Goal: Information Seeking & Learning: Learn about a topic

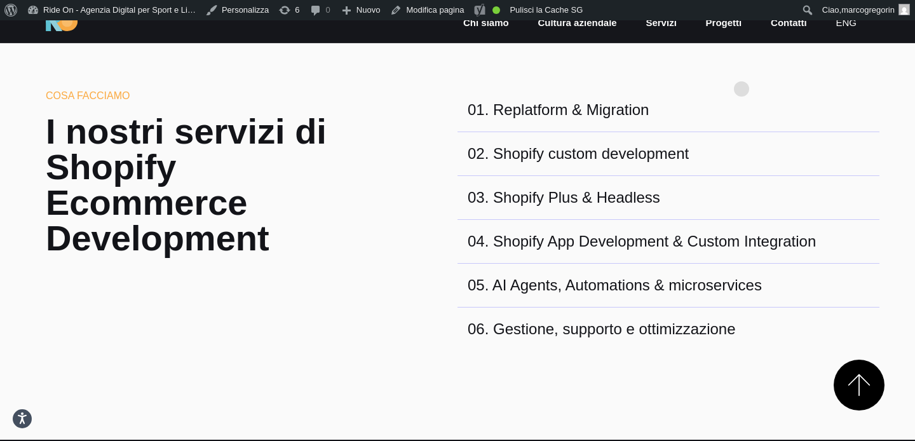
scroll to position [454, 0]
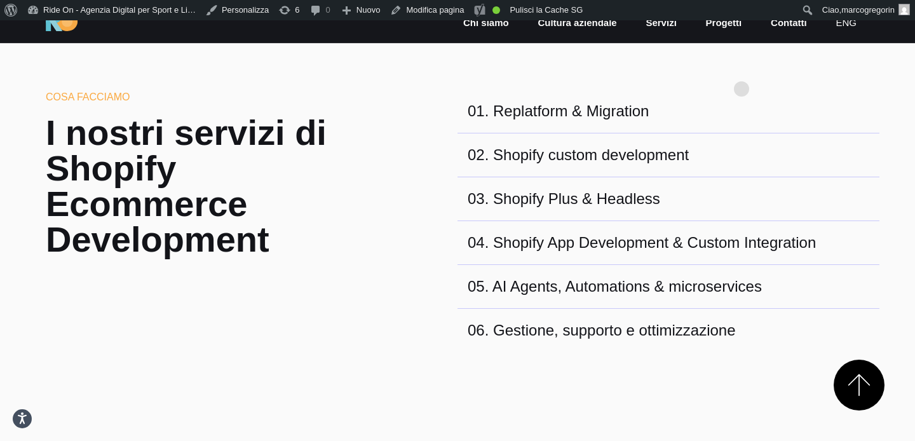
click at [742, 69] on section "Cosa facciamo I nostri servizi di Shopify Ecommerce Development 01 . Replatform…" at bounding box center [457, 227] width 915 height 428
click at [759, 99] on div "01 . Replatform & Migration" at bounding box center [669, 112] width 422 height 44
click at [726, 137] on div "02 . Shopify custom development" at bounding box center [669, 155] width 422 height 44
click at [726, 169] on div "02 . Shopify custom development" at bounding box center [669, 155] width 422 height 44
click at [726, 193] on div "03 . Shopify Plus & Headless" at bounding box center [669, 199] width 422 height 44
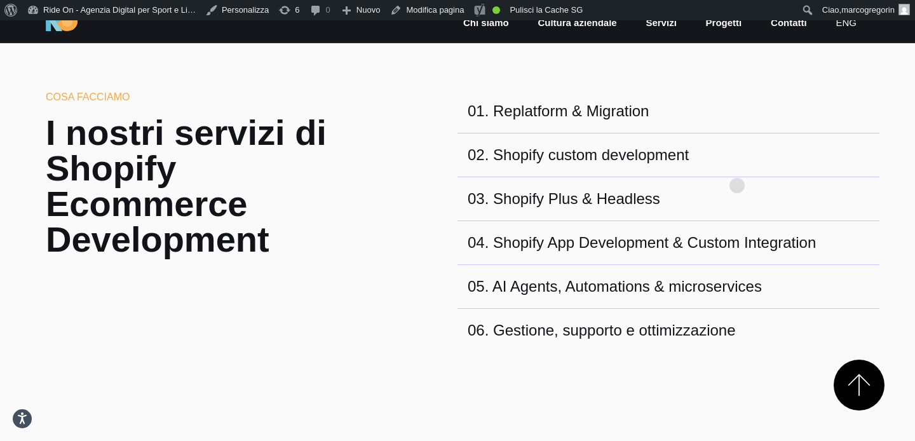
click at [737, 179] on div "03 . Shopify Plus & Headless" at bounding box center [669, 199] width 422 height 44
click at [749, 118] on div "01 . Replatform & Migration" at bounding box center [669, 112] width 422 height 44
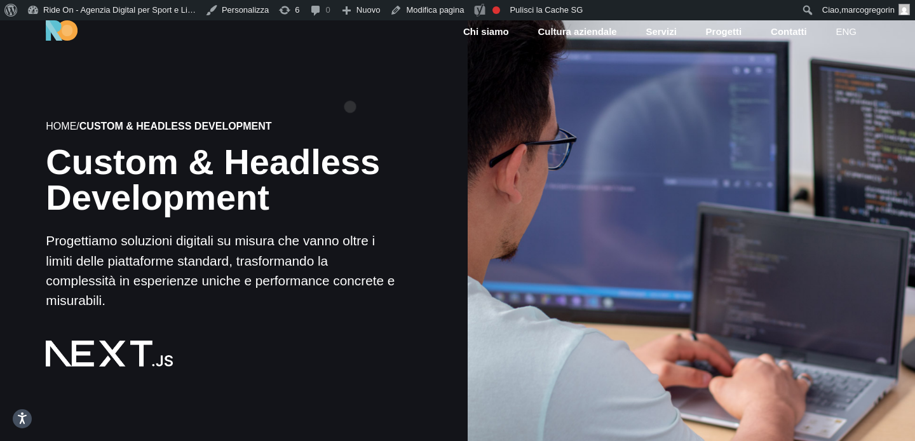
click at [350, 86] on div "Home / Custom & Headless Development Custom & Headless Development Progettiamo …" at bounding box center [224, 243] width 468 height 423
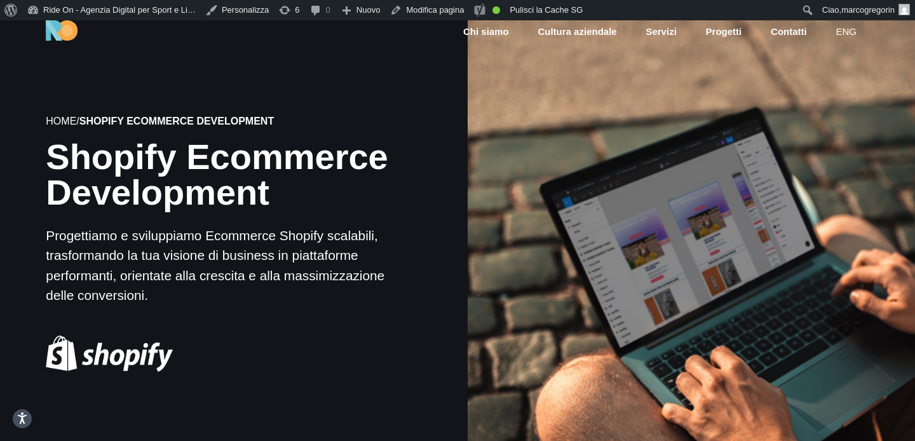
click at [820, 151] on div at bounding box center [691, 244] width 452 height 452
click at [829, 143] on div at bounding box center [691, 244] width 452 height 452
click at [827, 154] on div at bounding box center [691, 244] width 452 height 452
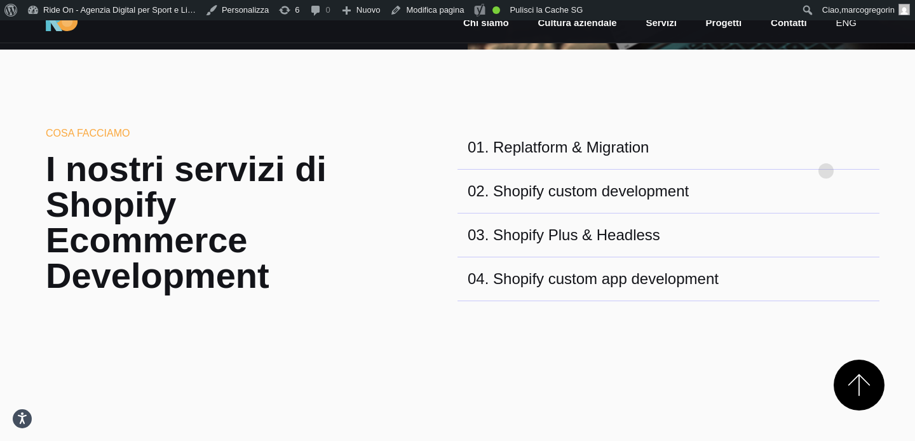
scroll to position [423, 0]
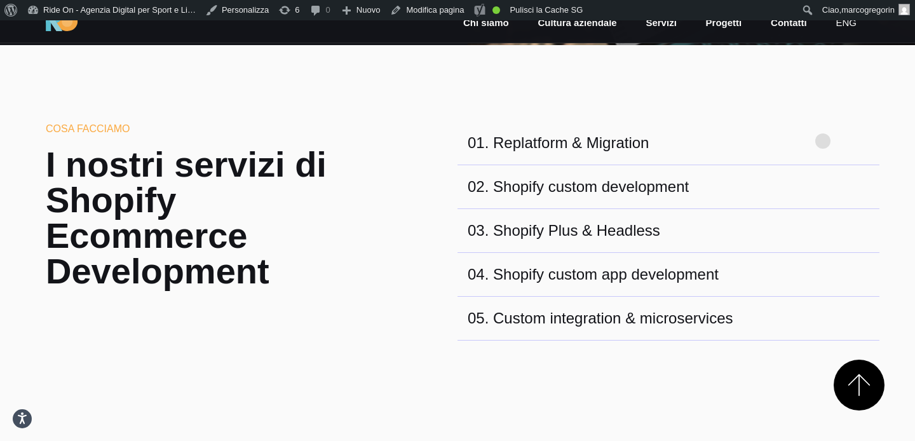
click at [824, 120] on section "Cosa facciamo I nostri servizi di Shopify Ecommerce Development 01 . Replatform…" at bounding box center [457, 259] width 915 height 428
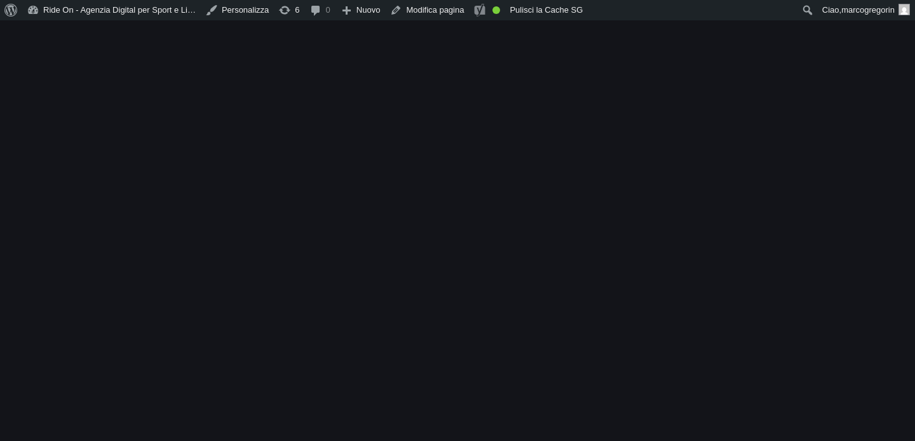
scroll to position [423, 0]
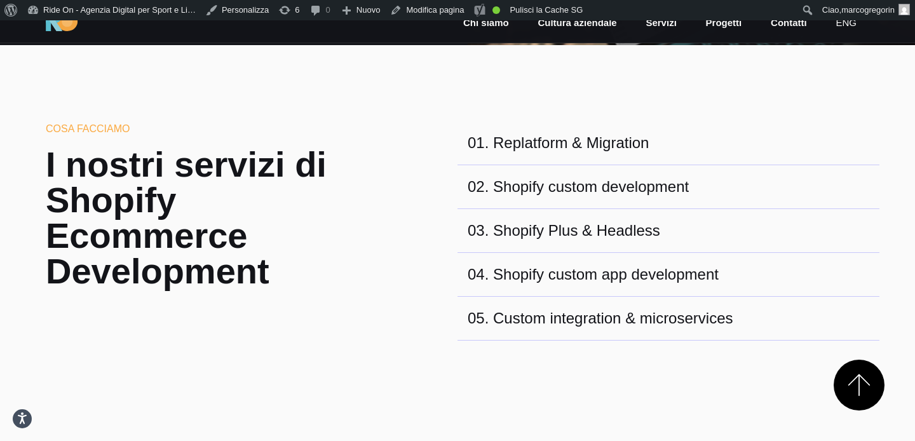
click at [824, 120] on section "Cosa facciamo I nostri servizi di Shopify Ecommerce Development 01 . Replatform…" at bounding box center [457, 259] width 915 height 428
click at [793, 92] on section "Cosa facciamo I nostri servizi di Shopify Ecommerce Development 01 . Replatform…" at bounding box center [457, 259] width 915 height 428
click at [803, 78] on section "Cosa facciamo I nostri servizi di Shopify Ecommerce Development 01 . Replatform…" at bounding box center [457, 259] width 915 height 428
click at [809, 66] on section "Cosa facciamo I nostri servizi di Shopify Ecommerce Development 01 . Replatform…" at bounding box center [457, 259] width 915 height 428
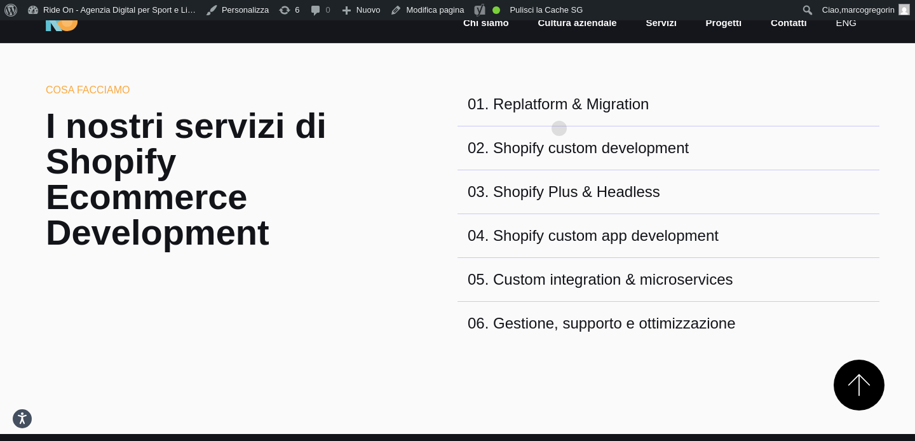
scroll to position [468, 0]
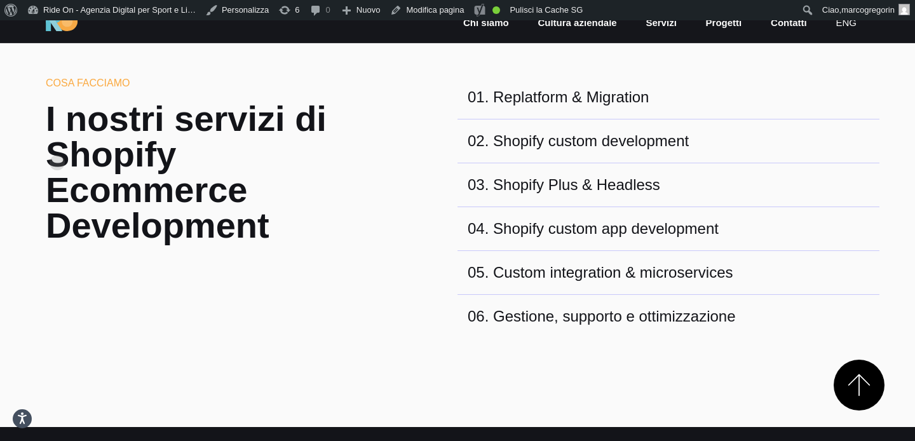
click at [58, 142] on h2 "I nostri servizi di Shopify Ecommerce Development" at bounding box center [211, 172] width 331 height 142
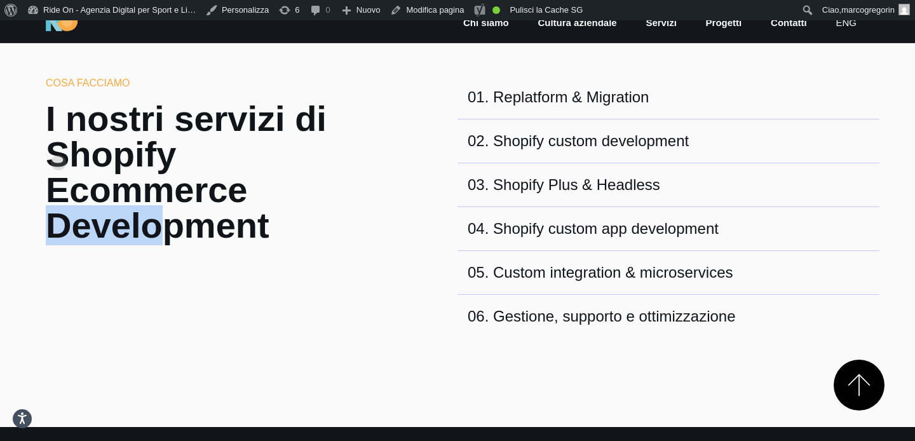
click at [58, 142] on h2 "I nostri servizi di Shopify Ecommerce Development" at bounding box center [211, 172] width 331 height 142
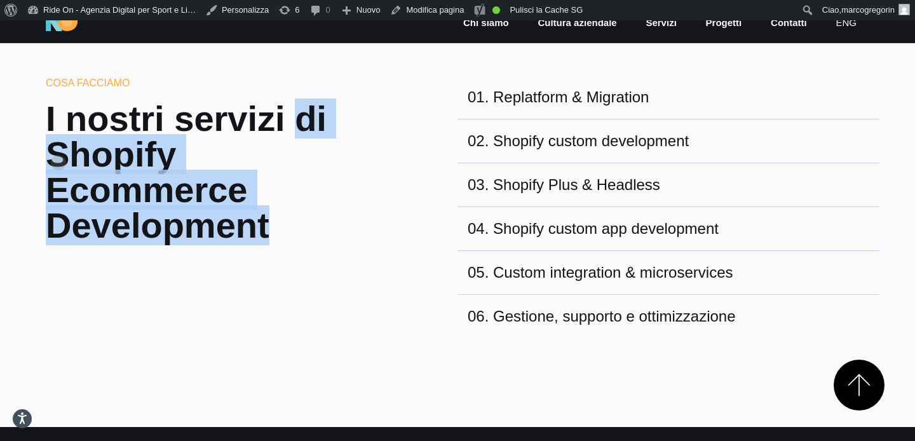
click at [58, 142] on h2 "I nostri servizi di Shopify Ecommerce Development" at bounding box center [211, 172] width 331 height 142
click at [88, 133] on h2 "I nostri servizi di Shopify Ecommerce Development" at bounding box center [211, 172] width 331 height 142
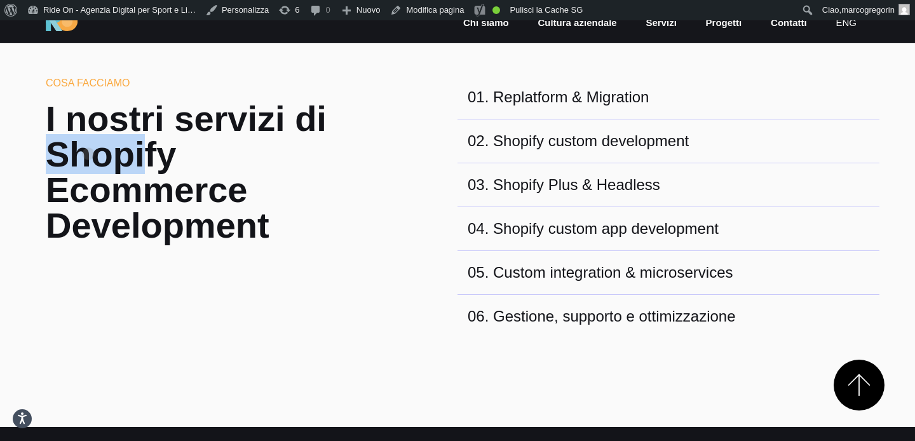
click at [88, 133] on h2 "I nostri servizi di Shopify Ecommerce Development" at bounding box center [211, 172] width 331 height 142
click at [91, 133] on h2 "I nostri servizi di Shopify Ecommerce Development" at bounding box center [211, 172] width 331 height 142
click at [142, 135] on h2 "I nostri servizi di Shopify Ecommerce Development" at bounding box center [211, 172] width 331 height 142
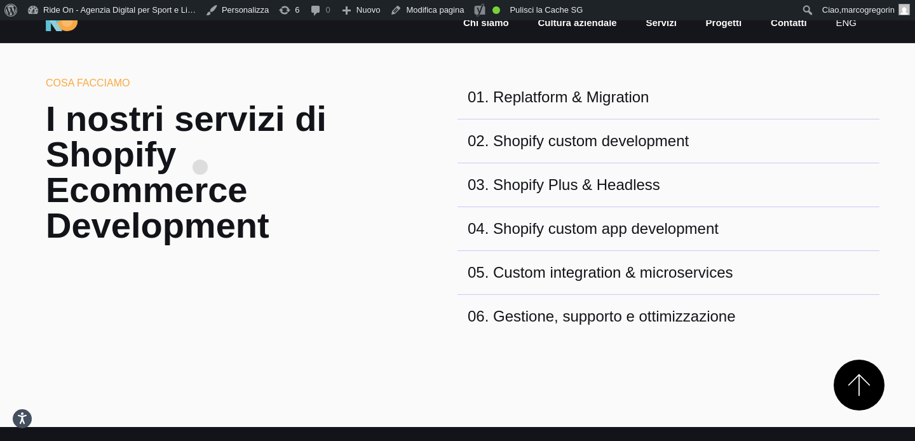
click at [229, 148] on h2 "I nostri servizi di Shopify Ecommerce Development" at bounding box center [211, 172] width 331 height 142
click at [233, 158] on h2 "I nostri servizi di Shopify Ecommerce Development" at bounding box center [211, 172] width 331 height 142
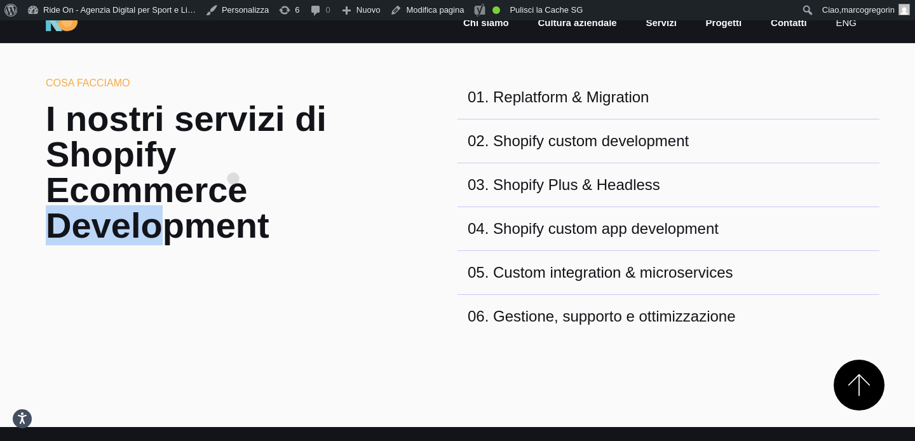
click at [233, 158] on h2 "I nostri servizi di Shopify Ecommerce Development" at bounding box center [211, 172] width 331 height 142
click at [231, 144] on h2 "I nostri servizi di Shopify Ecommerce Development" at bounding box center [211, 172] width 331 height 142
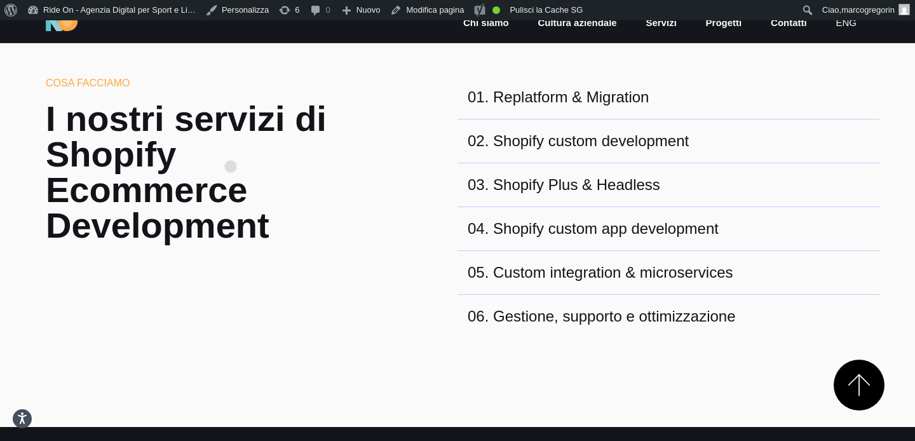
click at [231, 146] on h2 "I nostri servizi di Shopify Ecommerce Development" at bounding box center [211, 172] width 331 height 142
click at [241, 146] on h2 "I nostri servizi di Shopify Ecommerce Development" at bounding box center [211, 172] width 331 height 142
click at [750, 147] on div "02 . Shopify custom development" at bounding box center [669, 141] width 422 height 44
click at [793, 118] on div "01 . Replatform & Migration" at bounding box center [669, 98] width 422 height 44
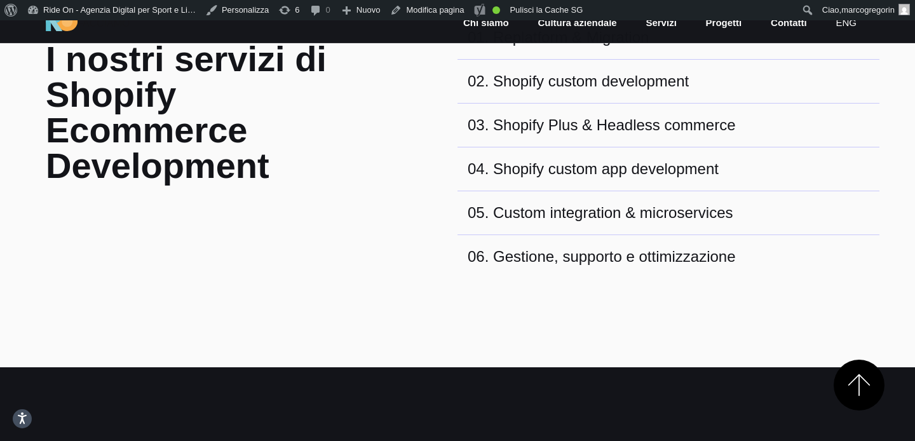
scroll to position [531, 0]
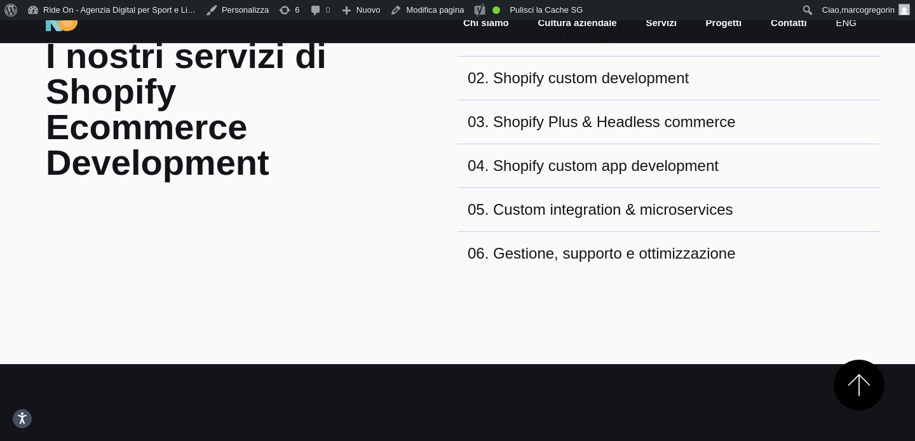
click at [793, 115] on div "03 . Shopify Plus & Headless commerce" at bounding box center [669, 122] width 422 height 44
click at [778, 168] on div "04 . Shopify custom app development" at bounding box center [669, 166] width 422 height 44
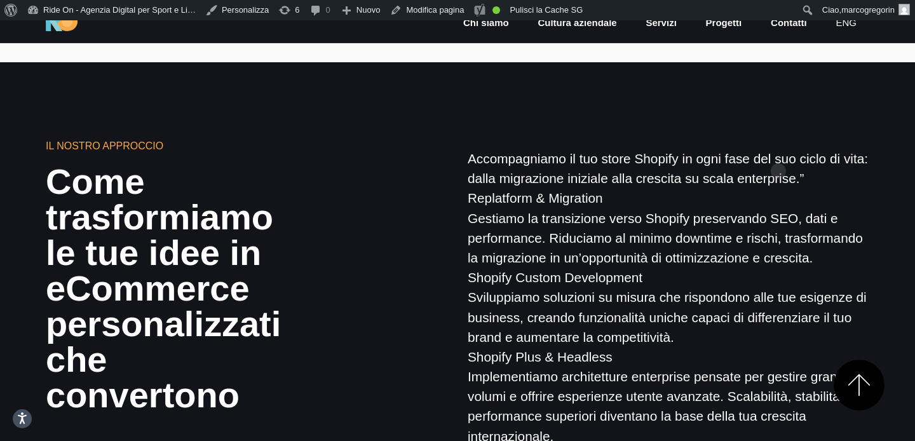
scroll to position [834, 0]
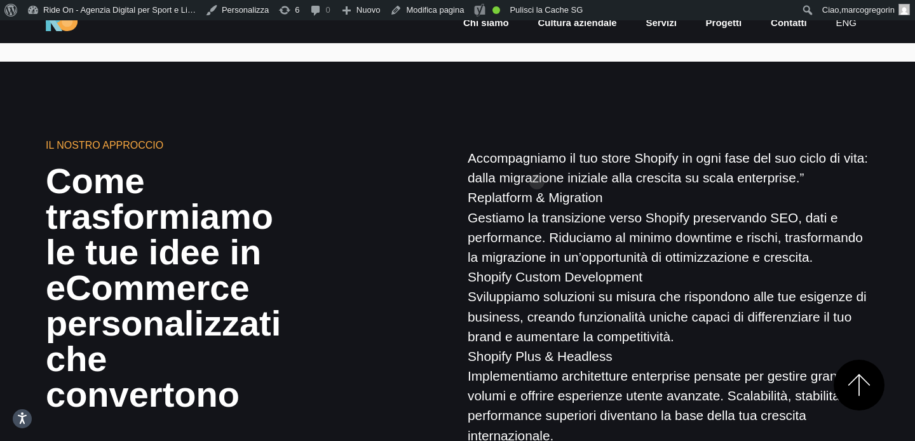
click at [537, 161] on p "Accompagniamo il tuo store Shopify in ogni fase del suo ciclo di vita: dalla mi…" at bounding box center [669, 376] width 402 height 456
click at [548, 135] on section "Il nostro approccio Come trasformiamo le tue idee in eCommerce personalizzati c…" at bounding box center [457, 377] width 915 height 631
click at [543, 116] on section "Il nostro approccio Come trasformiamo le tue idee in eCommerce personalizzati c…" at bounding box center [457, 377] width 915 height 631
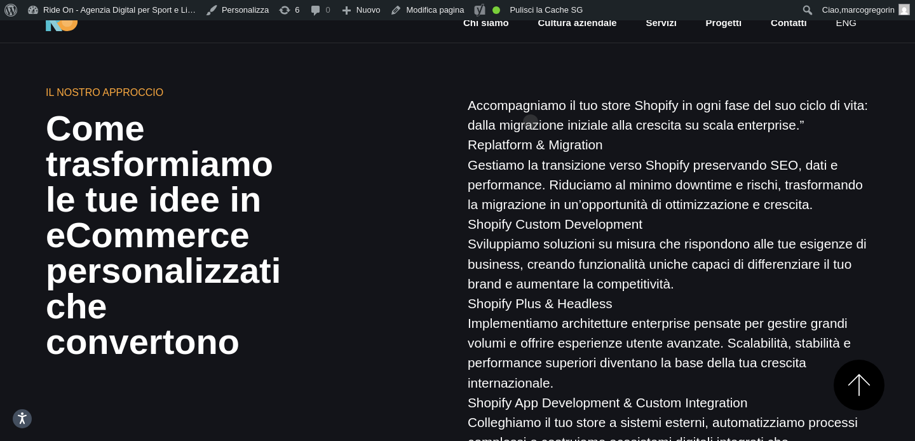
scroll to position [899, 0]
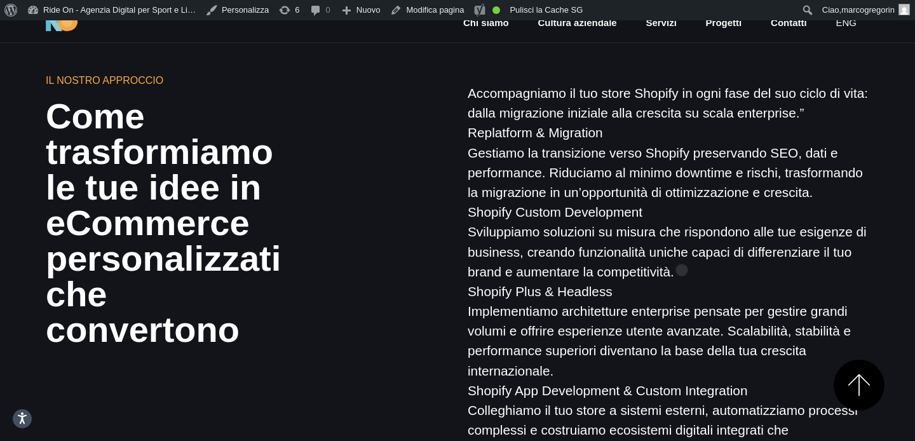
click at [682, 250] on p "Accompagniamo il tuo store Shopify in ogni fase del suo ciclo di vita: dalla mi…" at bounding box center [669, 311] width 402 height 456
click at [703, 236] on p "Accompagniamo il tuo store Shopify in ogni fase del suo ciclo di vita: dalla mi…" at bounding box center [669, 311] width 402 height 456
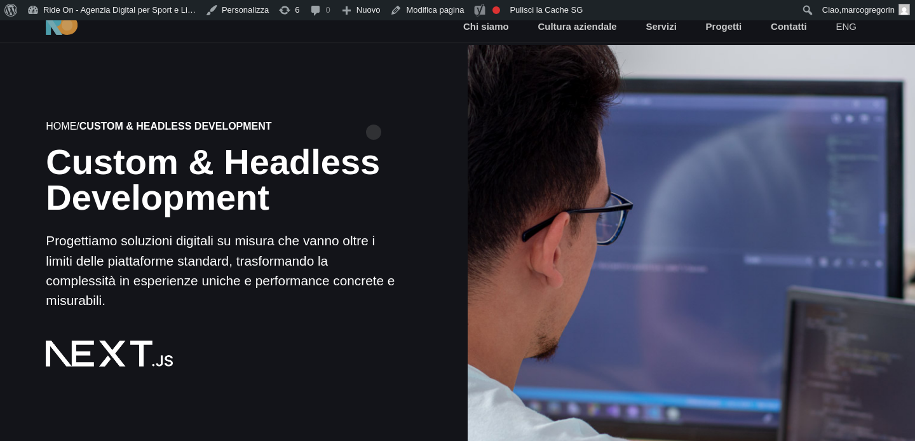
click at [374, 119] on div "Home / Custom & Headless Development" at bounding box center [223, 126] width 355 height 15
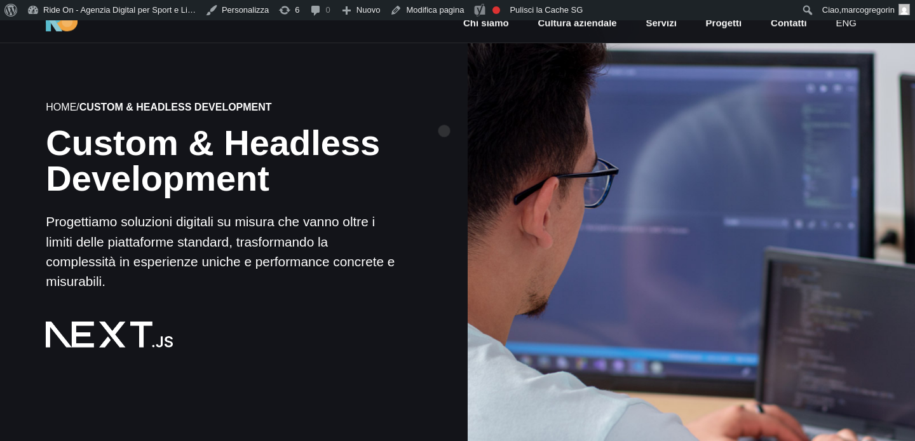
click at [444, 111] on div "Home / Custom & Headless Development Custom & Headless Development Progettiamo …" at bounding box center [224, 224] width 468 height 423
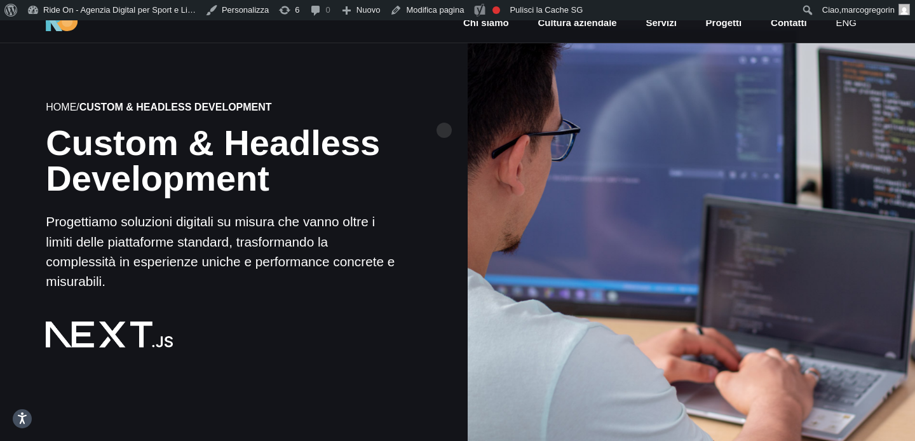
drag, startPoint x: 649, startPoint y: 130, endPoint x: 632, endPoint y: 132, distance: 17.3
click at [649, 130] on div at bounding box center [691, 225] width 452 height 452
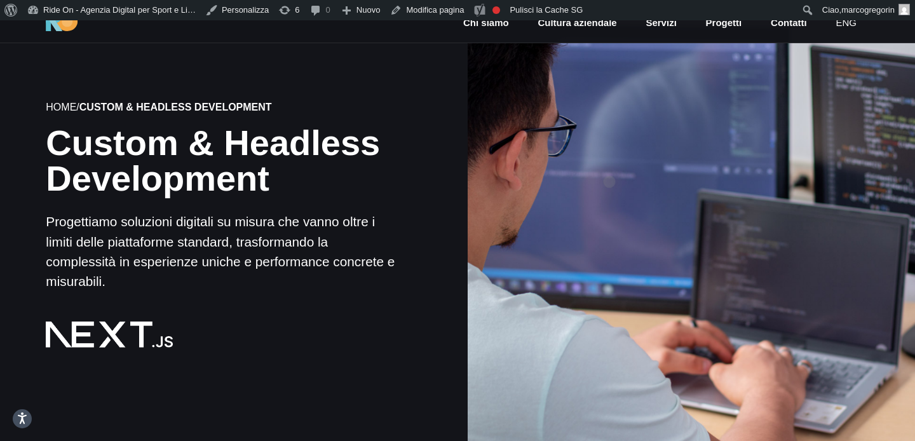
click at [609, 161] on div at bounding box center [691, 225] width 452 height 452
click at [696, 161] on div at bounding box center [691, 225] width 452 height 452
click at [651, 190] on div at bounding box center [691, 225] width 452 height 452
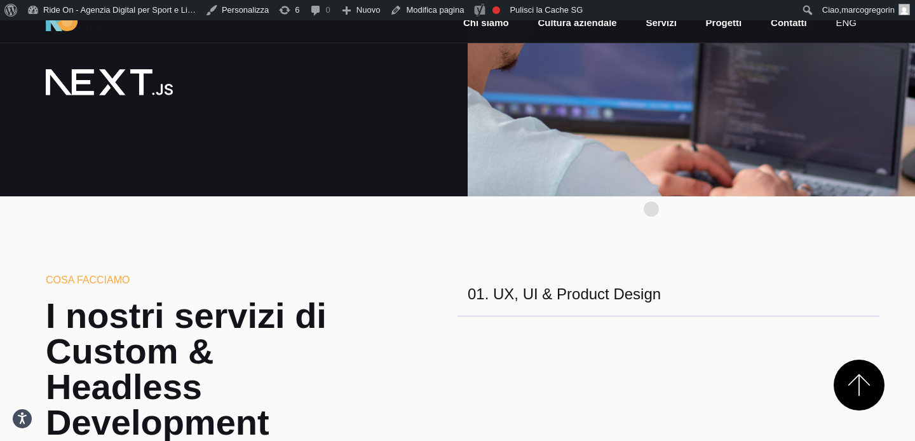
scroll to position [273, 0]
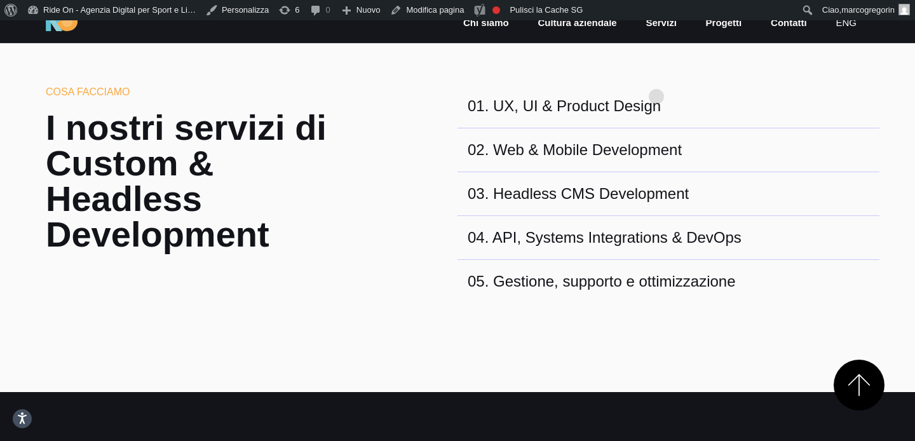
scroll to position [463, 0]
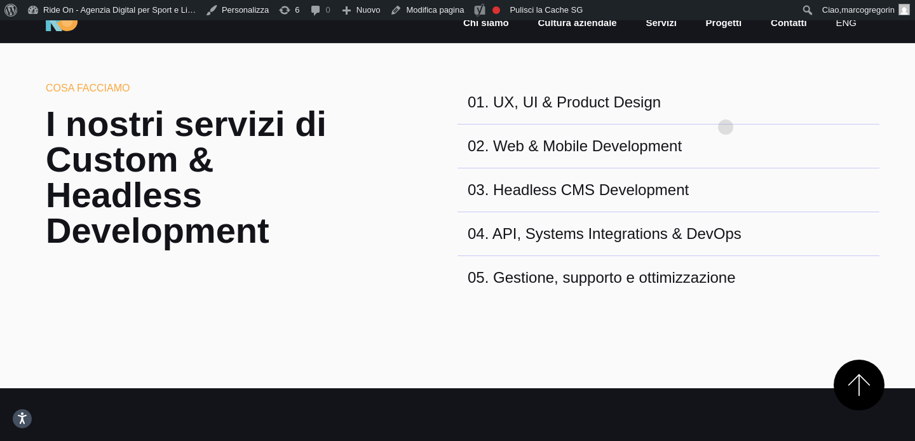
click at [726, 107] on div "01 . UX, UI & Product Design" at bounding box center [669, 103] width 422 height 44
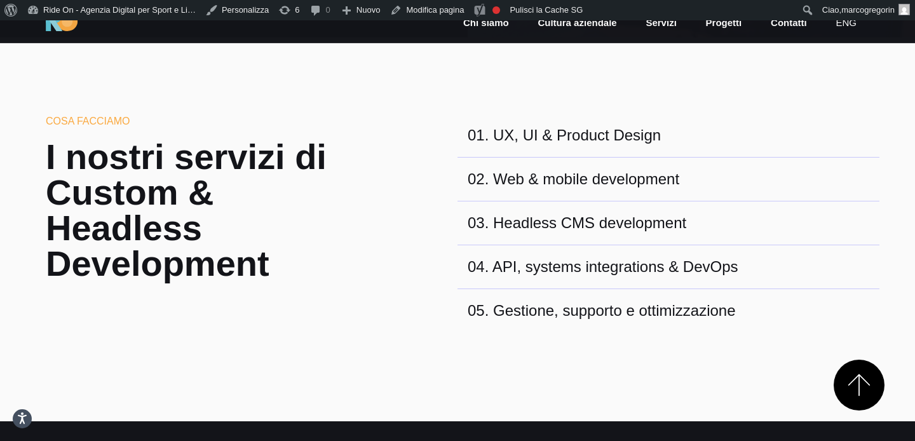
scroll to position [436, 0]
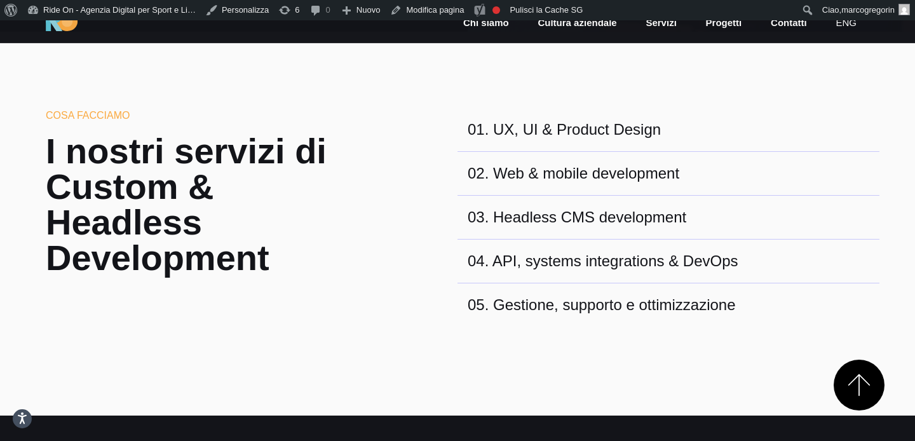
click at [726, 107] on section "Cosa Facciamo I nostri servizi di Custom & Headless Development 01 . UX, UI & P…" at bounding box center [457, 224] width 915 height 384
click at [735, 99] on section "Cosa Facciamo I nostri servizi di Custom & Headless Development 01 . UX, UI & P…" at bounding box center [457, 224] width 915 height 384
click at [707, 122] on div "01 . UX, UI & Product Design" at bounding box center [669, 130] width 422 height 44
click at [711, 118] on div "01 . UX, UI & Product Design" at bounding box center [669, 130] width 422 height 44
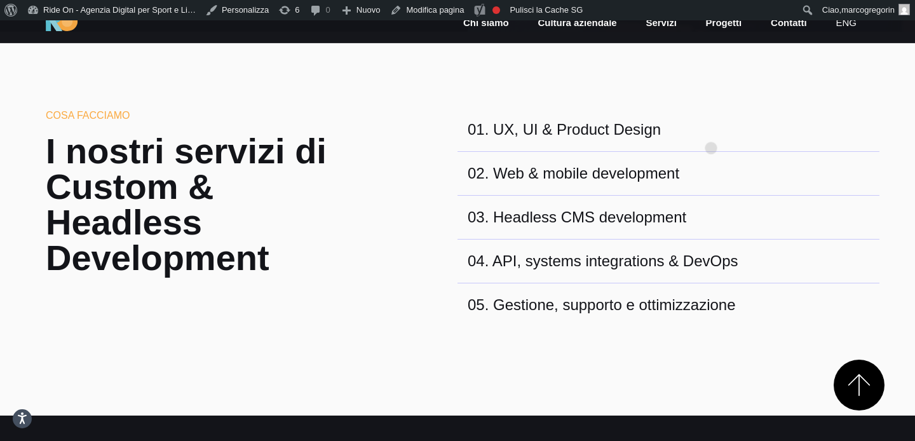
click at [711, 128] on div "01 . UX, UI & Product Design" at bounding box center [669, 130] width 422 height 44
click at [714, 128] on div "01 . UX, UI & Product Design" at bounding box center [669, 130] width 422 height 44
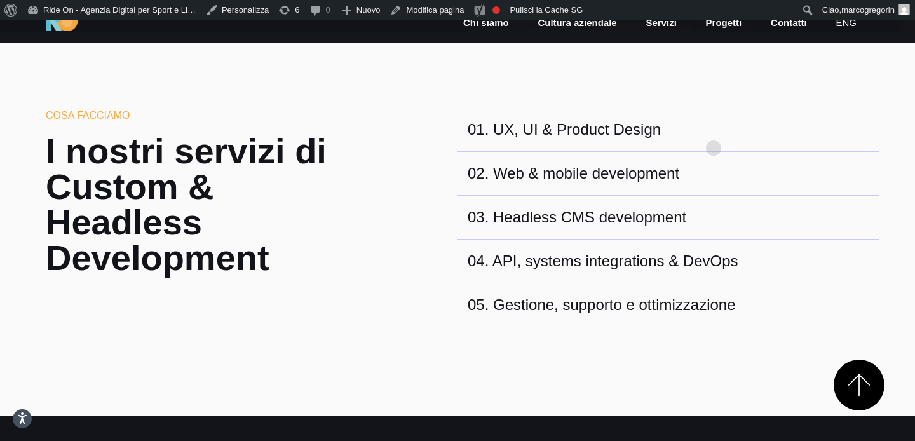
click at [714, 128] on div "01 . UX, UI & Product Design" at bounding box center [669, 130] width 422 height 44
click at [721, 125] on div "01 . UX, UI & Product Design" at bounding box center [669, 130] width 422 height 44
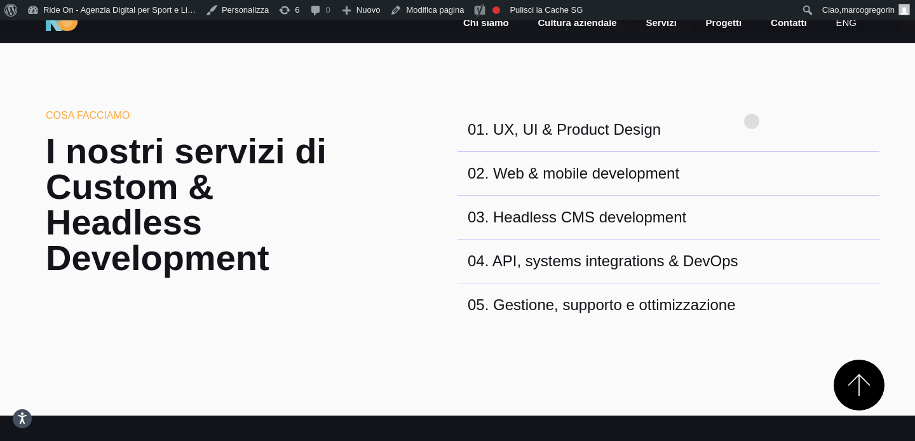
click at [757, 98] on section "Cosa Facciamo I nostri servizi di Custom & Headless Development 01 . UX, UI & P…" at bounding box center [457, 224] width 915 height 384
click at [750, 126] on div "01 . UX, UI & Product Design" at bounding box center [669, 130] width 422 height 44
click at [750, 133] on div "01 . UX, UI & Product Design" at bounding box center [669, 130] width 422 height 44
click at [754, 130] on div "01 . UX, UI & Product Design" at bounding box center [669, 130] width 422 height 44
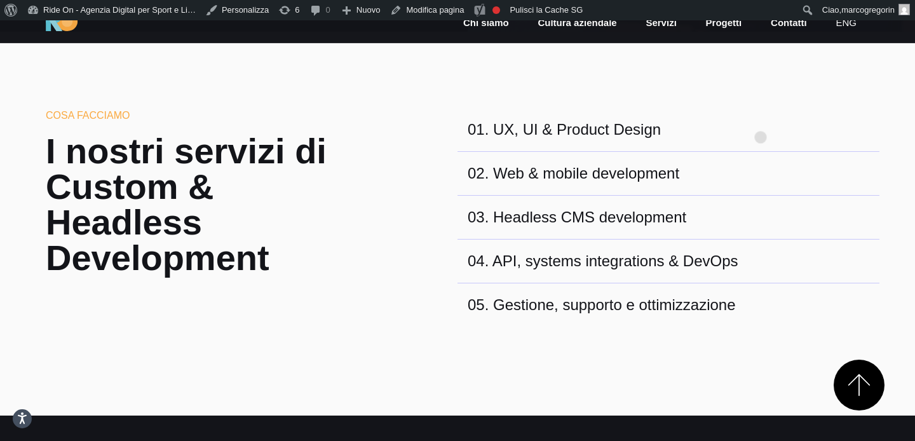
click at [761, 117] on div "01 . UX, UI & Product Design" at bounding box center [669, 130] width 422 height 44
click at [768, 99] on section "Cosa Facciamo I nostri servizi di Custom & Headless Development 01 . UX, UI & P…" at bounding box center [457, 224] width 915 height 384
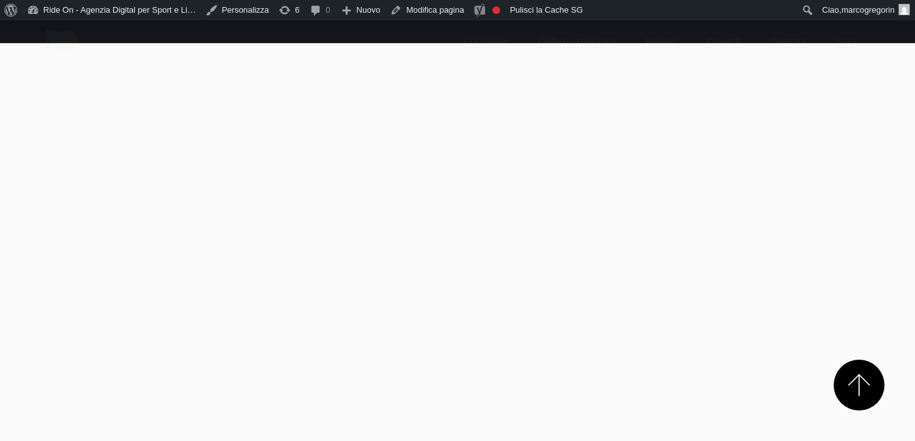
click at [431, 117] on div "Cosa Facciamo I nostri servizi di Custom & Headless Development 01 . UX Design …" at bounding box center [458, 239] width 844 height 262
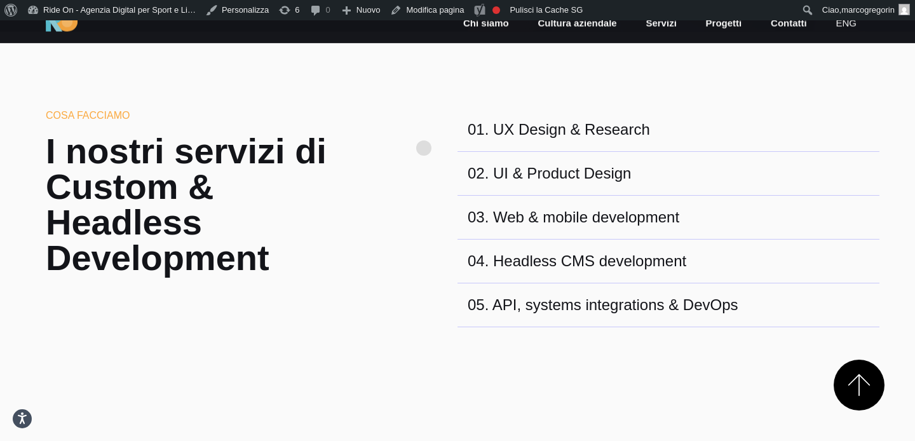
click at [424, 128] on div "Cosa Facciamo I nostri servizi di Custom & Headless Development 01 . UX Design …" at bounding box center [458, 239] width 844 height 262
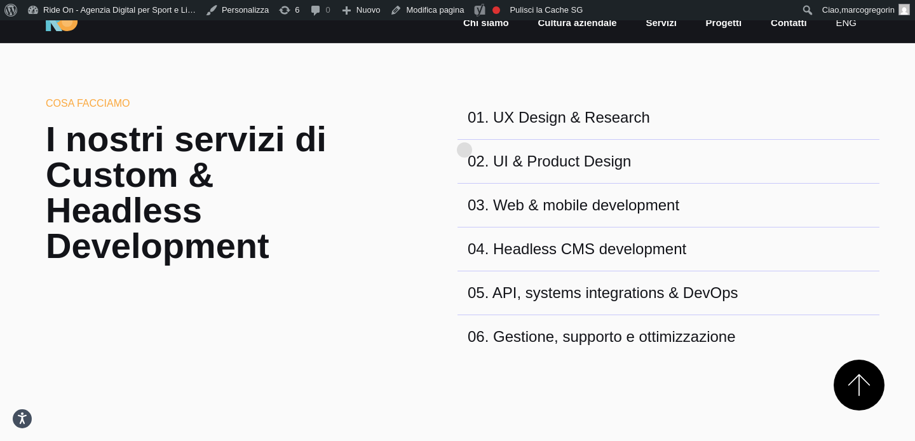
scroll to position [451, 0]
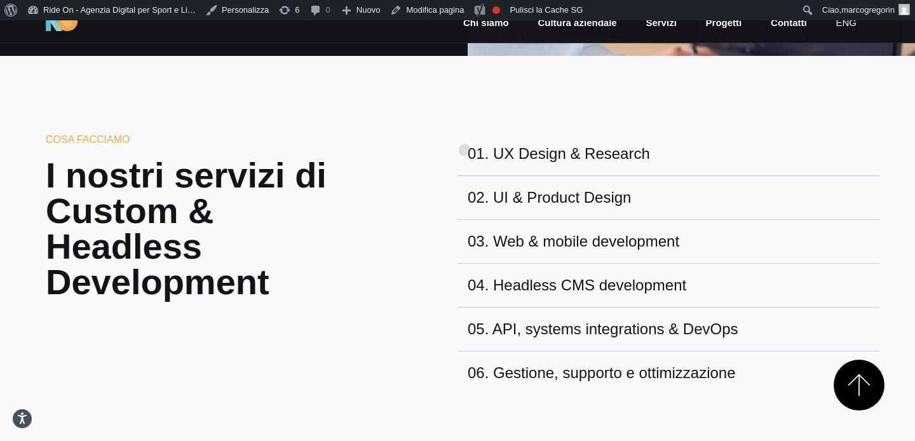
click at [465, 130] on section "Cosa Facciamo I nostri servizi di Custom & Headless Development 01 . UX Design …" at bounding box center [457, 270] width 915 height 428
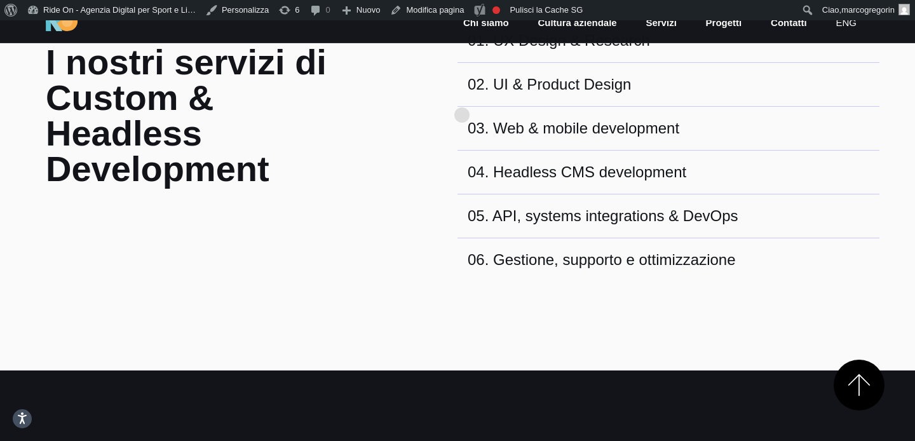
scroll to position [554, 0]
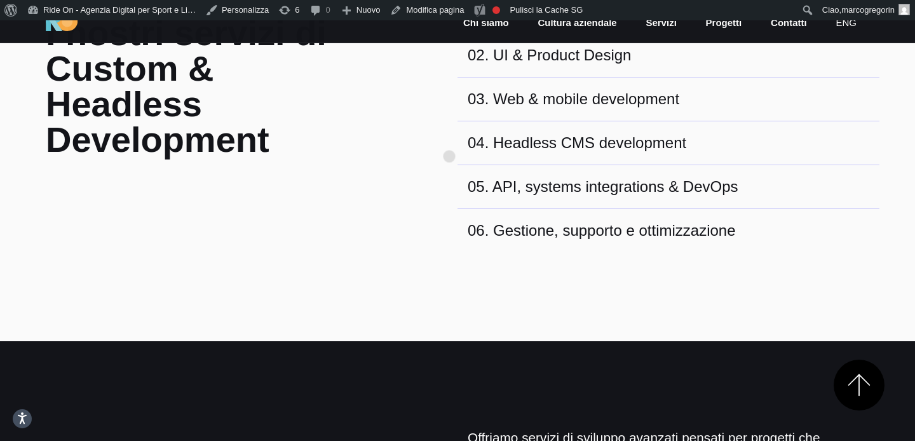
click at [449, 136] on div "Cosa Facciamo I nostri servizi di Custom & Headless Development 01 . UX Design …" at bounding box center [458, 121] width 844 height 262
click at [434, 146] on div "Cosa Facciamo I nostri servizi di Custom & Headless Development 01 . UX Design …" at bounding box center [458, 121] width 844 height 262
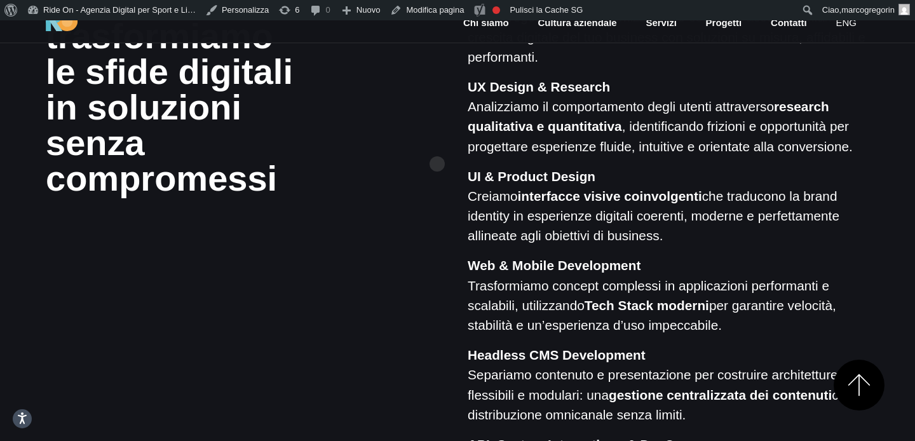
scroll to position [1005, 0]
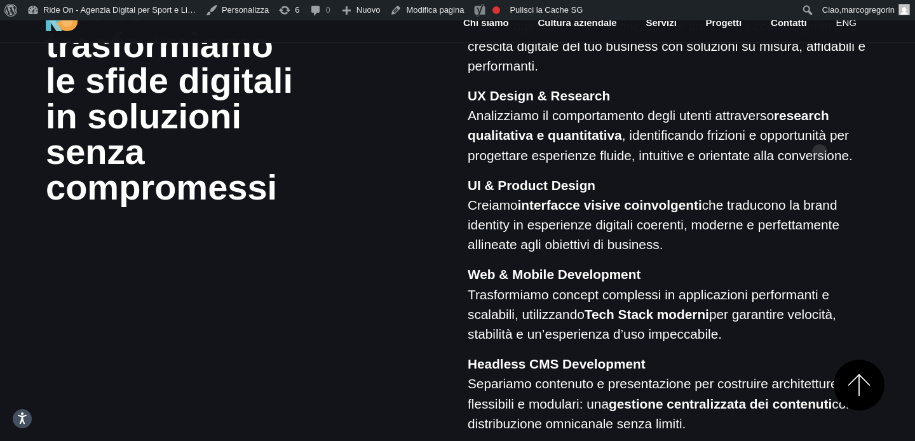
click at [819, 132] on p "UX Design & Research Analizziamo il comportamento degli utenti attraverso resea…" at bounding box center [669, 125] width 402 height 79
click at [822, 154] on p "UX Design & Research Analizziamo il comportamento degli utenti attraverso resea…" at bounding box center [669, 125] width 402 height 79
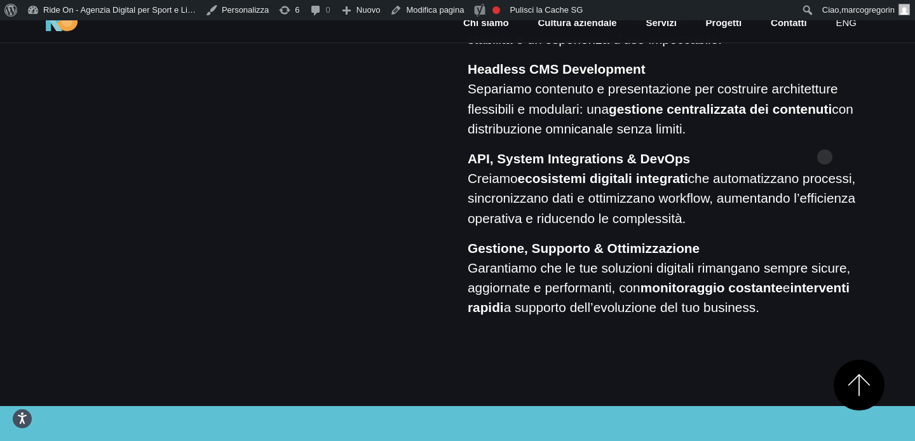
scroll to position [1303, 0]
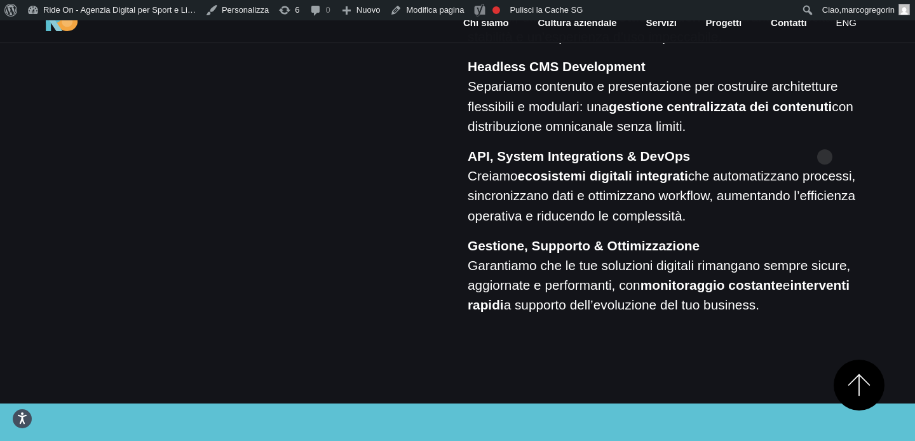
click at [821, 172] on p "API, System Integrations & DevOps Creiamo ecosistemi digitali integrati che aut…" at bounding box center [669, 185] width 402 height 79
click at [792, 172] on p "API, System Integrations & DevOps Creiamo ecosistemi digitali integrati che aut…" at bounding box center [669, 185] width 402 height 79
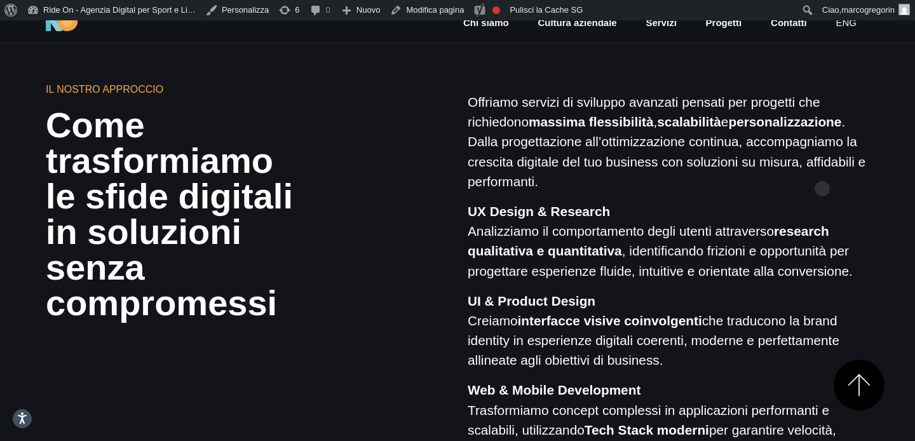
scroll to position [891, 0]
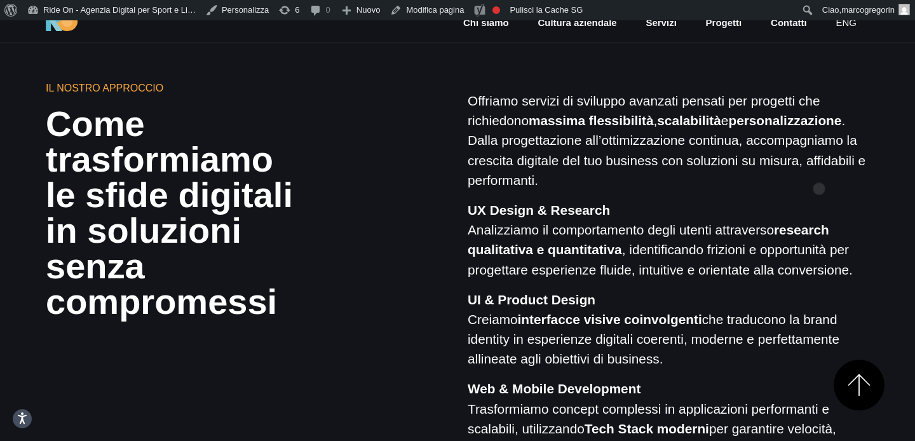
click at [819, 168] on p "Offriamo servizi di sviluppo avanzati pensati per progetti che richiedono massi…" at bounding box center [669, 140] width 402 height 99
click at [820, 158] on p "Offriamo servizi di sviluppo avanzati pensati per progetti che richiedono massi…" at bounding box center [669, 140] width 402 height 99
click at [821, 148] on p "Offriamo servizi di sviluppo avanzati pensati per progetti che richiedono massi…" at bounding box center [669, 140] width 402 height 99
click at [815, 196] on div "Offriamo servizi di sviluppo avanzati pensati per progetti che richiedono massi…" at bounding box center [669, 408] width 402 height 635
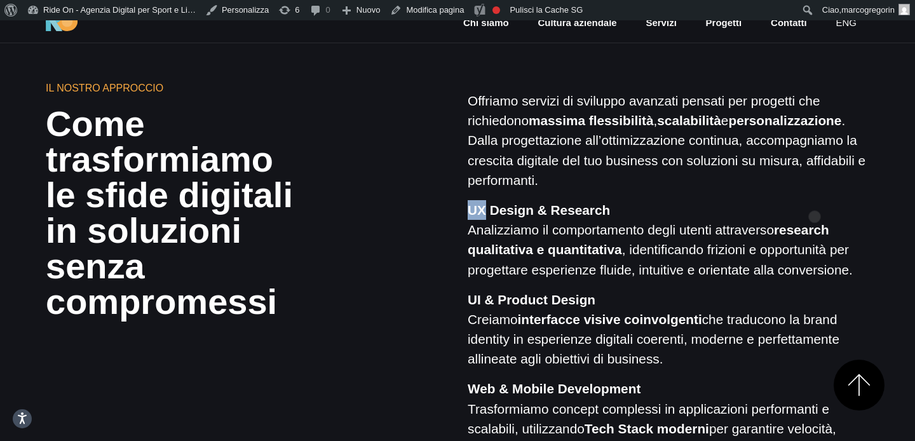
click at [815, 196] on div "Offriamo servizi di sviluppo avanzati pensati per progetti che richiedono massi…" at bounding box center [669, 408] width 402 height 635
click at [815, 190] on div "Offriamo servizi di sviluppo avanzati pensati per progetti che richiedono massi…" at bounding box center [669, 408] width 402 height 635
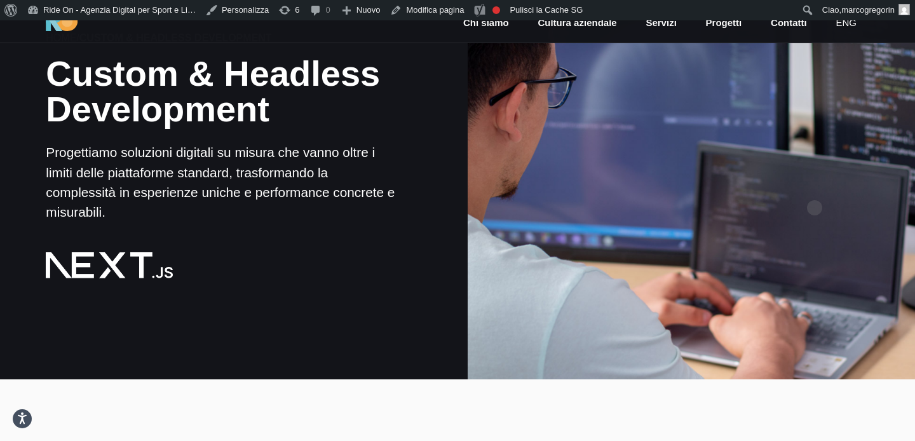
scroll to position [0, 0]
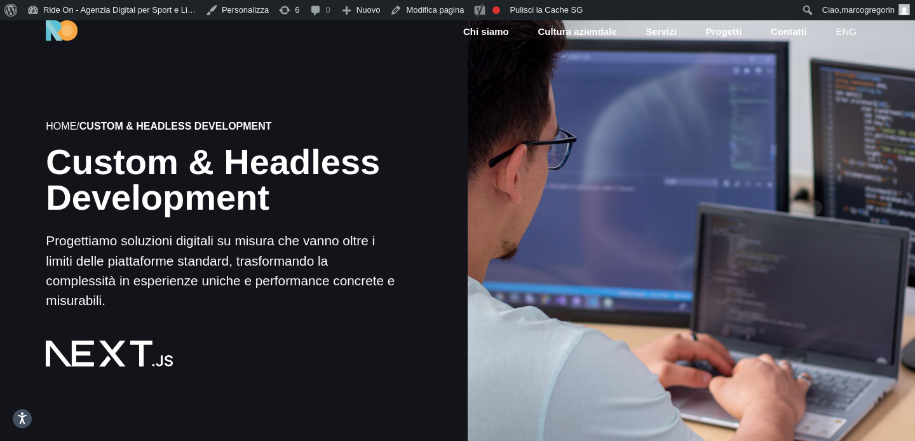
click at [815, 183] on div at bounding box center [691, 244] width 452 height 452
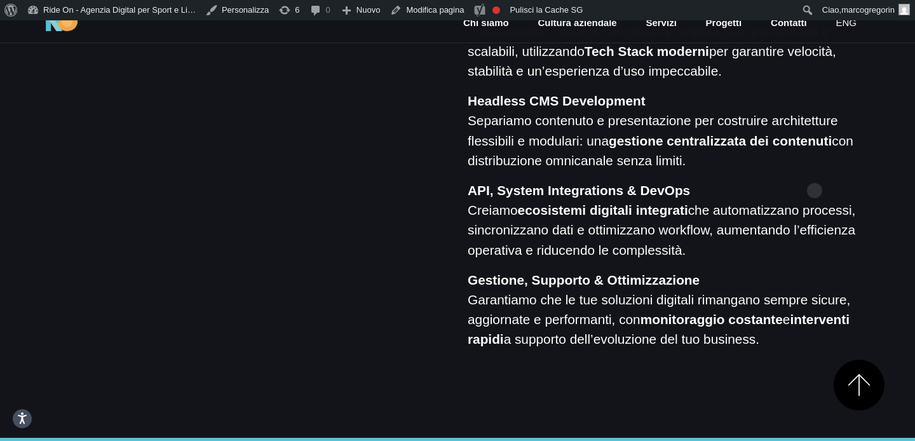
scroll to position [1266, 0]
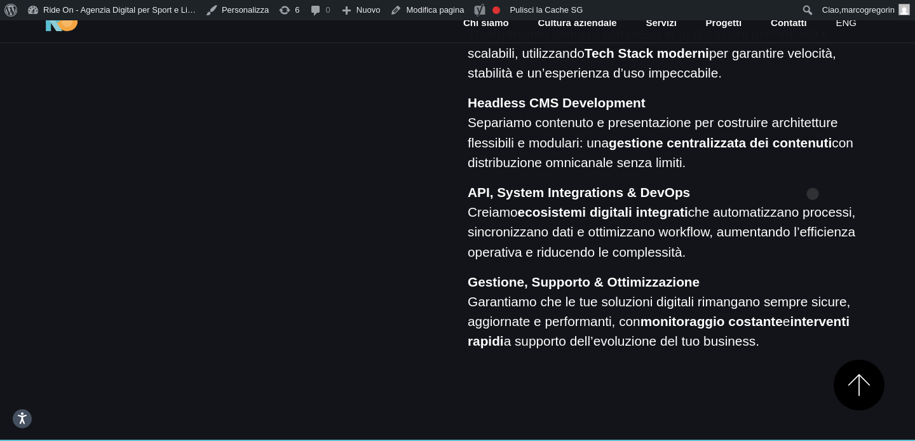
click at [813, 173] on div "Offriamo servizi di sviluppo avanzati pensati per progetti che richiedono massi…" at bounding box center [669, 32] width 402 height 635
click at [810, 173] on div "Offriamo servizi di sviluppo avanzati pensati per progetti che richiedono massi…" at bounding box center [669, 32] width 402 height 635
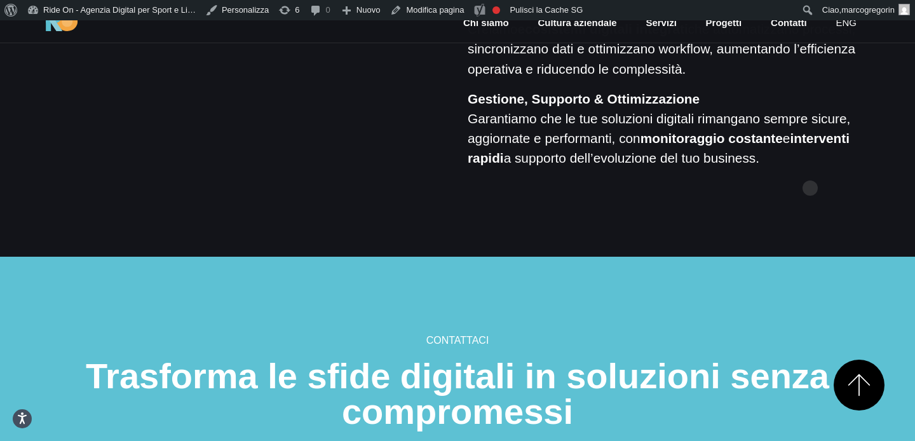
scroll to position [1455, 0]
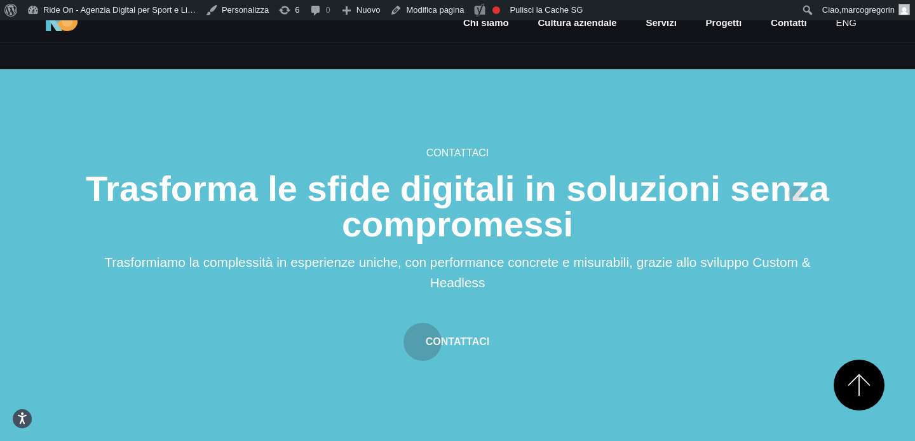
scroll to position [1641, 0]
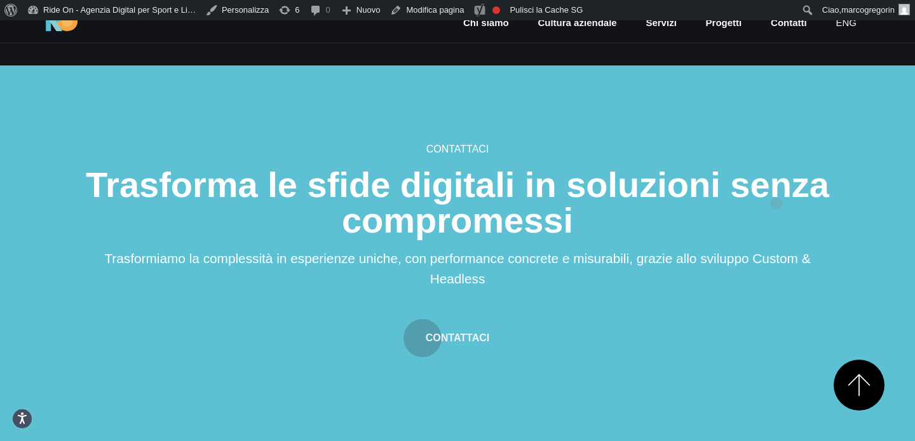
click at [777, 183] on h2 "Trasforma le sfide digitali in soluzioni senza compromessi" at bounding box center [457, 202] width 763 height 71
click at [766, 208] on h2 "Trasforma le sfide digitali in soluzioni senza compromessi" at bounding box center [457, 202] width 763 height 71
click at [766, 213] on h2 "Trasforma le sfide digitali in soluzioni senza compromessi" at bounding box center [457, 202] width 763 height 71
click at [761, 209] on h2 "Trasforma le sfide digitali in soluzioni senza compromessi" at bounding box center [457, 202] width 763 height 71
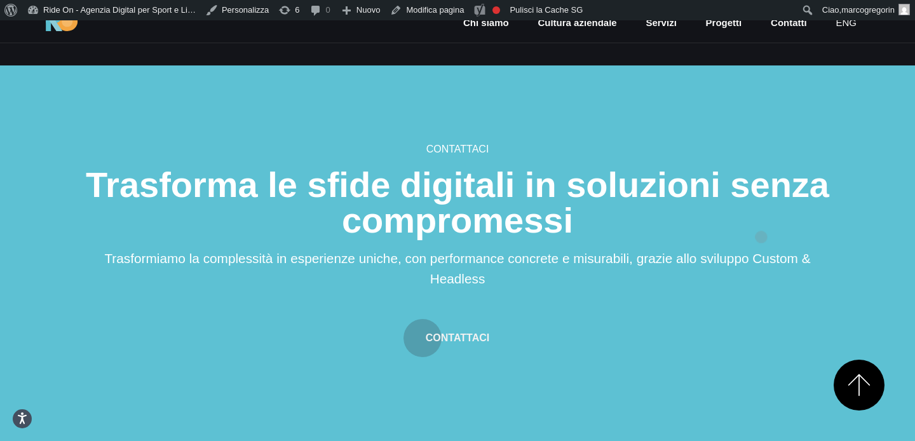
click at [761, 217] on h2 "Trasforma le sfide digitali in soluzioni senza compromessi" at bounding box center [457, 202] width 763 height 71
click at [761, 149] on h6 "Contattaci" at bounding box center [457, 149] width 763 height 15
click at [763, 149] on h6 "Contattaci" at bounding box center [457, 149] width 763 height 15
click at [769, 134] on section "Contattaci Trasforma le sfide digitali in soluzioni senza compromessi Trasformi…" at bounding box center [457, 255] width 915 height 380
click at [768, 133] on section "Contattaci Trasforma le sfide digitali in soluzioni senza compromessi Trasformi…" at bounding box center [457, 255] width 915 height 380
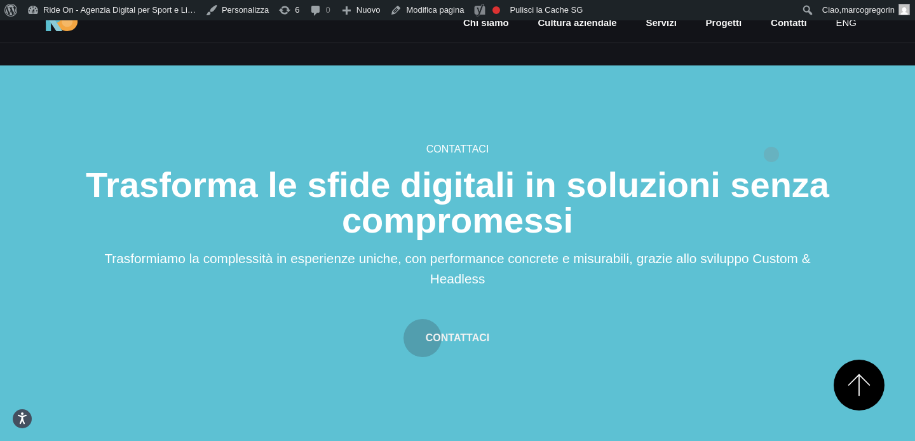
click at [771, 134] on section "Contattaci Trasforma le sfide digitali in soluzioni senza compromessi Trasformi…" at bounding box center [457, 255] width 915 height 380
click at [771, 143] on h6 "Contattaci" at bounding box center [457, 149] width 763 height 15
click at [776, 137] on section "Contattaci Trasforma le sfide digitali in soluzioni senza compromessi Trasformi…" at bounding box center [457, 255] width 915 height 380
click at [780, 138] on section "Contattaci Trasforma le sfide digitali in soluzioni senza compromessi Trasformi…" at bounding box center [457, 255] width 915 height 380
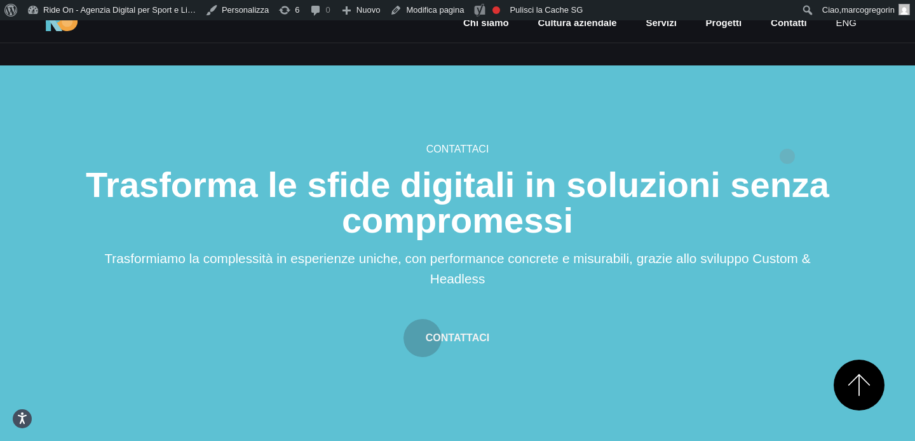
click at [787, 136] on section "Contattaci Trasforma le sfide digitali in soluzioni senza compromessi Trasformi…" at bounding box center [457, 255] width 915 height 380
click at [730, 112] on section "Contattaci Trasforma le sfide digitali in soluzioni senza compromessi Trasformi…" at bounding box center [457, 255] width 915 height 380
click at [754, 104] on section "Contattaci Trasforma le sfide digitali in soluzioni senza compromessi Trasformi…" at bounding box center [457, 255] width 915 height 380
click at [774, 120] on section "Contattaci Trasforma le sfide digitali in soluzioni senza compromessi Trasformi…" at bounding box center [457, 255] width 915 height 380
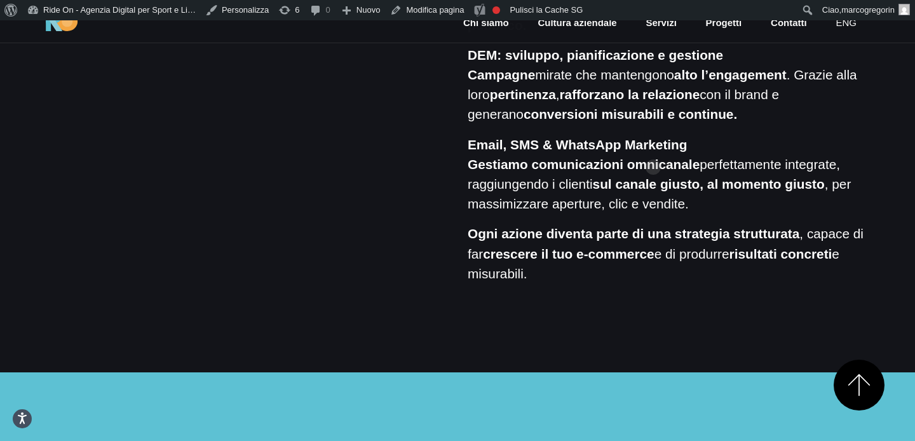
scroll to position [1391, 0]
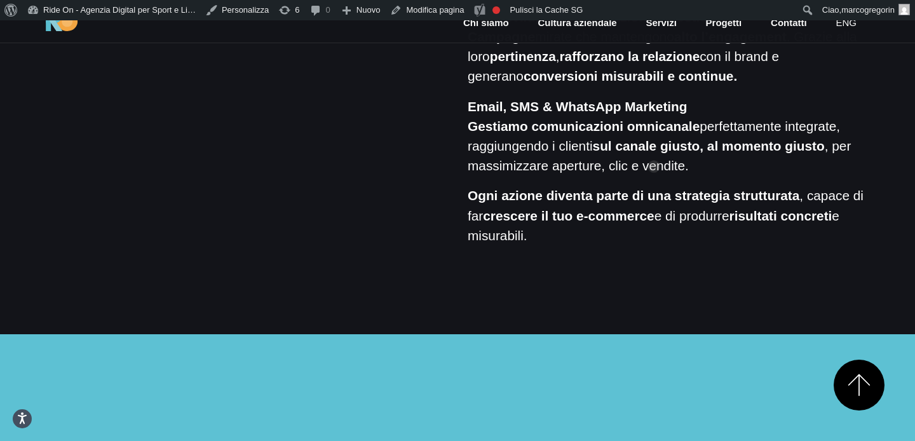
click at [654, 146] on p "Email, SMS & WhatsApp Marketing Gestiamo comunicazioni omnicanale perfettamente…" at bounding box center [669, 136] width 402 height 79
click at [693, 139] on strong "sul canale giusto, al momento giusto" at bounding box center [709, 146] width 232 height 15
click at [746, 111] on p "Email, SMS & WhatsApp Marketing Gestiamo comunicazioni omnicanale perfettamente…" at bounding box center [669, 136] width 402 height 79
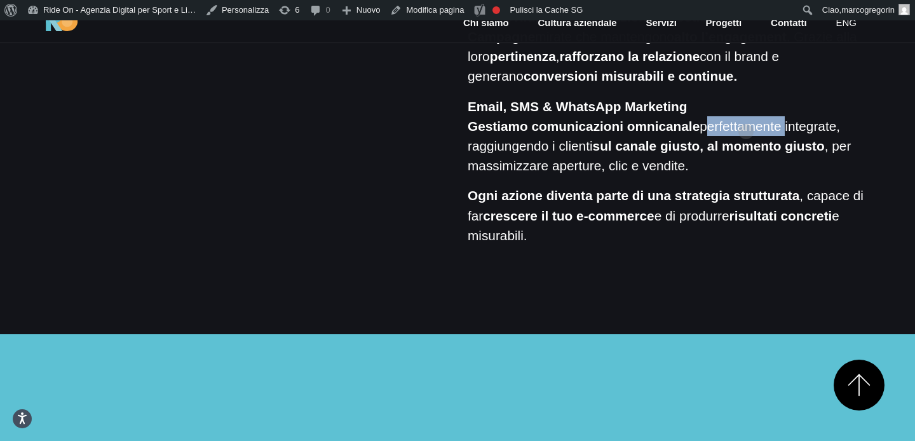
click at [746, 111] on p "Email, SMS & WhatsApp Marketing Gestiamo comunicazioni omnicanale perfettamente…" at bounding box center [669, 136] width 402 height 79
click at [759, 40] on nav "Chi siamo Cultura aziendale Servizi Progetti Contatti eng" at bounding box center [660, 21] width 419 height 58
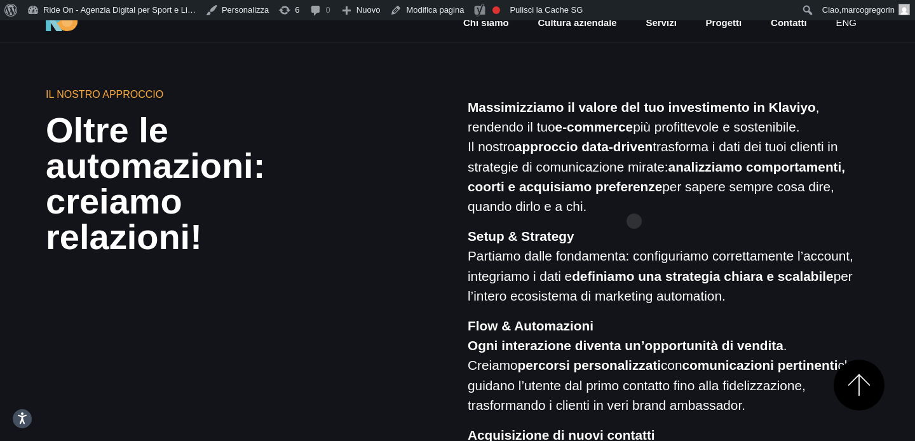
scroll to position [755, 0]
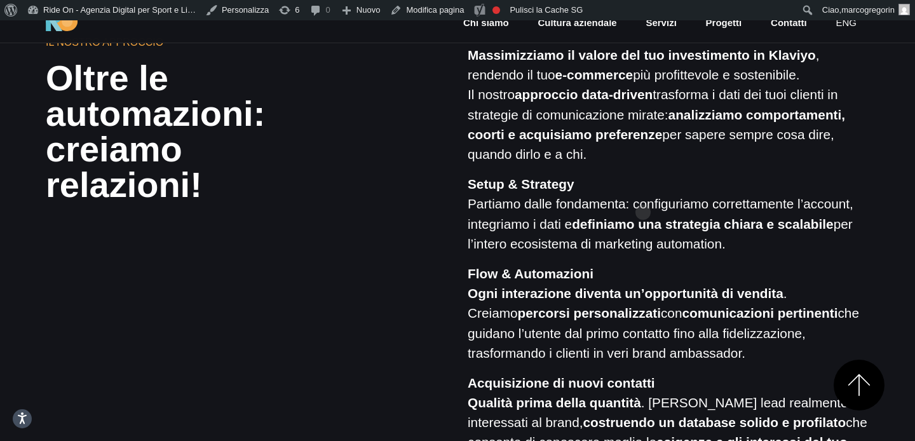
scroll to position [963, 0]
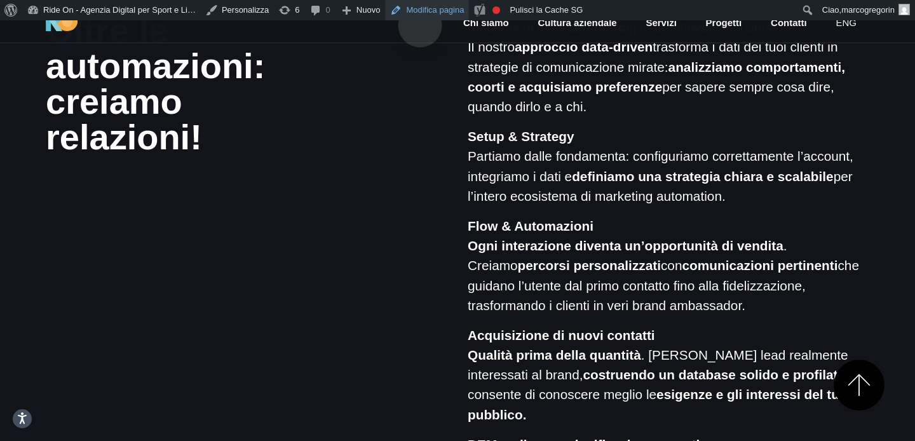
click at [420, 5] on link "Modifica pagina" at bounding box center [427, 10] width 84 height 20
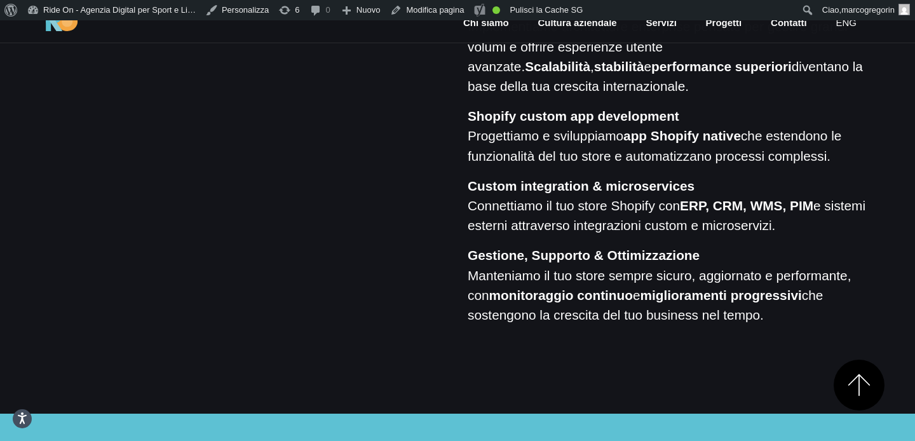
scroll to position [1270, 0]
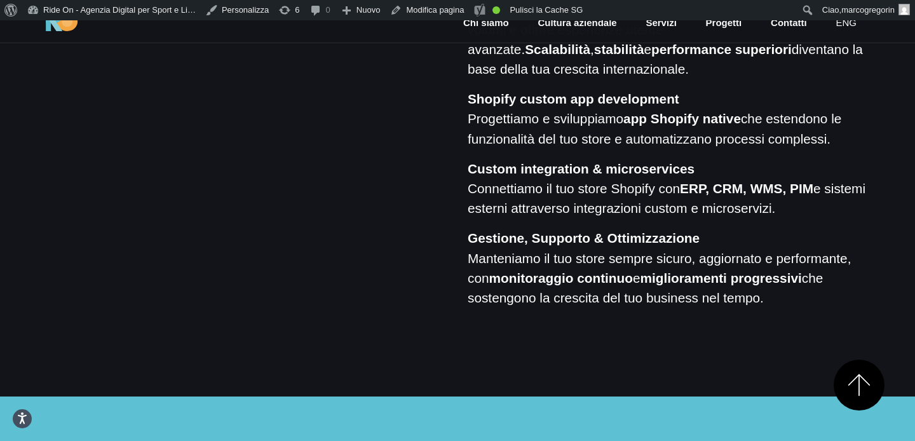
click at [703, 219] on p "Custom integration & microservices Connettiamo il tuo store Shopify con ERP, CR…" at bounding box center [669, 189] width 402 height 60
click at [703, 273] on p "Gestione, Supporto & Ottimizzazione Manteniamo il tuo store sempre sicuro, aggi…" at bounding box center [669, 267] width 402 height 79
click at [721, 253] on p "Gestione, Supporto & Ottimizzazione Manteniamo il tuo store sempre sicuro, aggi…" at bounding box center [669, 267] width 402 height 79
click at [731, 219] on p "Custom integration & microservices Connettiamo il tuo store Shopify con ERP, CR…" at bounding box center [669, 189] width 402 height 60
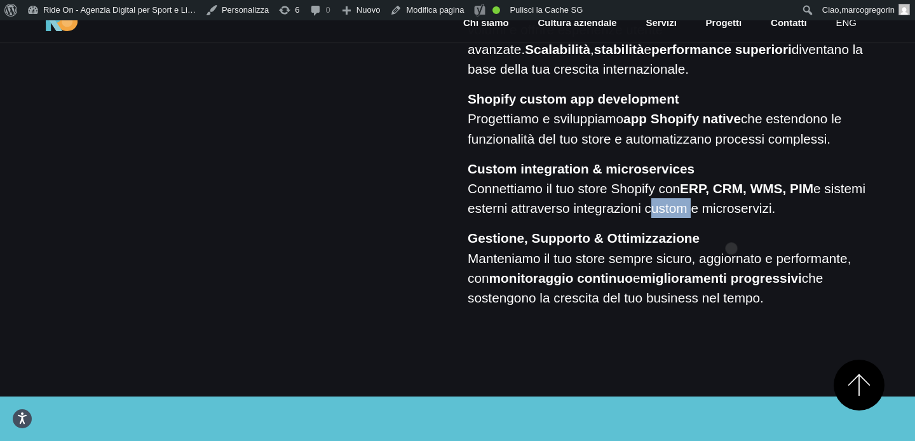
click at [731, 219] on p "Custom integration & microservices Connettiamo il tuo store Shopify con ERP, CR…" at bounding box center [669, 189] width 402 height 60
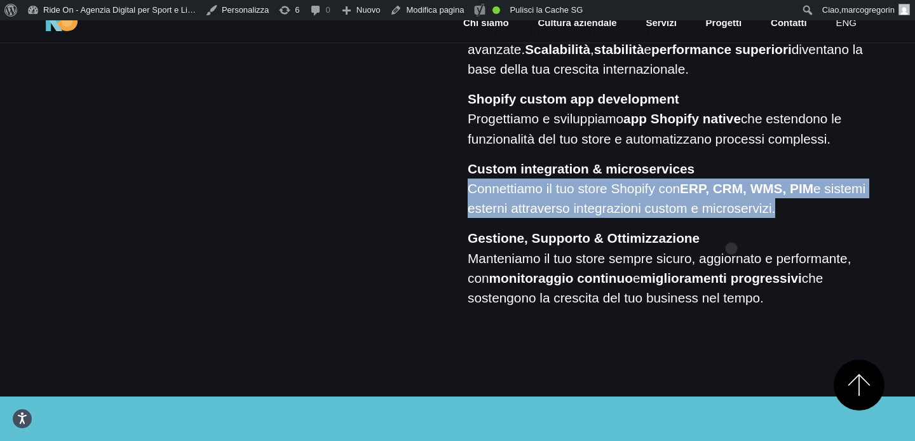
click at [731, 219] on p "Custom integration & microservices Connettiamo il tuo store Shopify con ERP, CR…" at bounding box center [669, 189] width 402 height 60
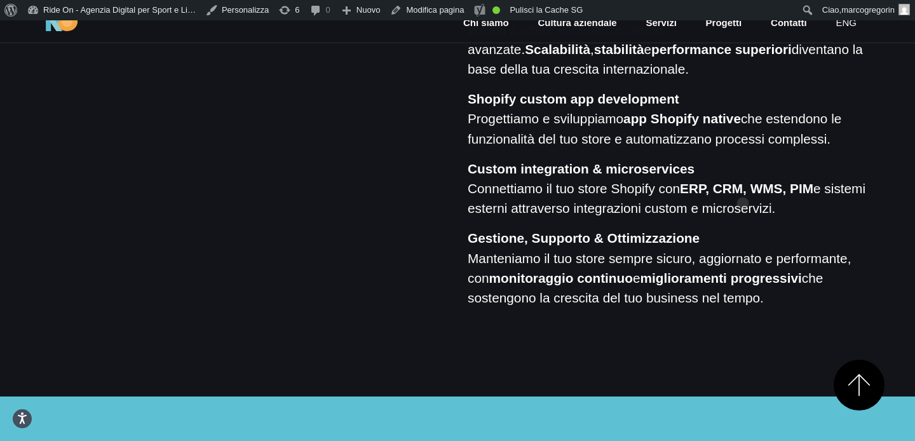
click at [743, 183] on p "Custom integration & microservices Connettiamo il tuo store Shopify con ERP, CR…" at bounding box center [669, 189] width 402 height 60
click at [745, 149] on p "Shopify custom app development Progettiamo e sviluppiamo app Shopify native che…" at bounding box center [669, 119] width 402 height 60
click at [738, 175] on div "Accompagniamo il tuo store Shopify in ogni fase: dalla migrazione alla crescita…" at bounding box center [669, 9] width 402 height 596
click at [743, 149] on p "Shopify custom app development Progettiamo e sviluppiamo app Shopify native che…" at bounding box center [669, 119] width 402 height 60
click at [743, 193] on p "Custom integration & microservices Connettiamo il tuo store Shopify con ERP, CR…" at bounding box center [669, 189] width 402 height 60
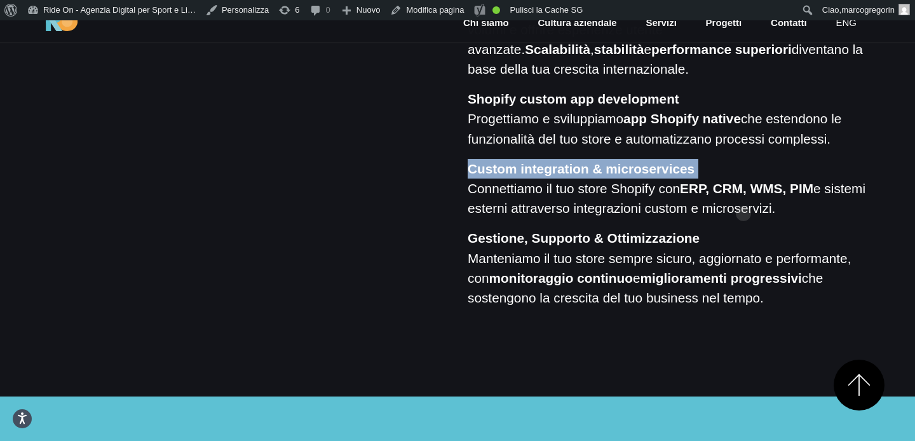
click at [743, 193] on p "Custom integration & microservices Connettiamo il tuo store Shopify con ERP, CR…" at bounding box center [669, 189] width 402 height 60
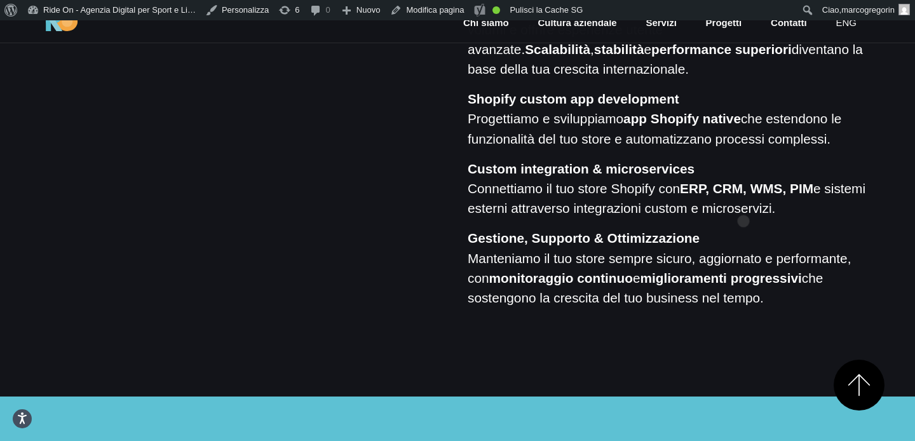
click at [743, 196] on strong "ERP, CRM, WMS, PIM" at bounding box center [746, 188] width 133 height 15
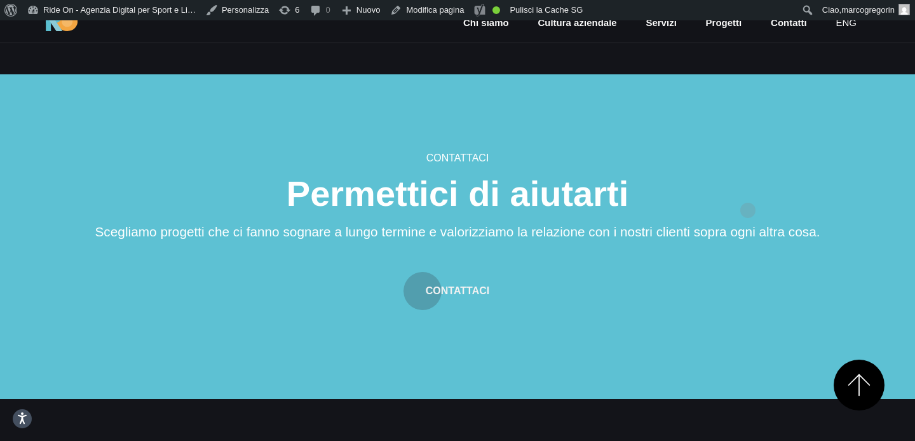
scroll to position [1629, 0]
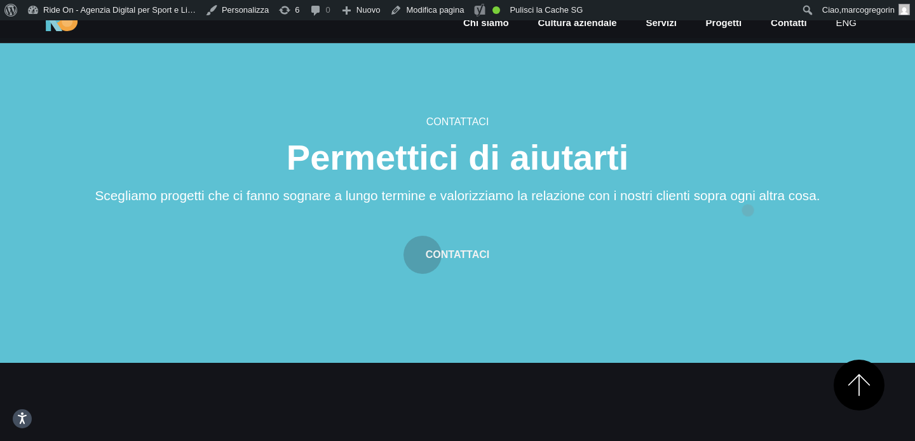
click at [748, 175] on h2 "Permettici di aiutarti" at bounding box center [457, 158] width 763 height 36
click at [749, 152] on div "Contattaci Permettici di aiutarti Scegliamo progetti che ci fanno sognare a lun…" at bounding box center [457, 194] width 763 height 160
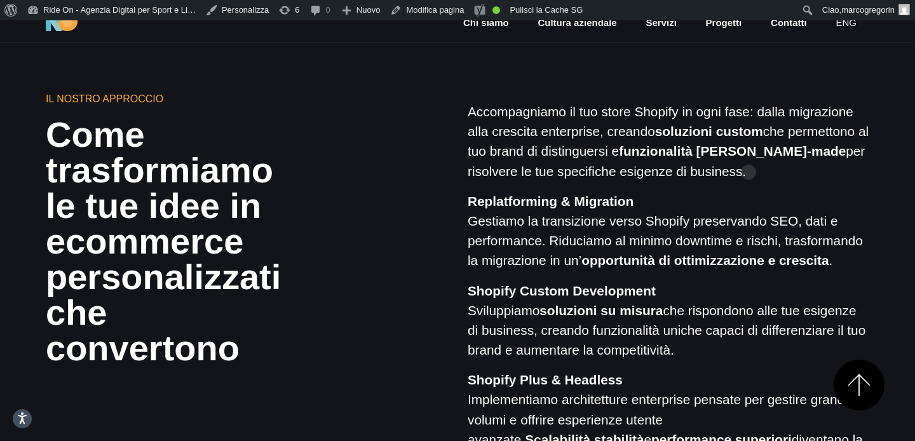
scroll to position [879, 0]
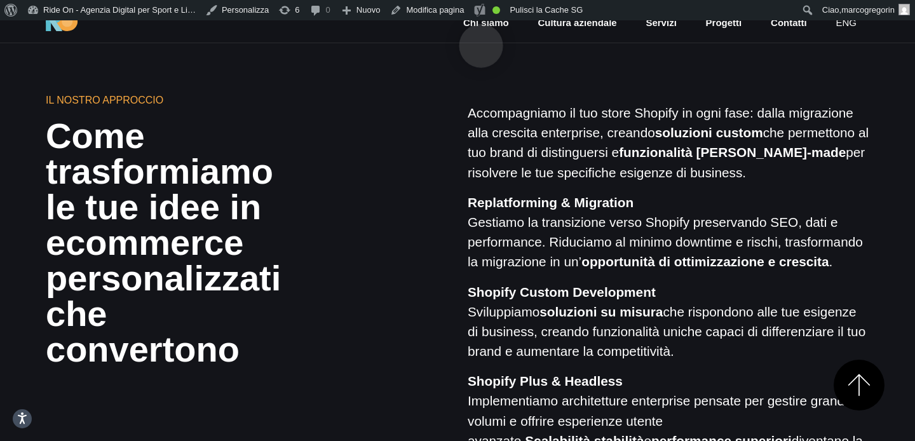
click at [481, 25] on link "Chi siamo" at bounding box center [486, 23] width 48 height 15
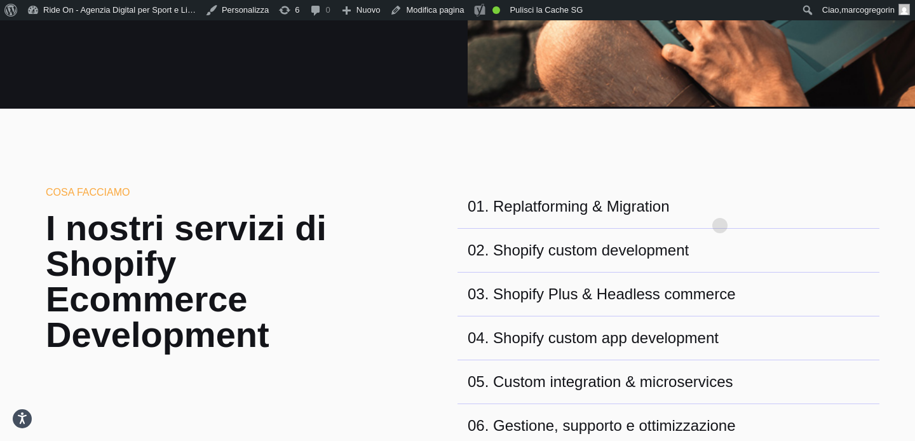
scroll to position [0, 0]
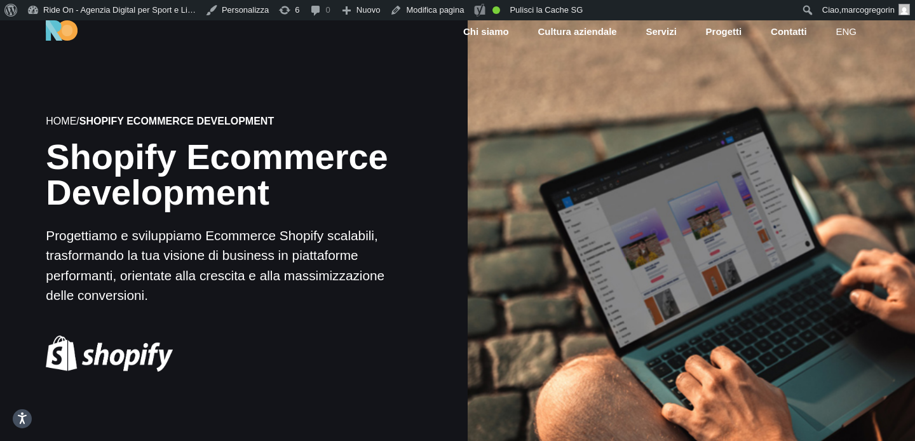
click at [720, 201] on div at bounding box center [691, 244] width 452 height 452
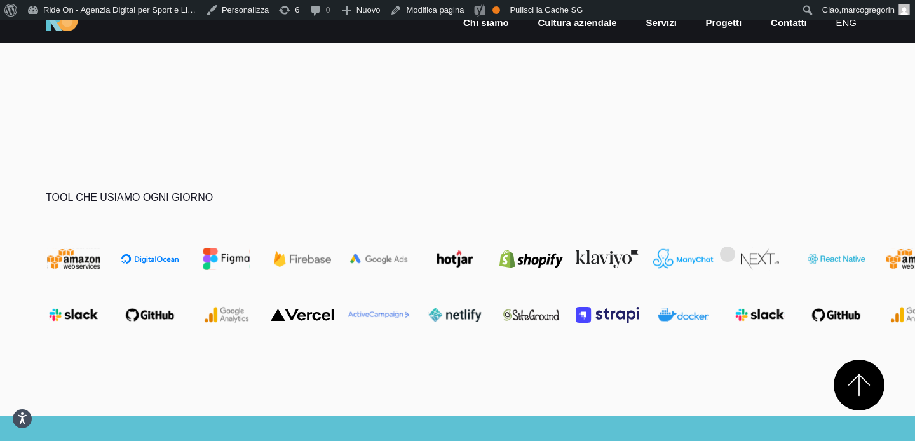
scroll to position [3700, 0]
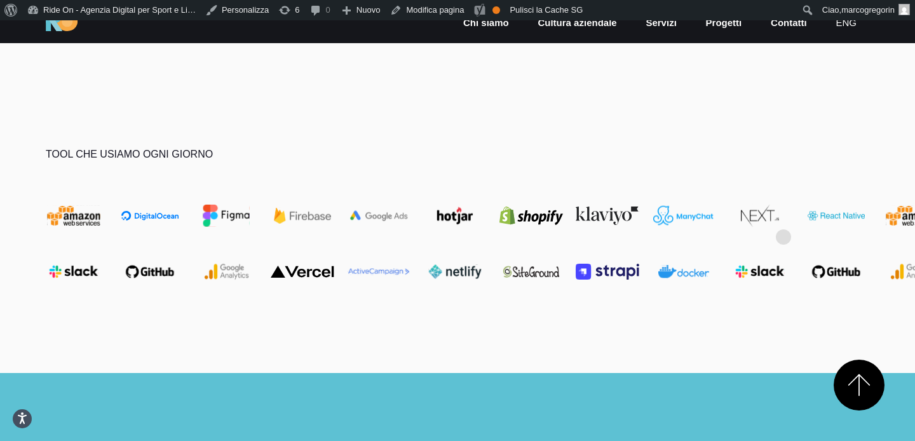
drag, startPoint x: 784, startPoint y: 217, endPoint x: 794, endPoint y: 217, distance: 10.8
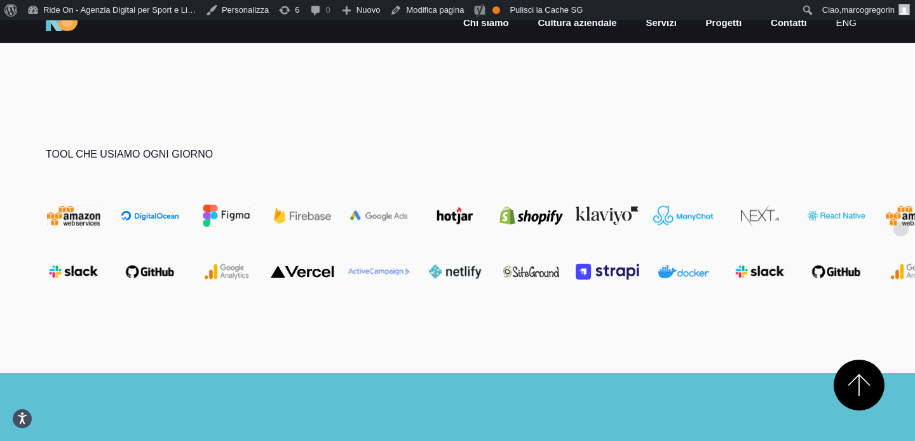
click at [814, 118] on section "Tool che usiamo ogni giorno" at bounding box center [457, 222] width 915 height 302
click at [814, 128] on section "Tool che usiamo ogni giorno" at bounding box center [457, 222] width 915 height 302
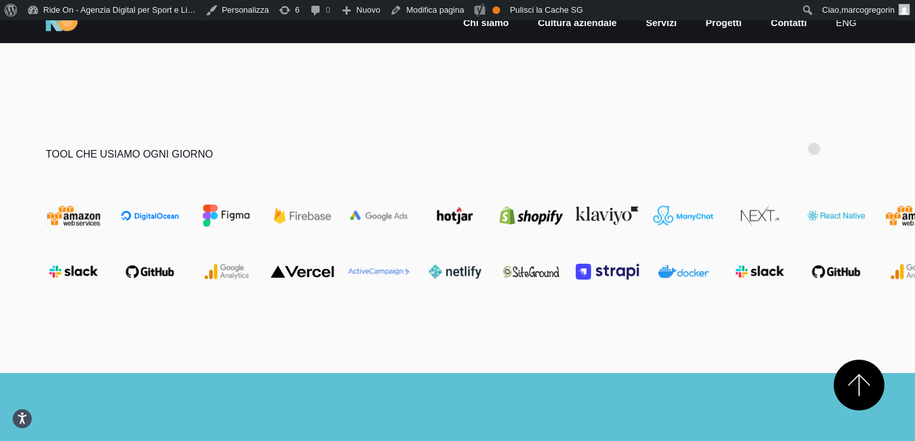
click at [814, 128] on section "Tool che usiamo ogni giorno" at bounding box center [457, 222] width 915 height 302
click at [839, 108] on section "Tool che usiamo ogni giorno" at bounding box center [457, 222] width 915 height 302
click at [810, 111] on section "Tool che usiamo ogni giorno" at bounding box center [457, 222] width 915 height 302
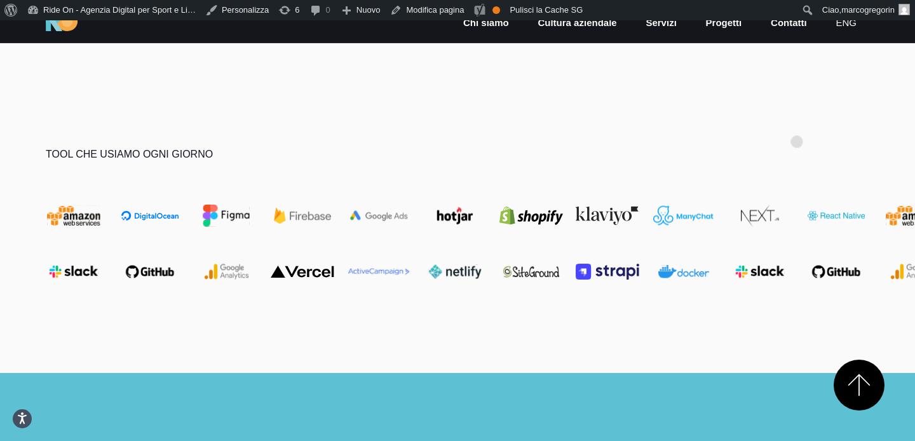
click at [797, 121] on section "Tool che usiamo ogni giorno" at bounding box center [457, 222] width 915 height 302
click at [797, 127] on section "Tool che usiamo ogni giorno" at bounding box center [457, 222] width 915 height 302
click at [769, 127] on section "Tool che usiamo ogni giorno" at bounding box center [457, 222] width 915 height 302
click at [749, 135] on section "Tool che usiamo ogni giorno" at bounding box center [457, 222] width 915 height 302
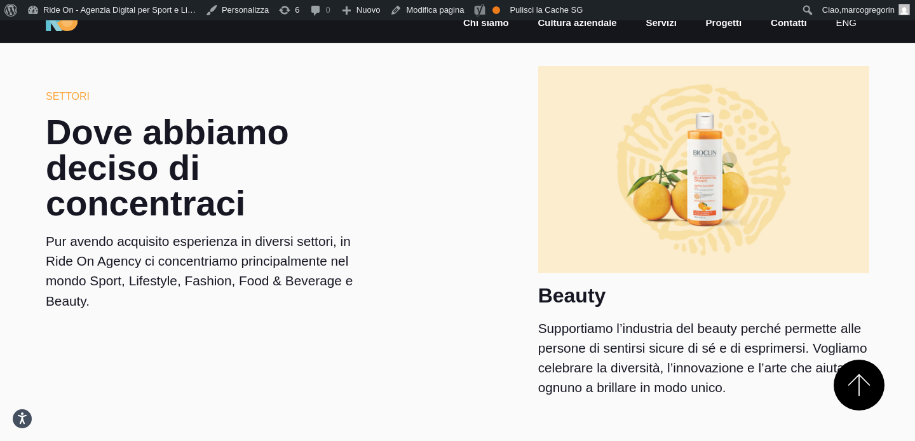
scroll to position [2169, 0]
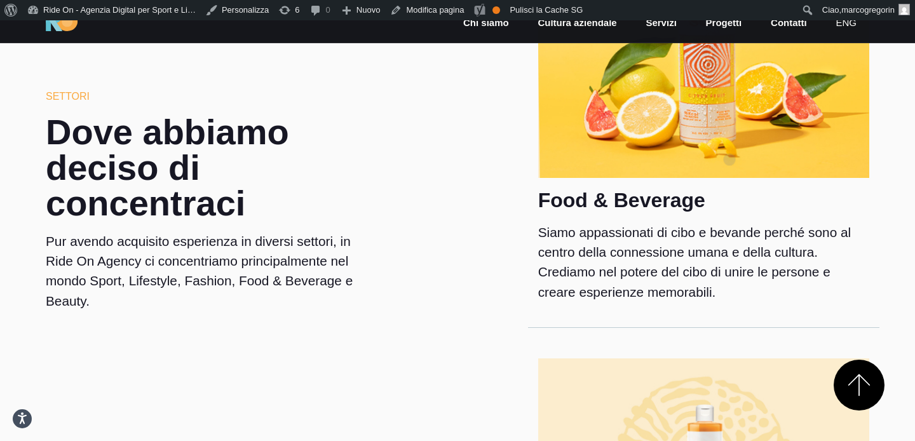
click at [730, 139] on img at bounding box center [703, 73] width 331 height 207
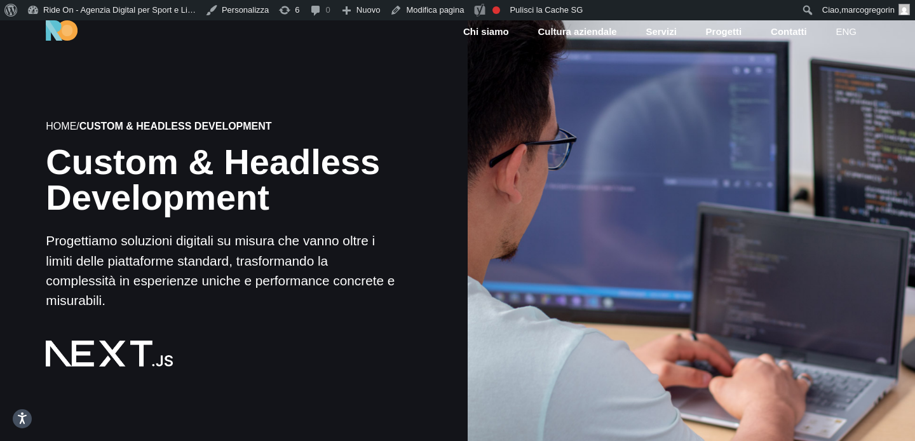
click at [560, 142] on div at bounding box center [691, 244] width 452 height 452
click at [480, 134] on div at bounding box center [691, 244] width 452 height 452
click at [435, 134] on div "Home / Custom & Headless Development Custom & Headless Development Progettiamo …" at bounding box center [224, 243] width 468 height 423
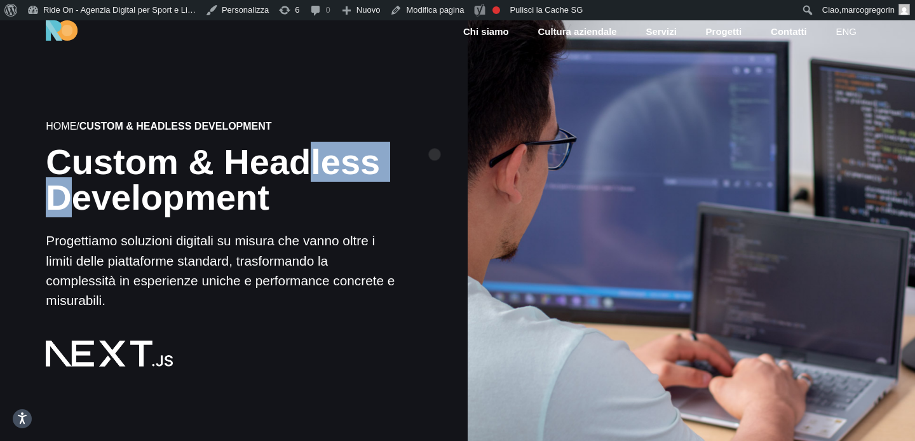
click at [435, 134] on div "Home / Custom & Headless Development Custom & Headless Development Progettiamo …" at bounding box center [224, 243] width 468 height 423
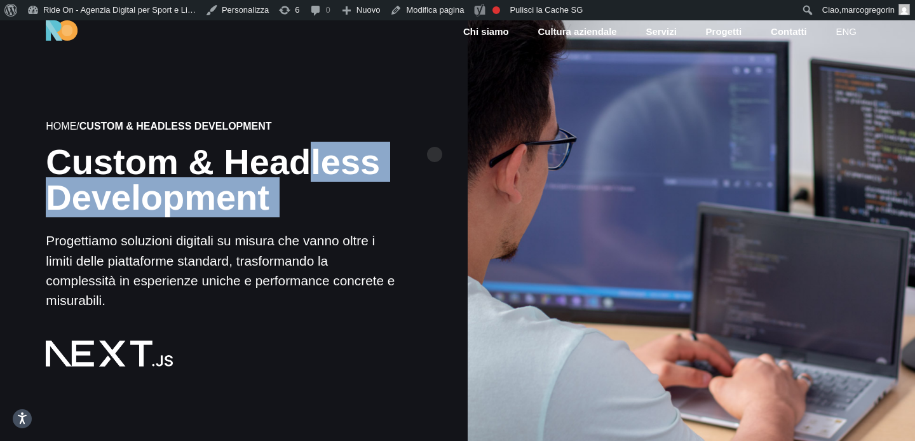
click at [435, 134] on div "Home / Custom & Headless Development Custom & Headless Development Progettiamo …" at bounding box center [224, 243] width 468 height 423
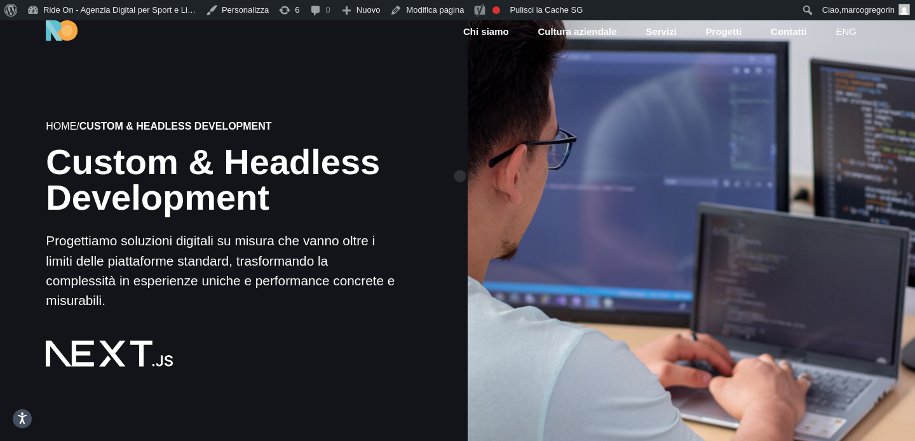
click at [460, 156] on div at bounding box center [692, 243] width 468 height 447
click at [492, 156] on div at bounding box center [691, 244] width 452 height 452
click at [513, 156] on div at bounding box center [691, 244] width 452 height 452
click at [542, 155] on div at bounding box center [691, 244] width 452 height 452
click at [552, 155] on div at bounding box center [691, 244] width 452 height 452
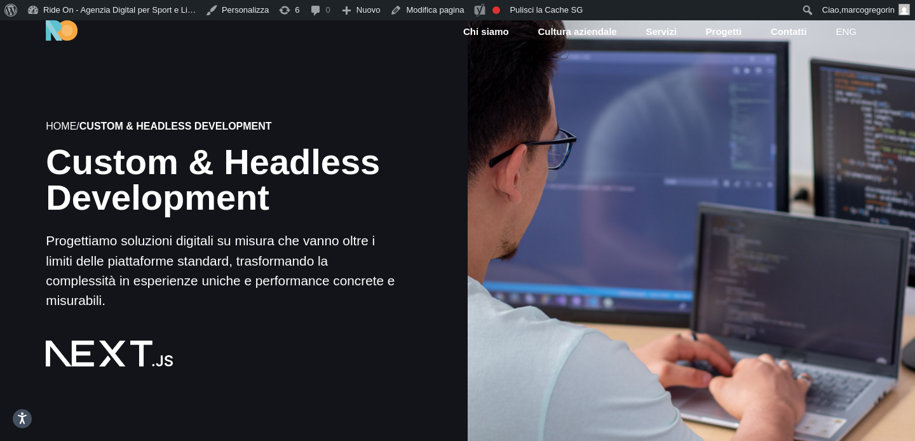
click at [552, 155] on div at bounding box center [691, 244] width 452 height 452
click at [602, 184] on div at bounding box center [691, 244] width 452 height 452
click at [602, 193] on div at bounding box center [691, 244] width 452 height 452
click at [602, 187] on div at bounding box center [691, 244] width 452 height 452
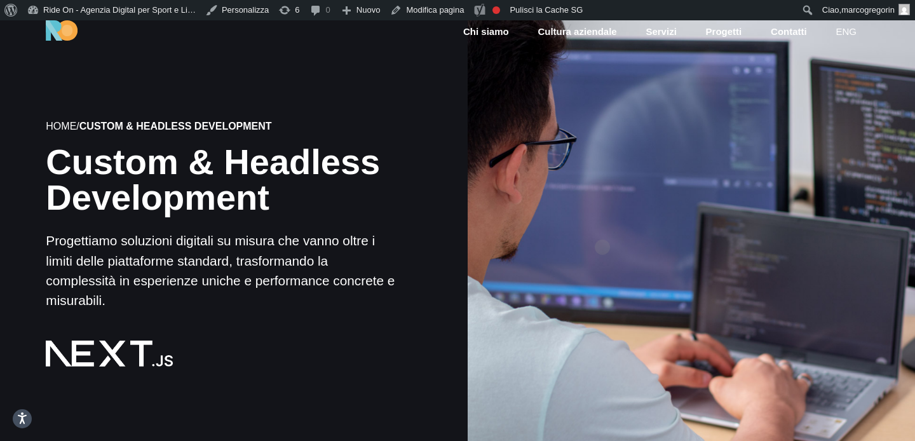
click at [602, 227] on div at bounding box center [691, 244] width 452 height 452
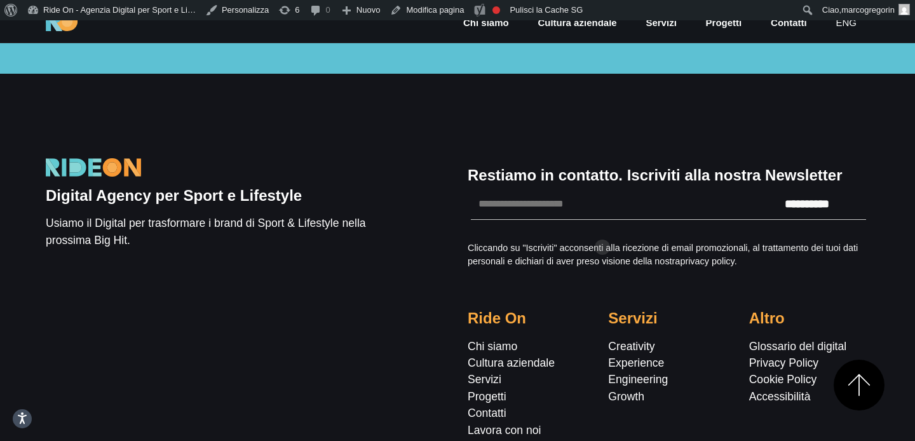
scroll to position [2037, 0]
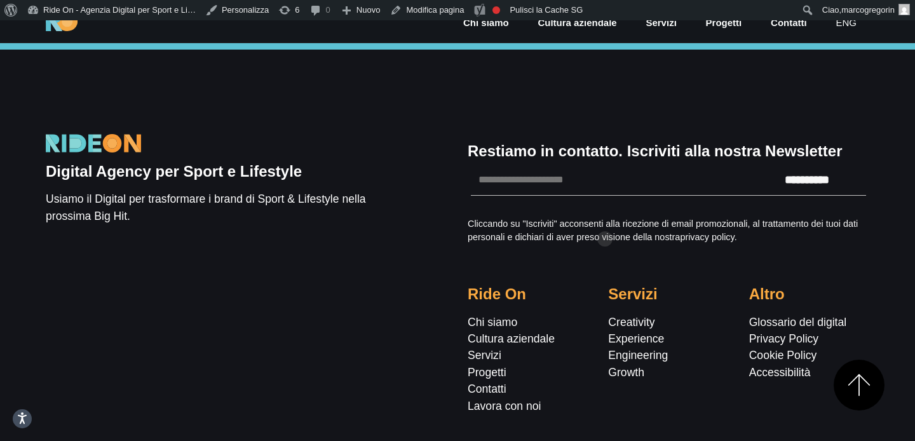
click at [605, 219] on p "Cliccando su "Iscriviti" acconsenti alla ricezione di email promozionali, al tr…" at bounding box center [669, 230] width 402 height 27
click at [619, 105] on div "**********" at bounding box center [458, 267] width 824 height 435
click at [644, 98] on div "**********" at bounding box center [458, 267] width 824 height 435
click at [637, 75] on div "**********" at bounding box center [458, 267] width 824 height 435
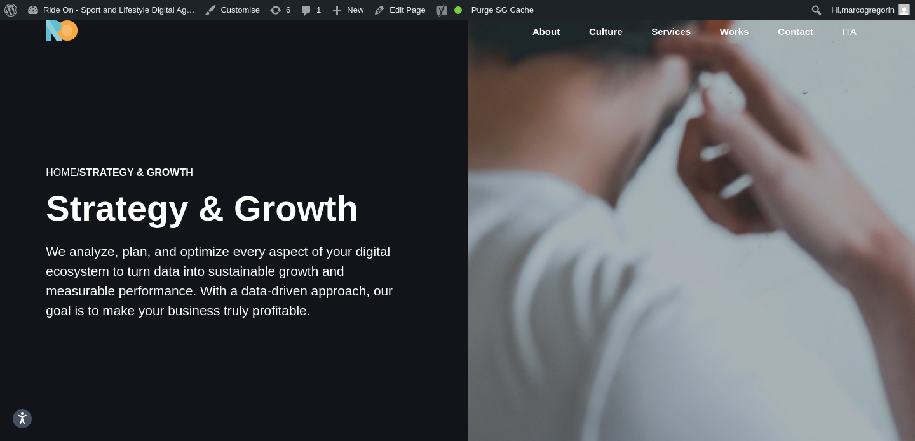
click at [876, 293] on div at bounding box center [691, 244] width 452 height 452
click at [789, 295] on div at bounding box center [691, 244] width 452 height 452
click at [788, 295] on div at bounding box center [691, 244] width 452 height 452
click at [784, 291] on div at bounding box center [691, 244] width 452 height 452
click at [805, 289] on div at bounding box center [691, 244] width 452 height 452
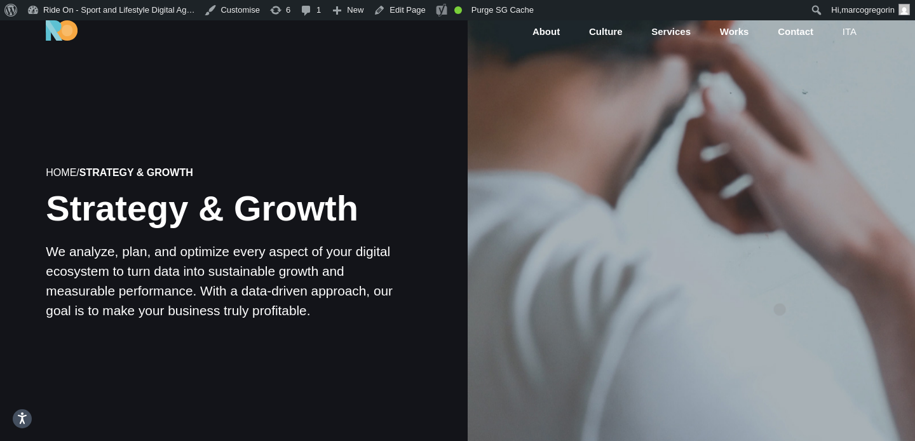
click at [780, 289] on div at bounding box center [691, 244] width 452 height 452
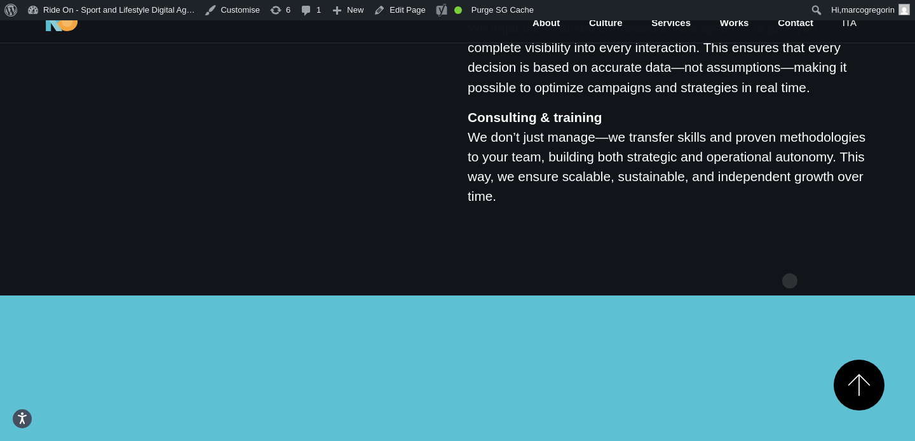
scroll to position [1423, 0]
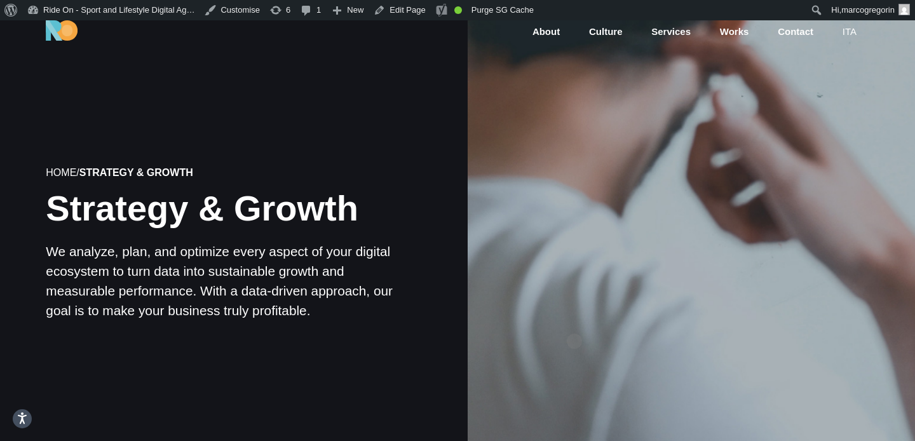
click at [574, 321] on div at bounding box center [691, 244] width 452 height 452
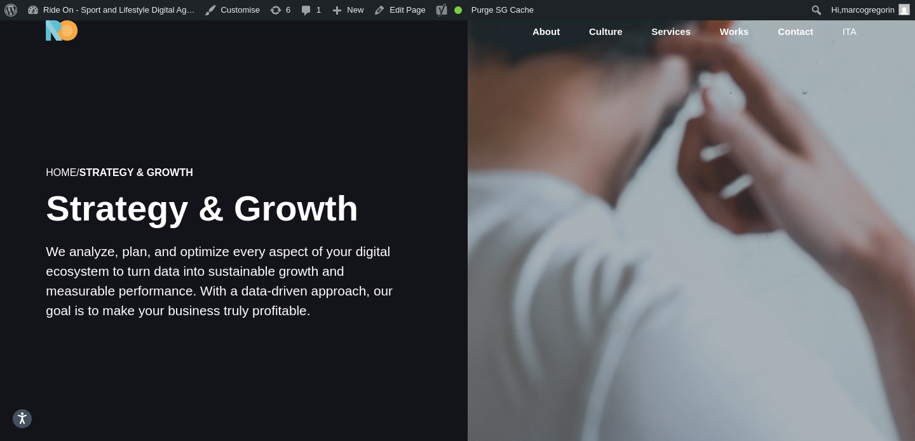
click at [616, 305] on div at bounding box center [691, 244] width 452 height 452
click at [579, 301] on div at bounding box center [691, 244] width 452 height 452
click at [604, 298] on div at bounding box center [691, 244] width 452 height 452
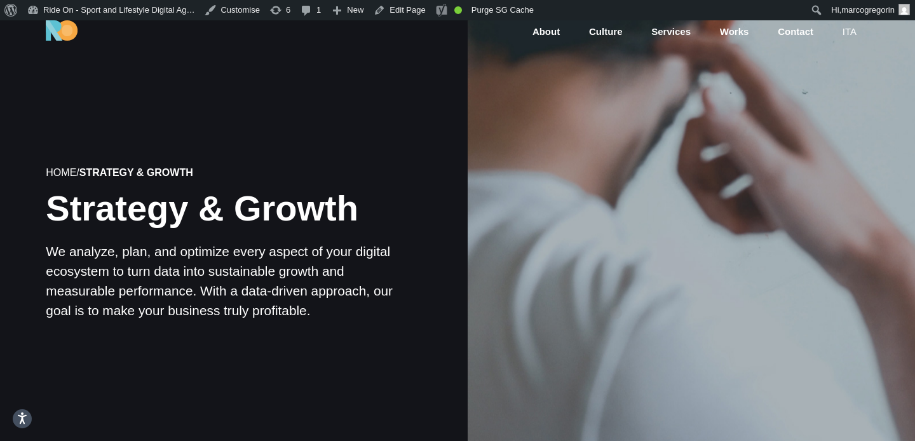
click at [616, 292] on div at bounding box center [691, 244] width 452 height 452
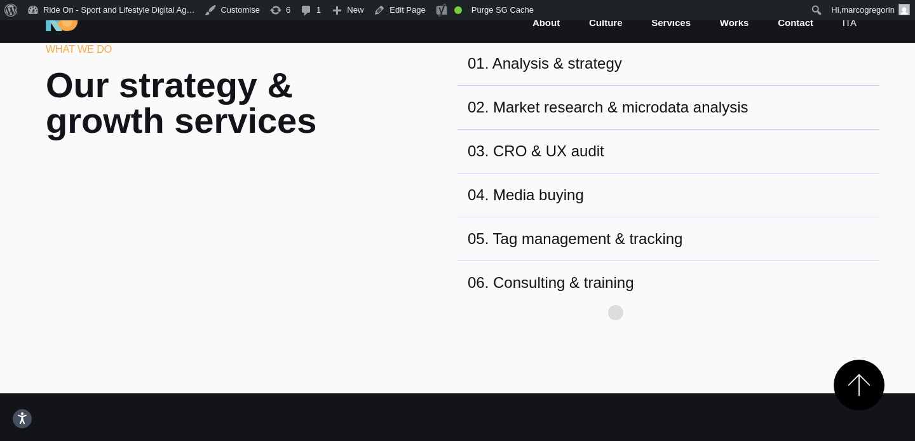
scroll to position [503, 0]
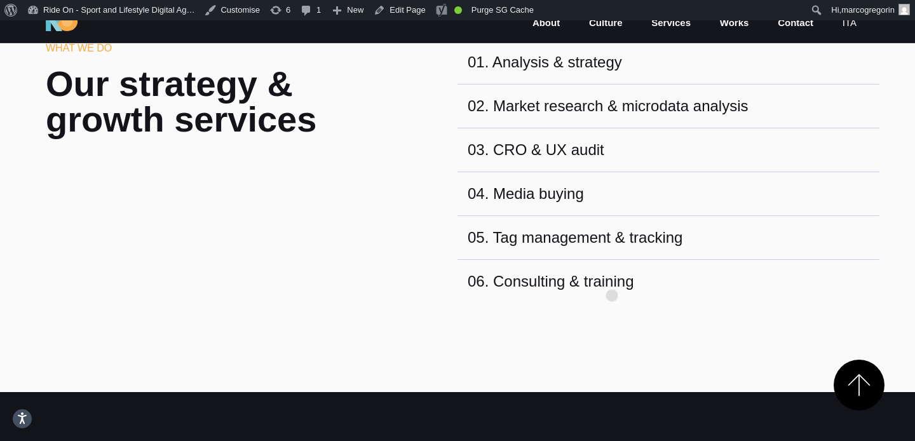
click at [612, 275] on div "06 . Consulting & training" at bounding box center [551, 281] width 166 height 23
click at [613, 260] on div "06 . Consulting & training" at bounding box center [669, 281] width 422 height 43
click at [637, 197] on div "04 . Media buying" at bounding box center [669, 194] width 422 height 44
click at [655, 166] on div "03 . CRO & UX audit" at bounding box center [669, 150] width 422 height 44
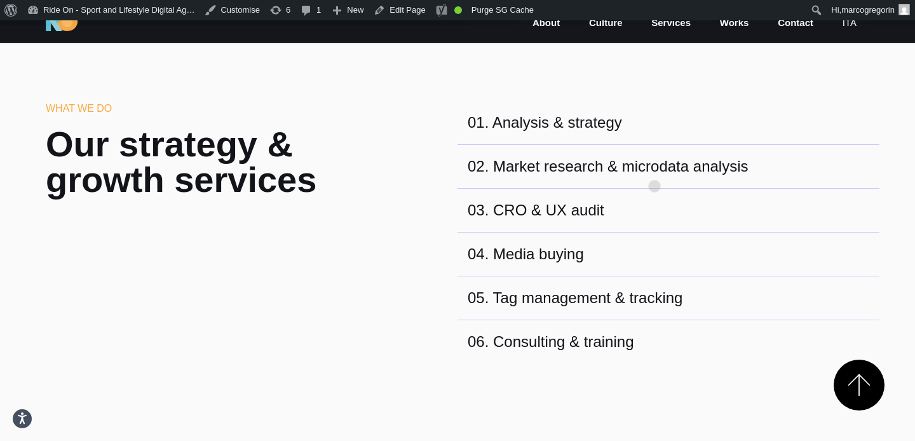
scroll to position [437, 0]
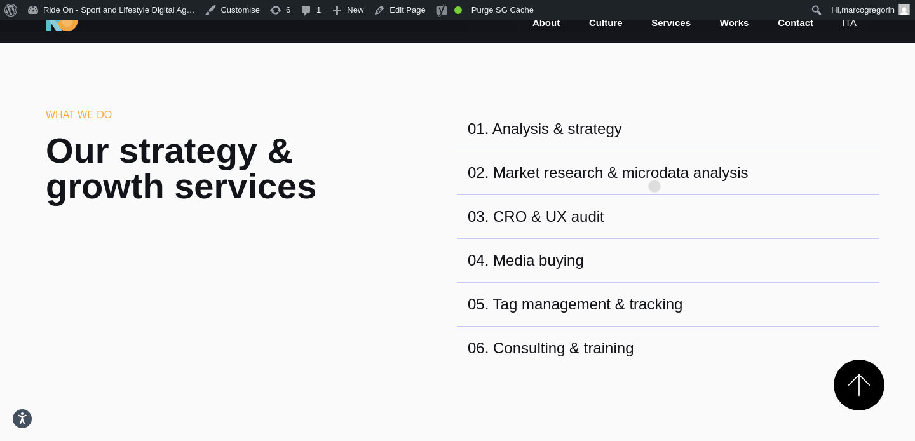
click at [655, 166] on div "02 . Market research & microdata analysis" at bounding box center [608, 172] width 281 height 23
click at [649, 163] on div "02 . Market research & microdata analysis" at bounding box center [608, 172] width 281 height 23
click at [658, 151] on div "02 . Market research & microdata analysis" at bounding box center [669, 173] width 422 height 44
click at [674, 119] on div "01 . Analysis & strategy" at bounding box center [669, 129] width 422 height 44
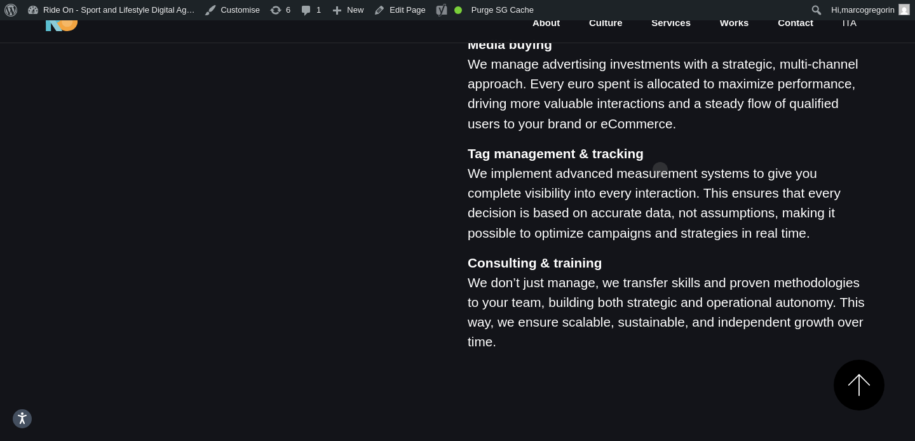
scroll to position [1226, 0]
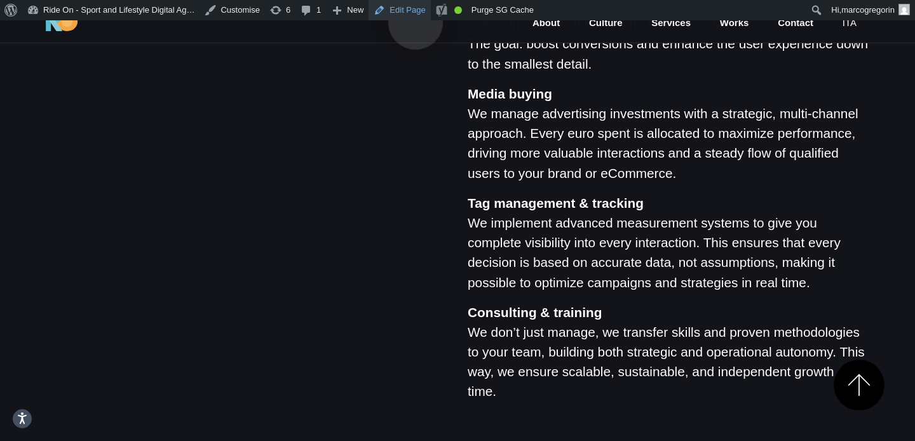
click at [413, 4] on link "Edit Page" at bounding box center [400, 10] width 62 height 20
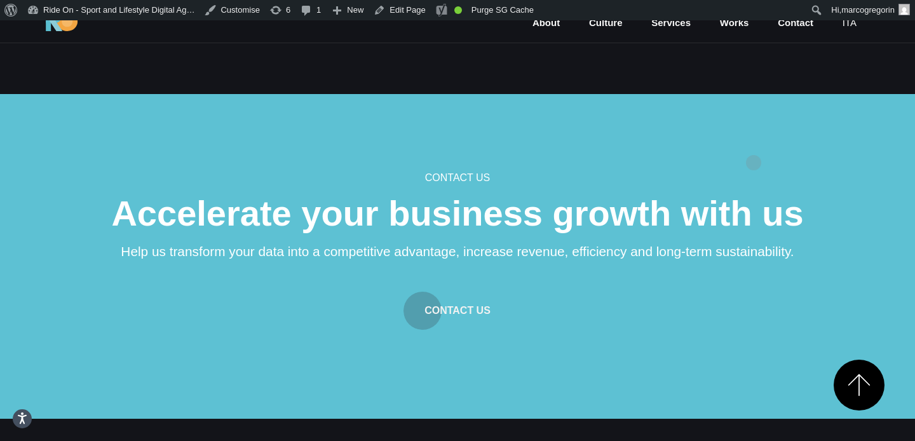
scroll to position [1622, 0]
click at [630, 189] on div "Contact us Accelerate your business growth with us Help us transform your data …" at bounding box center [457, 251] width 763 height 160
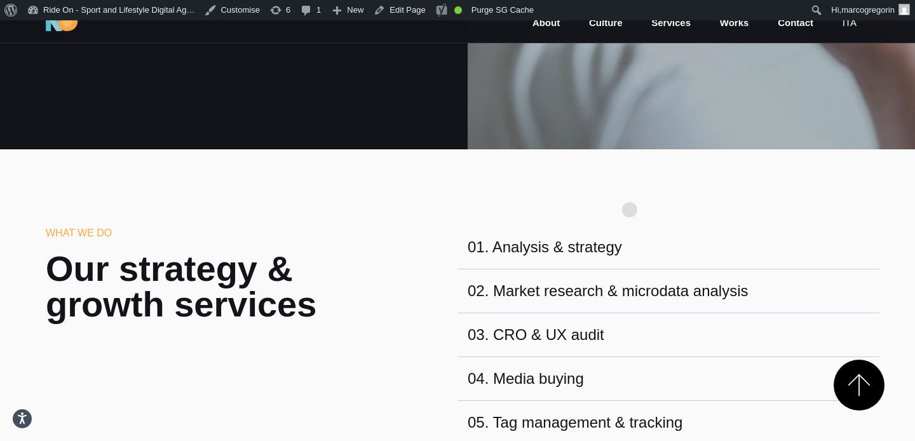
scroll to position [330, 0]
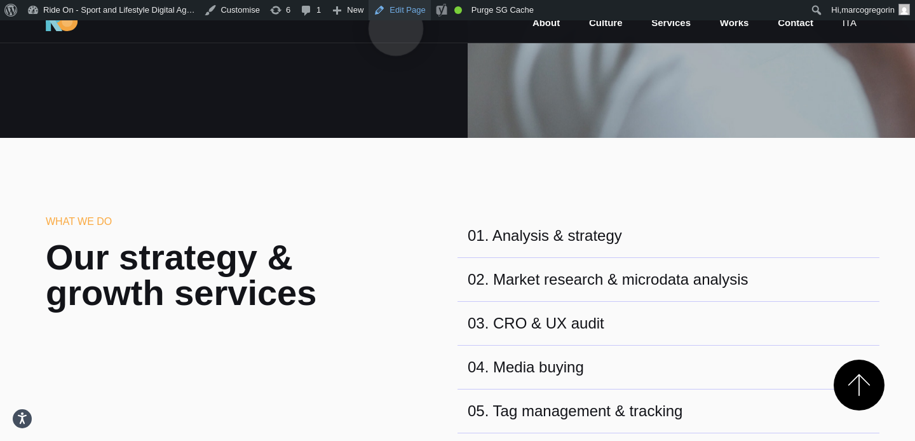
click at [401, 8] on link "Edit Page" at bounding box center [400, 10] width 62 height 20
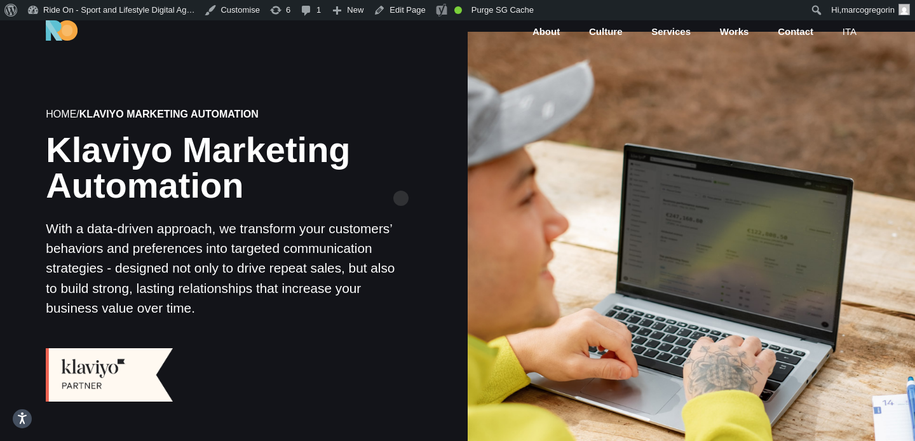
click at [402, 181] on div "Home / Klaviyo Marketing Automation Klaviyo Marketing Automation With a data-dr…" at bounding box center [224, 255] width 468 height 470
click at [531, 180] on div at bounding box center [691, 256] width 452 height 452
click at [478, 180] on div at bounding box center [691, 256] width 452 height 452
click at [433, 180] on div "Home / Klaviyo Marketing Automation Klaviyo Marketing Automation With a data-dr…" at bounding box center [224, 255] width 468 height 470
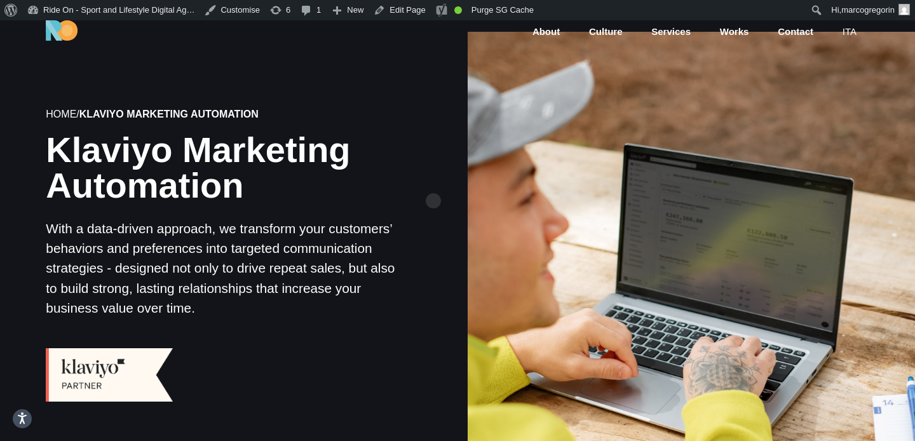
click at [433, 180] on div "Home / Klaviyo Marketing Automation Klaviyo Marketing Automation With a data-dr…" at bounding box center [224, 255] width 468 height 470
click at [438, 180] on div "Home / Klaviyo Marketing Automation Klaviyo Marketing Automation With a data-dr…" at bounding box center [224, 255] width 468 height 470
click at [431, 180] on div "Home / Klaviyo Marketing Automation Klaviyo Marketing Automation With a data-dr…" at bounding box center [224, 255] width 468 height 470
click at [434, 186] on div "Home / Klaviyo Marketing Automation Klaviyo Marketing Automation With a data-dr…" at bounding box center [224, 255] width 468 height 470
click at [465, 175] on div at bounding box center [692, 255] width 468 height 447
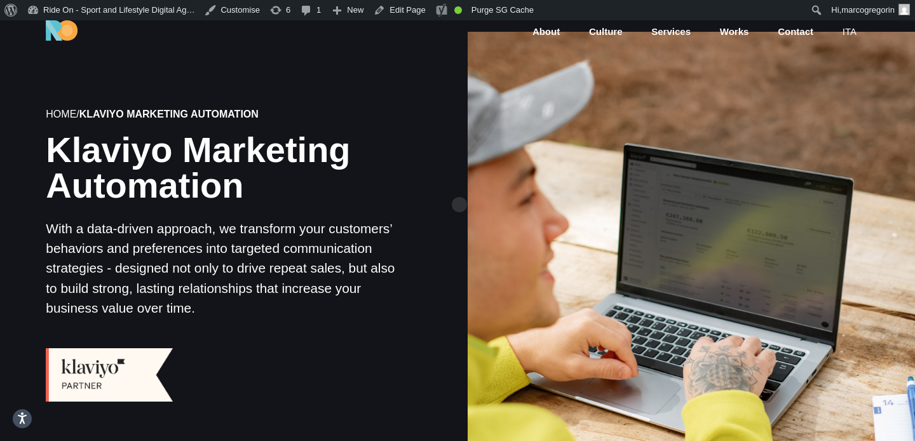
click at [454, 185] on div "Home / Klaviyo Marketing Automation Klaviyo Marketing Automation With a data-dr…" at bounding box center [224, 255] width 468 height 470
click at [445, 185] on div "Home / Klaviyo Marketing Automation Klaviyo Marketing Automation With a data-dr…" at bounding box center [224, 255] width 468 height 470
click at [444, 185] on div "Home / Klaviyo Marketing Automation Klaviyo Marketing Automation With a data-dr…" at bounding box center [224, 255] width 468 height 470
click at [502, 184] on div at bounding box center [691, 256] width 452 height 452
click at [549, 184] on div at bounding box center [691, 256] width 452 height 452
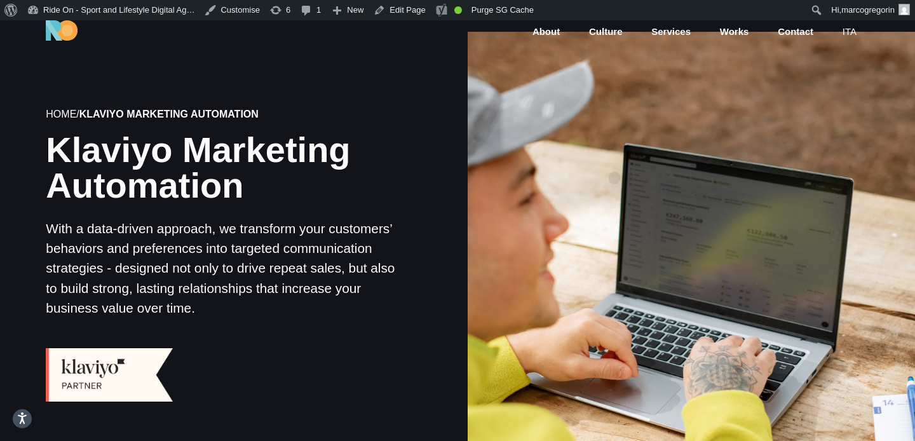
click at [614, 158] on div at bounding box center [691, 256] width 452 height 452
click at [575, 175] on div at bounding box center [691, 256] width 452 height 452
click at [599, 174] on div at bounding box center [691, 256] width 452 height 452
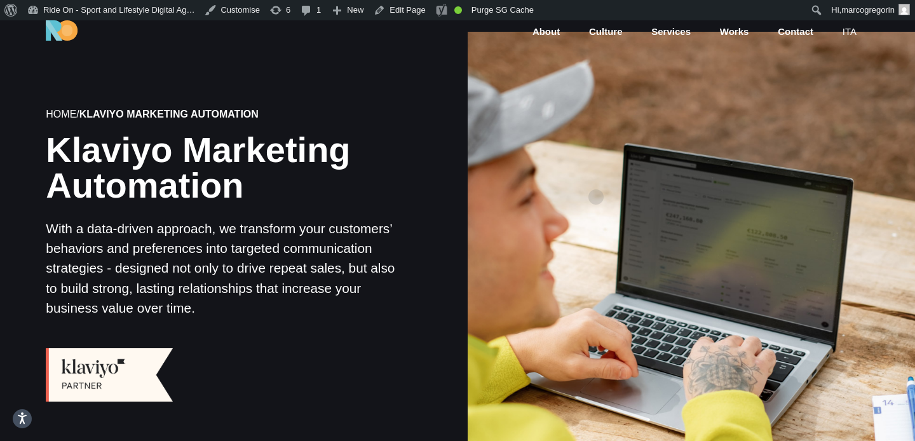
click at [590, 190] on div at bounding box center [691, 256] width 452 height 452
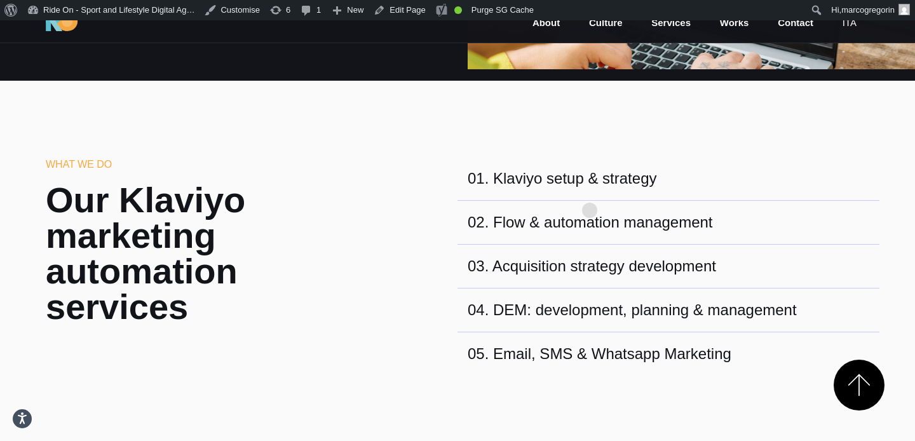
scroll to position [412, 0]
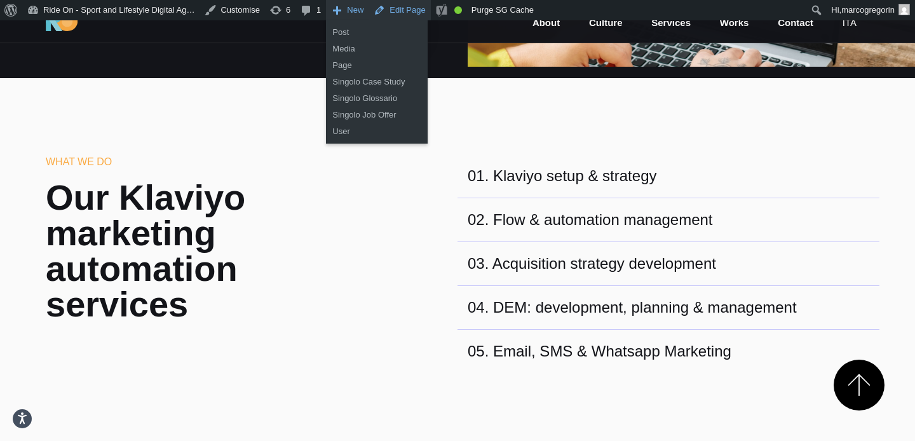
click at [397, 11] on link "Edit Page" at bounding box center [400, 10] width 62 height 20
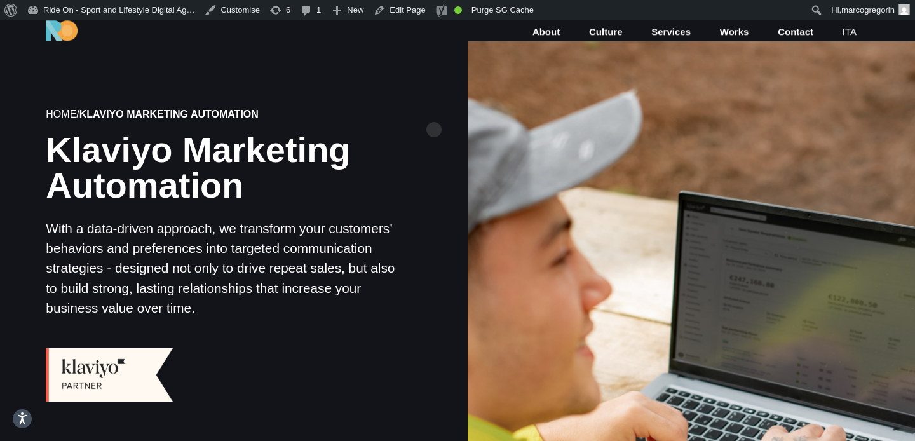
click at [435, 111] on div "Home / Klaviyo Marketing Automation Klaviyo Marketing Automation With a data-dr…" at bounding box center [224, 255] width 468 height 470
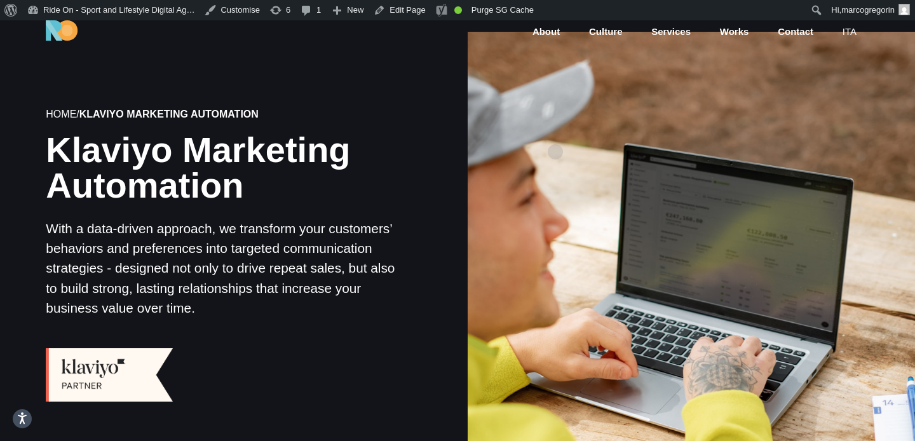
click at [555, 132] on div at bounding box center [691, 256] width 452 height 452
click at [585, 137] on div at bounding box center [691, 256] width 452 height 452
click at [584, 234] on div at bounding box center [691, 256] width 452 height 452
click at [584, 213] on div at bounding box center [691, 256] width 452 height 452
click at [584, 180] on div at bounding box center [691, 256] width 452 height 452
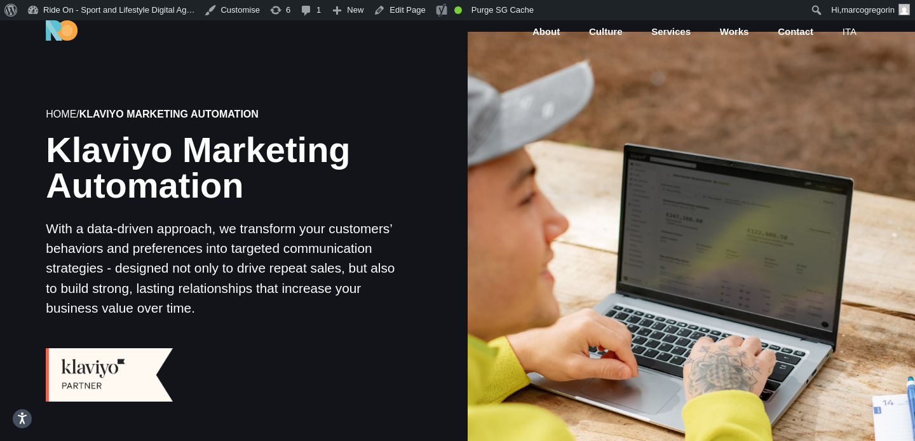
click at [658, 58] on nav "About Culture Services Works Contact ita" at bounding box center [695, 30] width 350 height 58
click at [637, 124] on div at bounding box center [691, 256] width 452 height 452
click at [658, 114] on div at bounding box center [691, 256] width 452 height 452
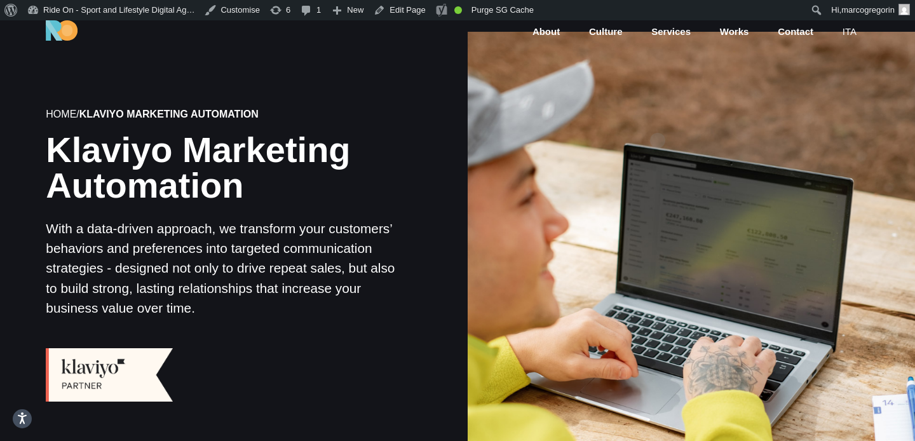
click at [658, 120] on div at bounding box center [691, 256] width 452 height 452
click at [661, 114] on div at bounding box center [691, 256] width 452 height 452
click at [665, 109] on div at bounding box center [691, 256] width 452 height 452
click at [665, 116] on div at bounding box center [691, 256] width 452 height 452
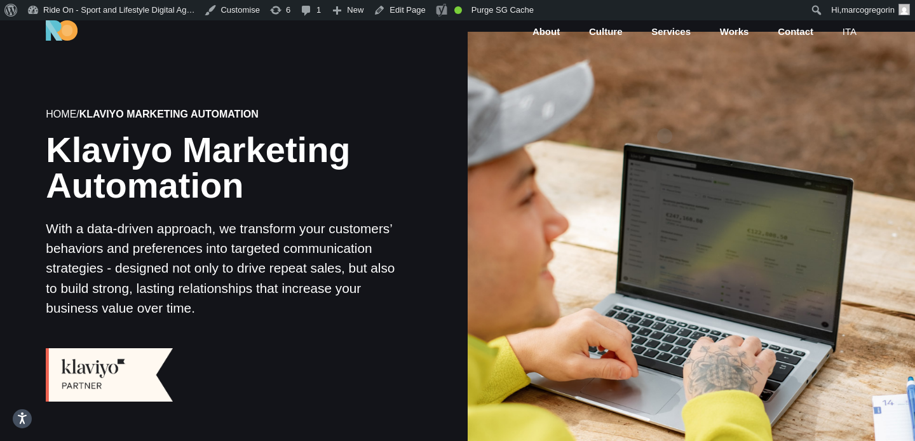
click at [670, 112] on div at bounding box center [691, 256] width 452 height 452
click at [698, 90] on div at bounding box center [691, 256] width 452 height 452
click at [698, 91] on div at bounding box center [691, 256] width 452 height 452
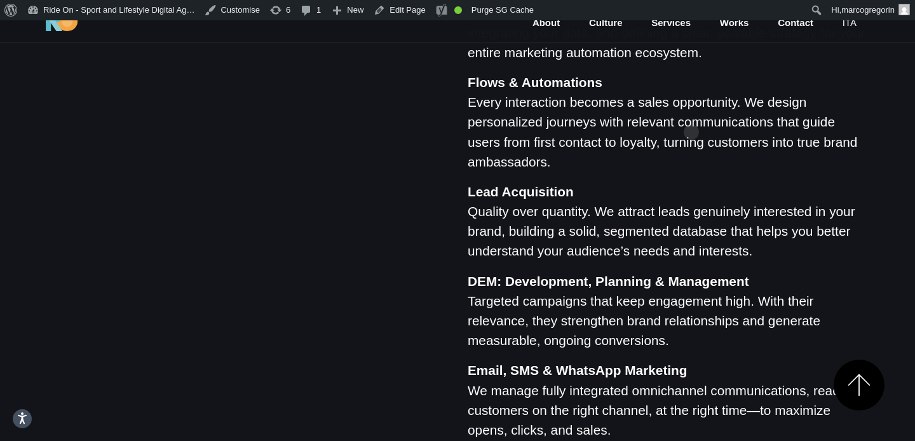
scroll to position [1242, 0]
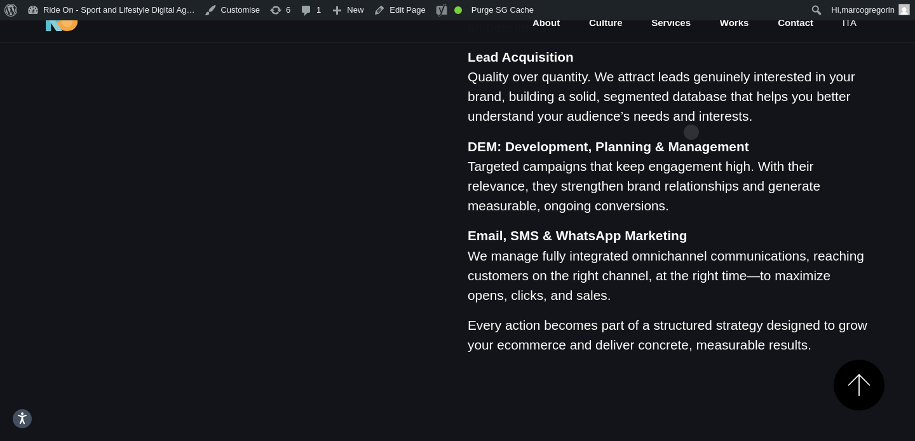
click at [691, 112] on p "Lead Acquisition Quality over quantity. We attract leads genuinely interested i…" at bounding box center [669, 86] width 402 height 79
click at [676, 167] on p "DEM: Development, Planning & Management Targeted campaigns that keep engagement…" at bounding box center [669, 176] width 402 height 79
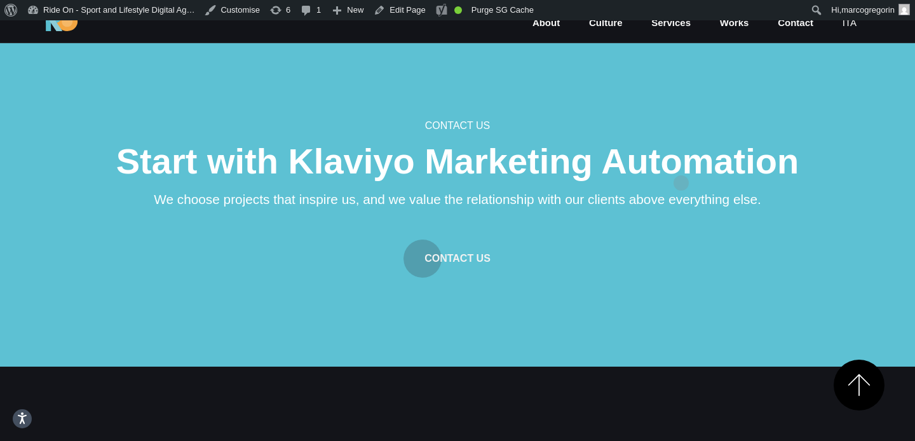
scroll to position [1692, 0]
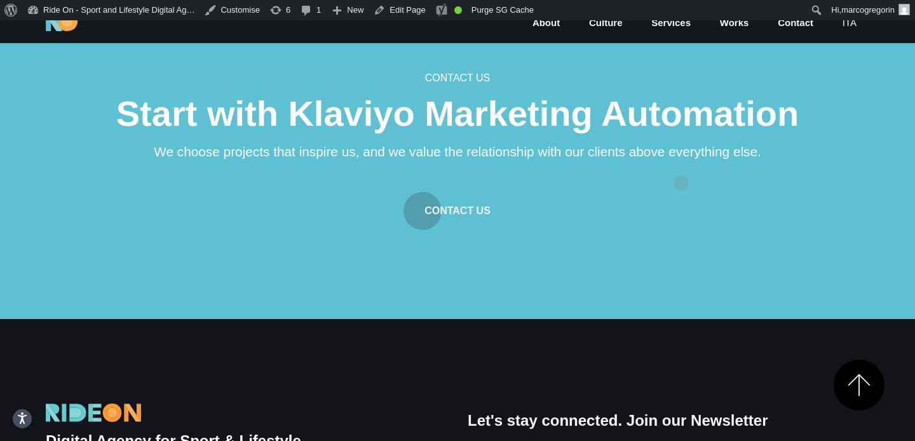
click at [681, 163] on div "Contact us Start with Klaviyo Marketing Automation We choose projects that insp…" at bounding box center [457, 151] width 763 height 160
click at [681, 181] on div "Contact us" at bounding box center [457, 203] width 763 height 53
click at [735, 152] on p "We choose projects that inspire us, and we value the relationship with our clie…" at bounding box center [457, 152] width 763 height 20
click at [829, 101] on h2 "Start with Klaviyo Marketing Automation" at bounding box center [457, 114] width 763 height 36
drag, startPoint x: 864, startPoint y: 75, endPoint x: 872, endPoint y: 72, distance: 8.0
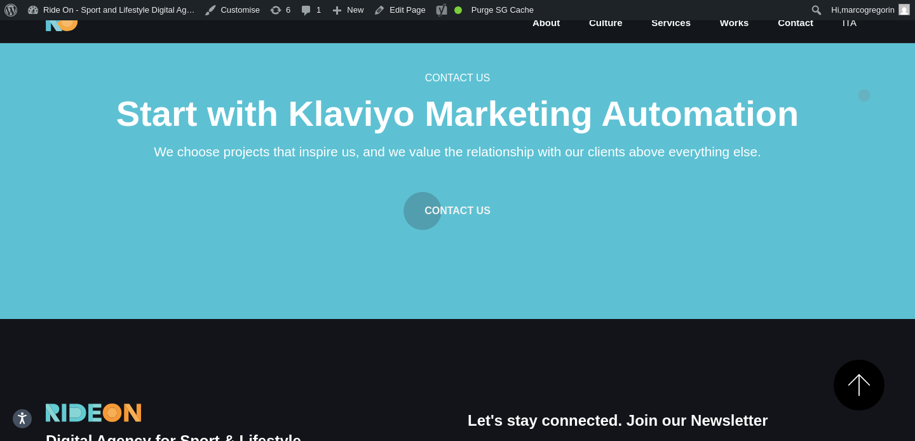
click at [865, 75] on section "Contact us Start with Klaviyo Marketing Automation We choose projects that insp…" at bounding box center [457, 156] width 915 height 325
drag, startPoint x: 158, startPoint y: 152, endPoint x: 874, endPoint y: 154, distance: 716.8
click at [874, 154] on section "Contact us Start with Klaviyo Marketing Automation We choose projects that insp…" at bounding box center [457, 156] width 915 height 325
click at [865, 155] on section "Contact us Start with Klaviyo Marketing Automation We choose projects that insp…" at bounding box center [457, 156] width 915 height 325
drag, startPoint x: 807, startPoint y: 155, endPoint x: 147, endPoint y: 155, distance: 660.3
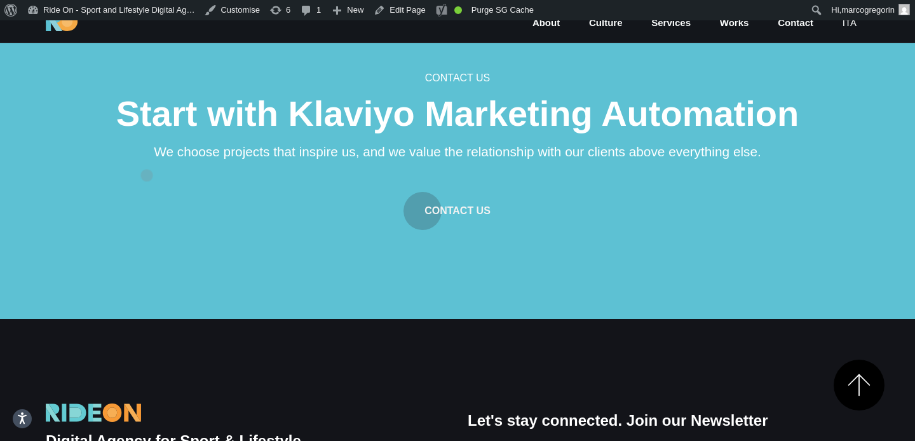
click at [147, 155] on p "We choose projects that inspire us, and we value the relationship with our clie…" at bounding box center [457, 152] width 763 height 20
copy p "We choose projects that inspire us, and we value the relationship with our clie…"
click at [730, 79] on h6 "Contact us" at bounding box center [457, 78] width 763 height 15
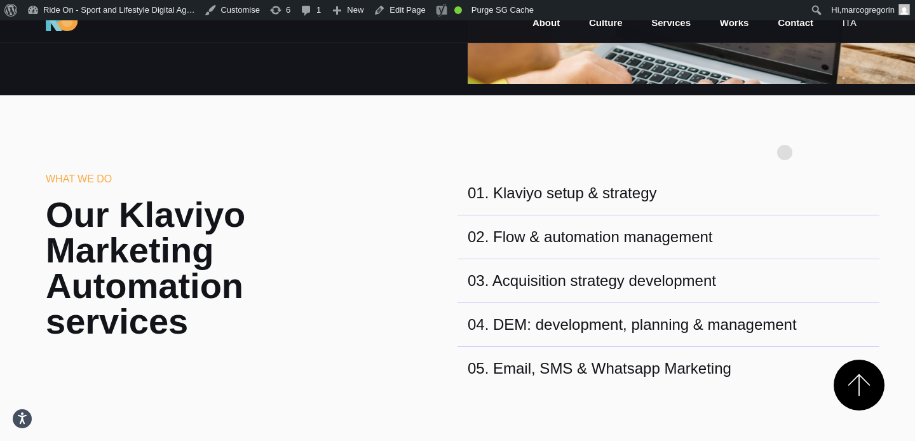
scroll to position [455, 0]
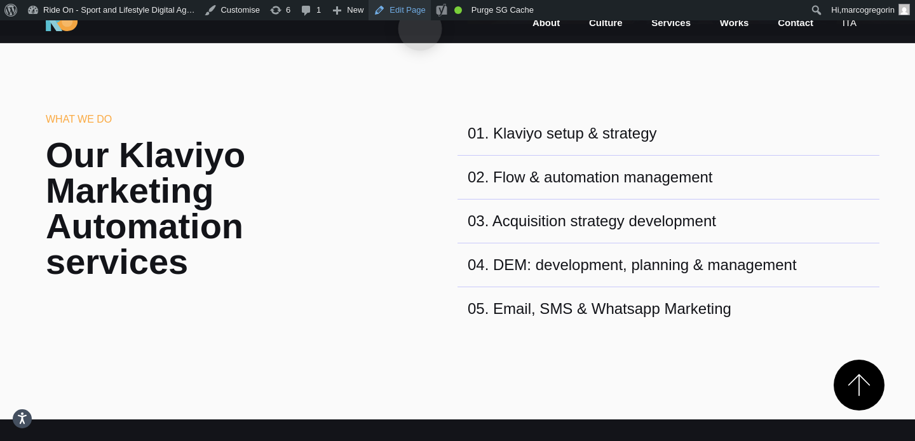
click at [420, 8] on link "Edit Page" at bounding box center [400, 10] width 62 height 20
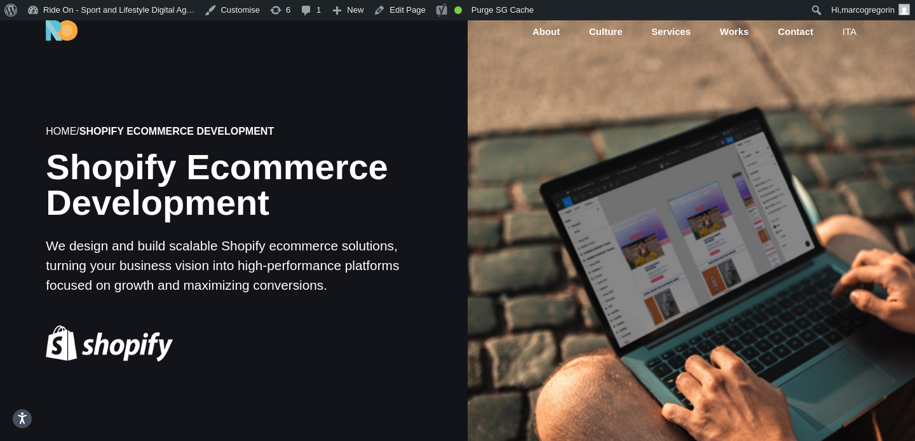
click at [787, 115] on div at bounding box center [691, 244] width 452 height 452
click at [818, 125] on div at bounding box center [691, 244] width 452 height 452
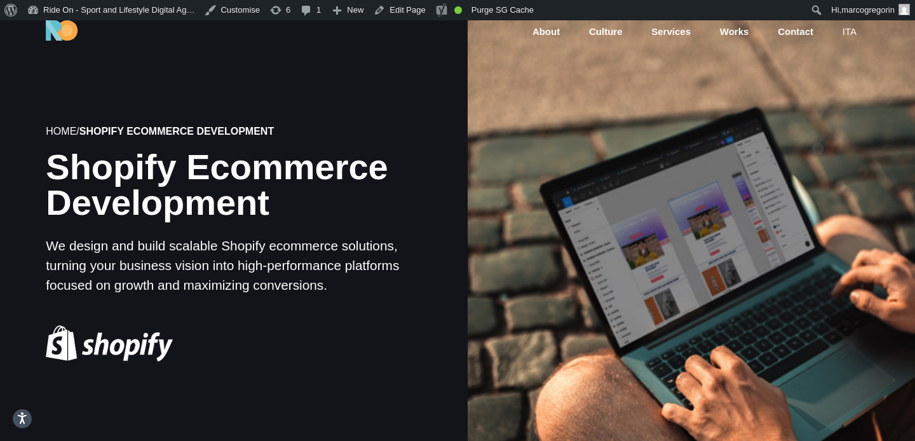
click at [818, 128] on div at bounding box center [691, 244] width 452 height 452
click at [829, 122] on div at bounding box center [691, 244] width 452 height 452
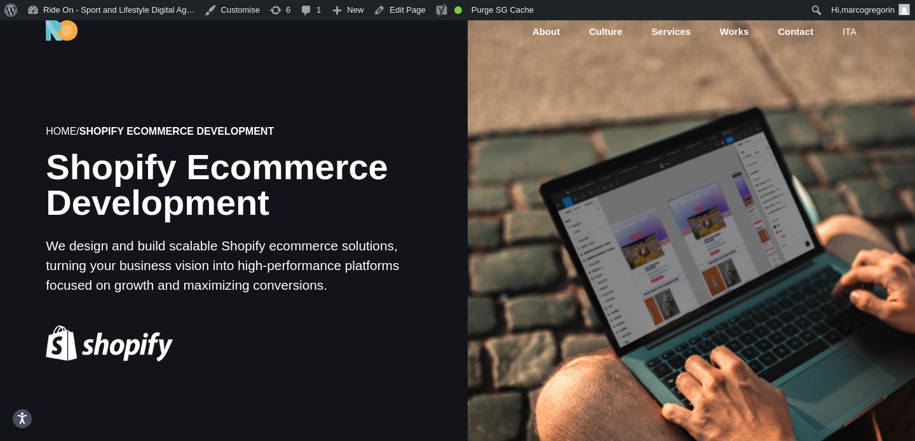
click at [829, 122] on div at bounding box center [691, 244] width 452 height 452
click at [830, 123] on div at bounding box center [691, 244] width 452 height 452
click at [832, 121] on div at bounding box center [691, 244] width 452 height 452
click at [825, 132] on div at bounding box center [691, 244] width 452 height 452
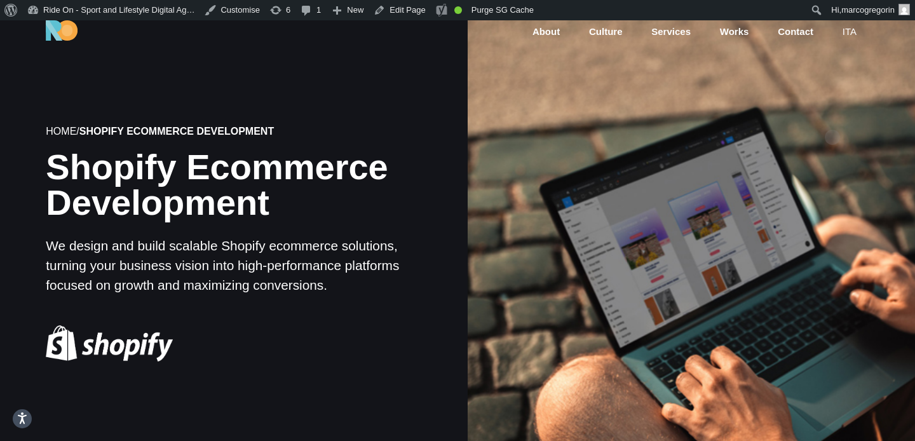
click at [832, 117] on div at bounding box center [691, 244] width 452 height 452
click at [834, 117] on div at bounding box center [691, 244] width 452 height 452
click at [834, 118] on div at bounding box center [691, 244] width 452 height 452
click at [833, 125] on div at bounding box center [691, 244] width 452 height 452
click at [843, 118] on div at bounding box center [691, 244] width 452 height 452
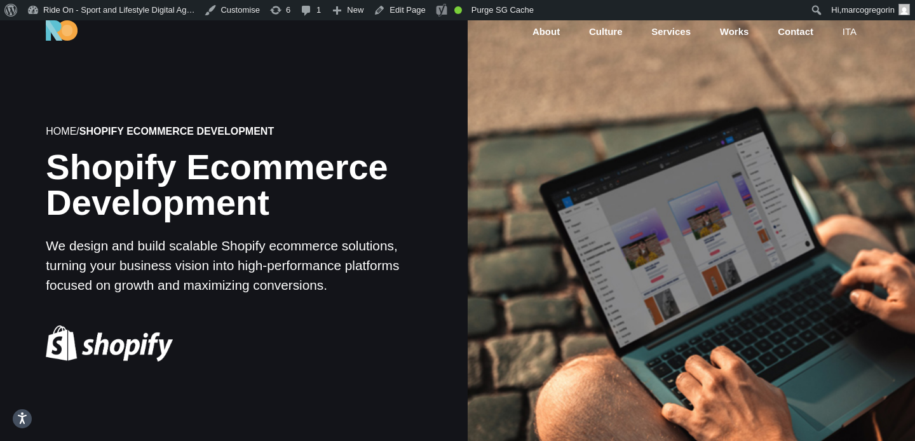
click at [839, 119] on div at bounding box center [691, 244] width 452 height 452
click at [850, 119] on div at bounding box center [691, 244] width 452 height 452
click at [852, 112] on div at bounding box center [691, 244] width 452 height 452
click at [852, 129] on div at bounding box center [691, 244] width 452 height 452
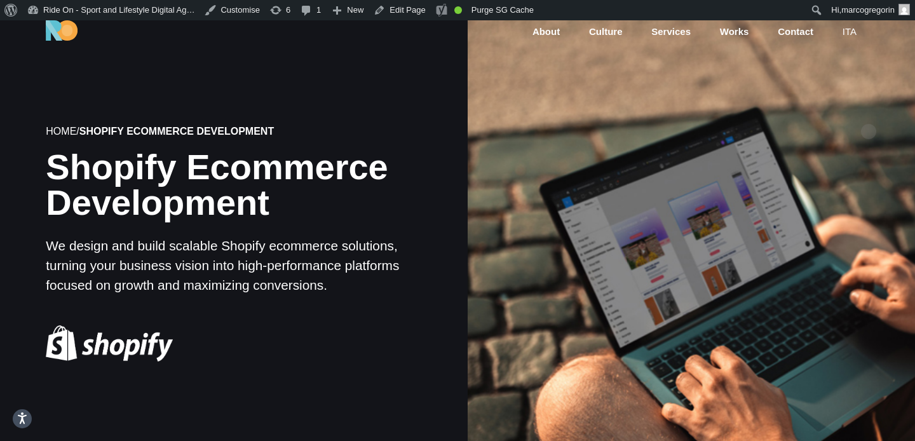
click at [869, 111] on div at bounding box center [691, 244] width 452 height 452
click at [868, 113] on div at bounding box center [691, 244] width 452 height 452
click at [874, 105] on div at bounding box center [691, 244] width 452 height 452
click at [862, 121] on div at bounding box center [691, 244] width 452 height 452
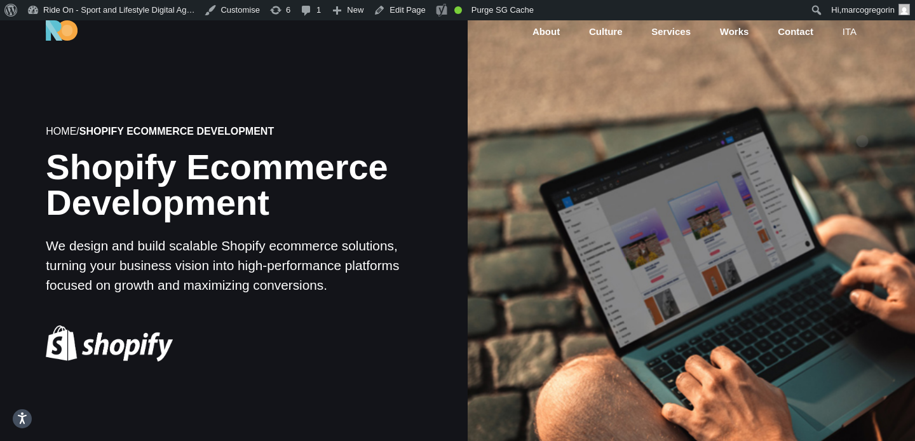
click at [862, 121] on div at bounding box center [691, 244] width 452 height 452
click at [864, 114] on div at bounding box center [691, 244] width 452 height 452
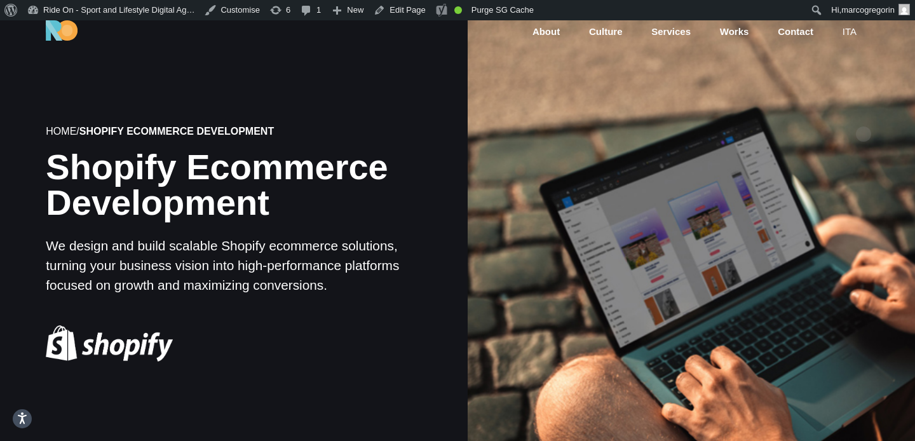
click at [864, 102] on div at bounding box center [691, 244] width 452 height 452
click at [548, 204] on div at bounding box center [691, 244] width 452 height 452
click at [611, 101] on div at bounding box center [691, 244] width 452 height 452
click at [597, 147] on div at bounding box center [691, 244] width 452 height 452
click at [586, 135] on div at bounding box center [691, 244] width 452 height 452
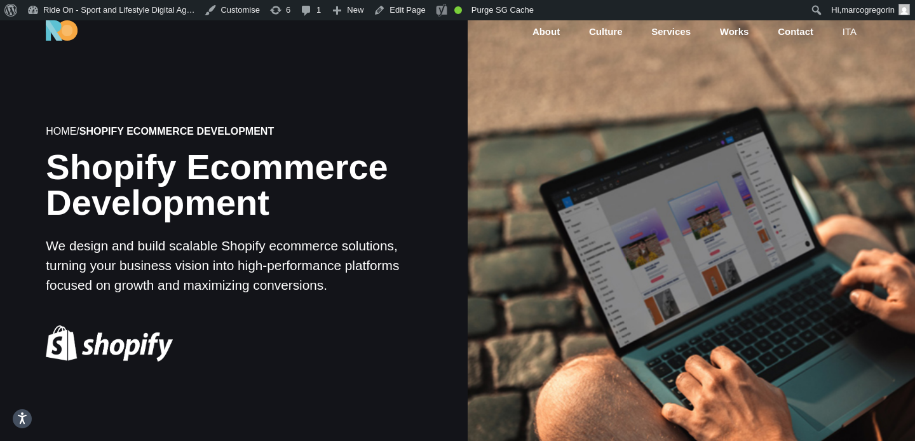
click at [586, 135] on div at bounding box center [691, 244] width 452 height 452
click at [598, 121] on div at bounding box center [691, 244] width 452 height 452
click at [594, 109] on div at bounding box center [691, 244] width 452 height 452
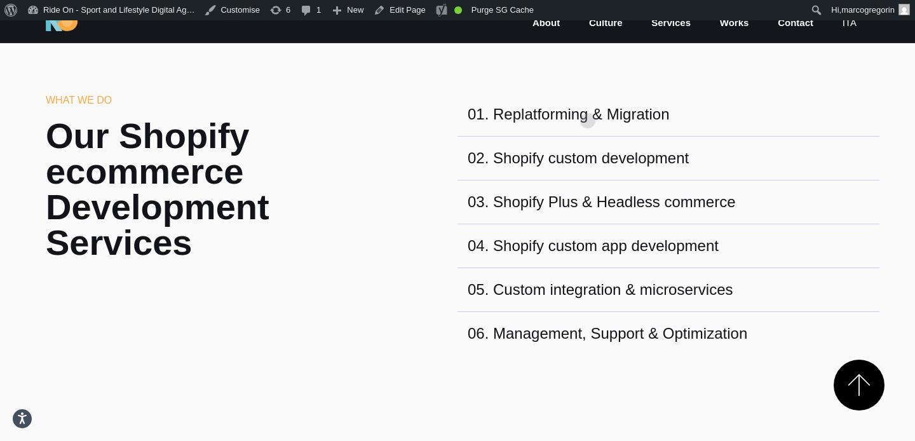
scroll to position [460, 0]
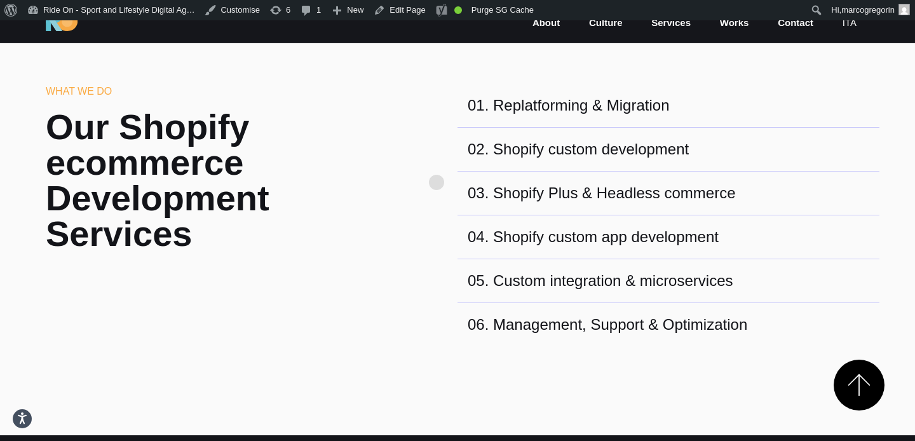
click at [437, 162] on div "What we do Our Shopify ecommerce Development Services 01 . Replatforming & Migr…" at bounding box center [458, 215] width 844 height 262
click at [415, 11] on link "Edit Page" at bounding box center [400, 10] width 62 height 20
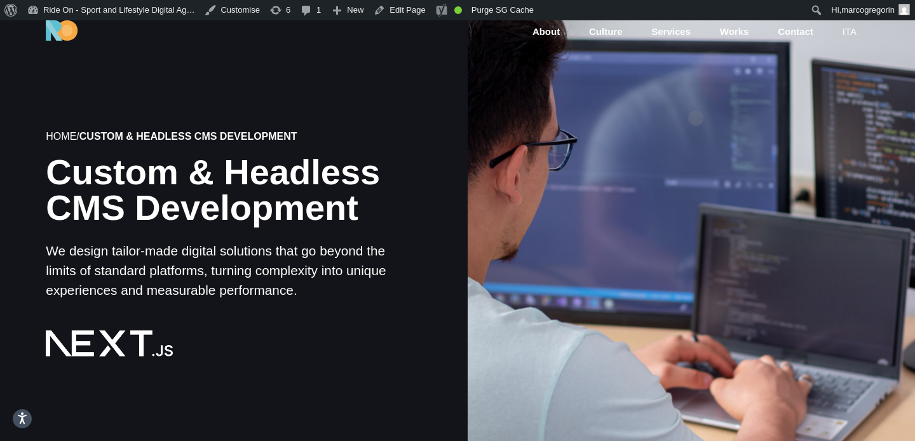
click at [696, 98] on div at bounding box center [691, 244] width 452 height 452
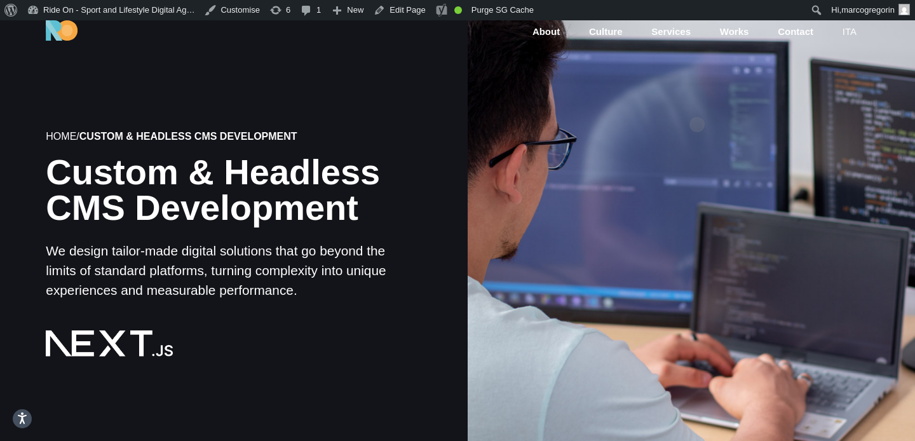
click at [697, 104] on div at bounding box center [691, 244] width 452 height 452
click at [698, 107] on div at bounding box center [691, 244] width 452 height 452
click at [714, 107] on div at bounding box center [691, 244] width 452 height 452
click at [649, 107] on div at bounding box center [691, 244] width 452 height 452
click at [643, 117] on div at bounding box center [691, 244] width 452 height 452
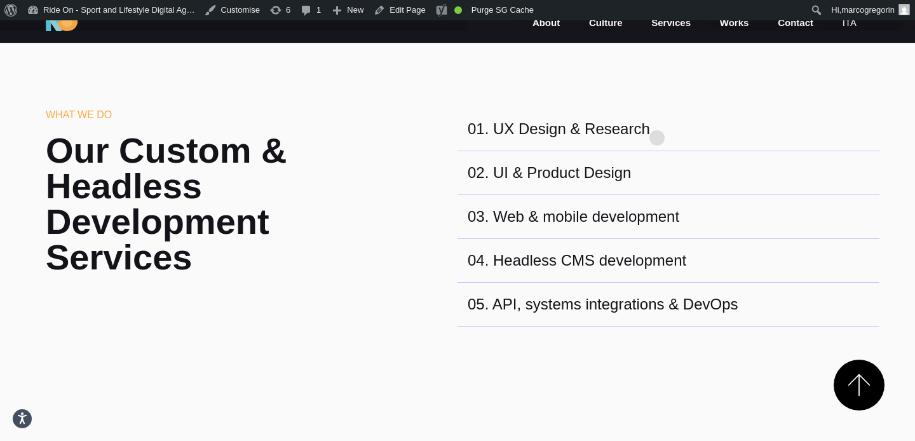
scroll to position [474, 0]
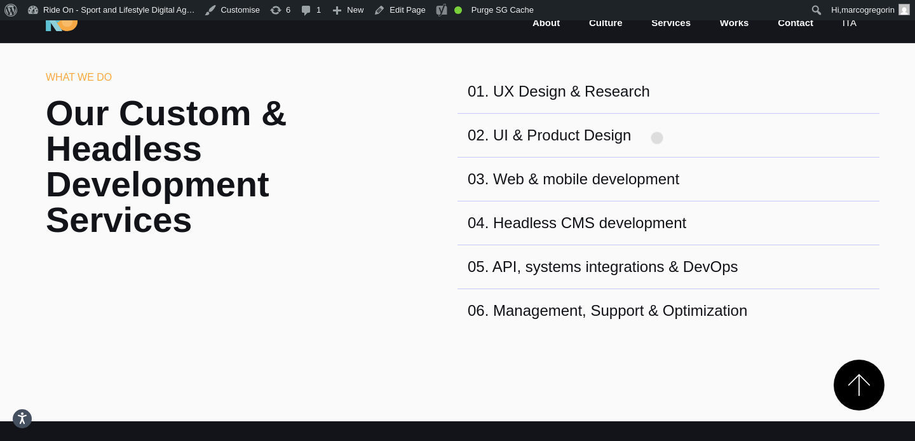
click at [657, 118] on div "02 . UI & Product Design" at bounding box center [669, 136] width 422 height 44
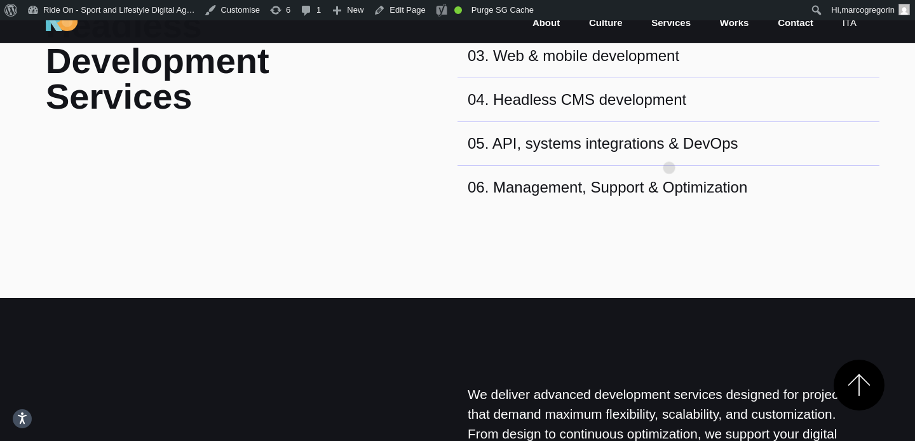
click at [669, 147] on div "05 . API, systems integrations & DevOps" at bounding box center [603, 143] width 271 height 23
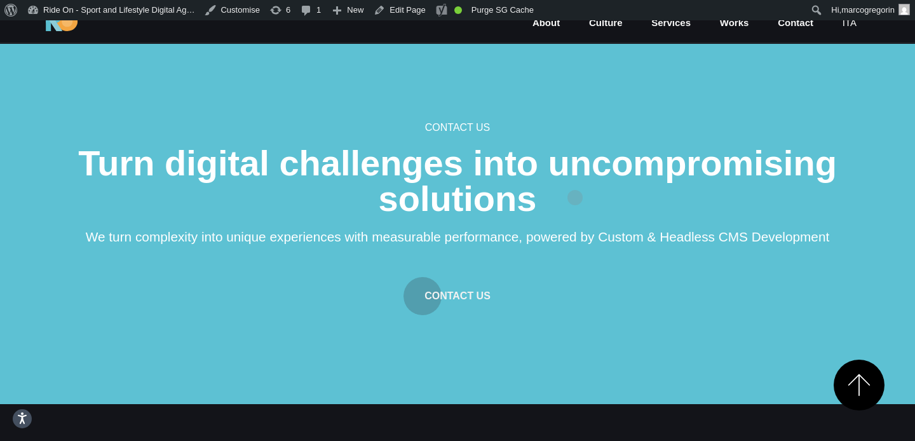
scroll to position [1634, 0]
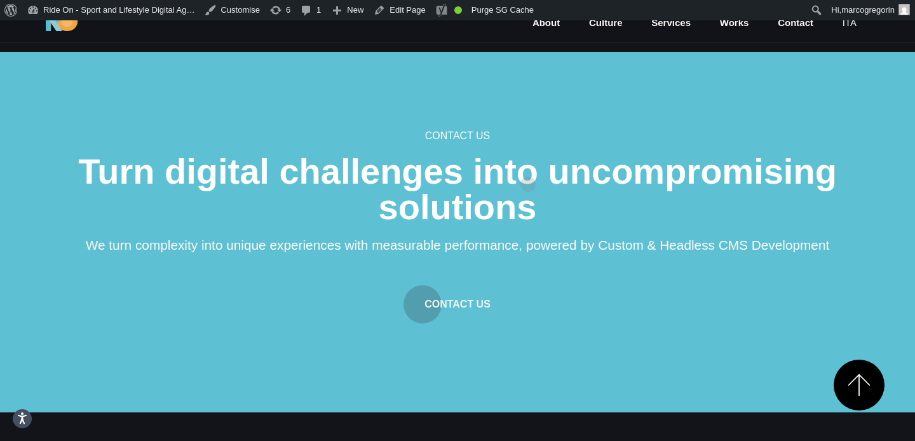
click at [528, 165] on h2 "Turn digital challenges into uncompromising solutions" at bounding box center [457, 189] width 763 height 71
click at [407, 8] on link "Edit Page" at bounding box center [400, 10] width 62 height 20
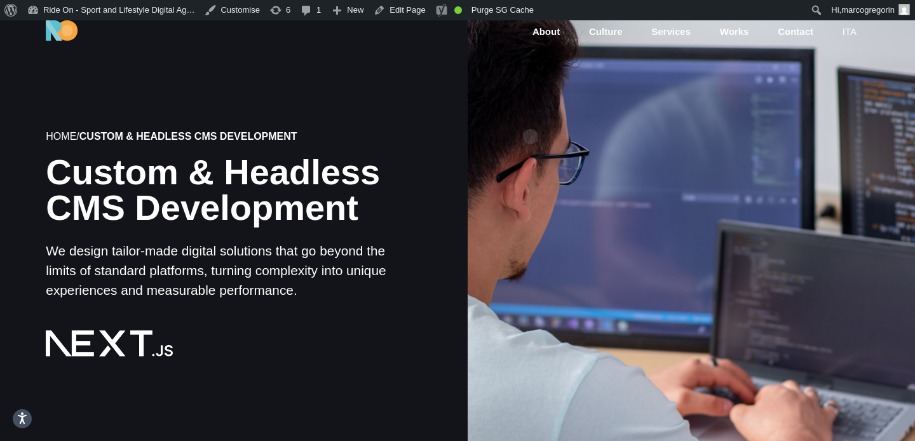
click at [531, 116] on div at bounding box center [691, 244] width 452 height 452
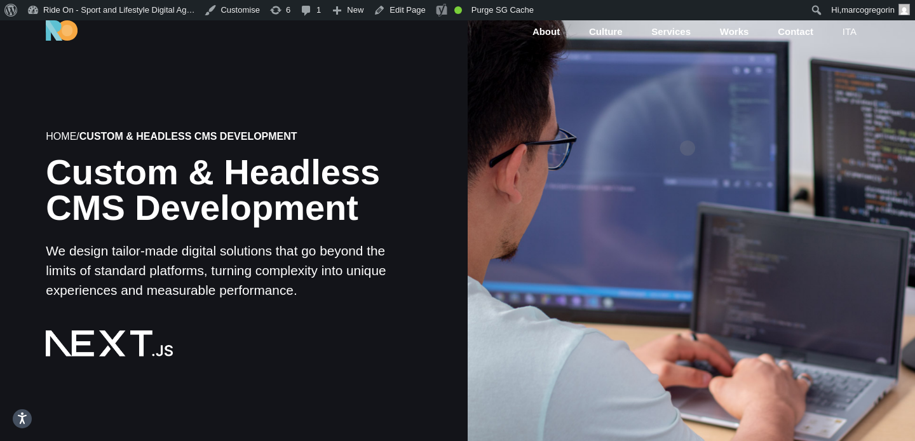
click at [688, 128] on div at bounding box center [691, 244] width 452 height 452
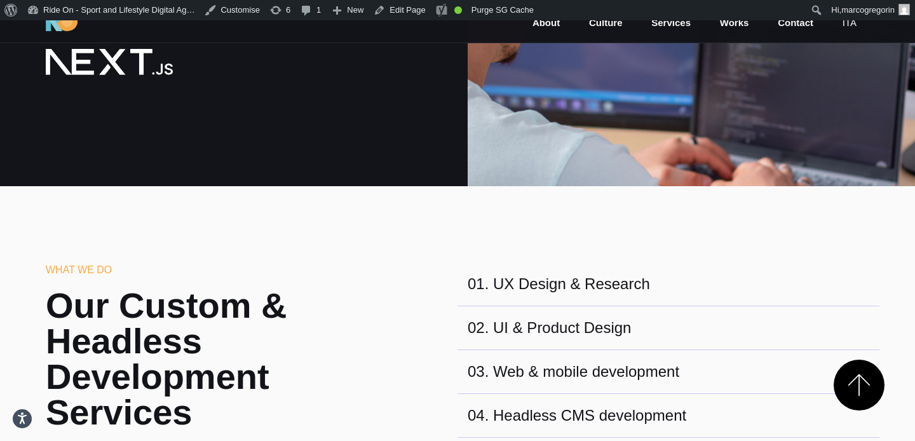
scroll to position [331, 0]
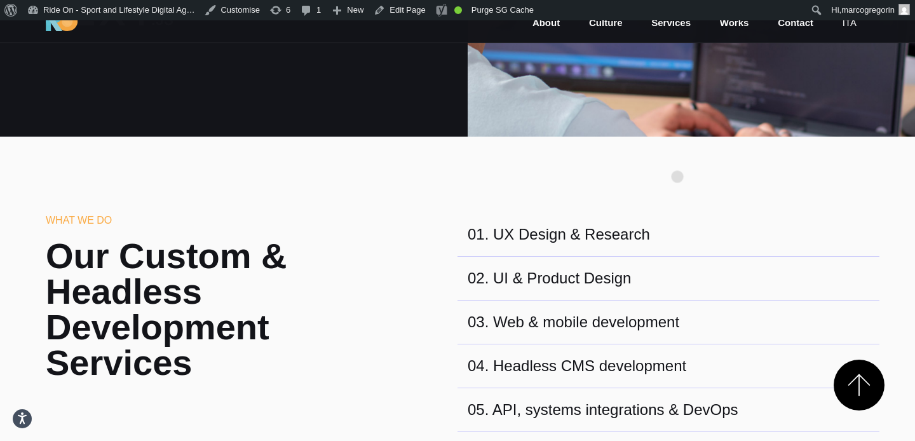
click at [677, 156] on section "What we do Our Custom & Headless Development Services 01 . UX Design & Research…" at bounding box center [457, 351] width 915 height 428
click at [403, 4] on link "Edit Page" at bounding box center [400, 10] width 62 height 20
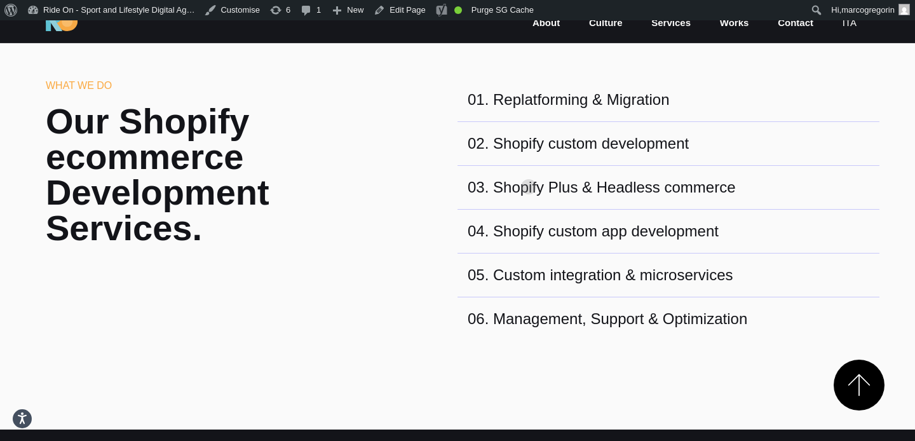
scroll to position [465, 0]
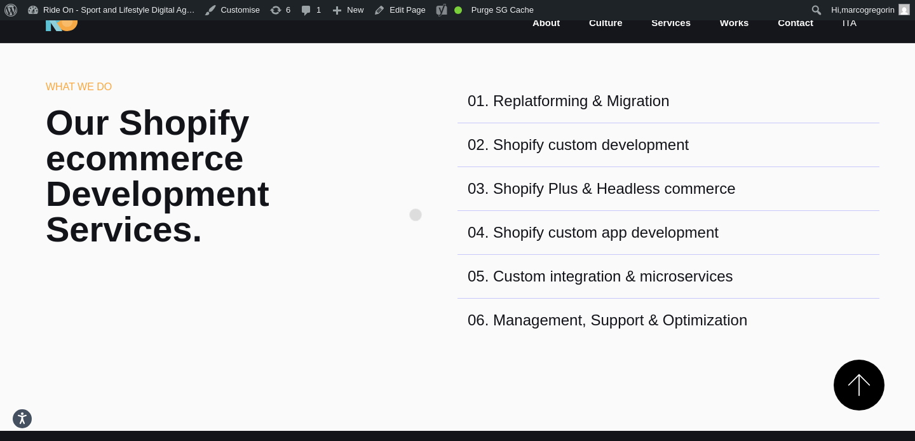
click at [416, 194] on div "What we do Our Shopify ecommerce Development Services. 01 . Replatforming & Mig…" at bounding box center [458, 210] width 844 height 262
click at [398, 186] on div "What we do Our Shopify ecommerce Development Services. 01 . Replatforming & Mig…" at bounding box center [458, 210] width 844 height 262
click at [398, 16] on link "Edit Page" at bounding box center [400, 10] width 62 height 20
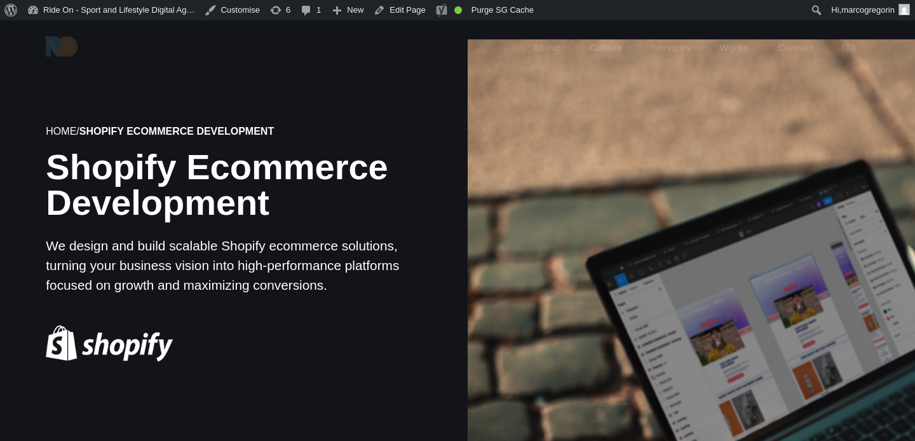
click at [734, 246] on div at bounding box center [691, 243] width 447 height 447
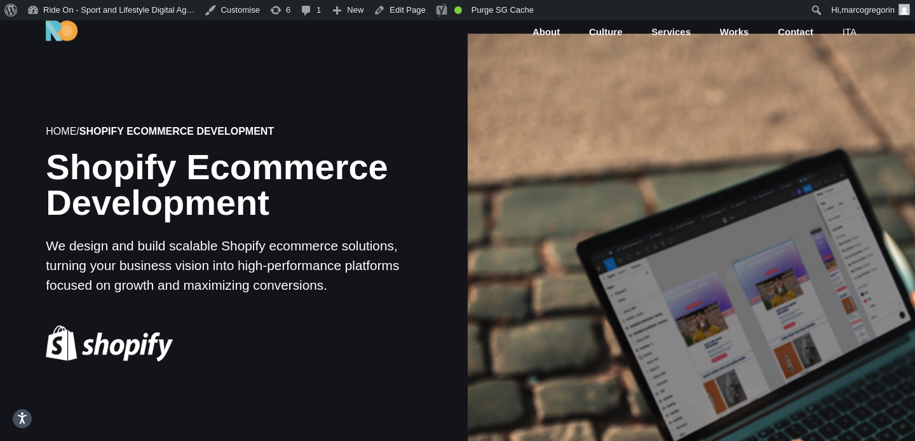
click at [733, 254] on div at bounding box center [691, 243] width 447 height 447
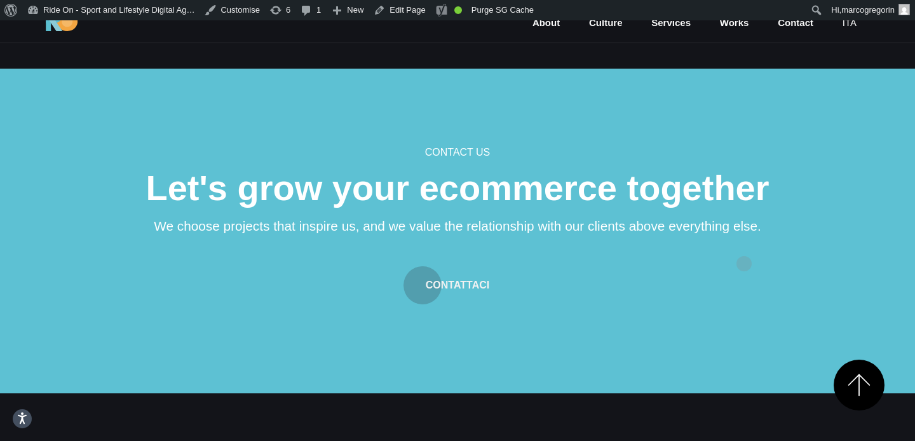
scroll to position [1693, 0]
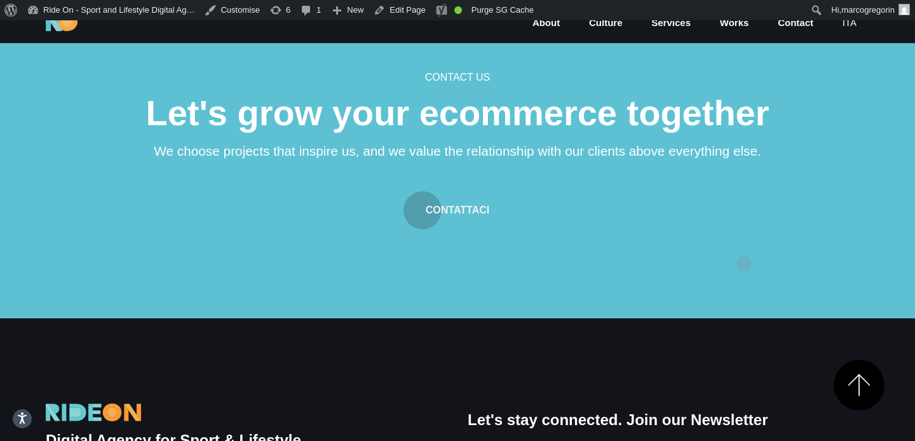
click at [744, 243] on section "Contact us Let's grow your ecommerce together We choose projects that inspire u…" at bounding box center [457, 156] width 915 height 325
click at [744, 267] on section "Contact us Let's grow your ecommerce together We choose projects that inspire u…" at bounding box center [457, 156] width 915 height 325
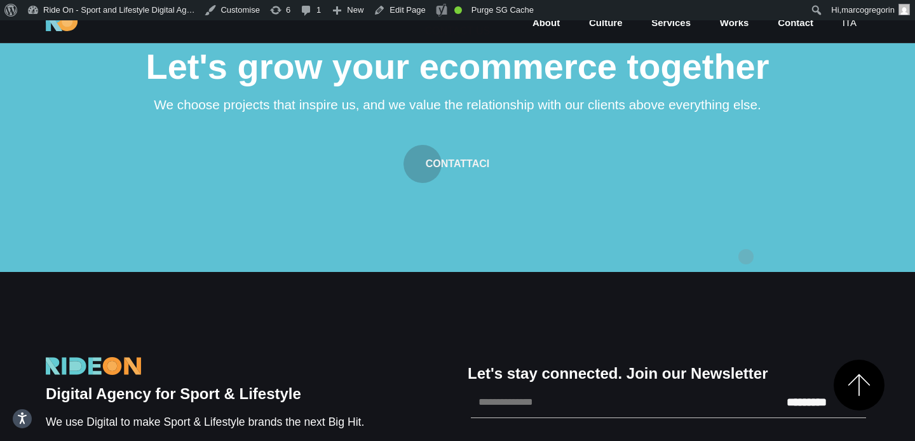
scroll to position [1805, 0]
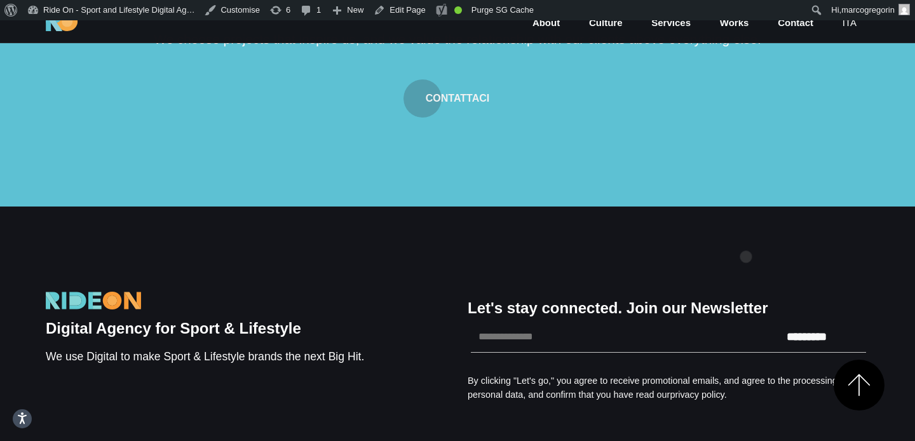
click at [746, 236] on div "Digital Agency for Sport & Lifestyle We use Digital to make Sport & Lifestyle b…" at bounding box center [458, 424] width 824 height 435
click at [804, 236] on div "Digital Agency for Sport & Lifestyle We use Digital to make Sport & Lifestyle b…" at bounding box center [458, 424] width 824 height 435
click at [818, 168] on section "Contact us Let's grow your ecommerce together We choose projects that inspire u…" at bounding box center [457, 44] width 915 height 325
click at [815, 217] on div "Digital Agency for Sport & Lifestyle We use Digital to make Sport & Lifestyle b…" at bounding box center [458, 424] width 824 height 435
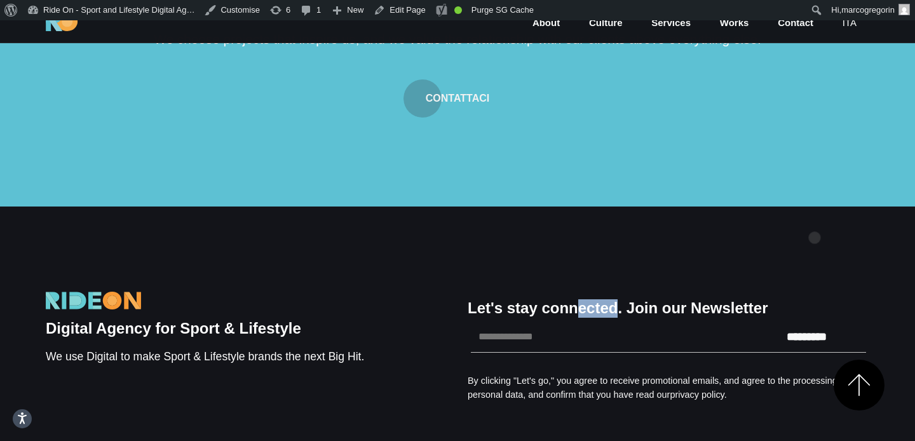
click at [815, 217] on div "Digital Agency for Sport & Lifestyle We use Digital to make Sport & Lifestyle b…" at bounding box center [458, 424] width 824 height 435
click at [834, 130] on section "Contact us Let's grow your ecommerce together We choose projects that inspire u…" at bounding box center [457, 44] width 915 height 325
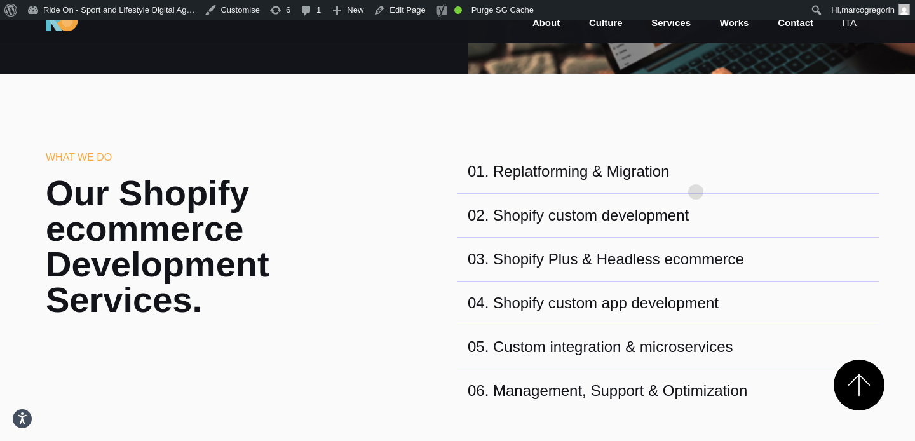
scroll to position [395, 0]
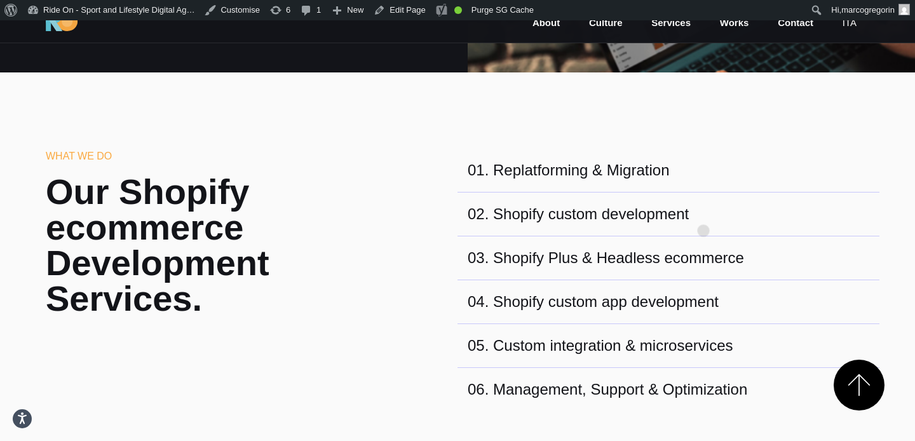
click at [703, 210] on div "02 . Shopify custom development" at bounding box center [669, 215] width 422 height 44
click at [742, 147] on section "What we do Our Shopify ecommerce Development Services. 01 . Replatforming & Mig…" at bounding box center [457, 286] width 915 height 428
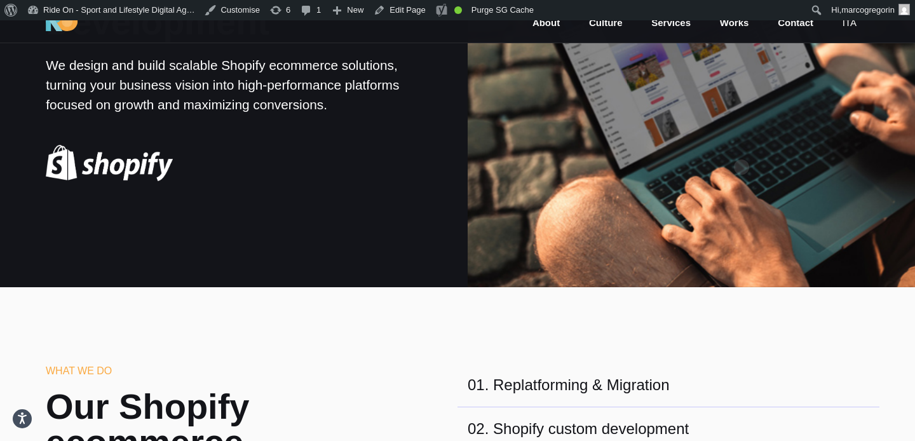
scroll to position [0, 0]
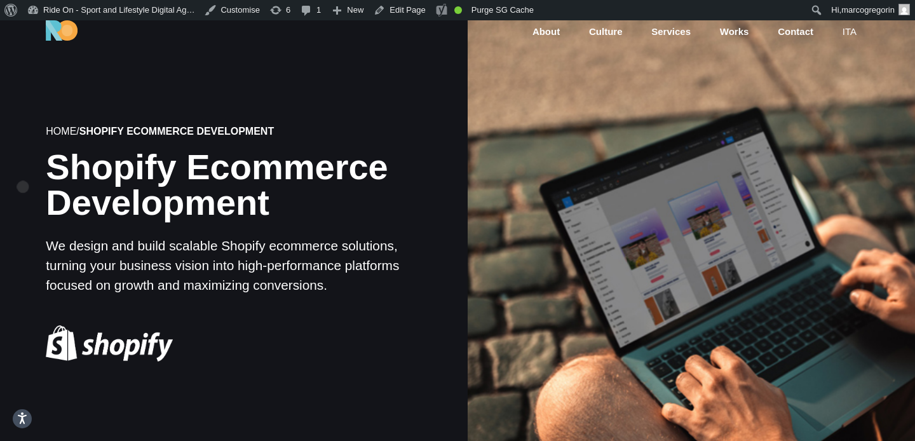
drag, startPoint x: 288, startPoint y: 211, endPoint x: 17, endPoint y: 164, distance: 274.8
click at [17, 164] on div "Home / Shopify Ecommerce Development Shopify Ecommerce Development We design an…" at bounding box center [224, 243] width 468 height 413
copy h1 "Shopify Ecommerce Development"
drag, startPoint x: 406, startPoint y: 286, endPoint x: 35, endPoint y: 250, distance: 372.8
click at [35, 250] on div "Home / Shopify Ecommerce Development Shopify Ecommerce Development We design an…" at bounding box center [224, 243] width 468 height 413
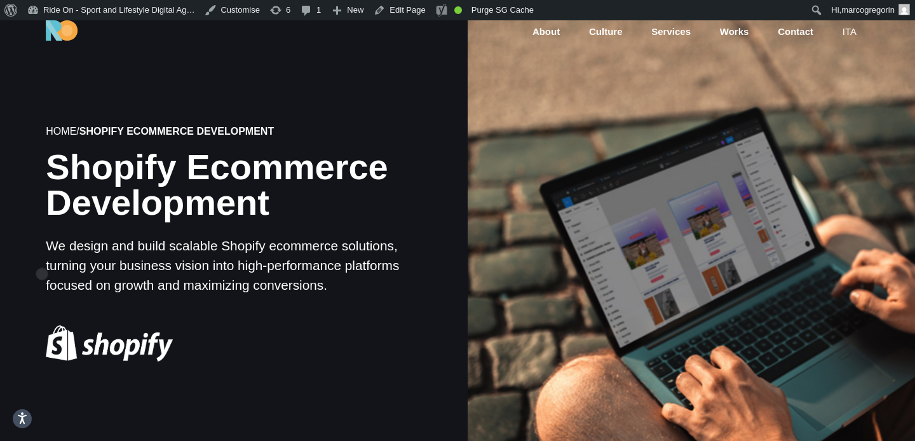
copy p "We design and build scalable Shopify ecommerce solutions, turning your business…"
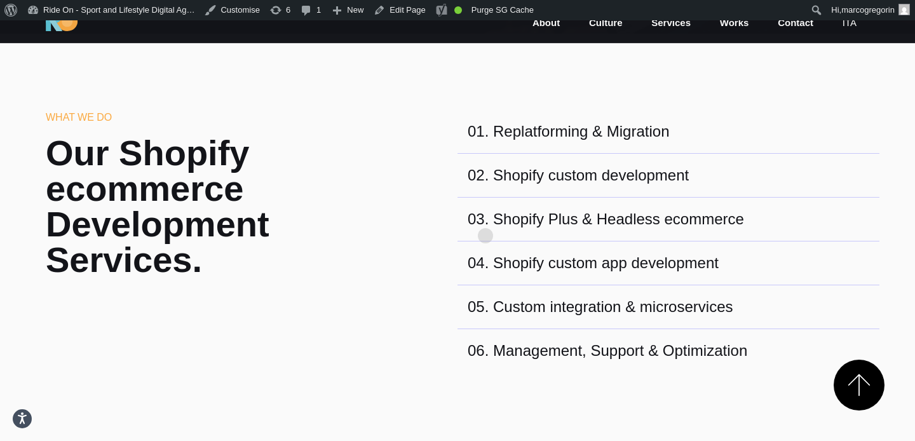
scroll to position [455, 0]
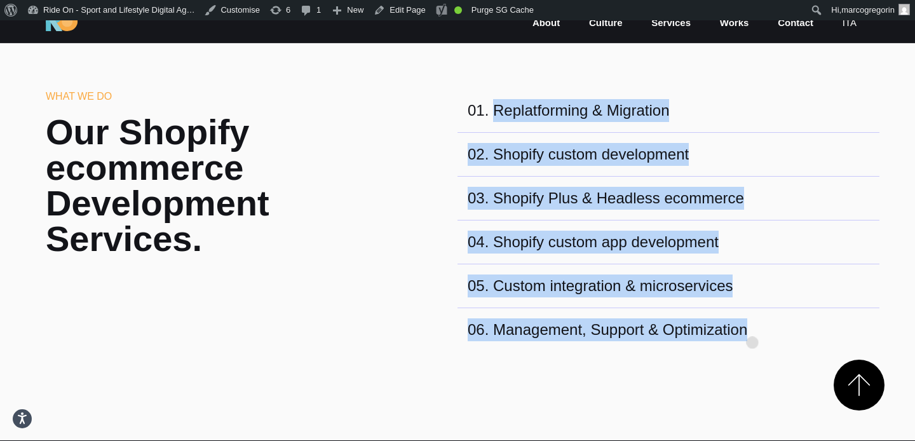
drag, startPoint x: 492, startPoint y: 109, endPoint x: 752, endPoint y: 327, distance: 338.3
click at [754, 327] on div "01 . Replatforming & Migration 02 . Shopify custom development 03 . Shopify Plu…" at bounding box center [669, 220] width 422 height 262
copy div "Replatforming & Migration 02 . Shopify custom development 03 . Shopify Plus & H…"
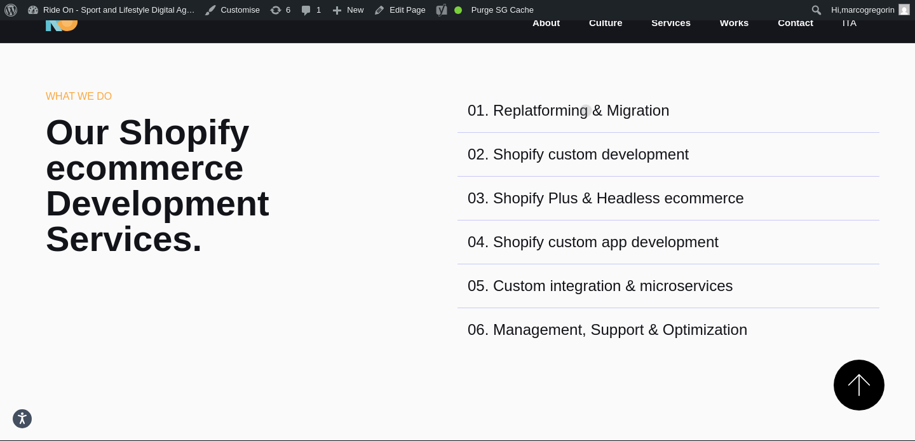
click at [586, 90] on div "01 . Replatforming & Migration" at bounding box center [669, 111] width 422 height 44
click at [417, 5] on link "Edit Page" at bounding box center [400, 10] width 62 height 20
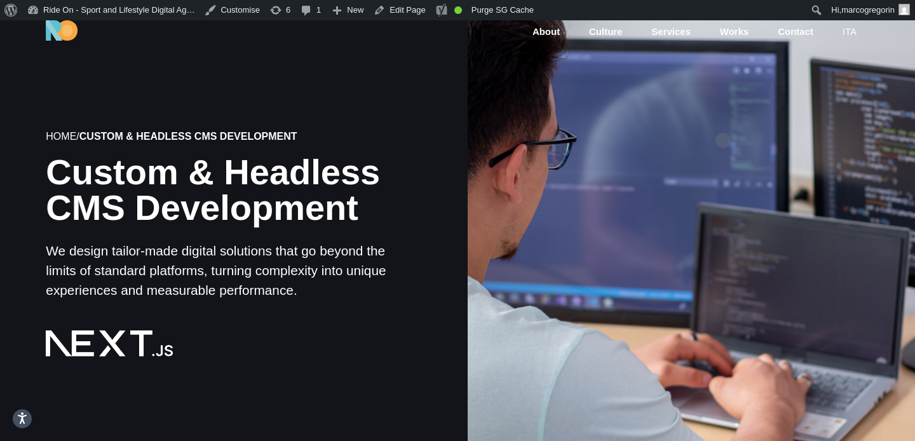
click at [723, 120] on div at bounding box center [691, 244] width 452 height 452
drag, startPoint x: 365, startPoint y: 210, endPoint x: 37, endPoint y: 172, distance: 330.2
click at [37, 172] on div "Home / Custom & Headless CMS Development Custom & Headless CMS Development We d…" at bounding box center [224, 244] width 468 height 403
copy h1 "Custom & Headless CMS Development"
drag, startPoint x: 319, startPoint y: 294, endPoint x: 39, endPoint y: 255, distance: 282.9
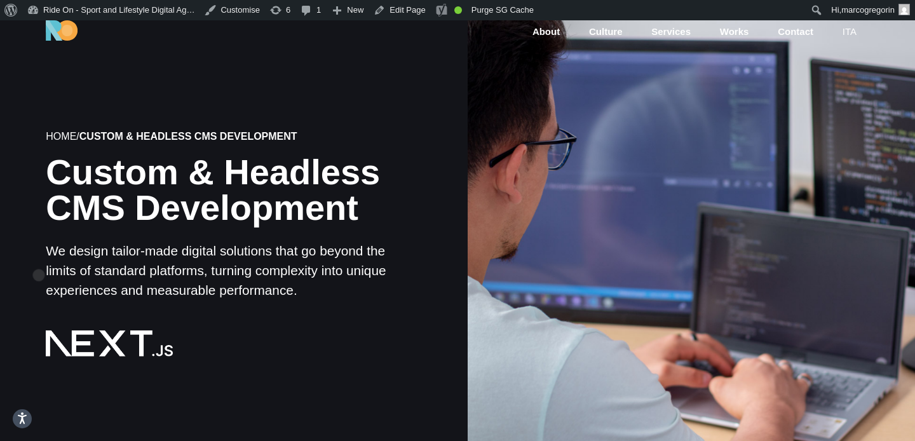
click at [39, 255] on div "Home / Custom & Headless CMS Development Custom & Headless CMS Development We d…" at bounding box center [224, 244] width 468 height 403
copy p "We design tailor-made digital solutions that go beyond the limits of standard p…"
click at [658, 219] on div at bounding box center [691, 244] width 452 height 452
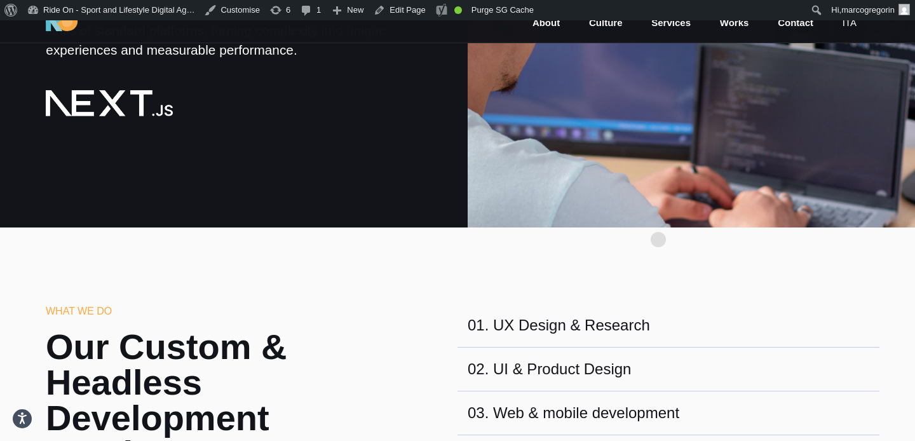
click at [658, 219] on div at bounding box center [691, 4] width 452 height 452
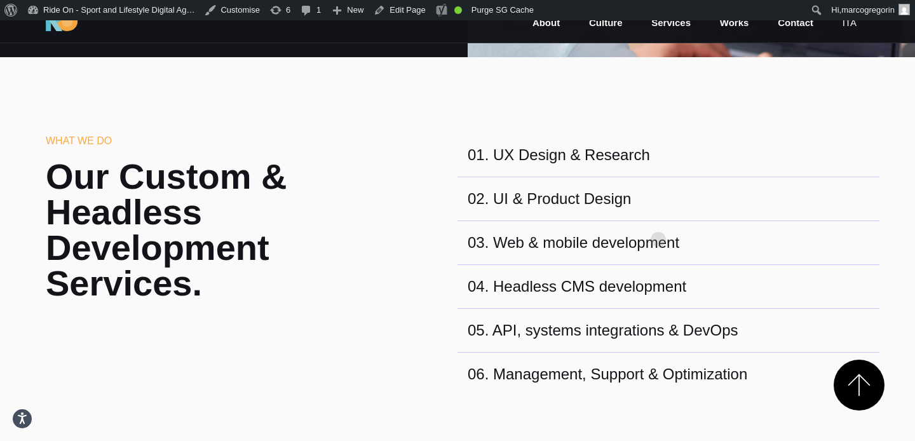
scroll to position [470, 0]
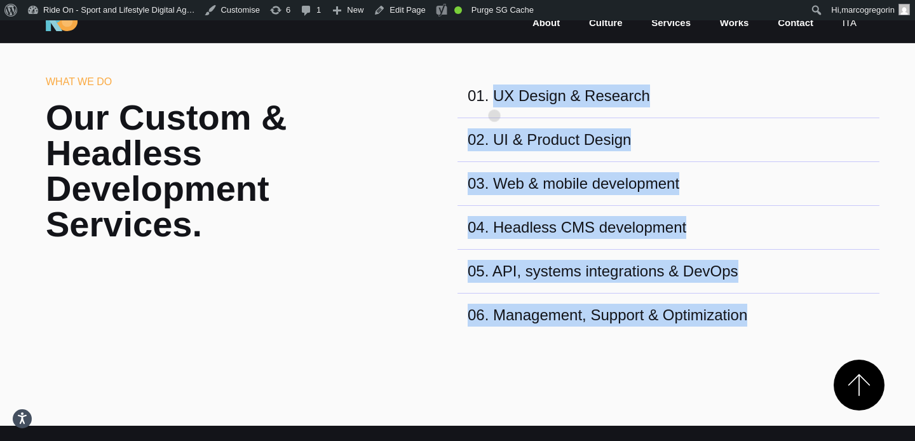
drag, startPoint x: 758, startPoint y: 316, endPoint x: 494, endPoint y: 95, distance: 344.7
click at [494, 95] on div "01 . UX Design & Research 02 . UI & Product Design 03 . Web & mobile developmen…" at bounding box center [669, 205] width 422 height 262
copy div "UX Design & Research 02 . UI & Product Design 03 . Web & mobile development 04 …"
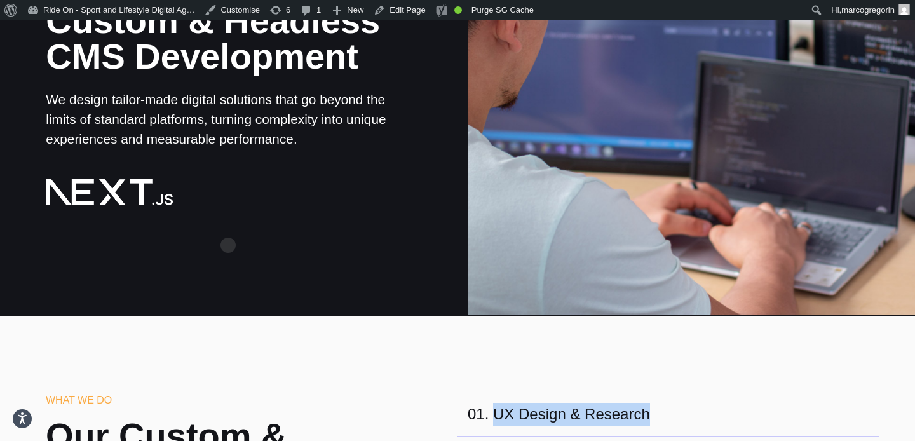
scroll to position [0, 0]
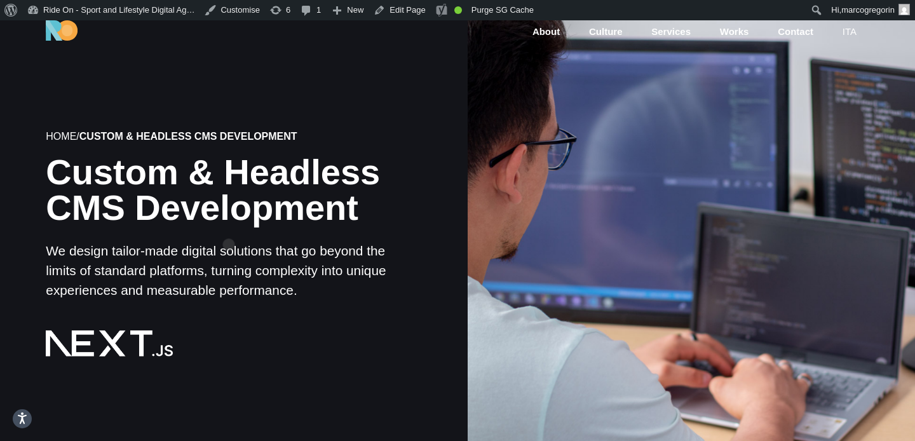
click at [229, 226] on h1 "Custom & Headless CMS Development" at bounding box center [223, 189] width 355 height 71
click at [853, 32] on link "ita" at bounding box center [849, 32] width 17 height 15
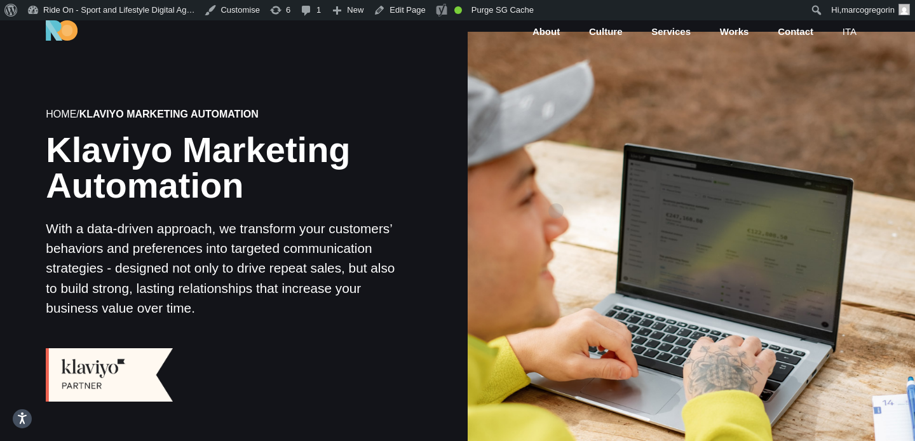
click at [556, 191] on div at bounding box center [691, 256] width 452 height 452
click at [601, 245] on div at bounding box center [691, 256] width 452 height 452
click at [623, 222] on div at bounding box center [691, 256] width 452 height 452
click at [623, 215] on div at bounding box center [691, 256] width 452 height 452
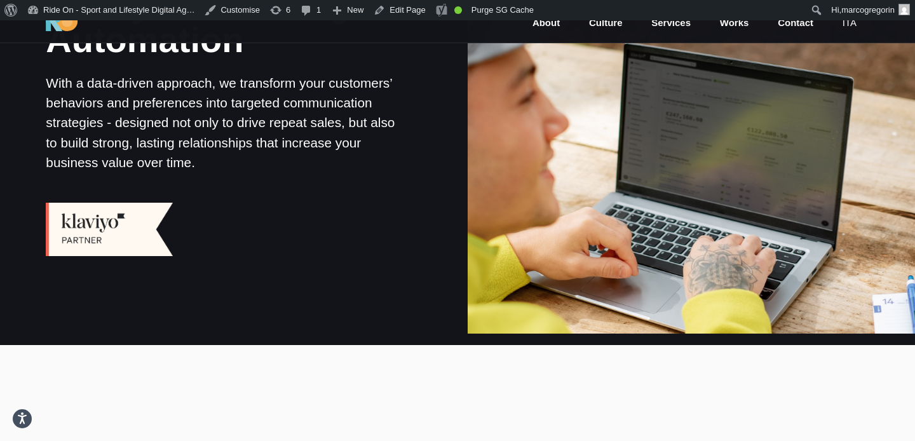
scroll to position [144, 0]
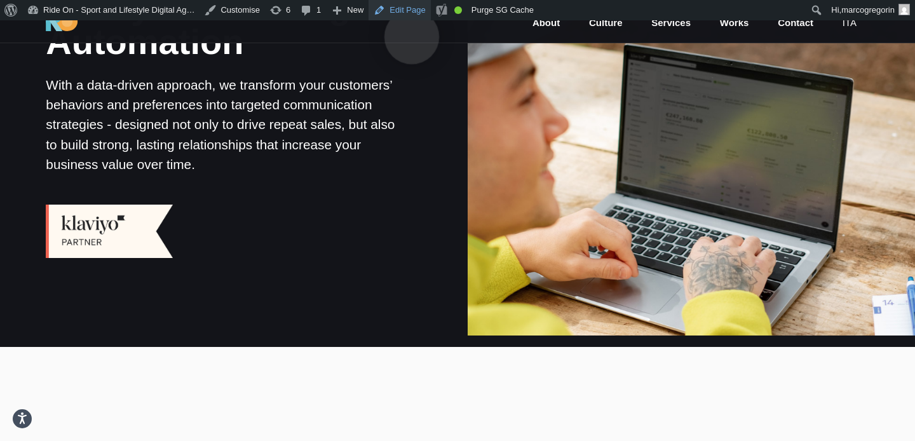
click at [411, 17] on link "Edit Page" at bounding box center [400, 10] width 62 height 20
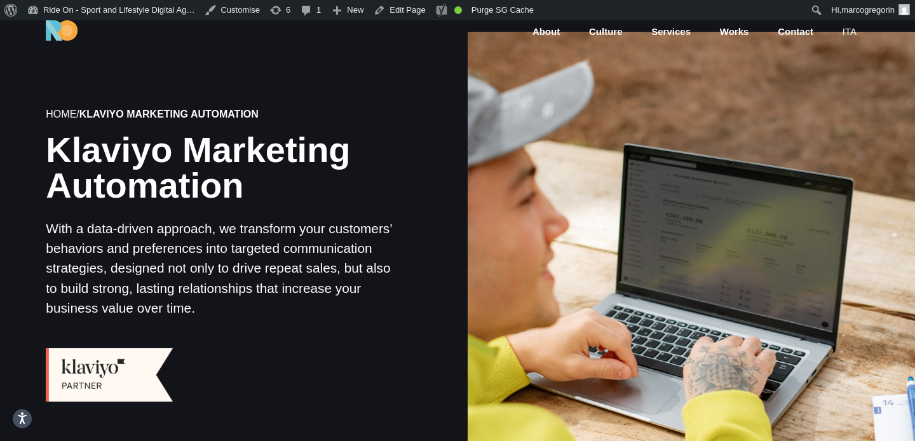
drag, startPoint x: 526, startPoint y: 130, endPoint x: 520, endPoint y: 125, distance: 7.2
click at [526, 130] on div at bounding box center [691, 256] width 452 height 452
click at [539, 160] on div at bounding box center [691, 256] width 452 height 452
drag, startPoint x: 245, startPoint y: 196, endPoint x: 56, endPoint y: 161, distance: 192.1
click at [56, 161] on h1 "Klaviyo Marketing Automation" at bounding box center [223, 167] width 355 height 71
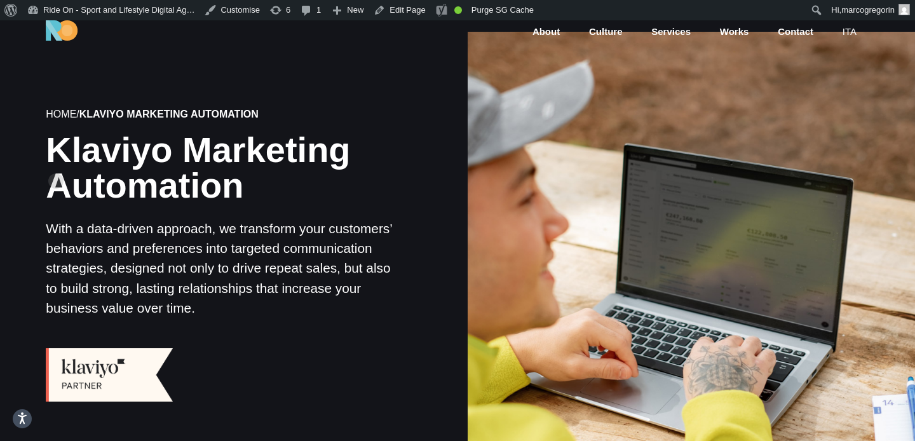
copy h1 "Klaviyo Marketing Automation"
drag, startPoint x: 196, startPoint y: 311, endPoint x: 51, endPoint y: 228, distance: 166.8
click at [51, 228] on p "With a data-driven approach, we transform your customers’ behaviors and prefere…" at bounding box center [223, 268] width 355 height 99
copy p "With a data-driven approach, we transform your customers’ behaviors and prefere…"
click at [487, 255] on div at bounding box center [691, 256] width 452 height 452
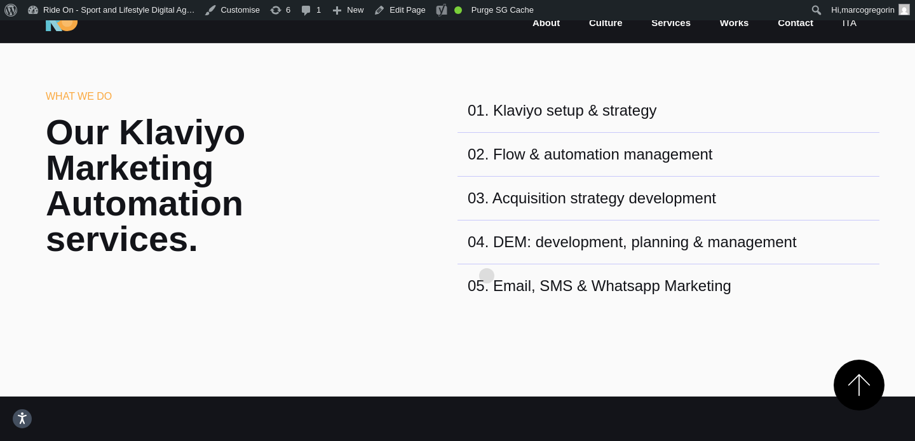
scroll to position [480, 0]
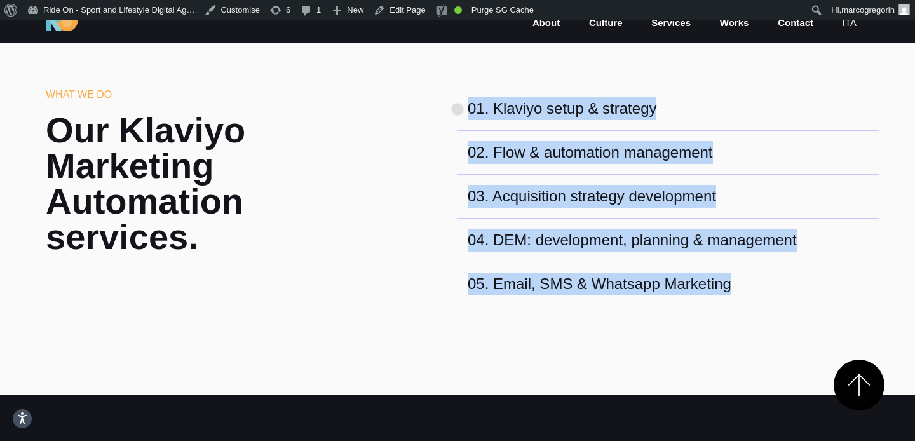
drag, startPoint x: 738, startPoint y: 289, endPoint x: 457, endPoint y: 88, distance: 345.8
click at [457, 88] on div "What we do Our Klaviyo Marketing Automation services. 01 . Klaviyo setup & stra…" at bounding box center [458, 196] width 844 height 219
copy div "01 . Klaviyo setup & strategy 02 . Flow & automation management 03 . Acquisitio…"
click at [606, 106] on div "01 . Klaviyo setup & strategy" at bounding box center [562, 108] width 189 height 23
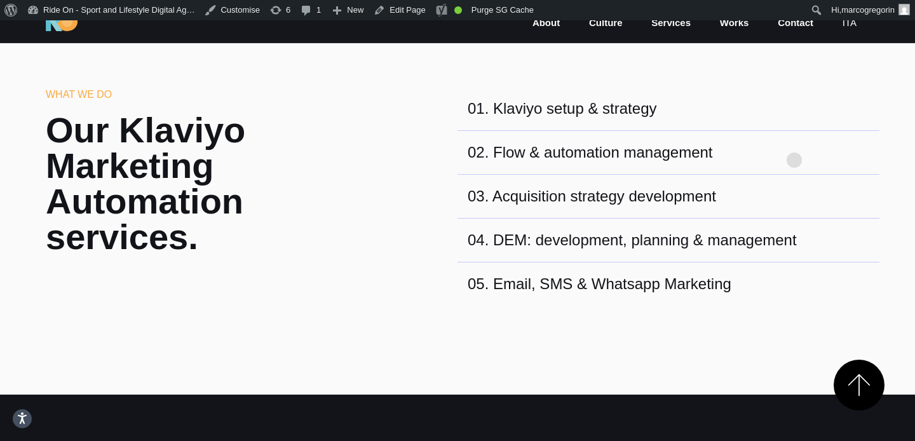
click at [794, 140] on div "02 . Flow & automation management" at bounding box center [669, 153] width 422 height 44
click at [852, 27] on link "ita" at bounding box center [849, 23] width 17 height 15
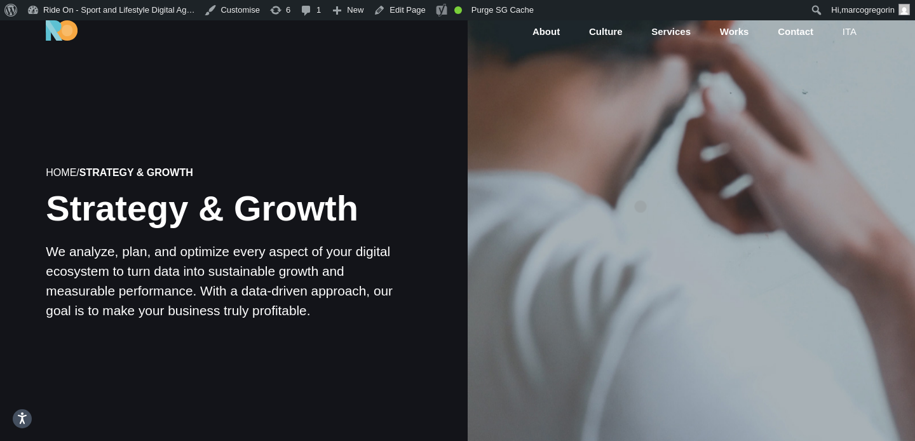
click at [641, 187] on div at bounding box center [691, 244] width 452 height 452
click at [642, 239] on div at bounding box center [691, 244] width 452 height 452
click at [649, 250] on div at bounding box center [691, 244] width 452 height 452
click at [682, 227] on div at bounding box center [691, 244] width 452 height 452
click at [672, 202] on div at bounding box center [691, 244] width 452 height 452
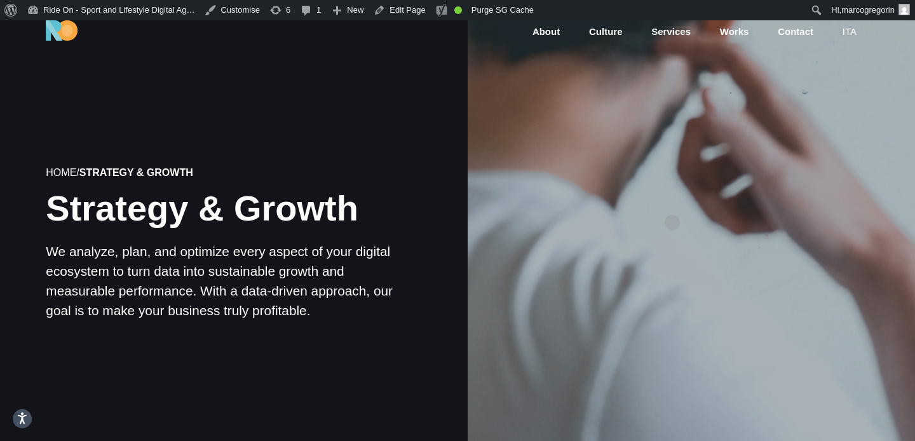
click at [672, 202] on div at bounding box center [691, 244] width 452 height 452
click at [676, 206] on div at bounding box center [691, 244] width 452 height 452
click at [698, 206] on div at bounding box center [691, 244] width 452 height 452
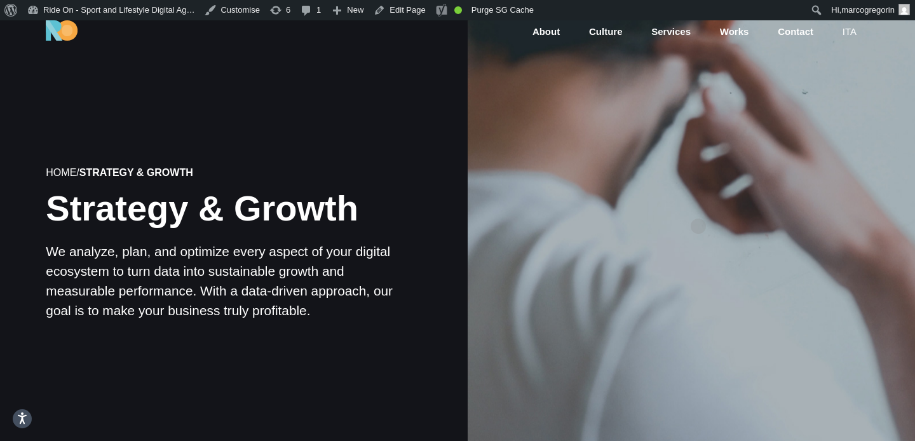
click at [698, 206] on div at bounding box center [691, 244] width 452 height 452
click at [693, 206] on div at bounding box center [691, 244] width 452 height 452
click at [711, 207] on div at bounding box center [691, 244] width 452 height 452
click at [695, 233] on div at bounding box center [691, 244] width 452 height 452
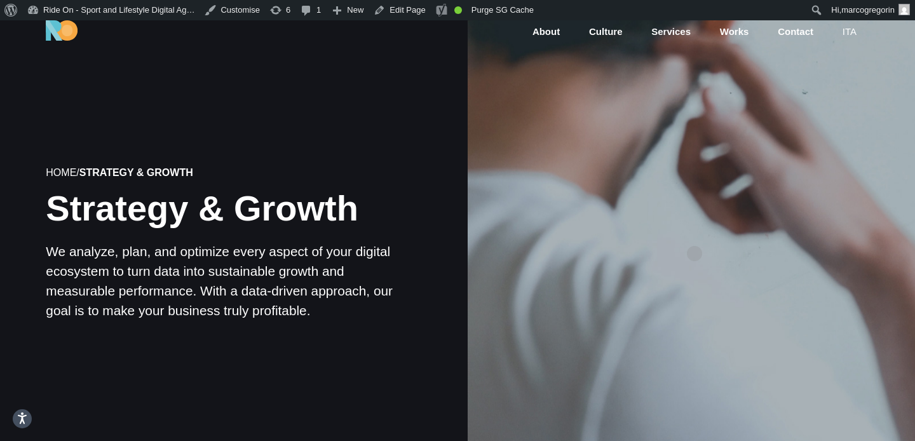
click at [695, 233] on div at bounding box center [691, 244] width 452 height 452
click at [756, 234] on div at bounding box center [691, 244] width 452 height 452
click at [755, 243] on div at bounding box center [691, 244] width 452 height 452
click at [755, 278] on div at bounding box center [691, 244] width 452 height 452
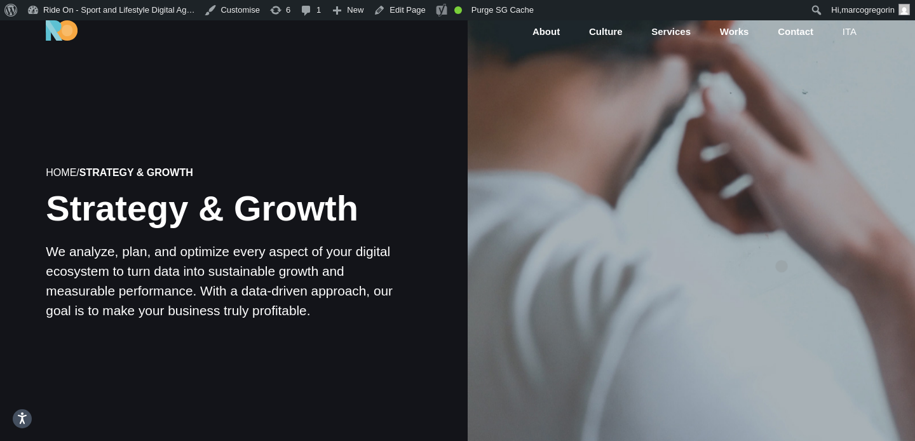
click at [782, 246] on div at bounding box center [691, 244] width 452 height 452
click at [782, 255] on div at bounding box center [691, 244] width 452 height 452
click at [780, 278] on div at bounding box center [691, 244] width 452 height 452
click at [778, 265] on div at bounding box center [691, 244] width 452 height 452
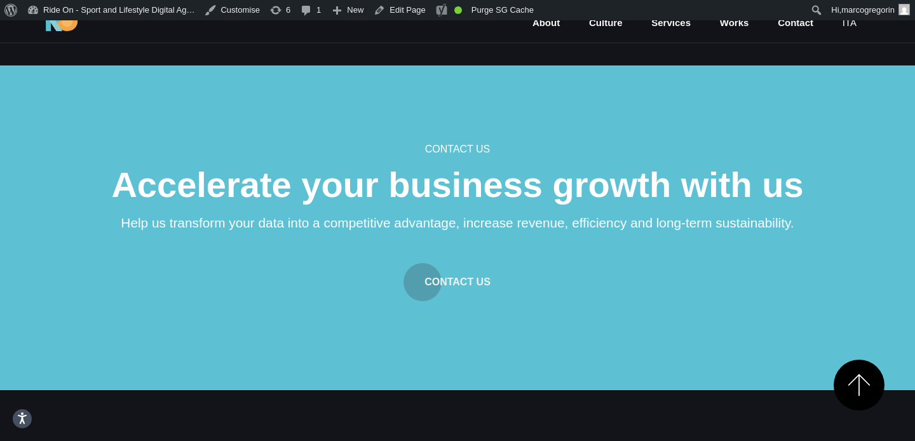
scroll to position [1650, 0]
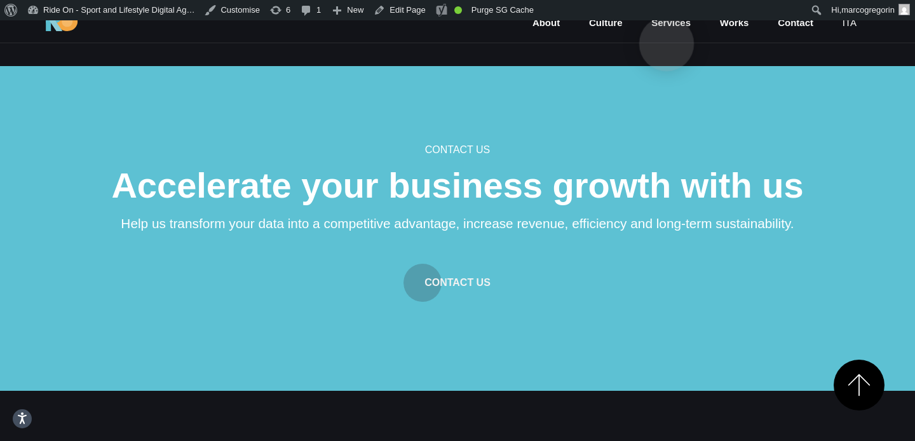
click at [667, 24] on link "Services" at bounding box center [671, 23] width 42 height 15
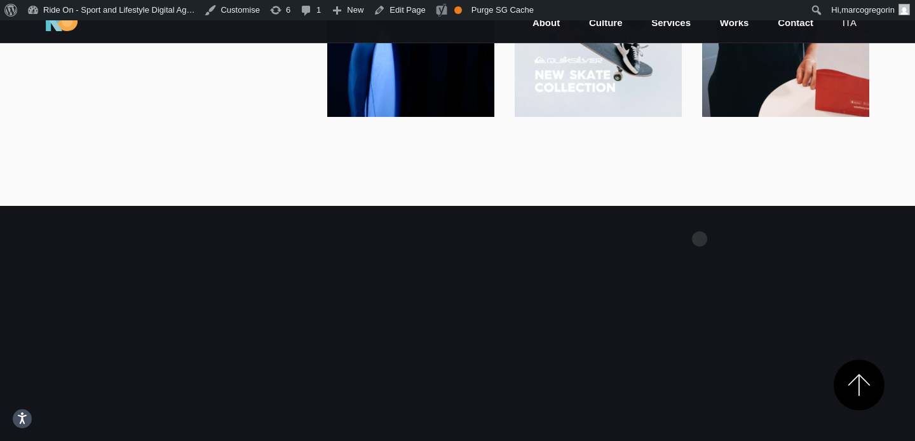
scroll to position [888, 0]
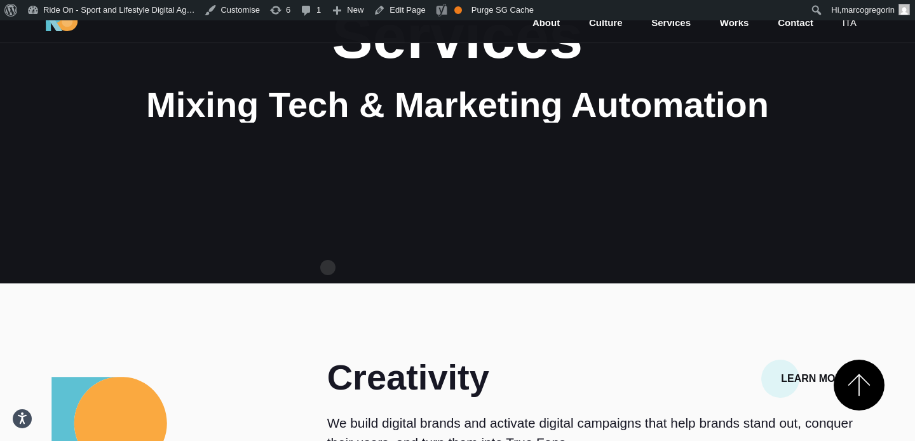
scroll to position [0, 0]
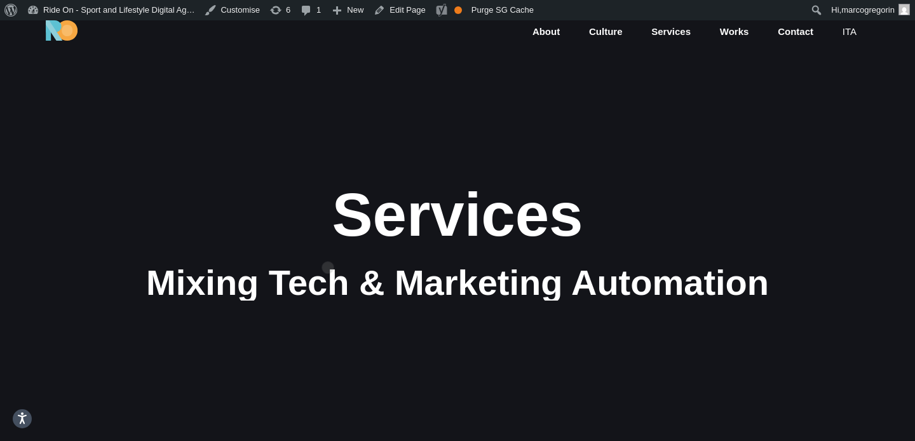
click at [328, 245] on div "Services" at bounding box center [457, 214] width 763 height 67
click at [353, 322] on section "Services Mixing Tech & Marketing Automation" at bounding box center [457, 240] width 915 height 441
click at [350, 315] on section "Services Mixing Tech & Marketing Automation" at bounding box center [457, 240] width 915 height 441
click at [376, 191] on div "Services" at bounding box center [457, 214] width 763 height 67
click at [365, 355] on section "Services Mixing Tech & Marketing Automation" at bounding box center [457, 240] width 915 height 441
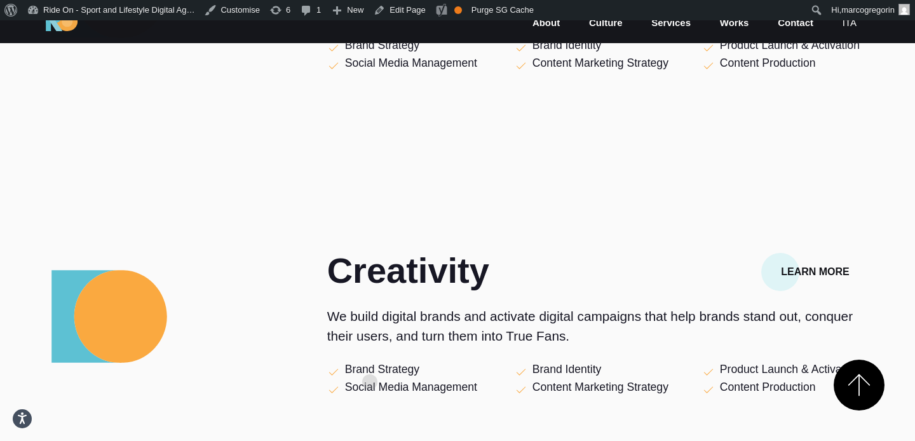
scroll to position [933, 0]
click at [531, 241] on section "Creativity Learn More We build digital brands and activate digital campaigns th…" at bounding box center [457, 339] width 915 height 324
click at [548, 172] on section "Creativity Learn More We build digital brands and activate digital campaigns th…" at bounding box center [457, 15] width 915 height 324
click at [640, 161] on section "Creativity Learn More We build digital brands and activate digital campaigns th…" at bounding box center [457, 15] width 915 height 324
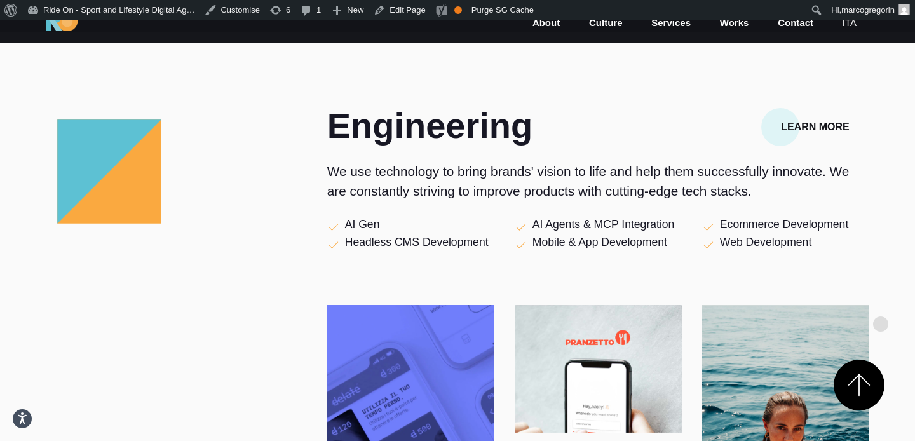
scroll to position [1666, 0]
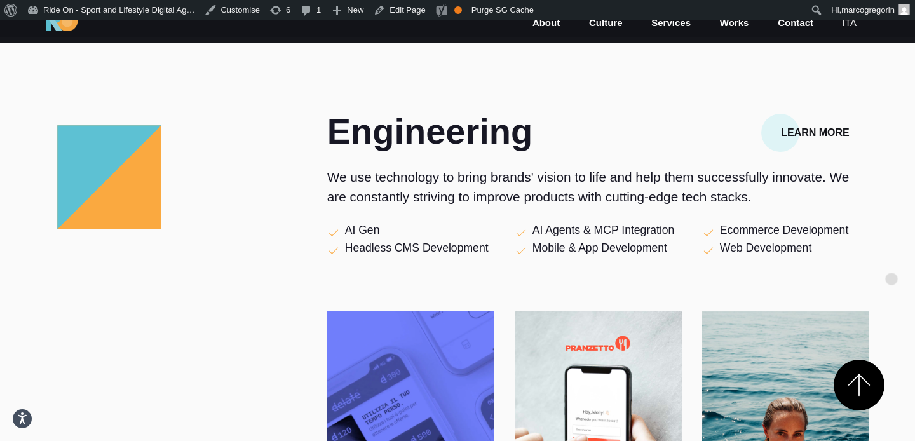
click at [892, 259] on div "Engineering Learn More We use technology to bring brands' vision to life and he…" at bounding box center [457, 338] width 915 height 448
click at [891, 257] on div "Engineering Learn More We use technology to bring brands' vision to life and he…" at bounding box center [457, 338] width 915 height 448
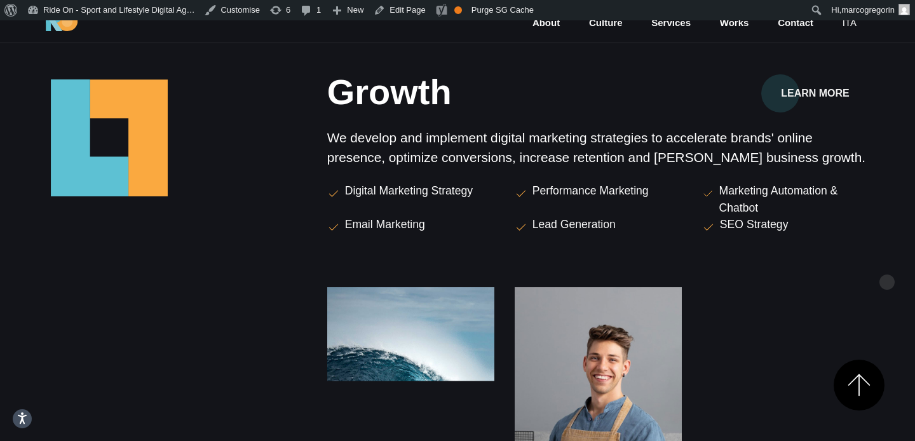
scroll to position [2327, 0]
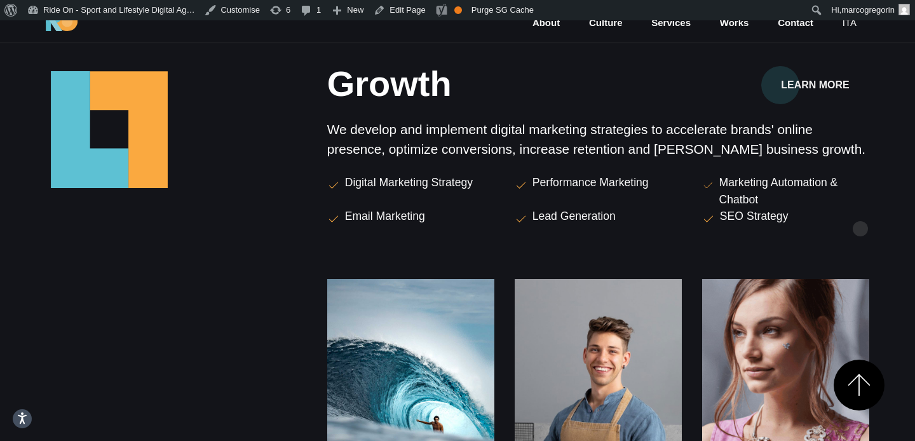
click at [860, 208] on div "SEO Strategy" at bounding box center [785, 217] width 167 height 18
click at [848, 216] on div "SEO Strategy" at bounding box center [785, 217] width 167 height 18
click at [871, 193] on div "Marketing Automation & Chatbot" at bounding box center [785, 191] width 187 height 34
click at [864, 172] on div "Growth Learn More We develop and implement digital marketing strategies to acce…" at bounding box center [598, 298] width 542 height 464
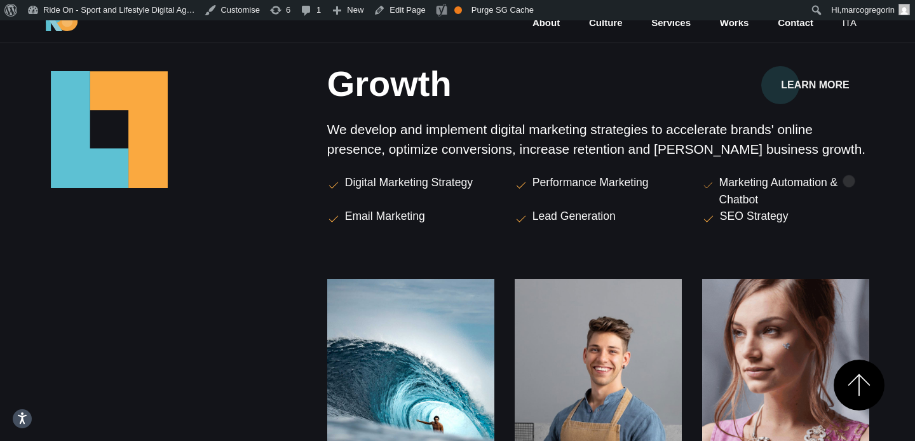
click at [849, 161] on div "Growth Learn More We develop and implement digital marketing strategies to acce…" at bounding box center [598, 298] width 542 height 464
click at [413, 15] on link "Edit Page" at bounding box center [400, 10] width 62 height 20
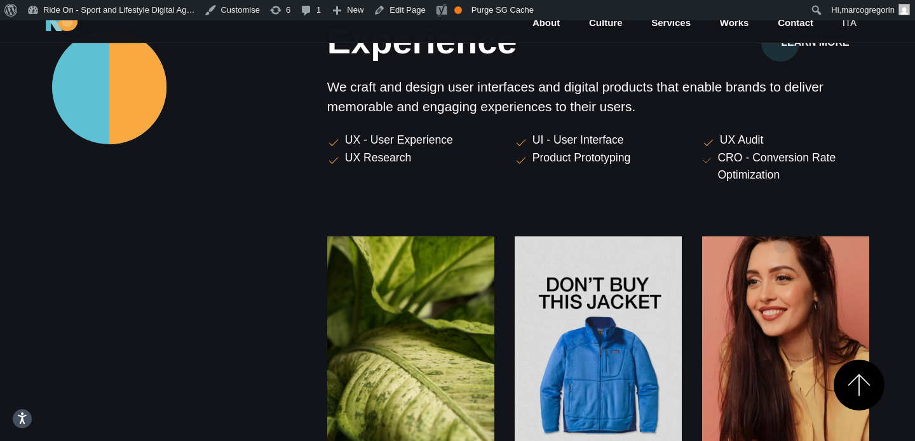
scroll to position [1130, 0]
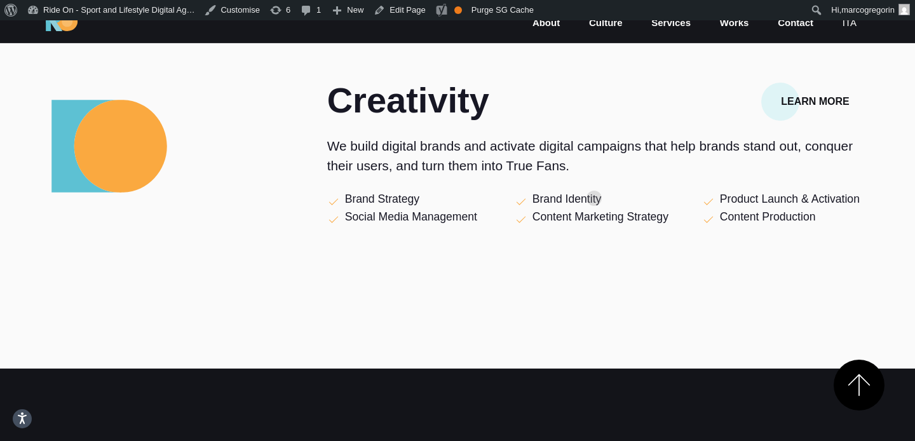
scroll to position [458, 0]
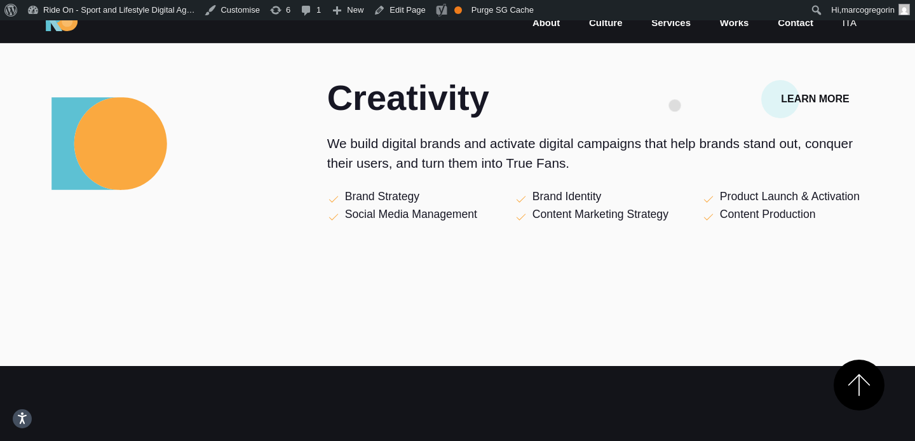
click at [675, 85] on h2 "Creativity" at bounding box center [504, 98] width 355 height 36
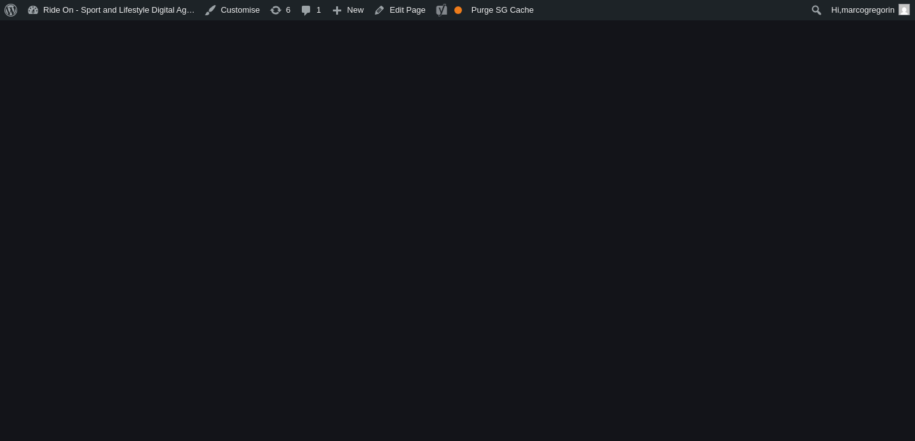
scroll to position [993, 0]
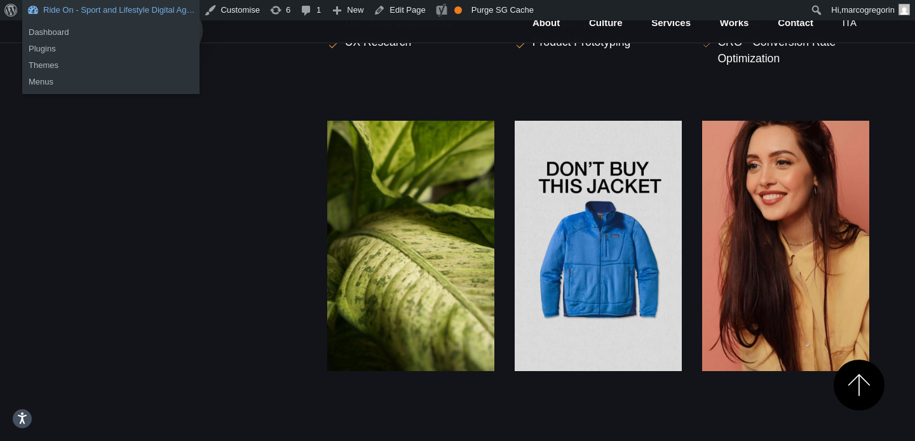
click at [175, 10] on link "Ride On - Sport and Lifestyle Digital Ag…" at bounding box center [110, 10] width 177 height 20
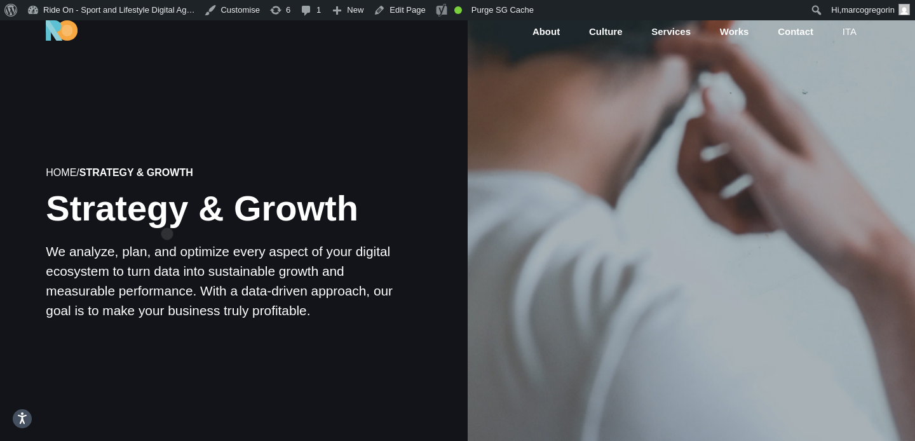
drag, startPoint x: 367, startPoint y: 214, endPoint x: 90, endPoint y: 213, distance: 277.1
click at [90, 213] on h1 "Strategy & Growth" at bounding box center [223, 209] width 355 height 36
copy h1 "Strategy & Growth"
drag, startPoint x: 316, startPoint y: 306, endPoint x: 44, endPoint y: 247, distance: 278.5
click at [44, 247] on div "Home / Strategy & Growth Strategy & Growth We analyze, plan, and optimize every…" at bounding box center [224, 244] width 468 height 331
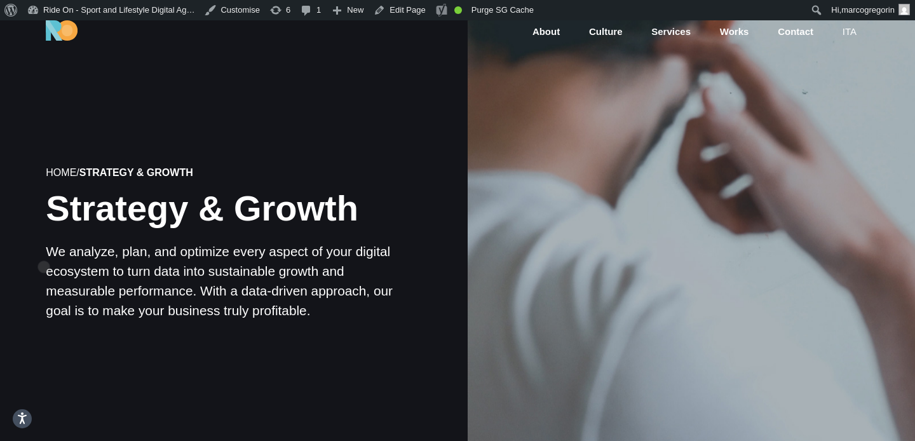
copy p "We analyze, plan, and optimize every aspect of your digital ecosystem to turn d…"
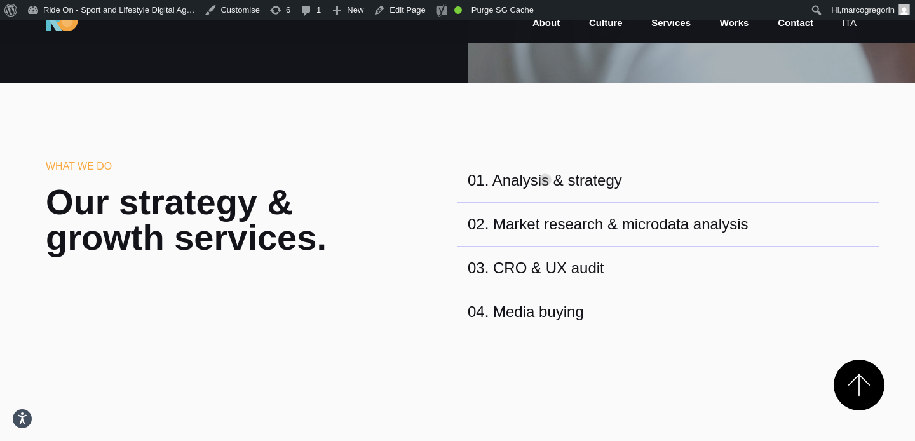
click at [545, 160] on div "What we do Our strategy & growth services. 01 . Analysis & strategy 02 . Market…" at bounding box center [458, 290] width 844 height 262
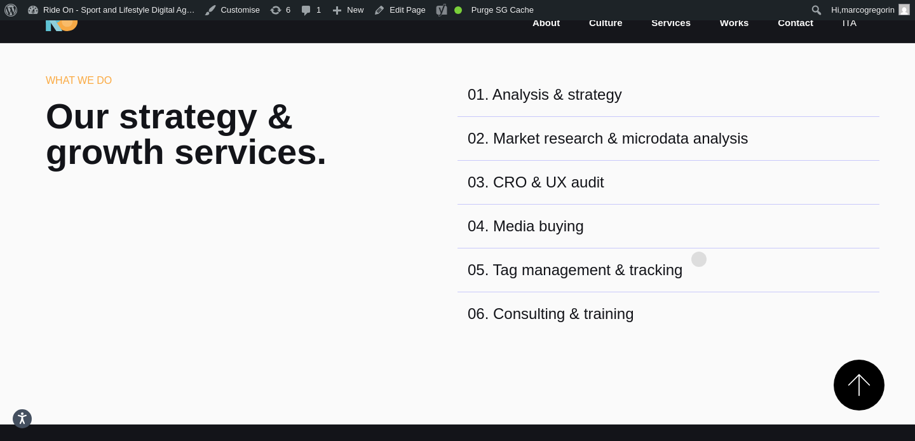
scroll to position [460, 0]
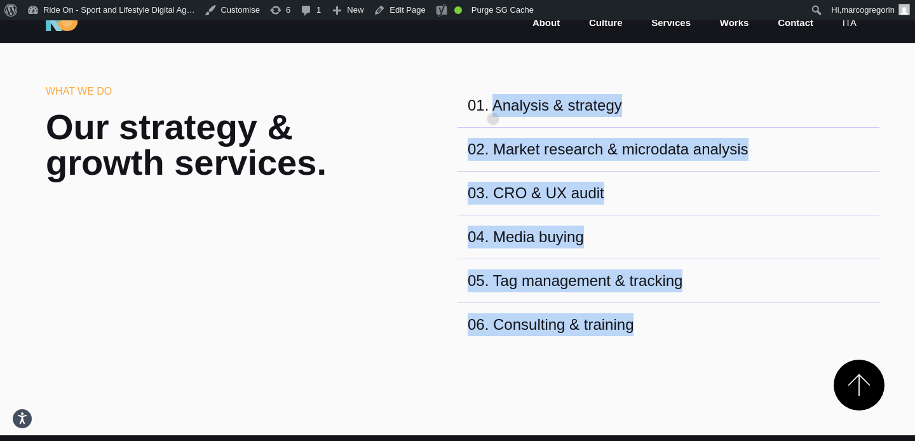
drag, startPoint x: 651, startPoint y: 330, endPoint x: 493, endPoint y: 98, distance: 280.3
click at [493, 98] on div "01 . Analysis & strategy 02 . Market research & microdata analysis 03 . CRO & U…" at bounding box center [669, 215] width 422 height 262
copy div "Analysis & strategy 02 . Market research & microdata analysis 03 . CRO & UX aud…"
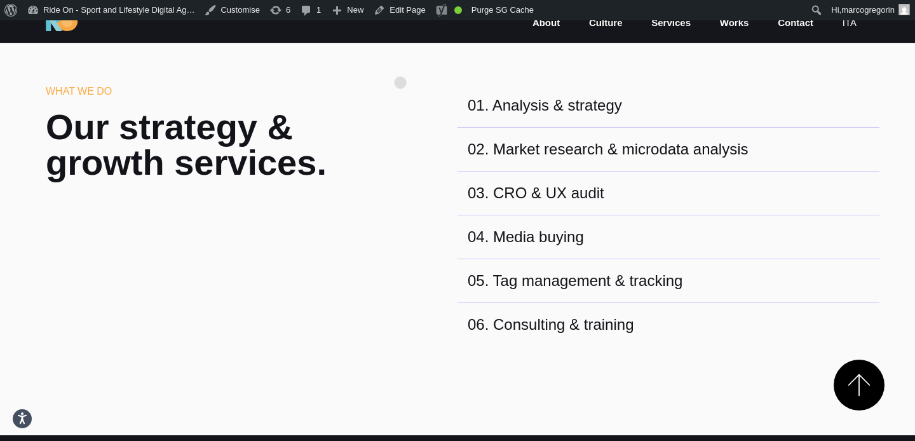
click at [400, 62] on section "What we do Our strategy & growth services. 01 . Analysis & strategy 02 . Market…" at bounding box center [457, 222] width 915 height 428
click at [851, 25] on link "ita" at bounding box center [849, 23] width 17 height 15
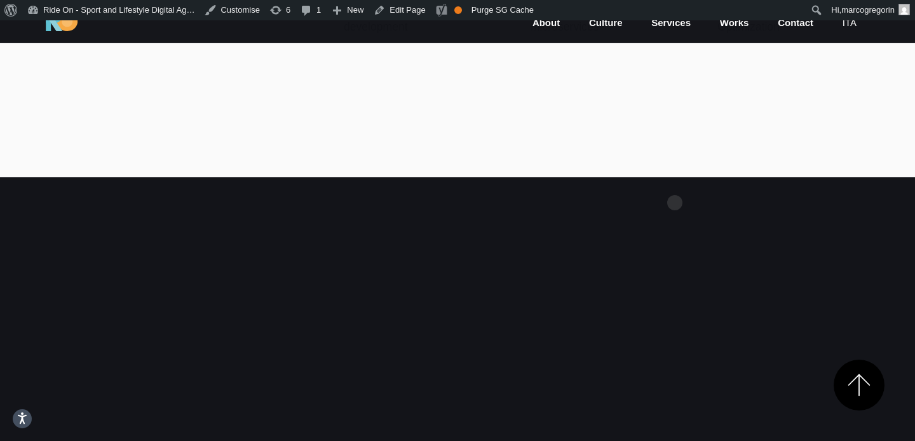
scroll to position [1779, 0]
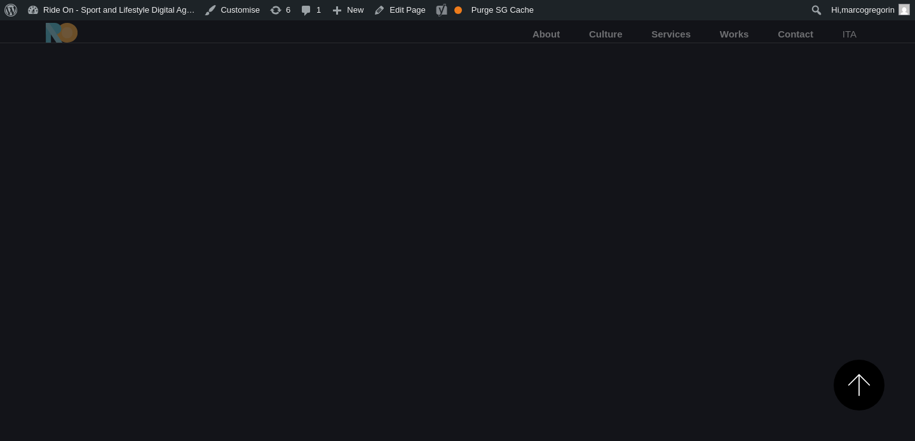
scroll to position [1779, 0]
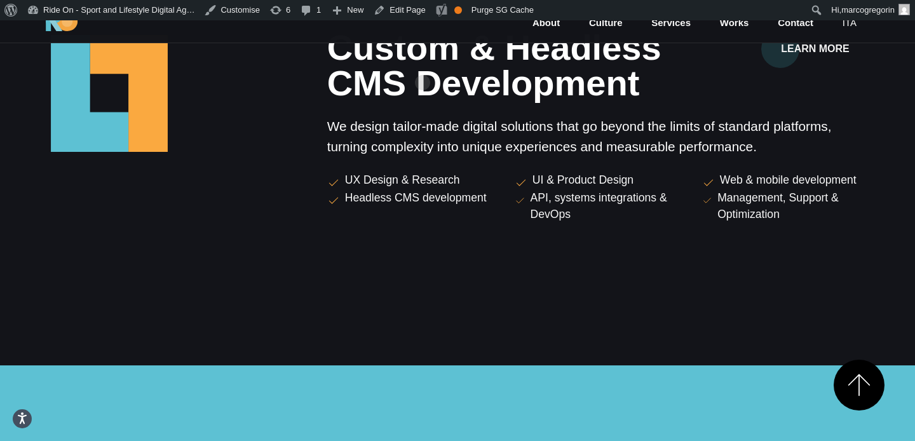
click at [423, 62] on h2 "Custom & Headless CMS Development" at bounding box center [504, 65] width 355 height 71
click at [536, 101] on h2 "Custom & Headless CMS Development" at bounding box center [504, 65] width 355 height 71
click at [491, 99] on h2 "Custom & Headless CMS Development" at bounding box center [504, 65] width 355 height 71
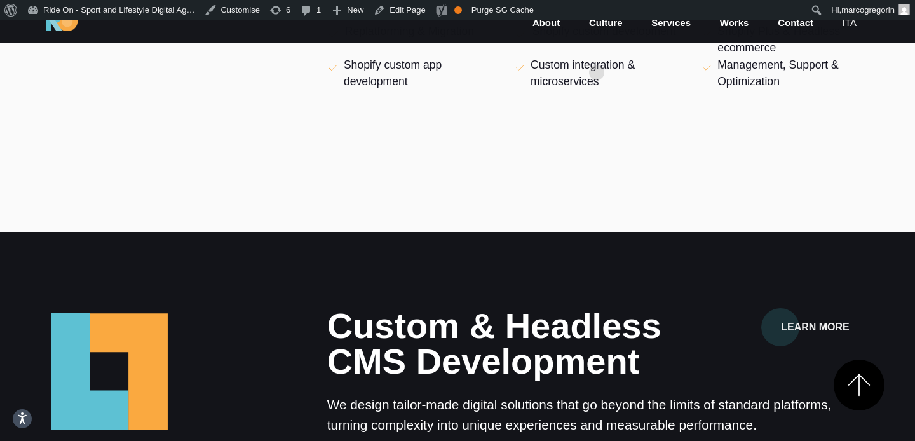
scroll to position [1334, 0]
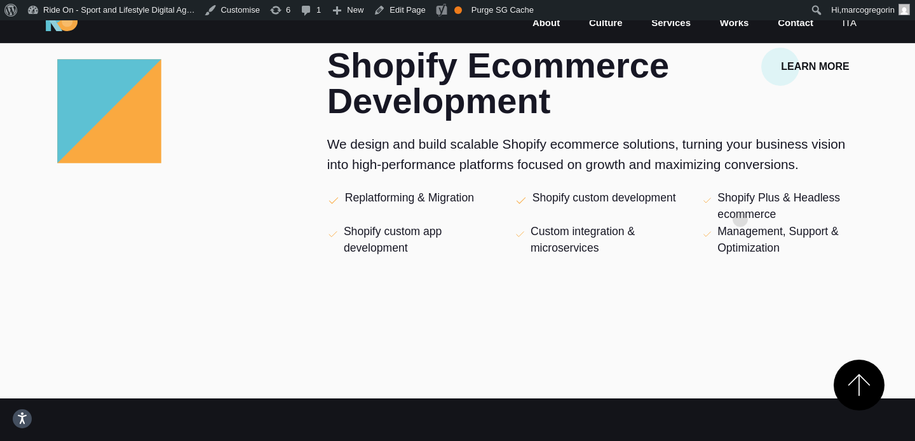
click at [740, 203] on p "Shopify Plus & Headless ecommerce" at bounding box center [793, 206] width 152 height 34
click at [784, 203] on p "Shopify Plus & Headless ecommerce" at bounding box center [793, 206] width 152 height 34
click at [770, 200] on p "Shopify Plus & Headless ecommerce" at bounding box center [793, 206] width 152 height 34
click at [517, 95] on h2 "Shopify Ecommerce Development" at bounding box center [504, 83] width 355 height 71
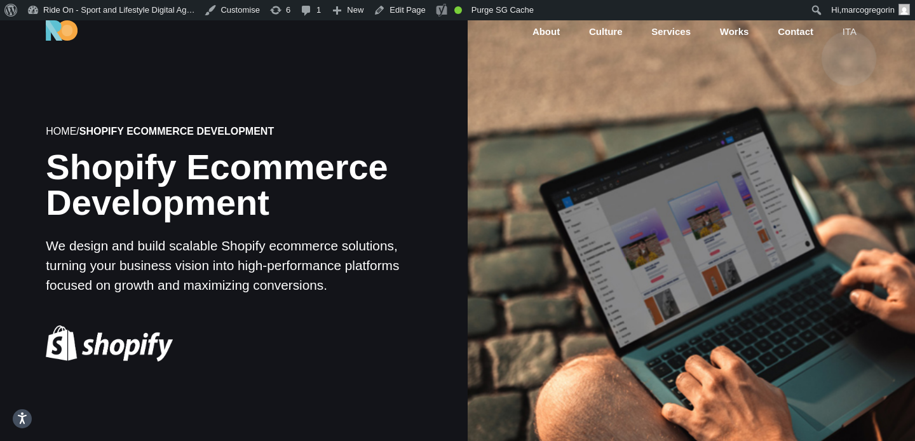
click at [850, 37] on link "ita" at bounding box center [849, 32] width 17 height 15
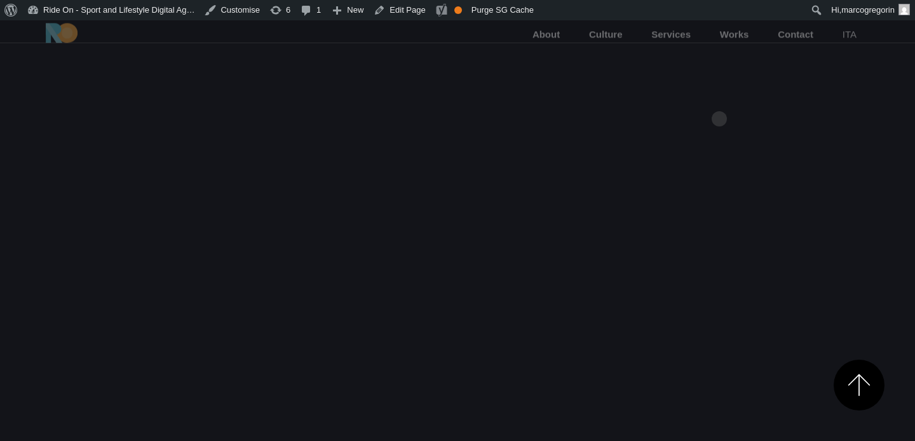
scroll to position [1334, 0]
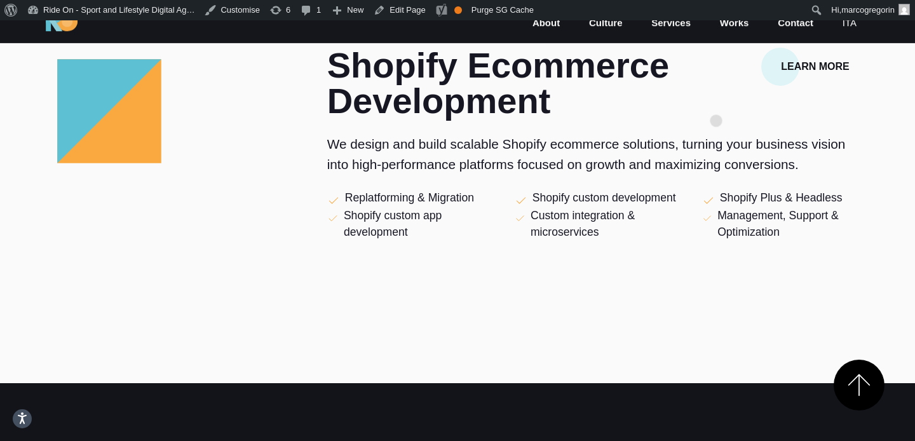
drag, startPoint x: 719, startPoint y: 99, endPoint x: 686, endPoint y: 111, distance: 35.8
click at [686, 112] on div "Shopify Ecommerce Development Learn More" at bounding box center [598, 83] width 562 height 71
click at [702, 110] on div "Learn More" at bounding box center [785, 83] width 187 height 71
click at [700, 108] on div "Learn More" at bounding box center [785, 83] width 187 height 71
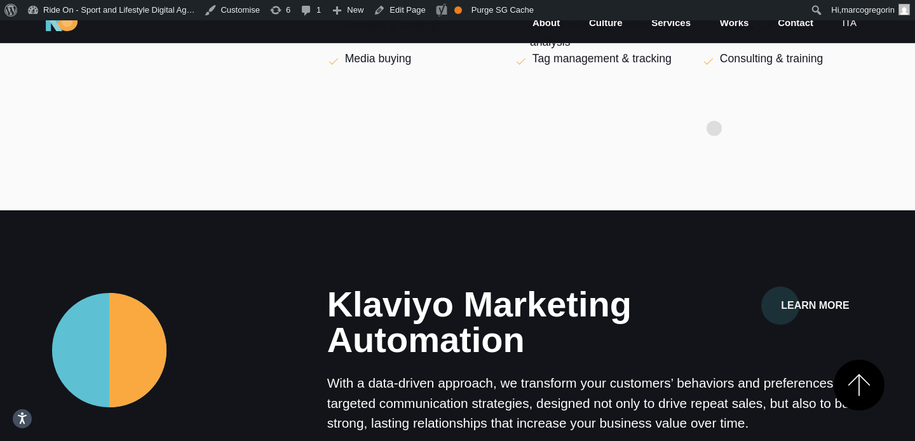
scroll to position [645, 0]
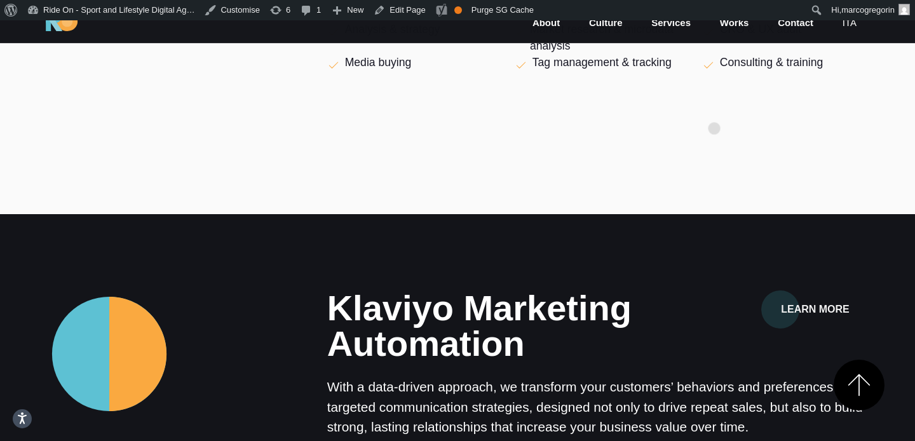
click at [714, 108] on div at bounding box center [598, 106] width 542 height 38
click at [706, 119] on div at bounding box center [598, 106] width 542 height 38
click at [726, 136] on section "Strategy & Growth Learn More We analyze, plan and optimize every aspect of your…" at bounding box center [457, 15] width 915 height 398
click at [721, 136] on section "Strategy & Growth Learn More We analyze, plan and optimize every aspect of your…" at bounding box center [457, 15] width 915 height 398
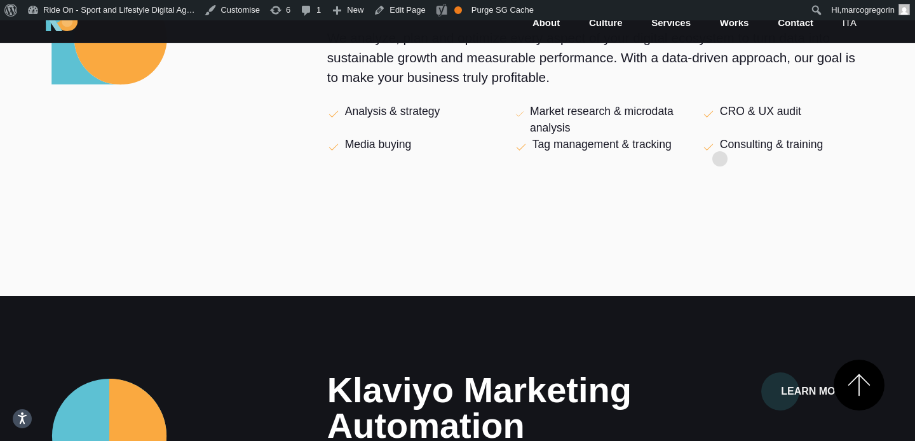
scroll to position [536, 0]
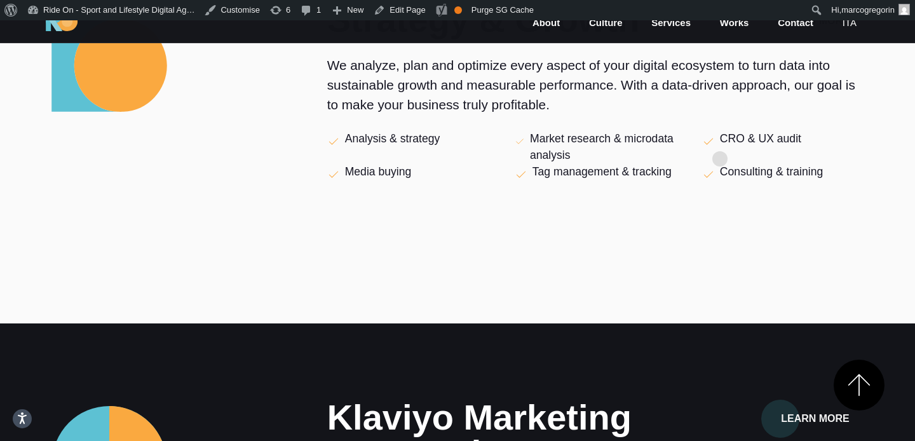
click at [720, 139] on p "CRO & UX audit" at bounding box center [760, 139] width 81 height 18
click at [731, 118] on div "Strategy & Growth Learn More We analyze, plan and optimize every aspect of your…" at bounding box center [598, 118] width 542 height 233
click at [737, 116] on div "Strategy & Growth Learn More We analyze, plan and optimize every aspect of your…" at bounding box center [598, 118] width 542 height 233
click at [731, 113] on p "We analyze, plan and optimize every aspect of your digital ecosystem to turn da…" at bounding box center [598, 85] width 542 height 60
click at [744, 113] on p "We analyze, plan and optimize every aspect of your digital ecosystem to turn da…" at bounding box center [598, 85] width 542 height 60
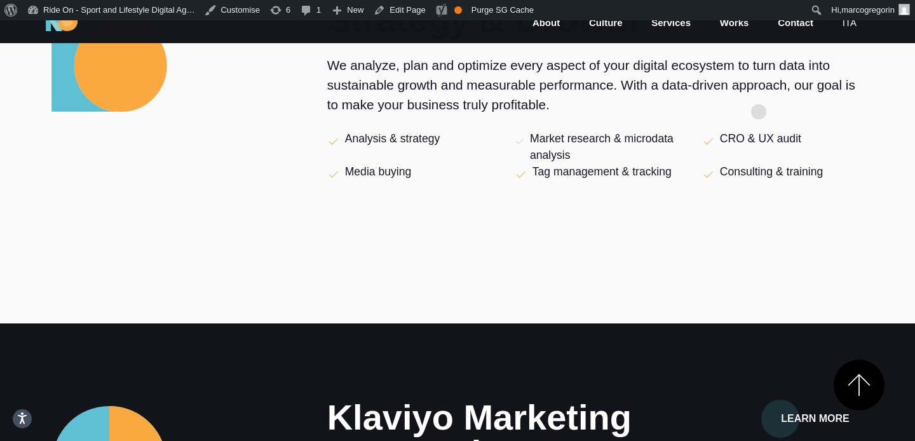
click at [759, 92] on p "We analyze, plan and optimize every aspect of your digital ecosystem to turn da…" at bounding box center [598, 85] width 542 height 60
click at [759, 109] on p "We analyze, plan and optimize every aspect of your digital ecosystem to turn da…" at bounding box center [598, 85] width 542 height 60
click at [769, 100] on p "We analyze, plan and optimize every aspect of your digital ecosystem to turn da…" at bounding box center [598, 85] width 542 height 60
click at [764, 97] on p "We analyze, plan and optimize every aspect of your digital ecosystem to turn da…" at bounding box center [598, 85] width 542 height 60
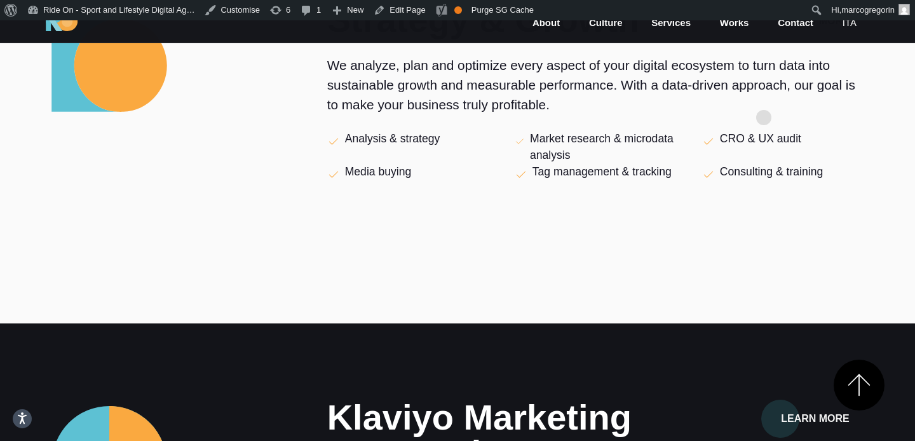
click at [764, 97] on p "We analyze, plan and optimize every aspect of your digital ecosystem to turn da…" at bounding box center [598, 85] width 542 height 60
click at [742, 97] on p "We analyze, plan and optimize every aspect of your digital ecosystem to turn da…" at bounding box center [598, 85] width 542 height 60
click at [778, 97] on p "We analyze, plan and optimize every aspect of your digital ecosystem to turn da…" at bounding box center [598, 85] width 542 height 60
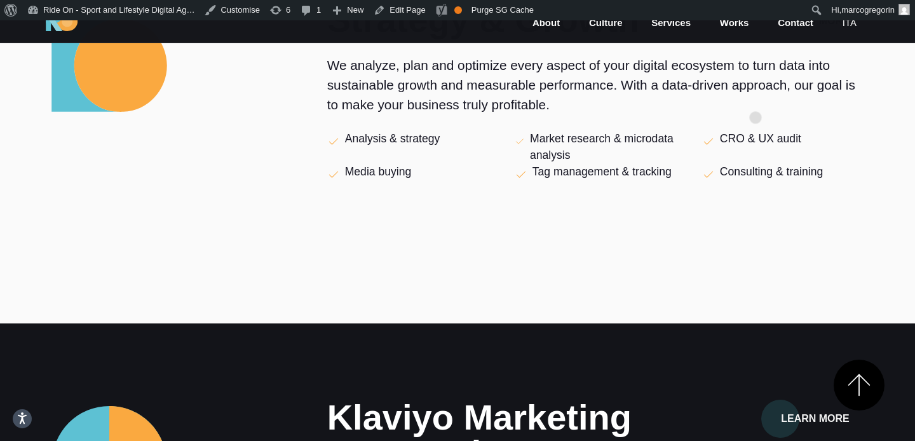
click at [756, 97] on p "We analyze, plan and optimize every aspect of your digital ecosystem to turn da…" at bounding box center [598, 85] width 542 height 60
click at [771, 97] on p "We analyze, plan and optimize every aspect of your digital ecosystem to turn da…" at bounding box center [598, 85] width 542 height 60
click at [785, 94] on p "We analyze, plan and optimize every aspect of your digital ecosystem to turn da…" at bounding box center [598, 85] width 542 height 60
click at [789, 94] on p "We analyze, plan and optimize every aspect of your digital ecosystem to turn da…" at bounding box center [598, 85] width 542 height 60
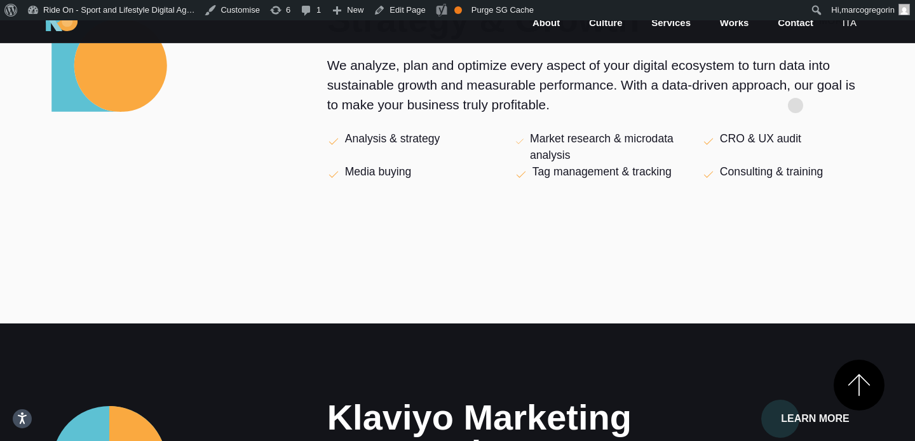
click at [796, 85] on p "We analyze, plan and optimize every aspect of your digital ecosystem to turn da…" at bounding box center [598, 85] width 542 height 60
click at [806, 69] on p "We analyze, plan and optimize every aspect of your digital ecosystem to turn da…" at bounding box center [598, 85] width 542 height 60
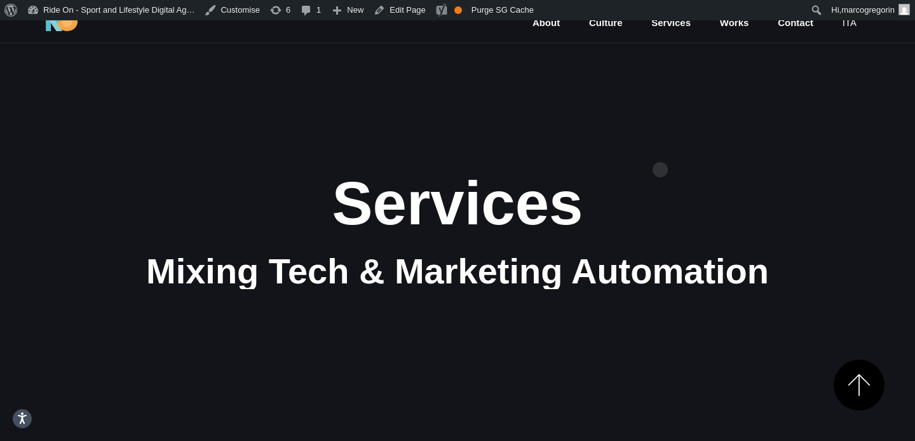
scroll to position [0, 0]
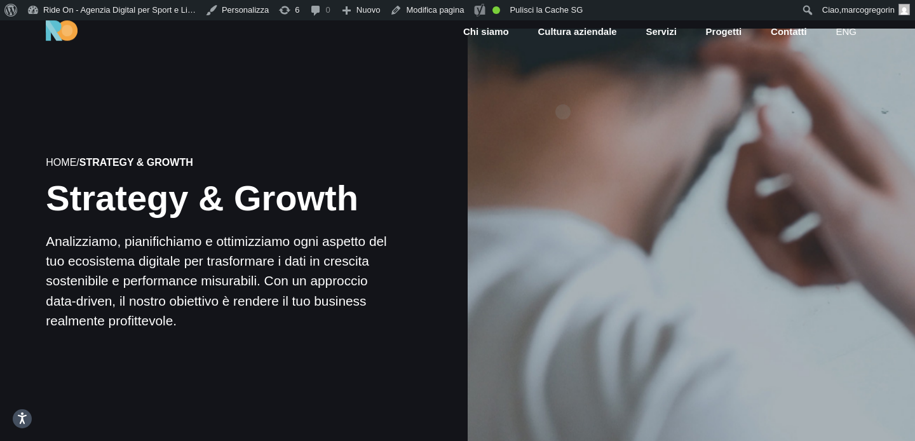
click at [563, 92] on div at bounding box center [691, 244] width 452 height 452
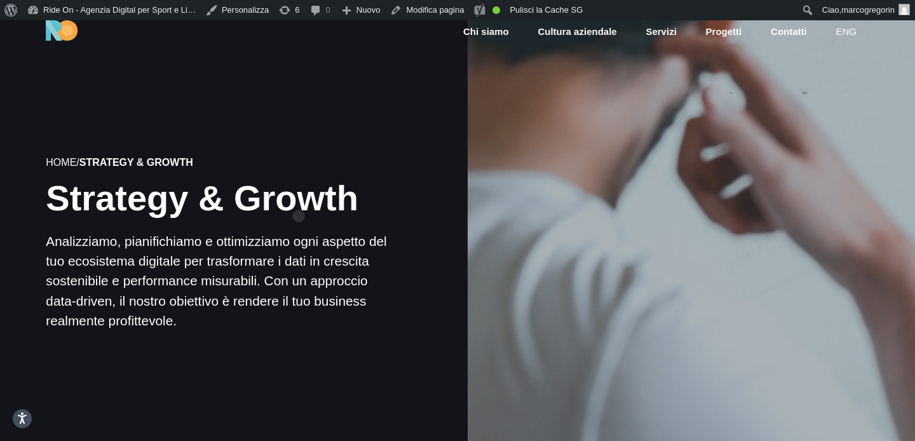
drag, startPoint x: 376, startPoint y: 196, endPoint x: 6, endPoint y: 196, distance: 369.2
click at [7, 196] on div "Home / Strategy & Growth Strategy & Growth Analizziamo, pianifichiamo e ottimiz…" at bounding box center [224, 244] width 468 height 351
copy h1 "Strategy & Growth"
drag, startPoint x: 193, startPoint y: 323, endPoint x: 45, endPoint y: 243, distance: 168.0
click at [45, 243] on div "Home / Strategy & Growth Strategy & Growth Analizziamo, pianifichiamo e ottimiz…" at bounding box center [224, 244] width 468 height 351
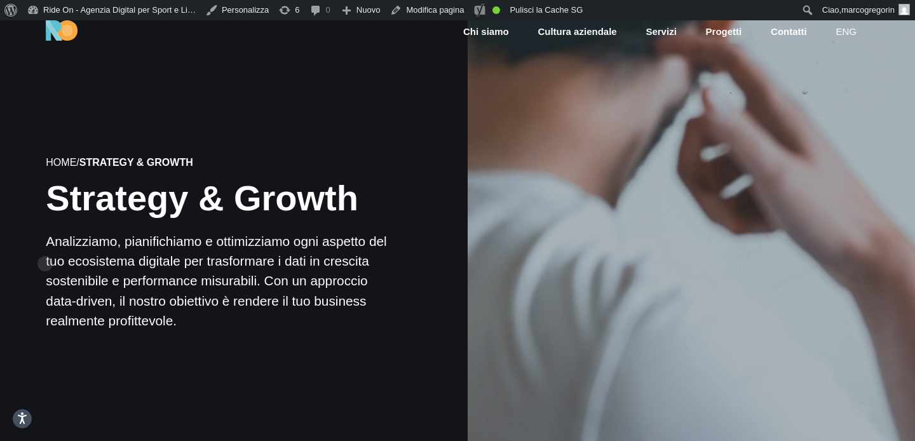
copy p "Analizziamo, pianifichiamo e ottimizziamo ogni aspetto del tuo ecosistema digit…"
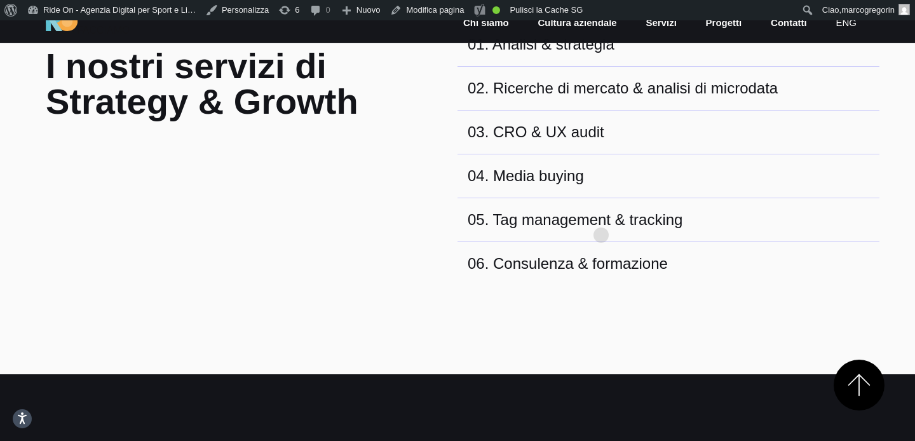
scroll to position [484, 0]
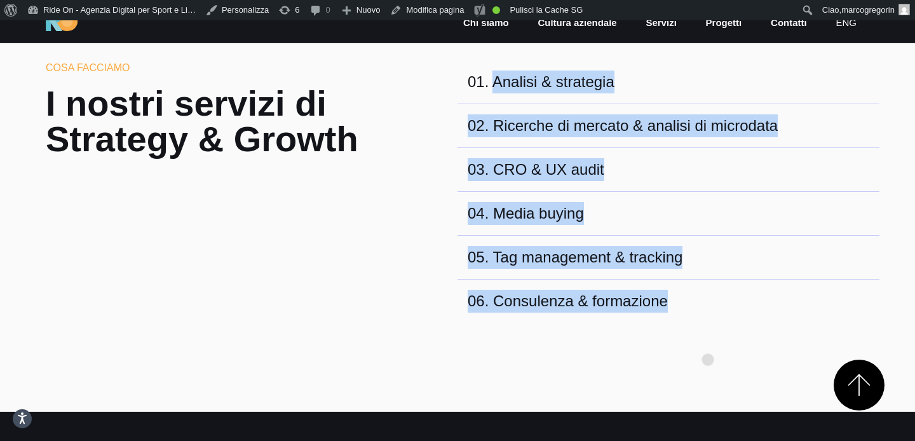
drag, startPoint x: 492, startPoint y: 85, endPoint x: 707, endPoint y: 339, distance: 332.8
click at [707, 339] on section "Cosa facciamo I nostri servizi di Strategy & Growth 01 . Analisi & strategia 02…" at bounding box center [457, 198] width 915 height 428
copy div "Analisi & strategia 02 . Ricerche di mercato & analisi di microdata 03 . CRO & …"
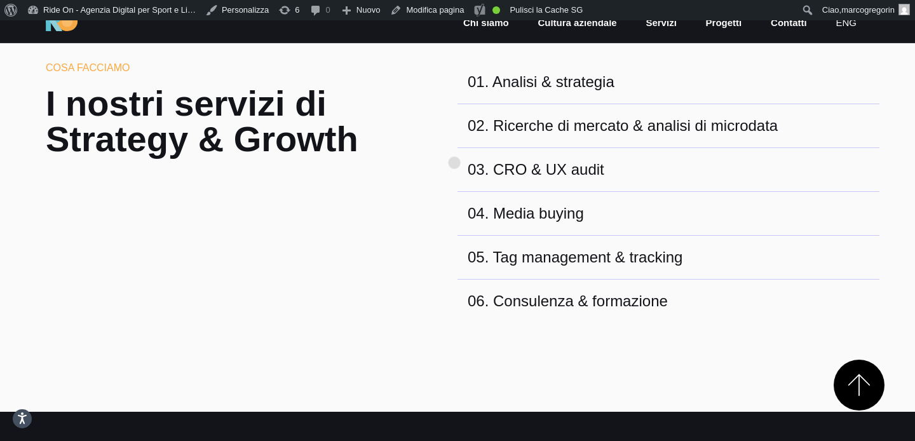
click at [454, 142] on div "Cosa facciamo I nostri servizi di Strategy & Growth 01 . Analisi & strategia 02…" at bounding box center [458, 191] width 844 height 262
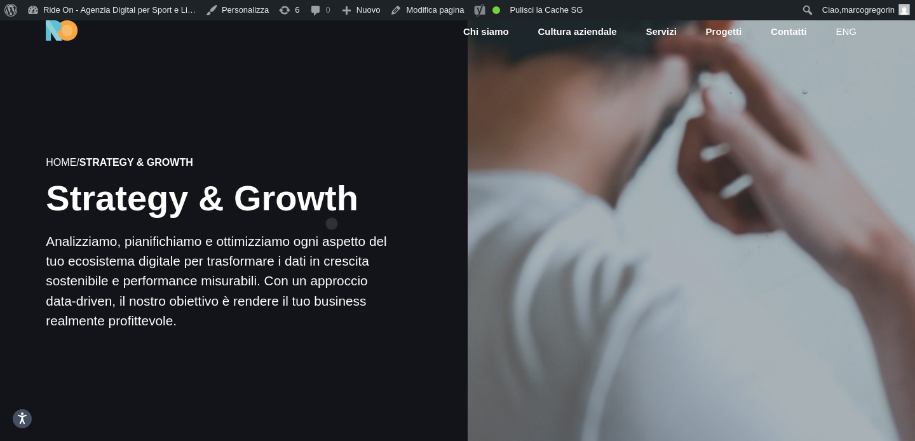
drag, startPoint x: 380, startPoint y: 203, endPoint x: 0, endPoint y: 203, distance: 380.0
click at [0, 203] on div "Home / Strategy & Growth Strategy & Growth Analizziamo, pianifichiamo e ottimiz…" at bounding box center [224, 244] width 468 height 351
copy h1 "Strategy & Growth"
click at [656, 34] on link "Servizi" at bounding box center [660, 32] width 33 height 15
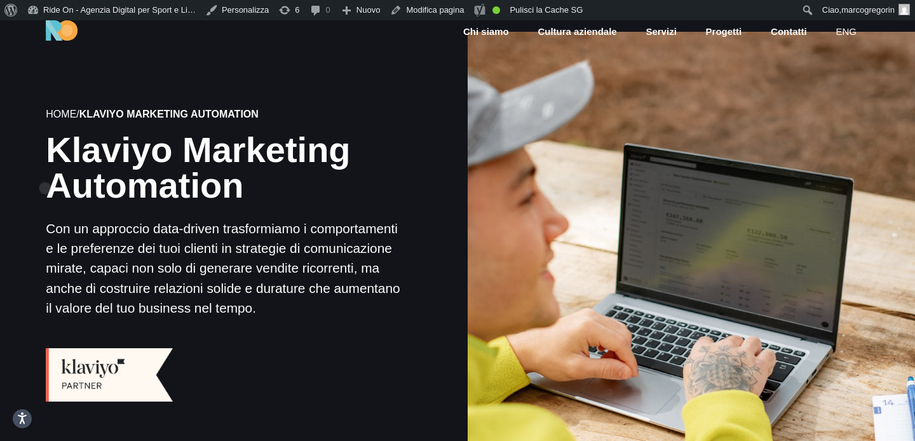
drag, startPoint x: 265, startPoint y: 184, endPoint x: 45, endPoint y: 168, distance: 220.4
click at [45, 168] on div "Home / Klaviyo Marketing Automation Klaviyo Marketing Automation Con un approcc…" at bounding box center [224, 255] width 468 height 470
copy h1 "Automation"
copy h1 "Klaviyo Marketing Automation"
drag, startPoint x: 356, startPoint y: 309, endPoint x: 34, endPoint y: 233, distance: 330.9
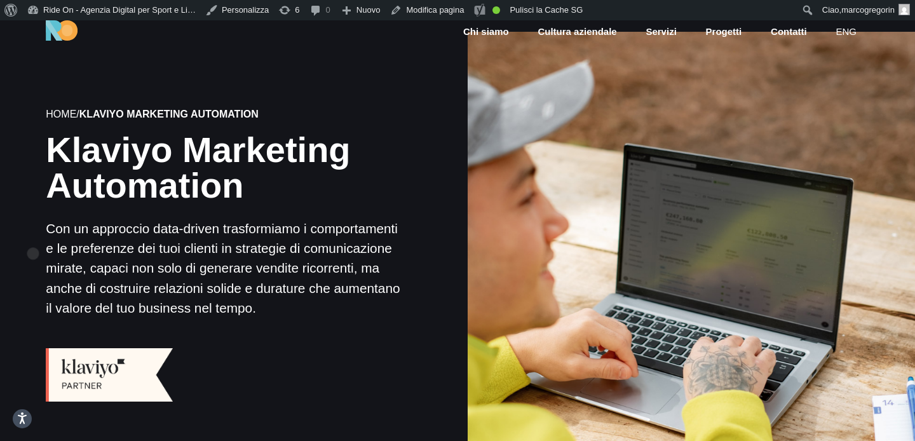
click at [34, 233] on div "Home / Klaviyo Marketing Automation Klaviyo Marketing Automation Con un approcc…" at bounding box center [224, 255] width 468 height 470
copy p "Con un approccio data-driven trasformiamo i comportamenti e le preferenze dei t…"
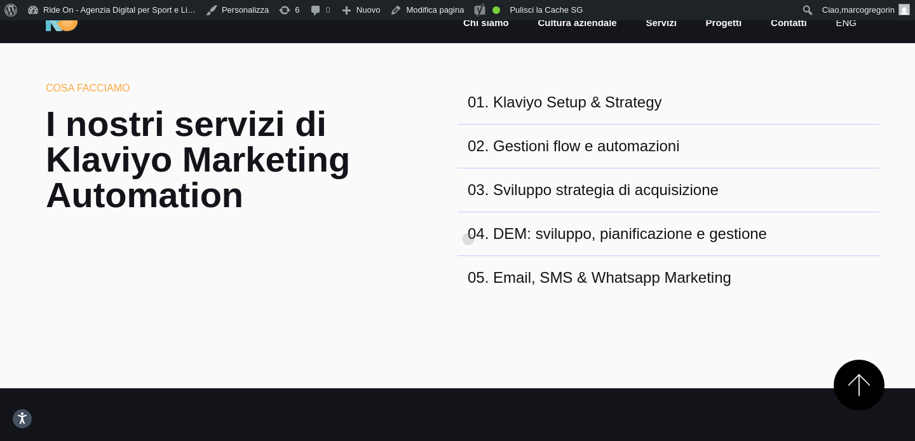
click at [468, 198] on span "03" at bounding box center [476, 189] width 17 height 17
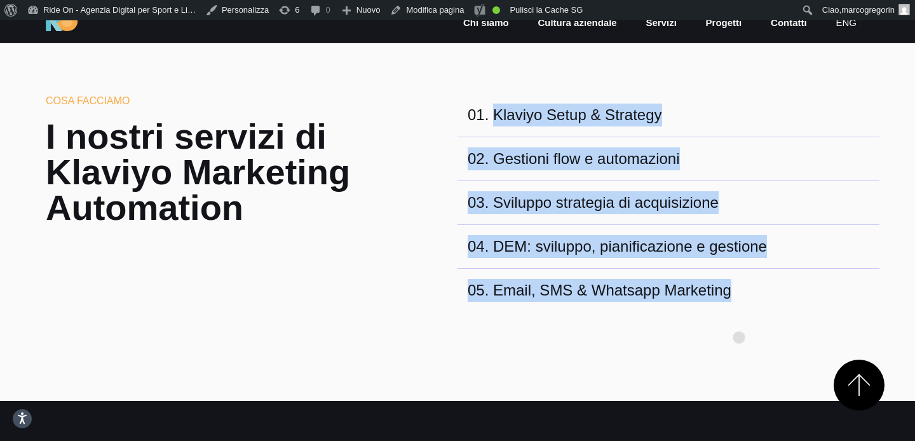
drag, startPoint x: 492, startPoint y: 113, endPoint x: 739, endPoint y: 317, distance: 320.0
click at [739, 317] on section "Cosa facciamo I nostri servizi di Klaviyo Marketing Automation 01 . Klaviyo Set…" at bounding box center [457, 209] width 915 height 384
copy div "Klaviyo Setup & Strategy 02 . Gestioni flow e automazioni 03 . Sviluppo strateg…"
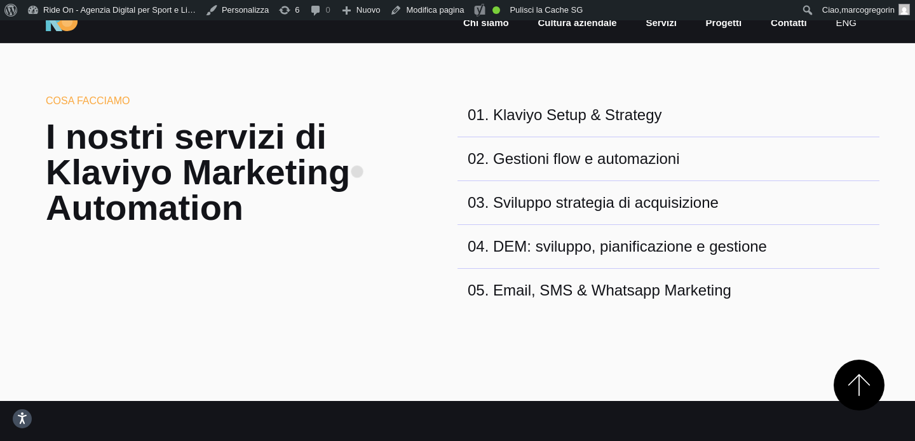
click at [357, 151] on h2 "I nostri servizi di Klaviyo Marketing Automation" at bounding box center [211, 172] width 331 height 107
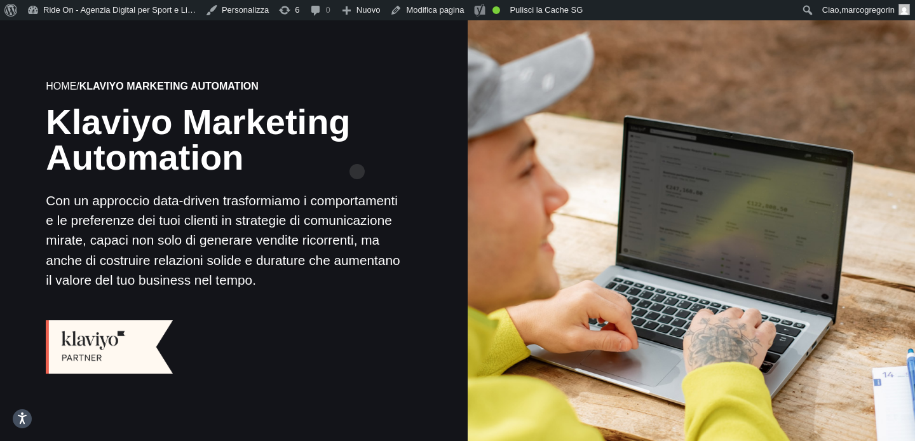
scroll to position [0, 0]
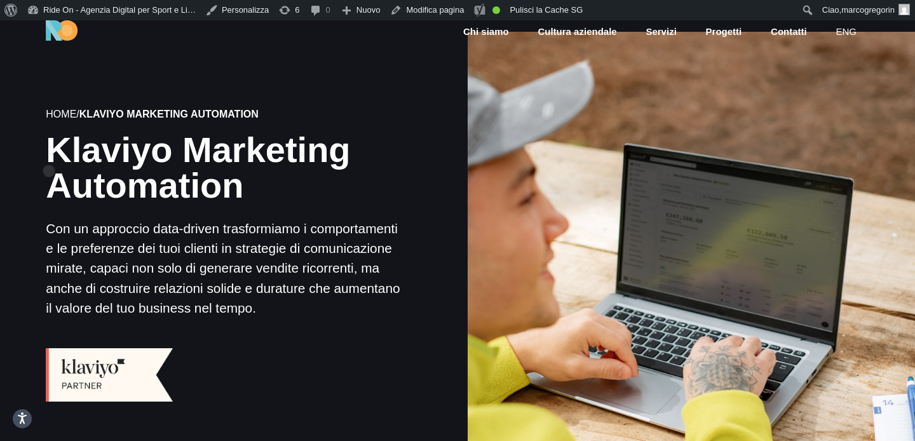
drag, startPoint x: 247, startPoint y: 187, endPoint x: 49, endPoint y: 150, distance: 201.2
click at [49, 150] on h1 "Klaviyo Marketing Automation" at bounding box center [223, 167] width 355 height 71
copy h1 "Klaviyo Marketing Automation"
drag, startPoint x: 363, startPoint y: 311, endPoint x: 46, endPoint y: 227, distance: 327.8
click at [46, 227] on p "Con un approccio data-driven trasformiamo i comportamenti e le preferenze dei t…" at bounding box center [223, 268] width 355 height 99
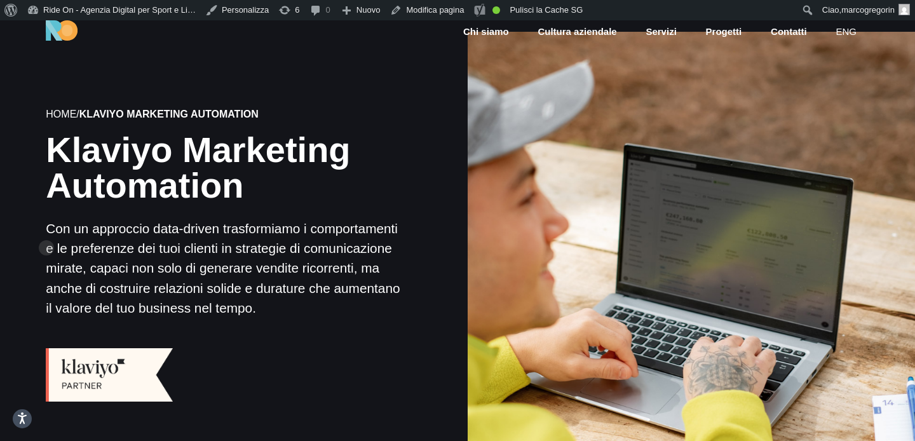
copy p "Con un approccio data-driven trasformiamo i comportamenti e le preferenze dei t…"
click at [608, 112] on div at bounding box center [691, 256] width 452 height 452
click at [845, 33] on link "eng" at bounding box center [846, 32] width 24 height 15
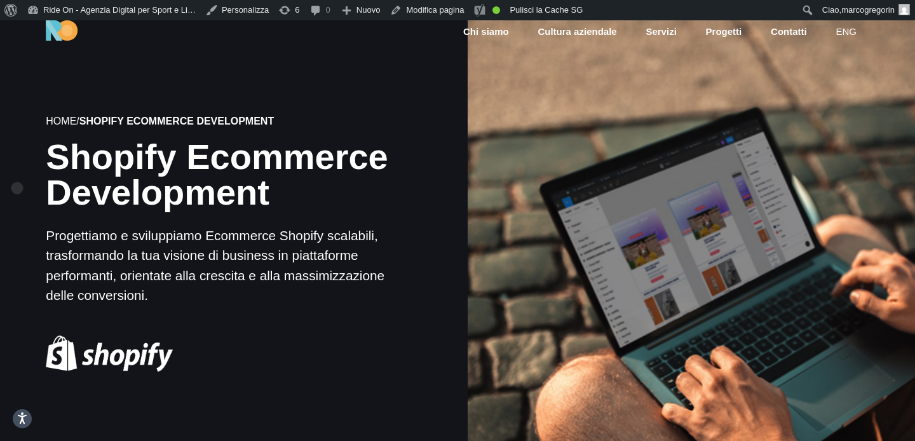
drag, startPoint x: 295, startPoint y: 196, endPoint x: 17, endPoint y: 167, distance: 279.8
click at [17, 167] on div "Home / Shopify Ecommerce Development Shopify Ecommerce Development Progettiamo …" at bounding box center [224, 243] width 468 height 433
copy h1 "Shopify Ecommerce Development"
drag, startPoint x: 154, startPoint y: 294, endPoint x: 46, endPoint y: 234, distance: 123.8
click at [46, 234] on p "Progettiamo e sviluppiamo Ecommerce Shopify scalabili, trasformando la tua visi…" at bounding box center [223, 265] width 355 height 79
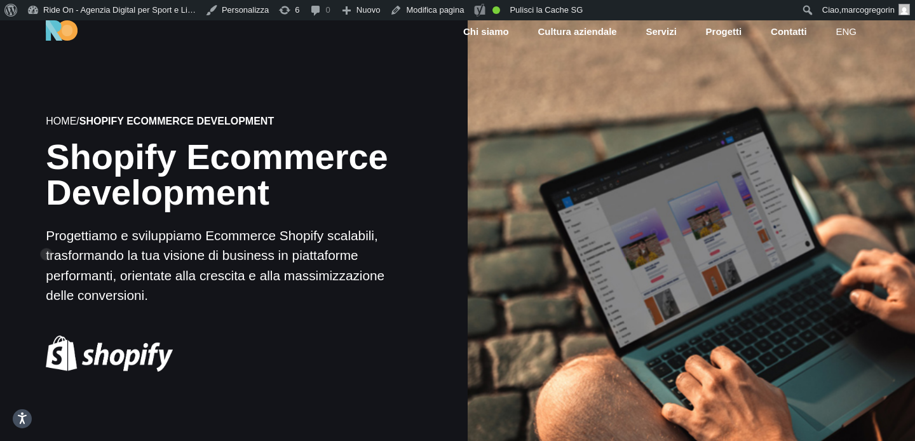
copy p "Progettiamo e sviluppiamo Ecommerce Shopify scalabili, trasformando la tua visi…"
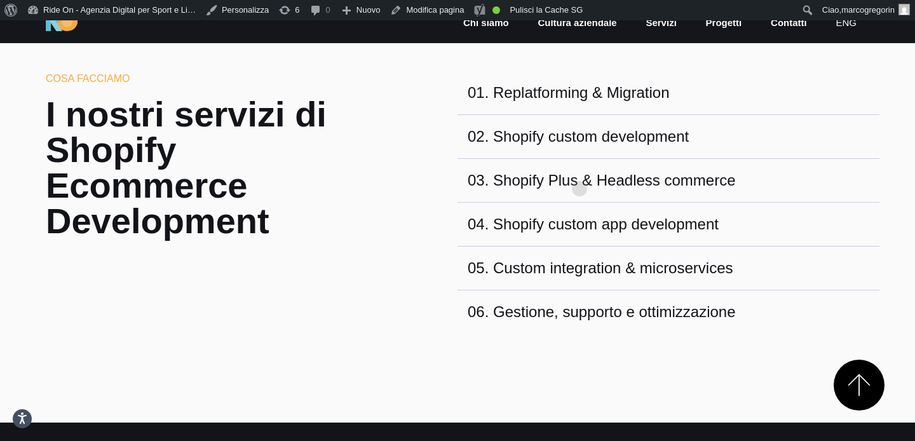
scroll to position [441, 0]
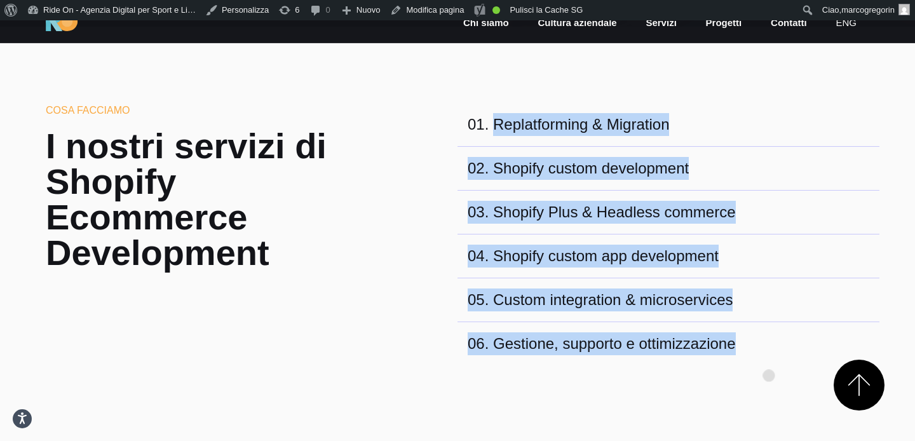
drag, startPoint x: 492, startPoint y: 121, endPoint x: 767, endPoint y: 355, distance: 360.6
click at [769, 355] on div "01 . Replatforming & Migration 02 . Shopify custom development 03 . Shopify Plu…" at bounding box center [669, 234] width 422 height 262
copy div "Replatforming & Migration 02 . Shopify custom development 03 . Shopify Plus & H…"
click at [845, 25] on link "eng" at bounding box center [846, 23] width 24 height 15
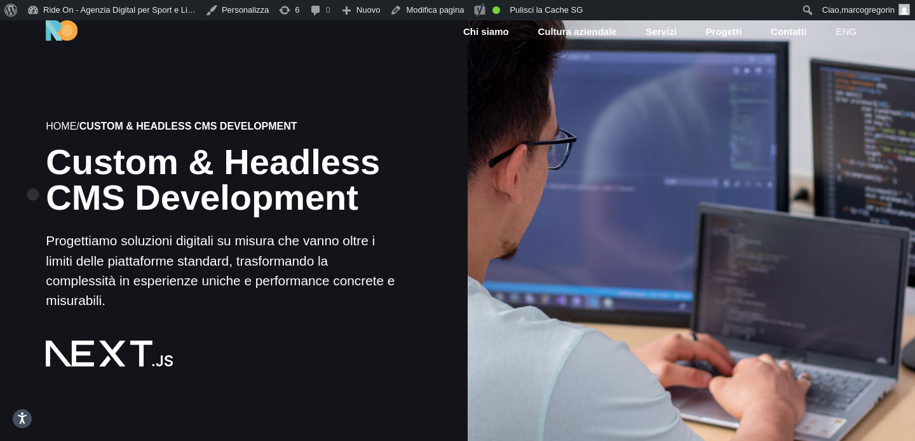
drag, startPoint x: 371, startPoint y: 201, endPoint x: 33, endPoint y: 174, distance: 339.2
click at [33, 174] on div "Home / Custom & Headless CMS Development Custom & Headless CMS Development Prog…" at bounding box center [224, 243] width 468 height 423
copy h1 "Custom & Headless CMS Development"
drag, startPoint x: 112, startPoint y: 301, endPoint x: 18, endPoint y: 238, distance: 113.3
click at [18, 237] on div "Home / Custom & Headless CMS Development Custom & Headless CMS Development Prog…" at bounding box center [224, 243] width 468 height 423
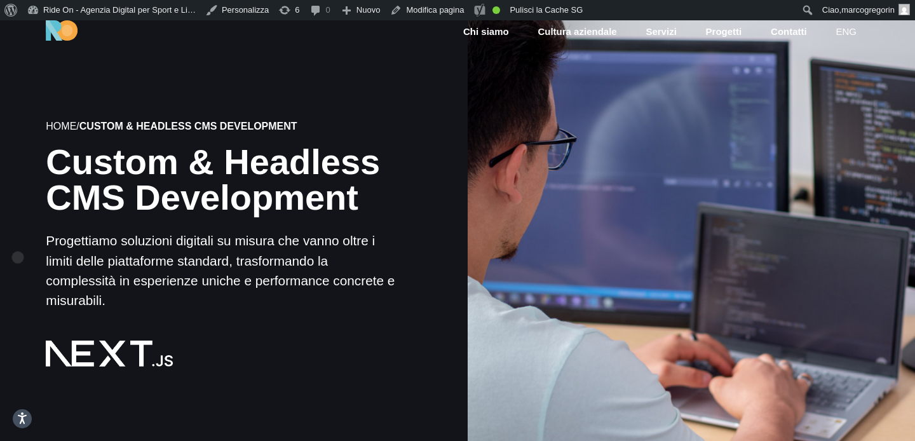
copy p "Progettiamo soluzioni digitali su misura che vanno oltre i limiti delle piattaf…"
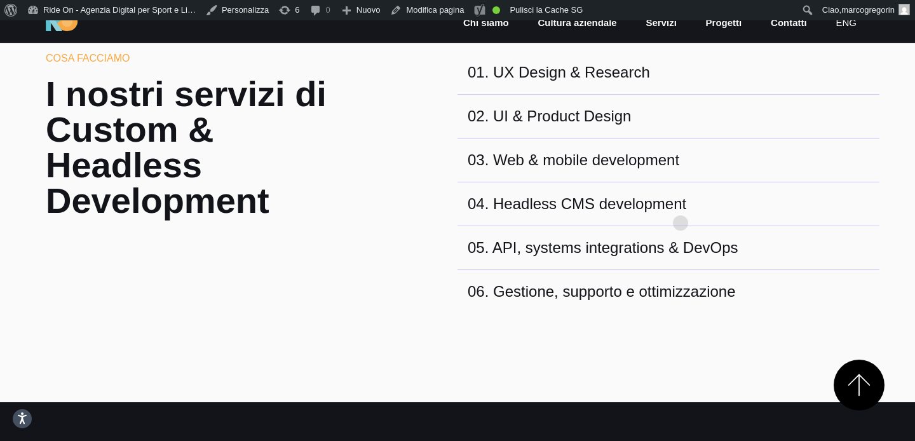
scroll to position [491, 0]
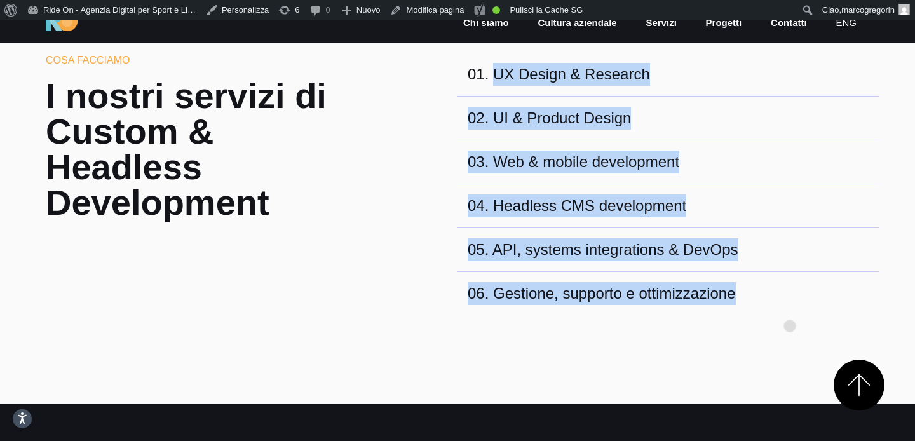
drag, startPoint x: 491, startPoint y: 74, endPoint x: 790, endPoint y: 306, distance: 378.5
click at [791, 306] on div "01 . UX Design & Research 02 . UI & Product Design 03 . Web & mobile developmen…" at bounding box center [669, 184] width 422 height 262
copy div "UX Design & Research 02 . UI & Product Design 03 . Web & mobile development 04 …"
click at [840, 21] on link "eng" at bounding box center [846, 23] width 24 height 15
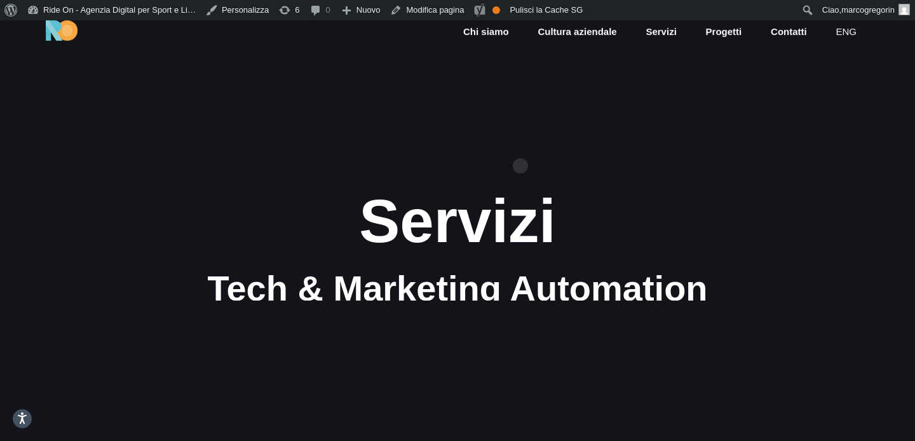
click at [520, 146] on section "Servizi Tech & Marketing Automation" at bounding box center [457, 240] width 915 height 441
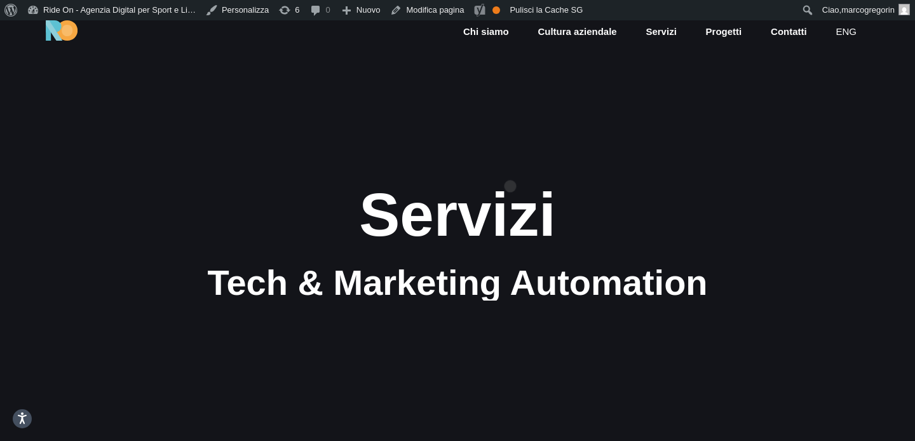
click at [510, 166] on section "Servizi Tech & Marketing Automation" at bounding box center [457, 240] width 915 height 441
click at [504, 159] on section "Servizi Tech & Marketing Automation" at bounding box center [457, 240] width 915 height 441
click at [517, 123] on section "Servizi Tech & Marketing Automation" at bounding box center [457, 240] width 915 height 441
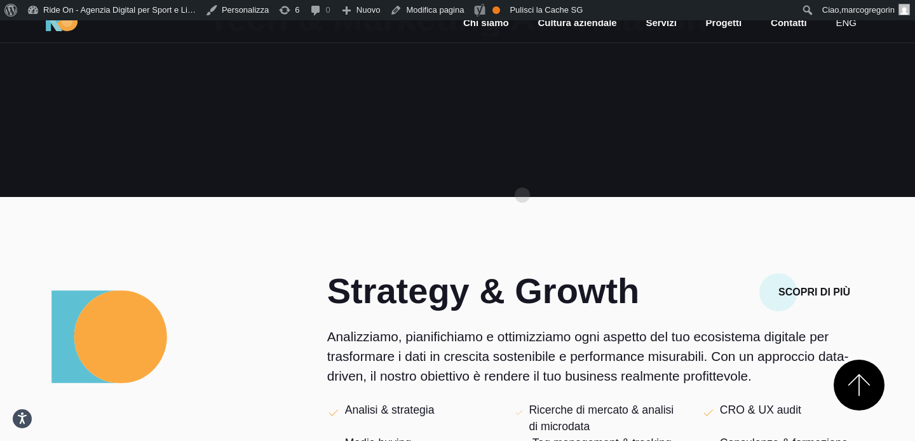
drag, startPoint x: 522, startPoint y: 175, endPoint x: 532, endPoint y: 122, distance: 53.6
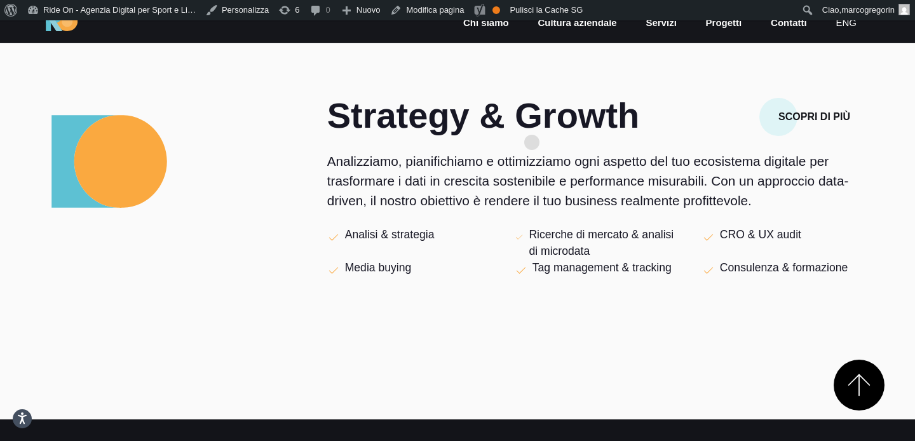
scroll to position [440, 0]
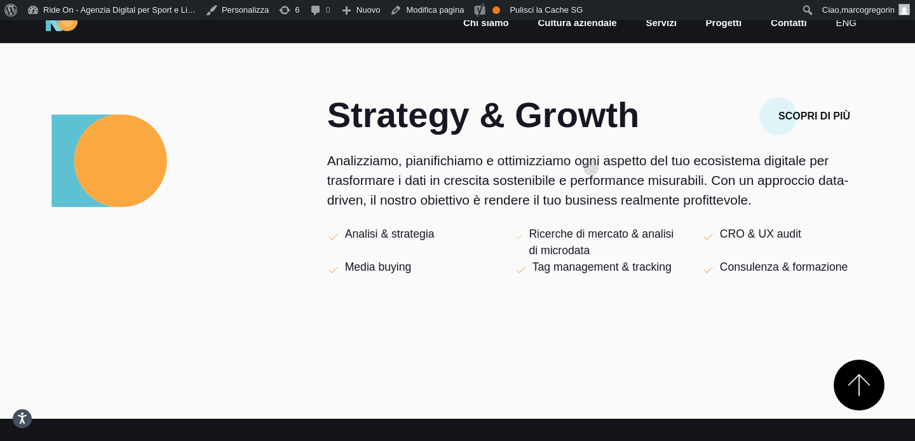
click at [591, 147] on div "Strategy & Growth Scopri di più Analizziamo, pianifichiamo e ottimizziamo ogni …" at bounding box center [598, 213] width 542 height 233
click at [650, 169] on p "Analizziamo, pianifichiamo e ottimizziamo ogni aspetto del tuo ecosistema digit…" at bounding box center [598, 181] width 542 height 60
click at [649, 169] on p "Analizziamo, pianifichiamo e ottimizziamo ogni aspetto del tuo ecosistema digit…" at bounding box center [598, 181] width 542 height 60
click at [658, 167] on p "Analizziamo, pianifichiamo e ottimizziamo ogni aspetto del tuo ecosistema digit…" at bounding box center [598, 181] width 542 height 60
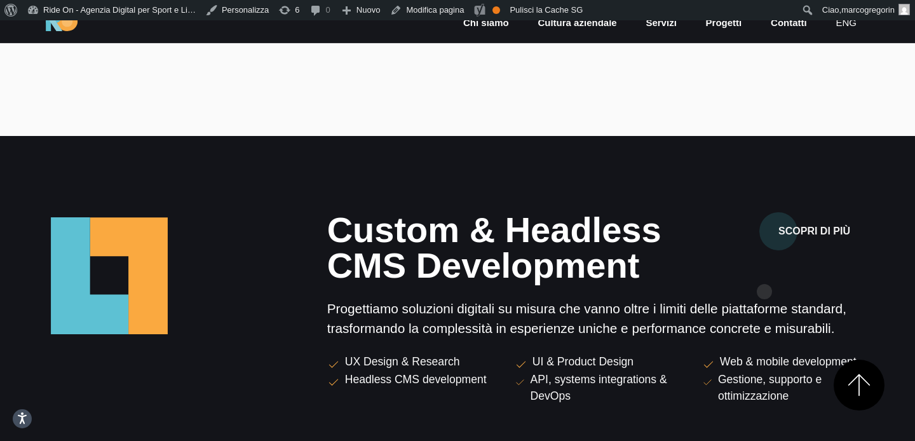
scroll to position [1798, 0]
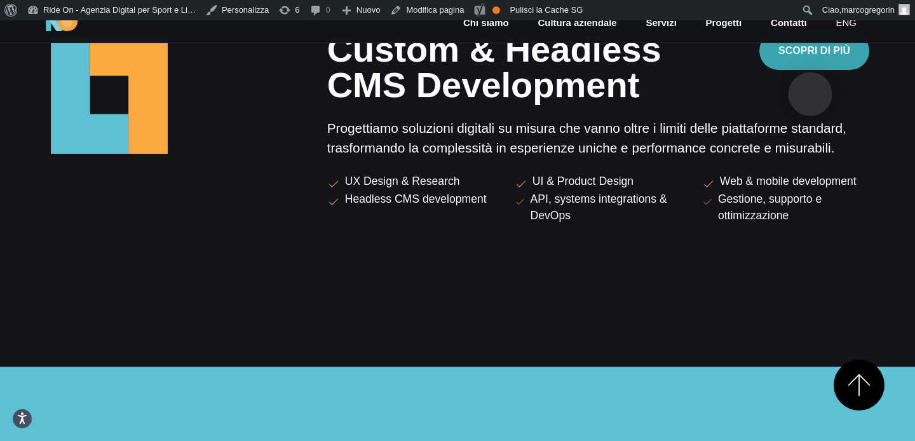
click at [810, 70] on button "Scopri di più" at bounding box center [814, 51] width 110 height 38
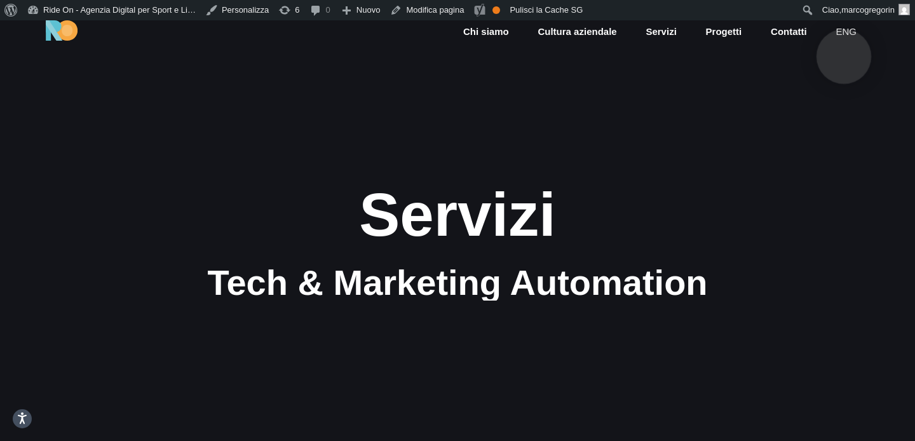
click at [844, 36] on link "eng" at bounding box center [846, 32] width 24 height 15
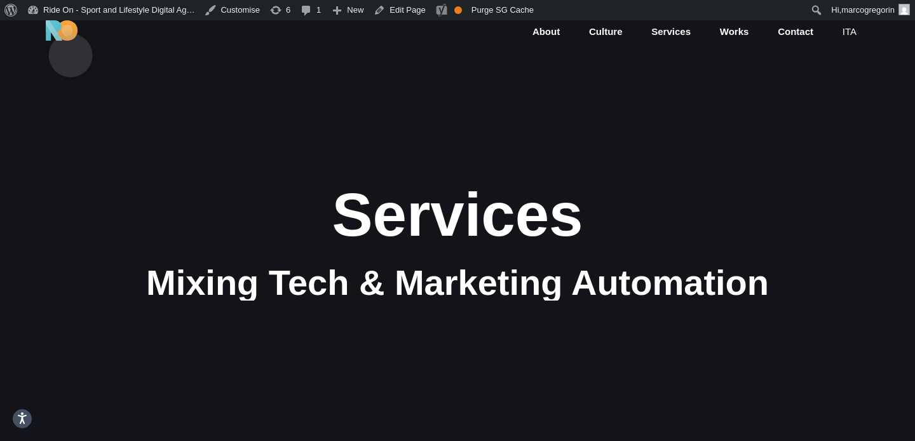
click at [71, 35] on img at bounding box center [62, 30] width 32 height 20
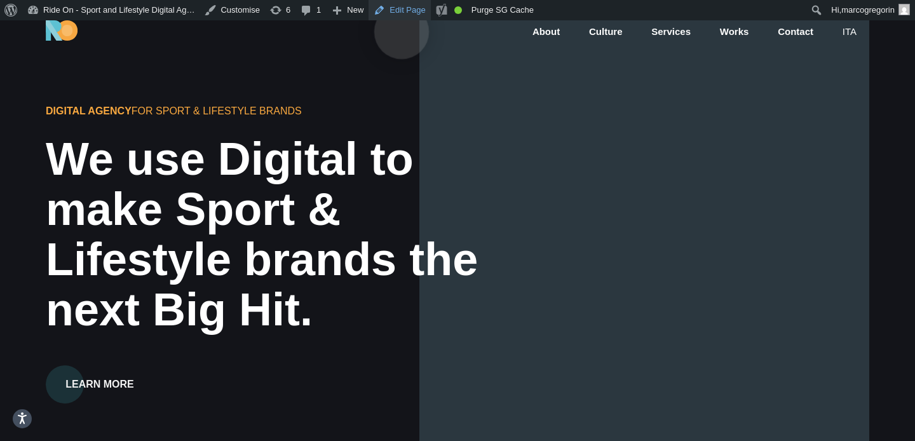
click at [402, 11] on link "Edit Page" at bounding box center [400, 10] width 62 height 20
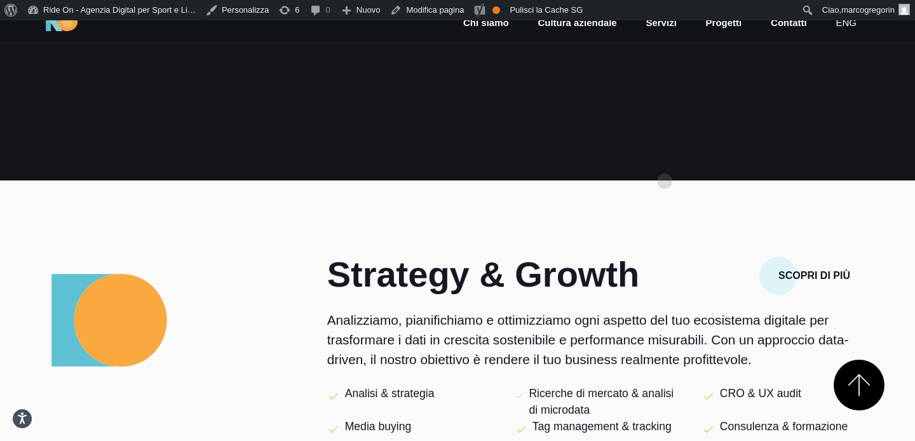
scroll to position [285, 0]
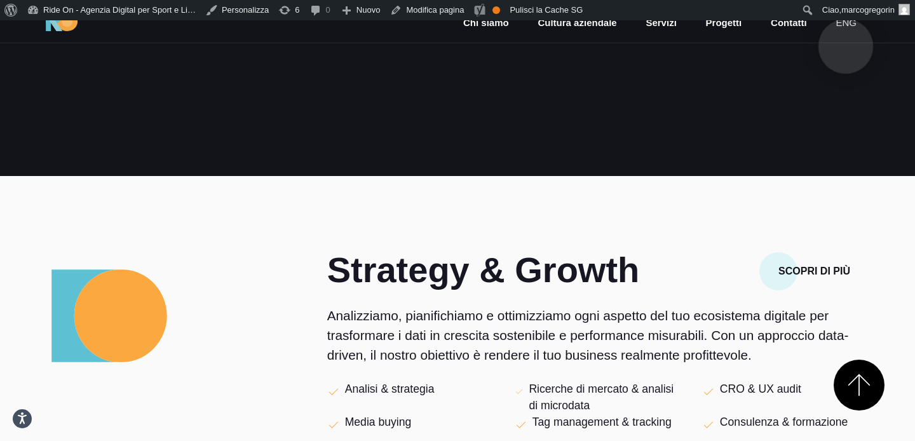
click at [846, 26] on link "eng" at bounding box center [846, 23] width 24 height 15
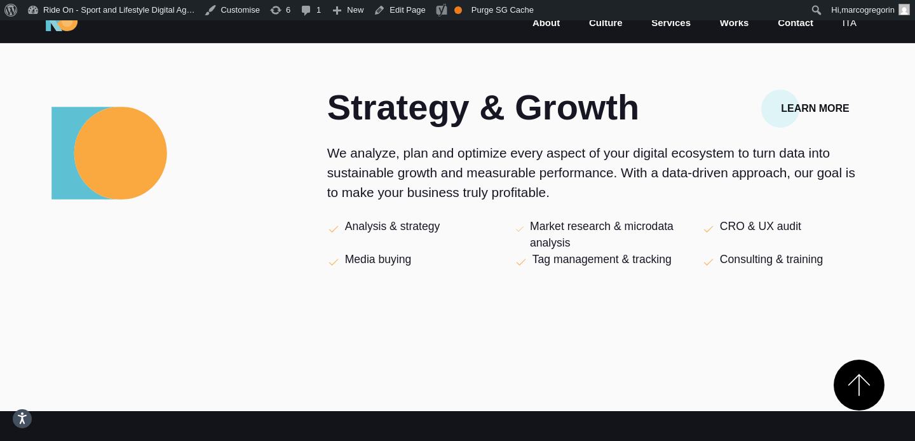
scroll to position [452, 0]
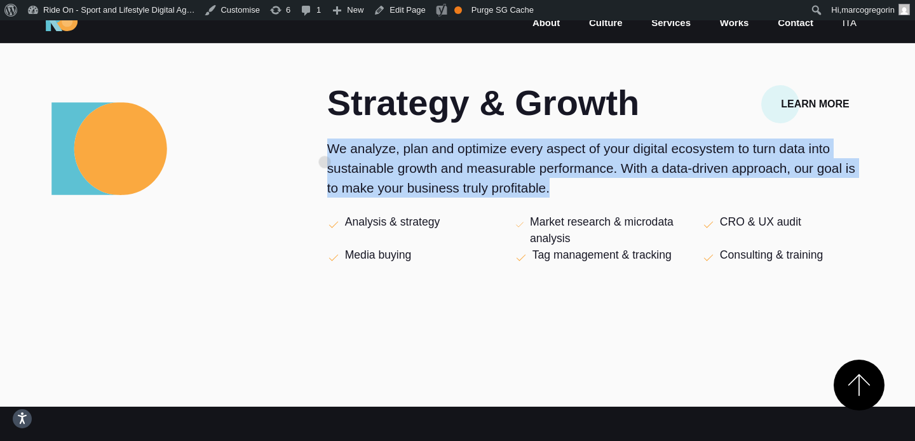
drag, startPoint x: 559, startPoint y: 188, endPoint x: 327, endPoint y: 143, distance: 236.3
click at [327, 143] on p "We analyze, plan and optimize every aspect of your digital ecosystem to turn da…" at bounding box center [598, 169] width 542 height 60
copy p "We analyze, plan and optimize every aspect of your digital ecosystem to turn da…"
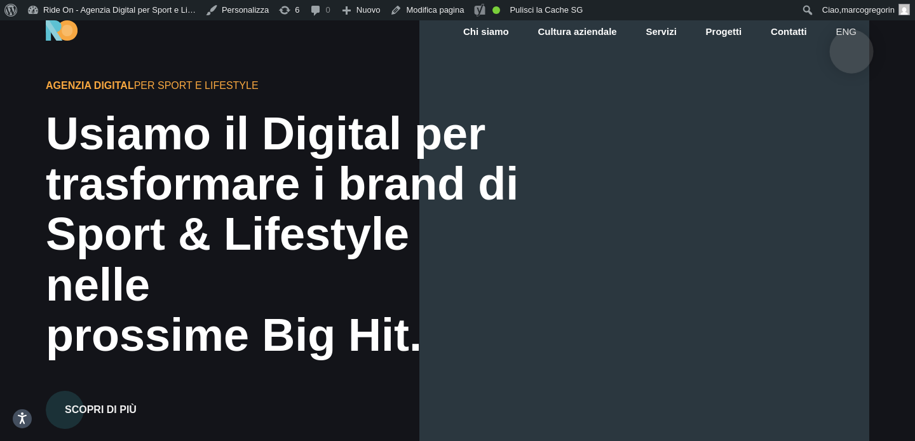
click at [852, 31] on link "eng" at bounding box center [846, 32] width 24 height 15
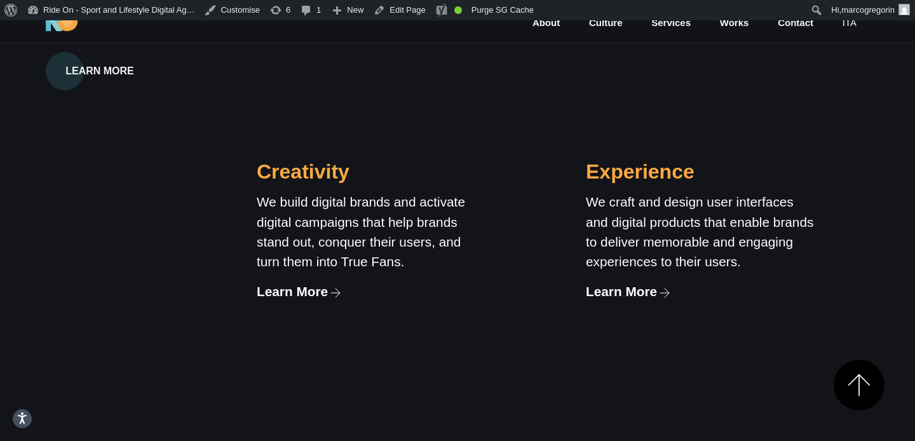
scroll to position [1054, 0]
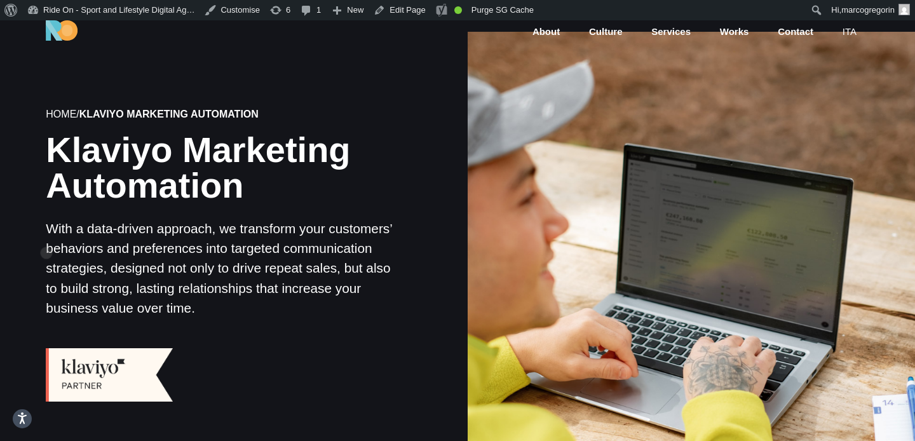
drag, startPoint x: 198, startPoint y: 306, endPoint x: 46, endPoint y: 232, distance: 169.1
click at [46, 232] on p "With a data-driven approach, we transform your customers’ behaviors and prefere…" at bounding box center [223, 268] width 355 height 99
copy p "With a data-driven approach, we transform your customers’ behaviors and prefere…"
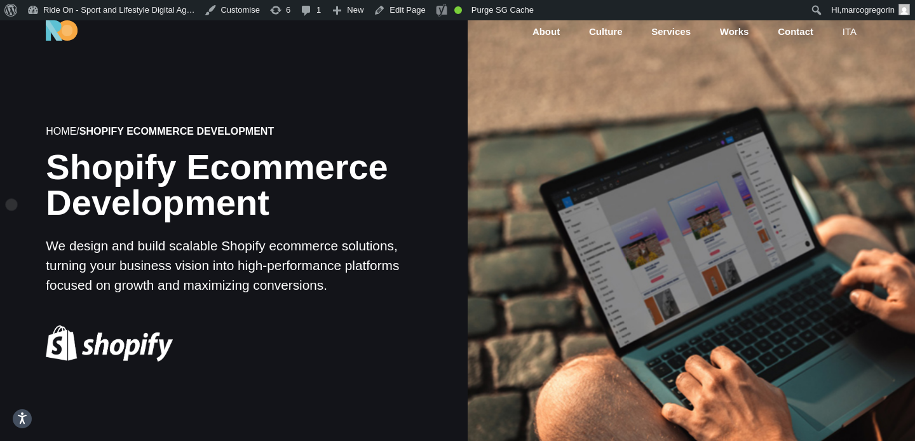
drag, startPoint x: 289, startPoint y: 203, endPoint x: 9, endPoint y: 174, distance: 281.7
click at [8, 174] on div "Home / Shopify Ecommerce Development Shopify Ecommerce Development We design an…" at bounding box center [224, 243] width 468 height 413
copy h1 "Shopify Ecommerce Development"
drag, startPoint x: 397, startPoint y: 287, endPoint x: 48, endPoint y: 252, distance: 351.3
click at [48, 252] on p "We design and build scalable Shopify ecommerce solutions, turning your business…" at bounding box center [223, 266] width 355 height 60
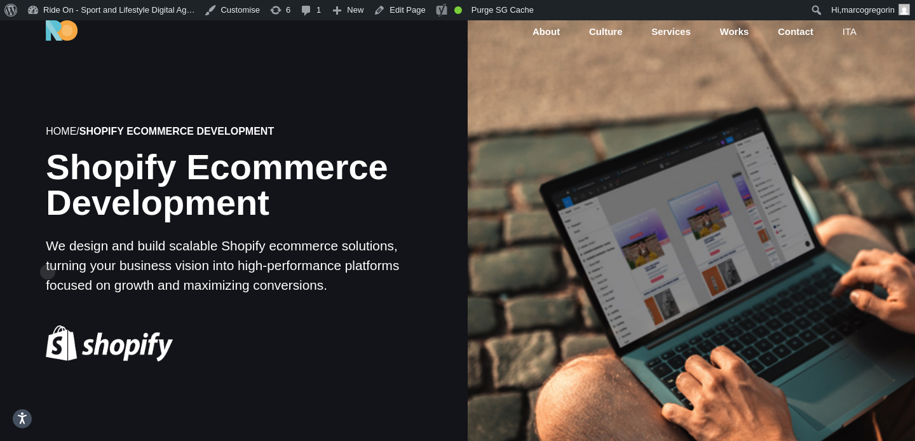
copy p "We design and build scalable Shopify ecommerce solutions, turning your business…"
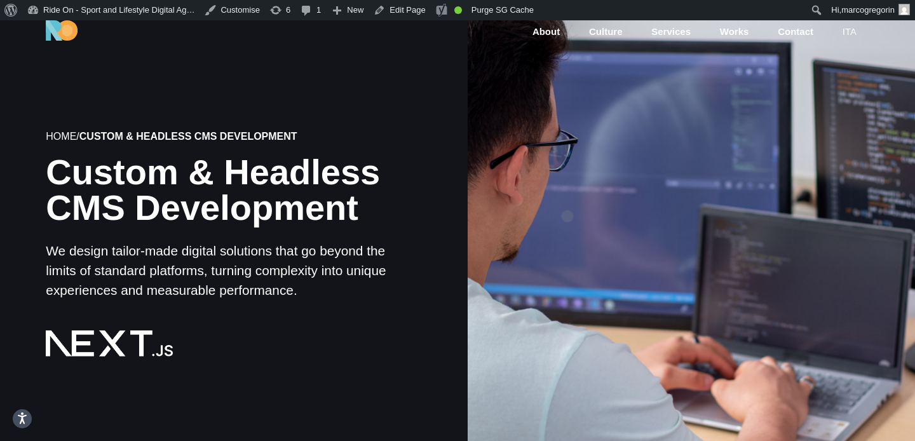
click at [567, 196] on div at bounding box center [691, 244] width 452 height 452
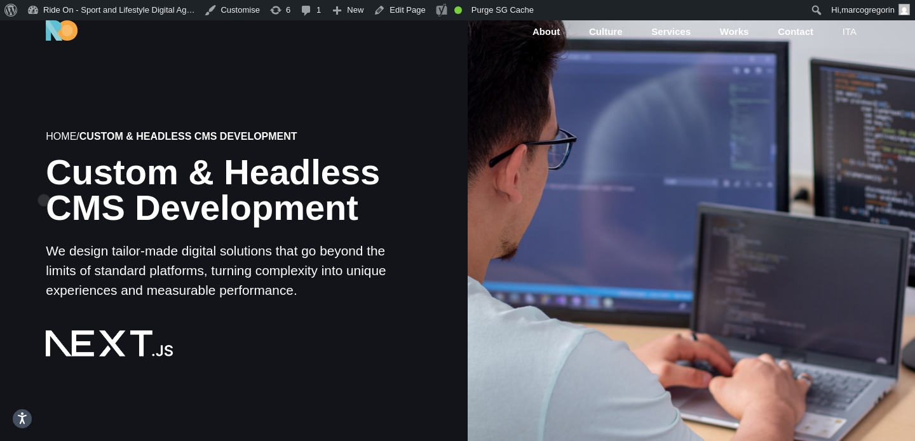
drag, startPoint x: 363, startPoint y: 210, endPoint x: 44, endPoint y: 180, distance: 320.4
click at [44, 180] on div "Home / Custom & Headless CMS Development Custom & Headless CMS Development We d…" at bounding box center [224, 244] width 468 height 403
copy h1 "Custom & Headless CMS Development"
click at [294, 293] on p "We design tailor-made digital solutions that go beyond the limits of standard p…" at bounding box center [223, 271] width 355 height 60
drag, startPoint x: 309, startPoint y: 293, endPoint x: 38, endPoint y: 253, distance: 274.3
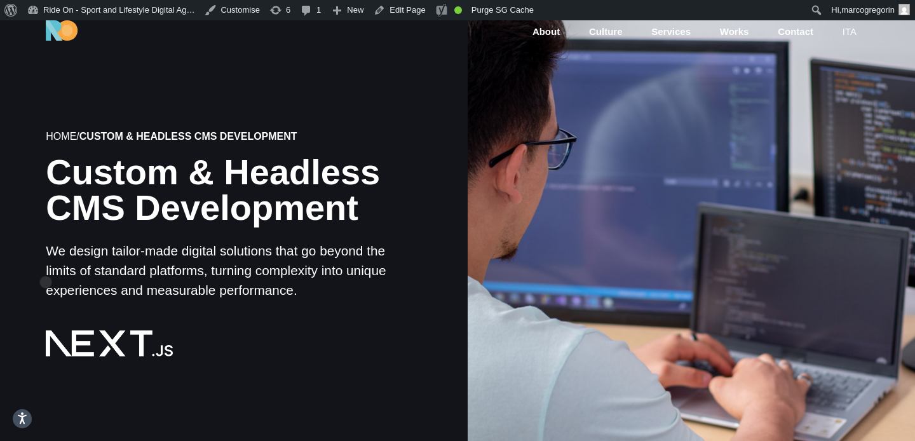
click at [38, 253] on div "Home / Custom & Headless CMS Development Custom & Headless CMS Development We d…" at bounding box center [224, 244] width 468 height 403
copy p "We design tailor-made digital solutions that go beyond the limits of standard p…"
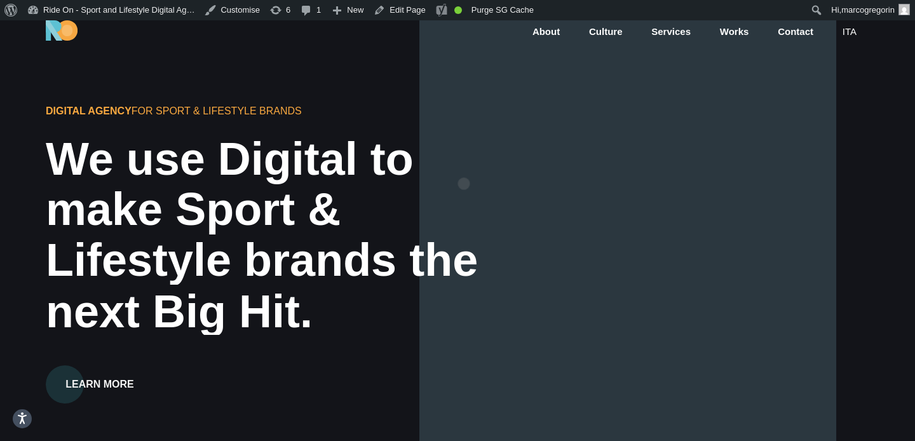
click at [464, 163] on div "We use Digital to" at bounding box center [285, 159] width 478 height 50
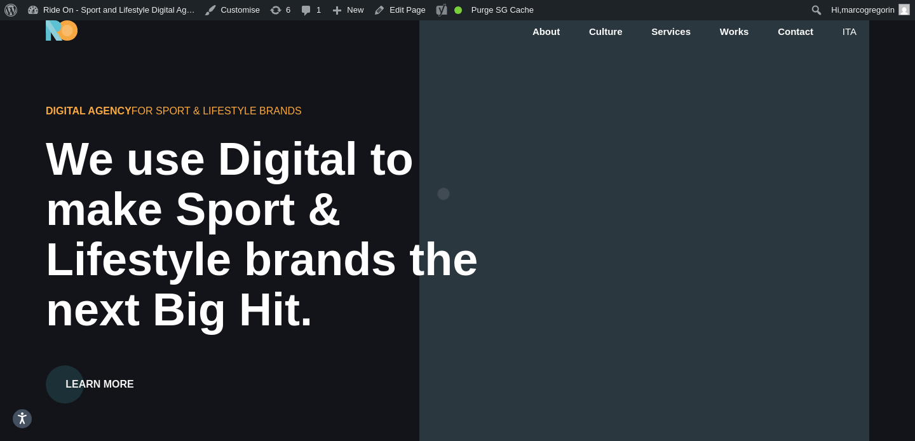
click at [444, 173] on div "We use Digital to" at bounding box center [285, 159] width 478 height 50
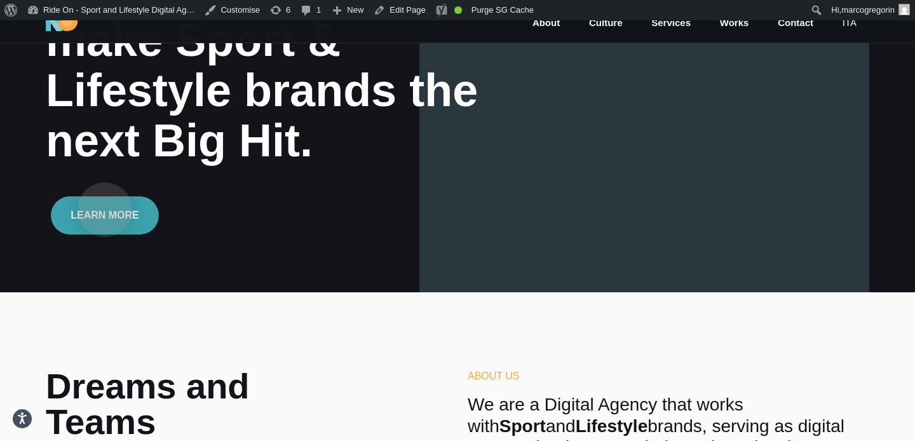
click at [106, 209] on button "Learn More" at bounding box center [105, 215] width 108 height 38
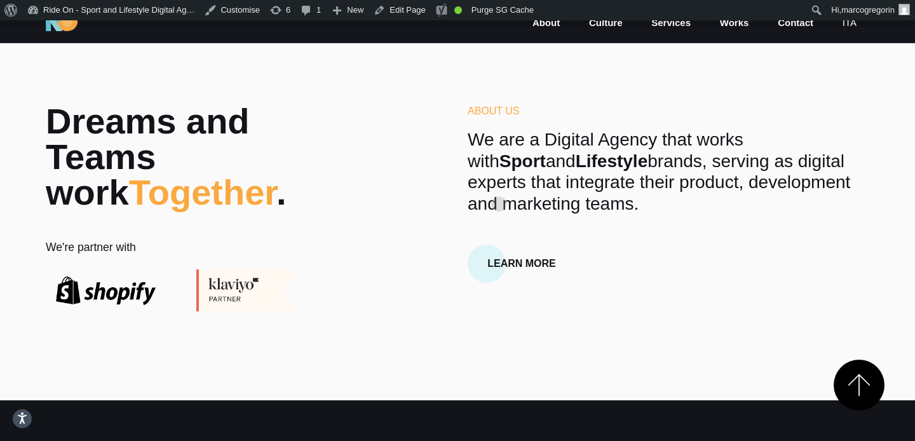
scroll to position [441, 0]
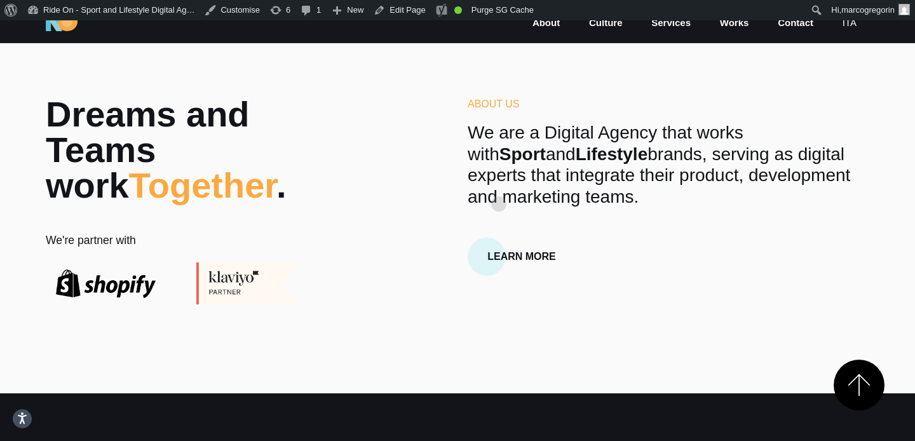
click at [499, 184] on p "We are a Digital Agency that works with Sport and Lifestyle brands, serving as …" at bounding box center [669, 164] width 402 height 85
click at [525, 181] on p "We are a Digital Agency that works with Sport and Lifestyle brands, serving as …" at bounding box center [669, 164] width 402 height 85
click at [582, 168] on p "We are a Digital Agency that works with Sport and Lifestyle brands, serving as …" at bounding box center [669, 164] width 402 height 85
click at [611, 145] on p "We are a Digital Agency that works with Sport and Lifestyle brands, serving as …" at bounding box center [669, 164] width 402 height 85
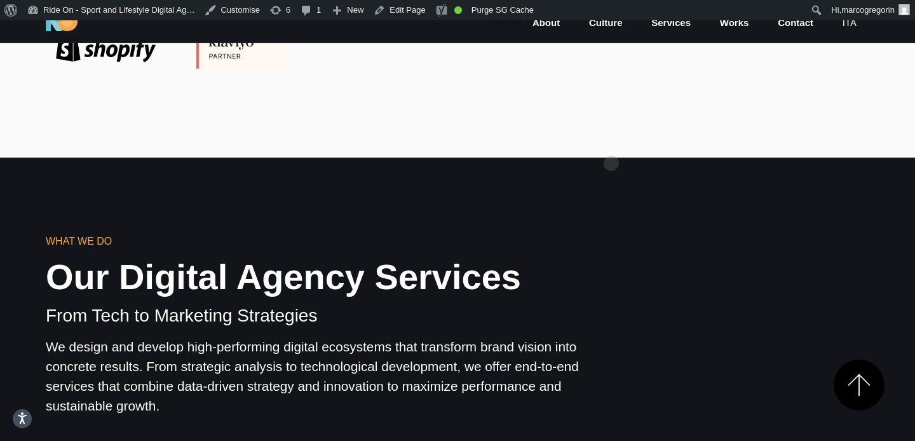
scroll to position [696, 0]
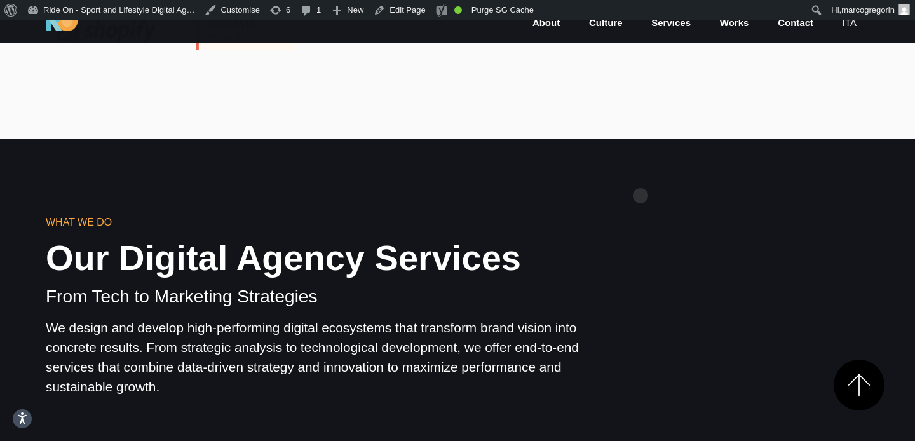
drag, startPoint x: 658, startPoint y: 234, endPoint x: 674, endPoint y: 214, distance: 25.8
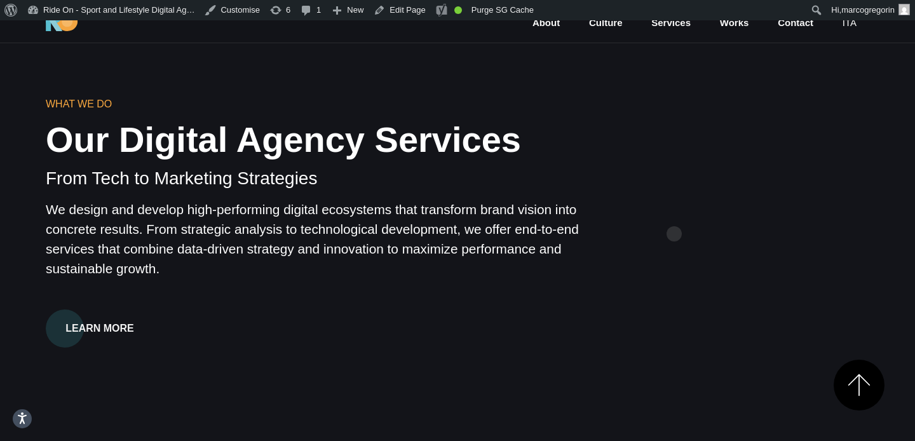
scroll to position [816, 0]
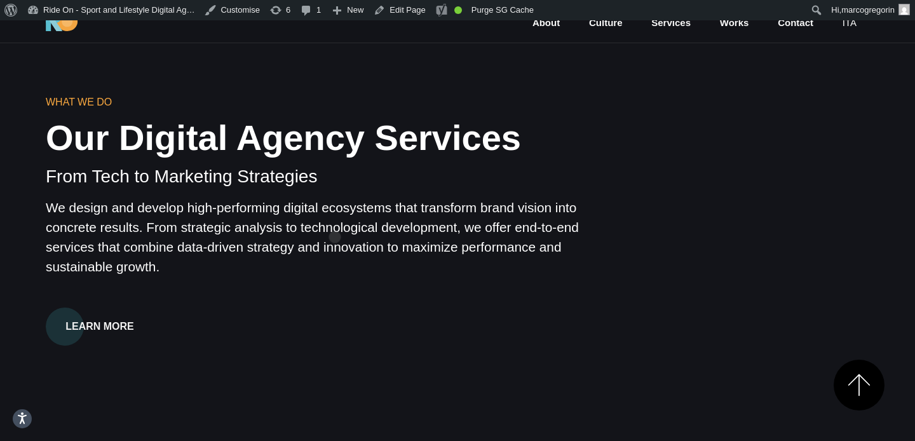
click at [335, 217] on p "We design and develop high-performing digital ecosystems that transform brand v…" at bounding box center [317, 237] width 542 height 79
click at [377, 203] on p "We design and develop high-performing digital ecosystems that transform brand v…" at bounding box center [317, 237] width 542 height 79
click at [374, 206] on p "We design and develop high-performing digital ecosystems that transform brand v…" at bounding box center [317, 237] width 542 height 79
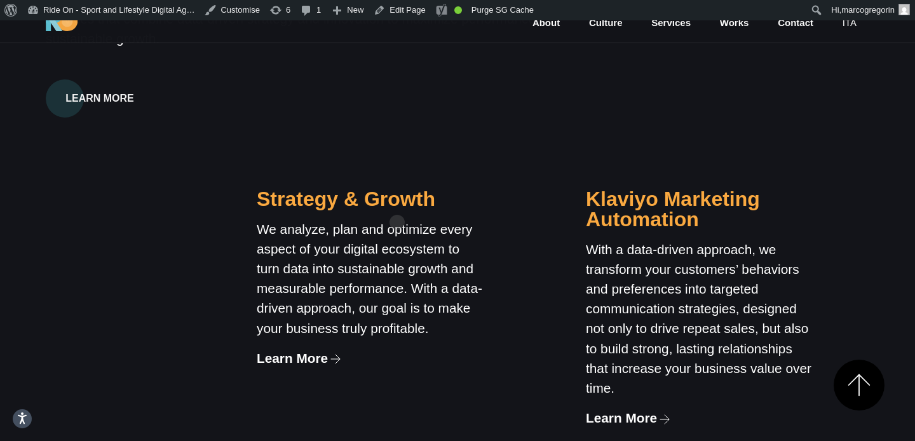
scroll to position [1050, 0]
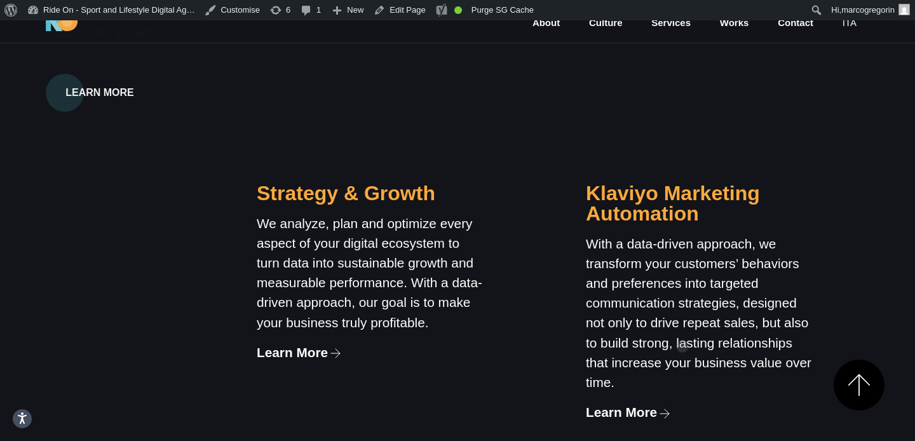
click at [682, 326] on p "With a data-driven approach, we transform your customers’ behaviors and prefere…" at bounding box center [700, 313] width 229 height 159
click at [405, 10] on link "Edit Page" at bounding box center [400, 10] width 62 height 20
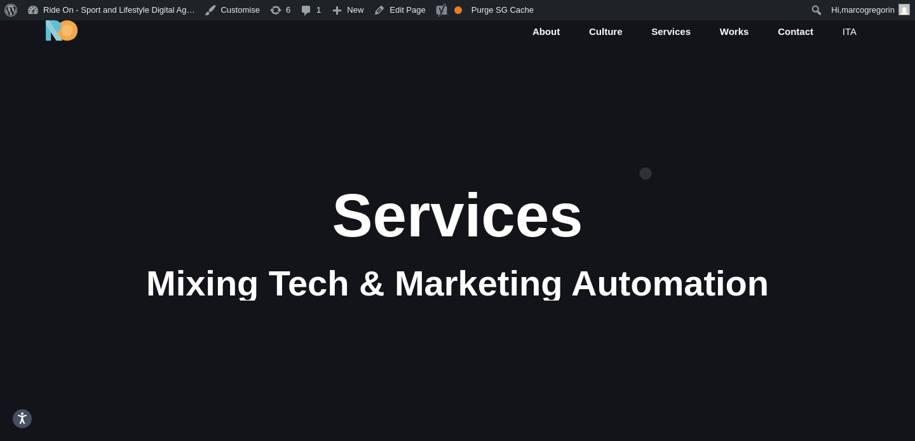
click at [646, 153] on section "Services Mixing Tech & Marketing Automation" at bounding box center [457, 240] width 915 height 441
click at [607, 132] on section "Services Mixing Tech & Marketing Automation" at bounding box center [457, 240] width 915 height 441
click at [670, 149] on section "Services Mixing Tech & Marketing Automation" at bounding box center [457, 240] width 915 height 441
click at [649, 146] on section "Services Mixing Tech & Marketing Automation" at bounding box center [457, 240] width 915 height 441
click at [646, 137] on section "Services Mixing Tech & Marketing Automation" at bounding box center [457, 240] width 915 height 441
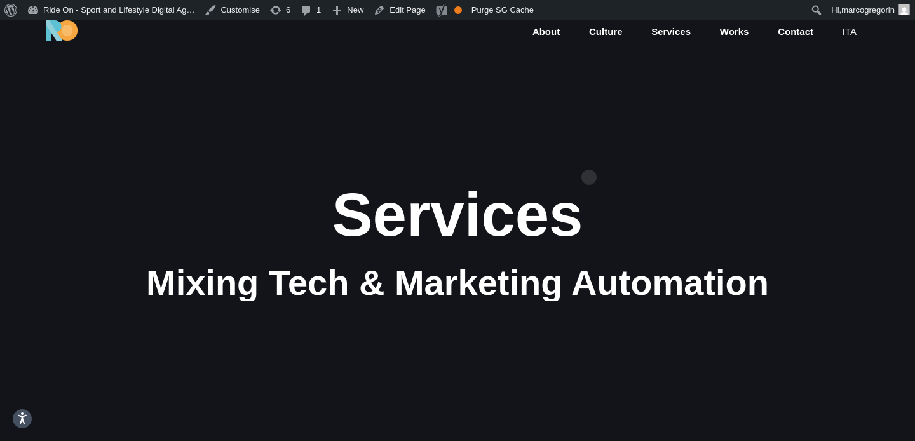
click at [589, 157] on section "Services Mixing Tech & Marketing Automation" at bounding box center [457, 240] width 915 height 441
click at [617, 157] on section "Services Mixing Tech & Marketing Automation" at bounding box center [457, 240] width 915 height 441
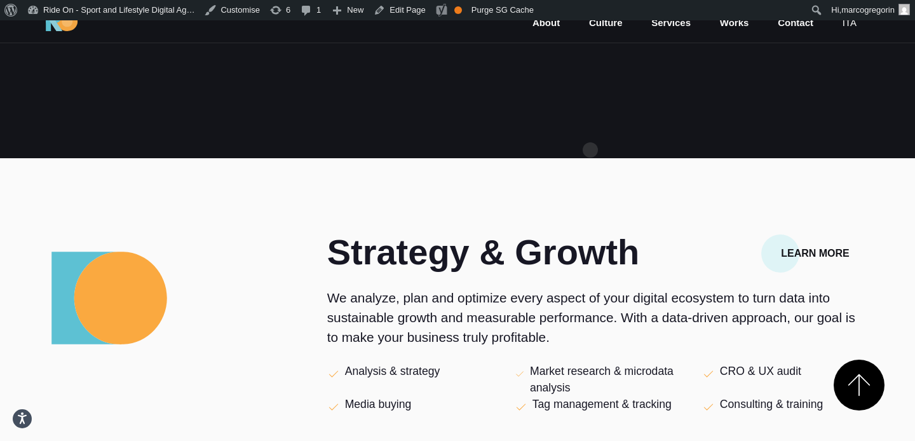
scroll to position [330, 0]
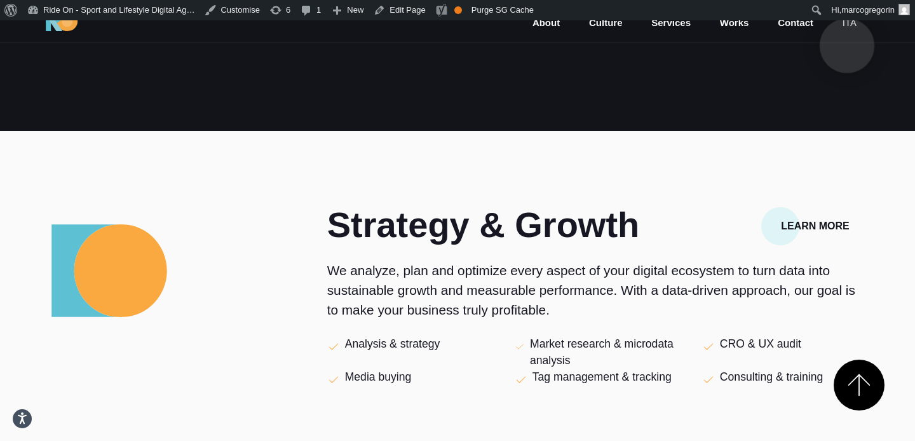
click at [847, 25] on link "ita" at bounding box center [849, 23] width 17 height 15
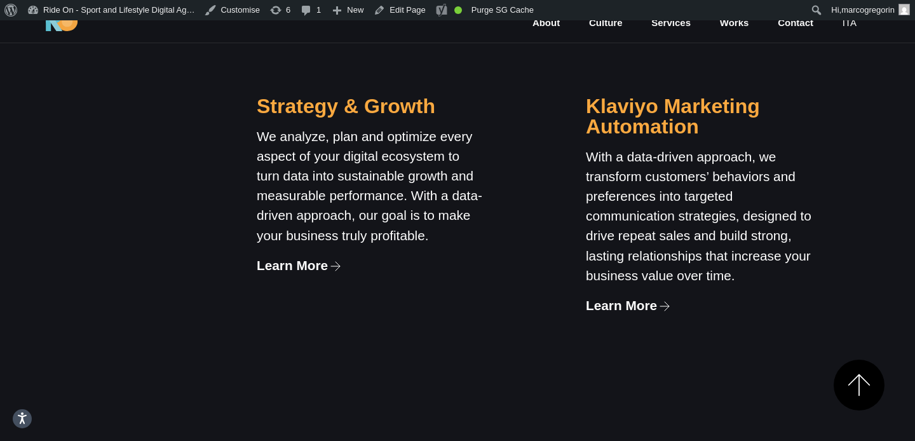
scroll to position [1150, 0]
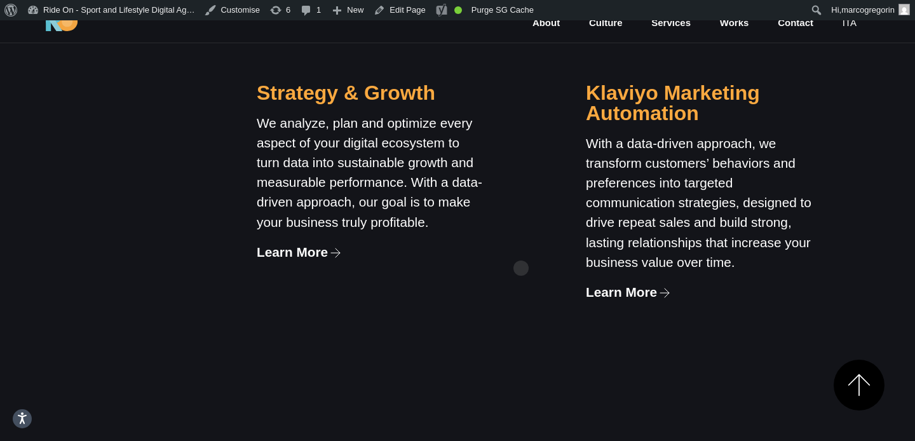
click at [530, 245] on div "Strategy & Growth We analyze, plan and optimize every aspect of your digital ec…" at bounding box center [563, 270] width 658 height 562
click at [557, 214] on div "Strategy & Growth We analyze, plan and optimize every aspect of your digital ec…" at bounding box center [563, 270] width 658 height 562
click at [646, 207] on p "With a data-driven approach, we transform customers’ behaviors and preferences …" at bounding box center [700, 202] width 229 height 139
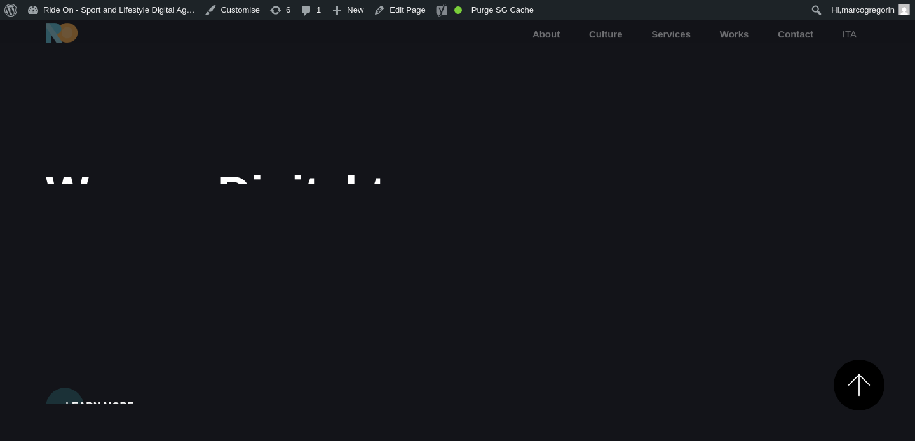
scroll to position [1150, 0]
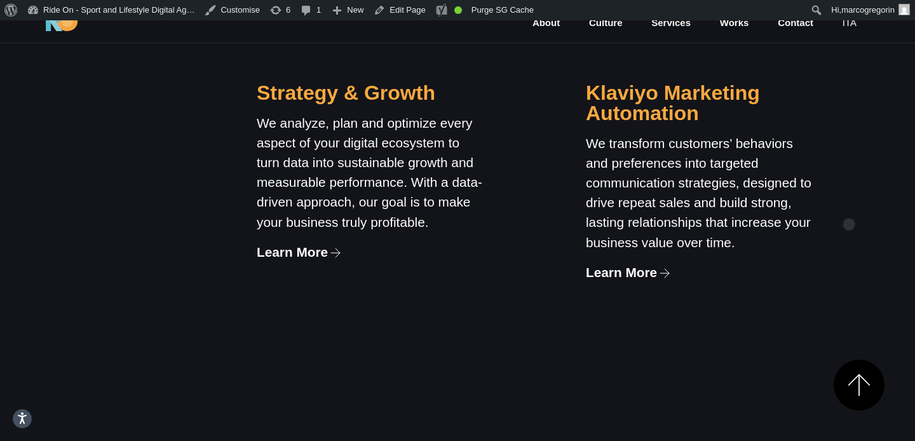
click at [849, 204] on div "Strategy & Growth We analyze, plan and optimize every aspect of your digital ec…" at bounding box center [563, 260] width 658 height 543
click at [853, 208] on div "Strategy & Growth We analyze, plan and optimize every aspect of your digital ec…" at bounding box center [563, 260] width 658 height 543
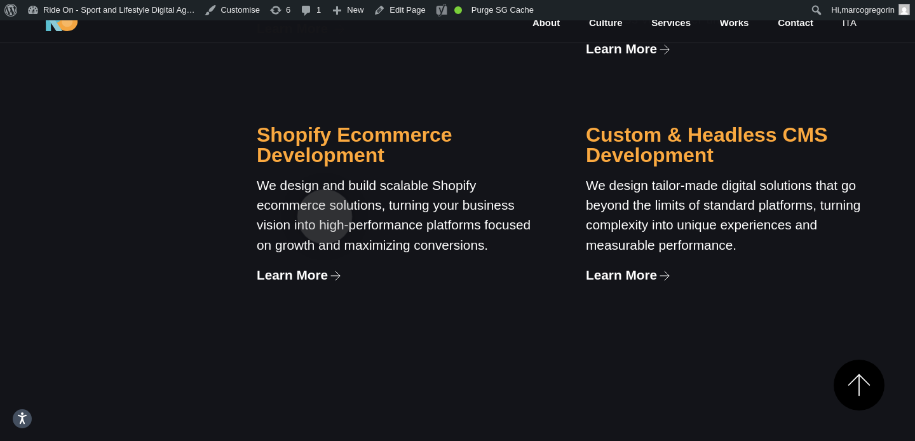
scroll to position [1413, 0]
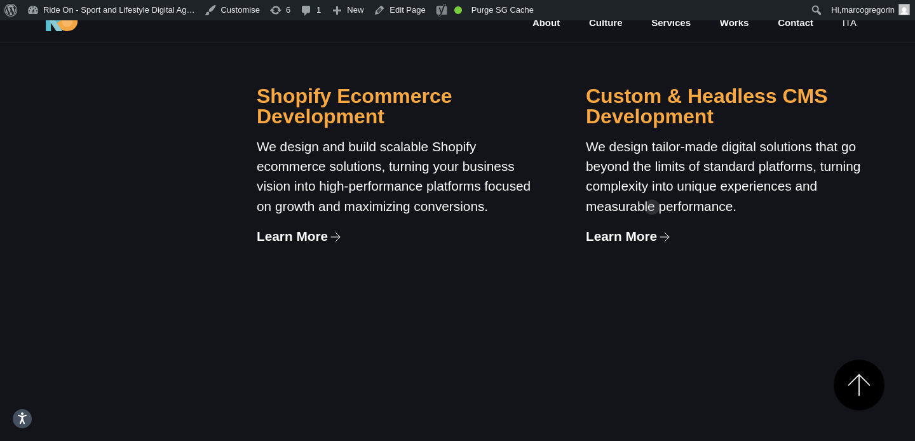
click at [655, 186] on p "We design tailor-made digital solutions that go beyond the limits of standard p…" at bounding box center [727, 176] width 283 height 79
click at [674, 185] on p "We design tailor-made digital solutions that go beyond the limits of standard p…" at bounding box center [727, 176] width 283 height 79
click at [689, 177] on p "We design tailor-made digital solutions that go beyond the limits of standard p…" at bounding box center [727, 176] width 283 height 79
click at [689, 170] on p "We design tailor-made digital solutions that go beyond the limits of standard p…" at bounding box center [727, 176] width 283 height 79
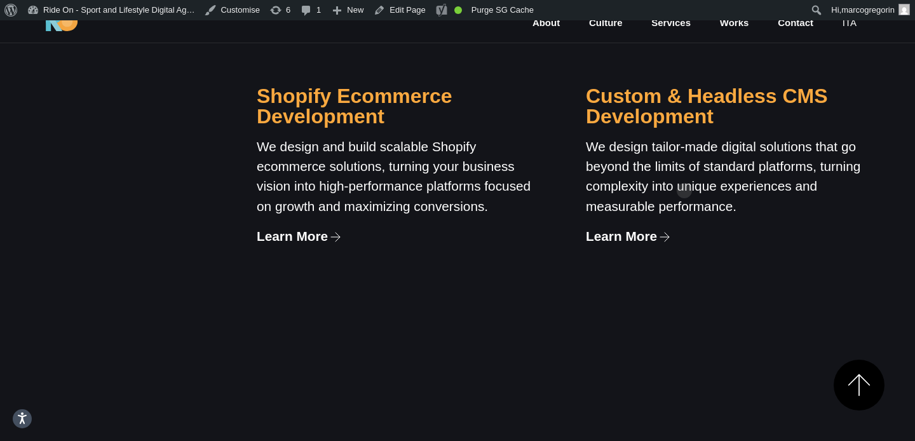
click at [684, 170] on p "We design tailor-made digital solutions that go beyond the limits of standard p…" at bounding box center [727, 176] width 283 height 79
click at [689, 179] on p "We design tailor-made digital solutions that go beyond the limits of standard p…" at bounding box center [727, 176] width 283 height 79
click at [407, 192] on p "We design and build scalable Shopify ecommerce solutions, turning your business…" at bounding box center [398, 176] width 283 height 79
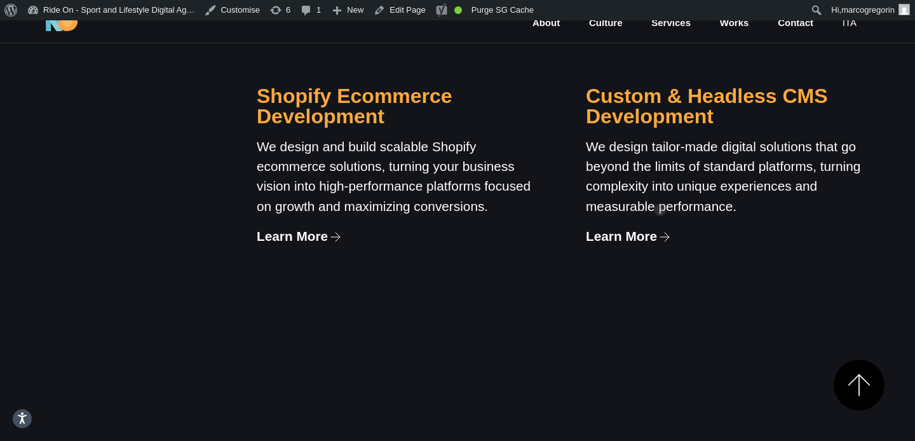
click at [660, 189] on p "We design tailor-made digital solutions that go beyond the limits of standard p…" at bounding box center [727, 176] width 283 height 79
click at [660, 194] on p "We design tailor-made digital solutions that go beyond the limits of standard p…" at bounding box center [727, 176] width 283 height 79
click at [405, 182] on p "We design and build scalable Shopify ecommerce solutions, turning your business…" at bounding box center [398, 176] width 283 height 79
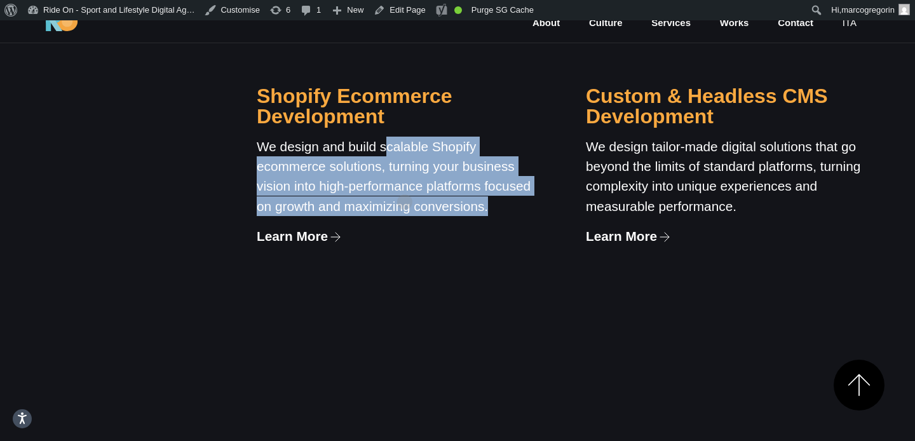
click at [405, 182] on p "We design and build scalable Shopify ecommerce solutions, turning your business…" at bounding box center [398, 176] width 283 height 79
click at [449, 179] on p "We design and build scalable Shopify ecommerce solutions, turning your business…" at bounding box center [398, 176] width 283 height 79
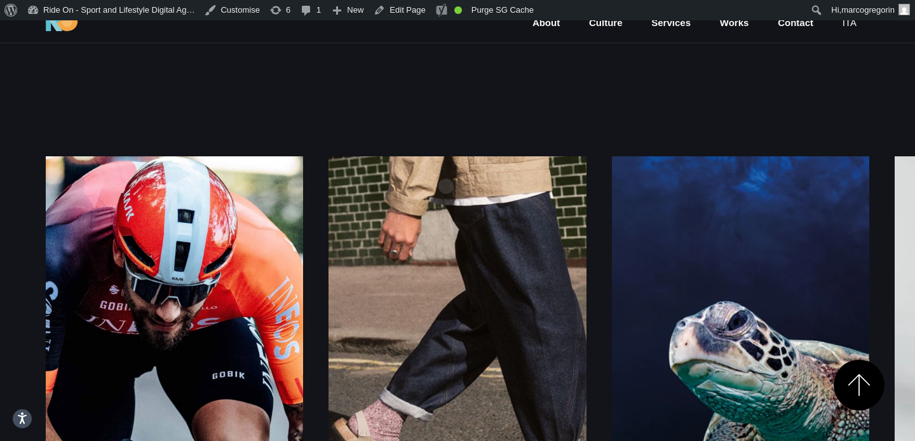
scroll to position [1701, 0]
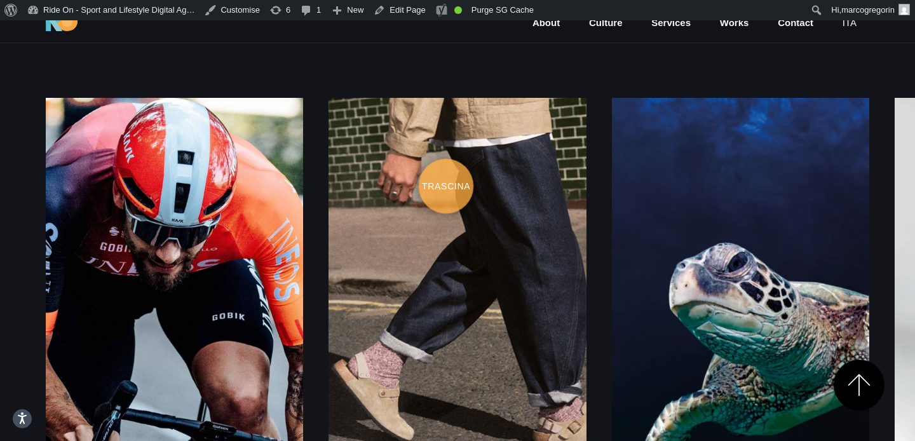
click at [460, 121] on link at bounding box center [457, 291] width 257 height 386
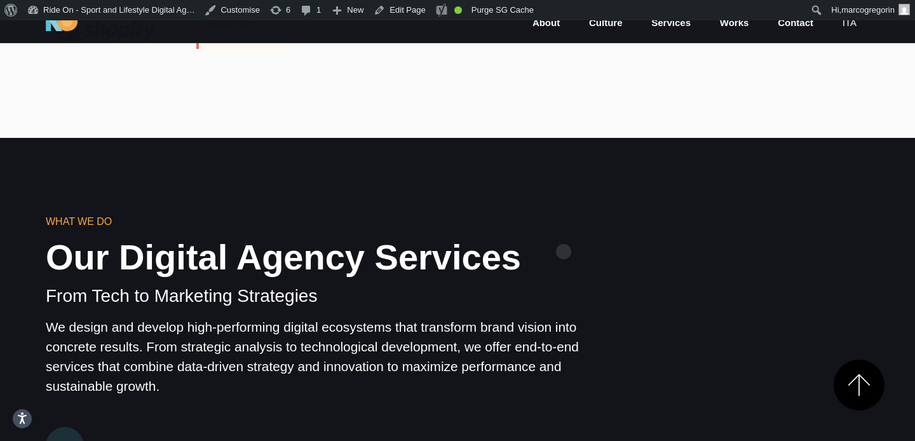
scroll to position [719, 0]
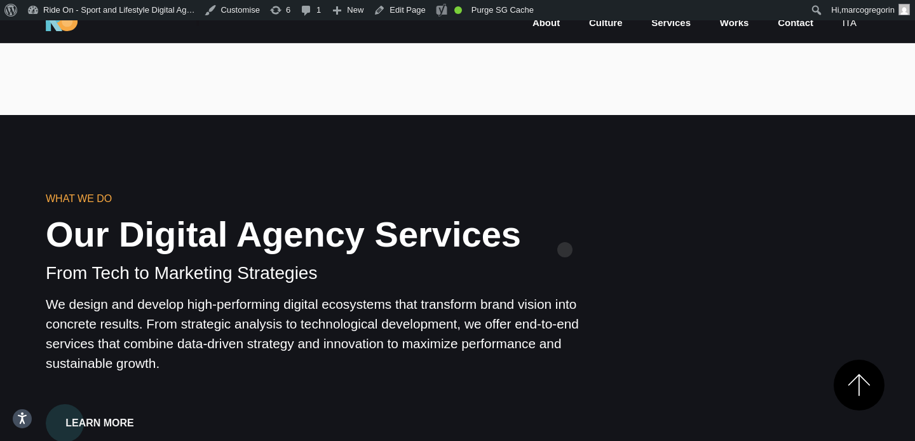
click at [571, 221] on h2 "Our Digital Agency Services" at bounding box center [317, 235] width 542 height 36
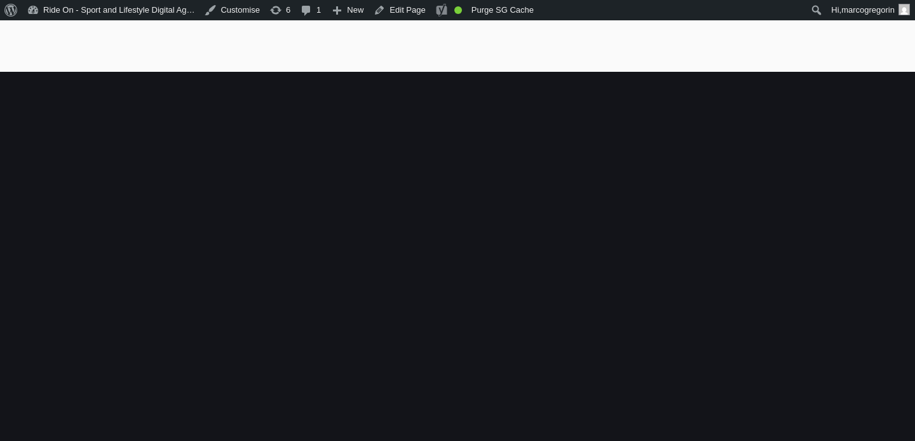
scroll to position [763, 0]
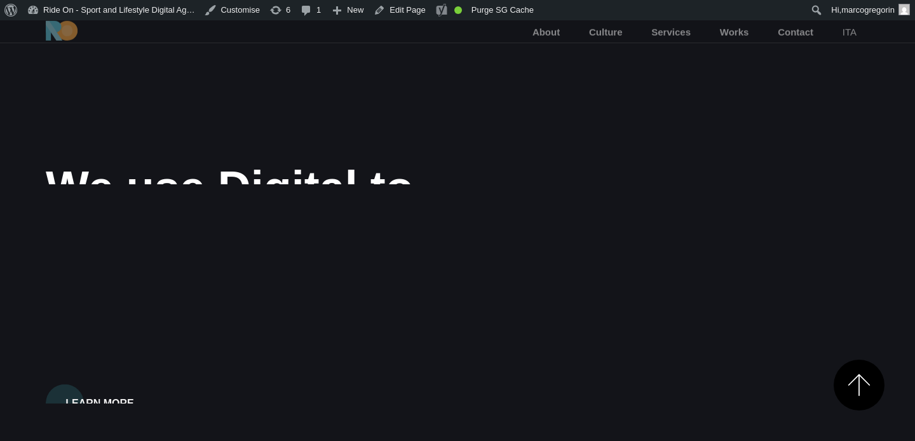
scroll to position [763, 0]
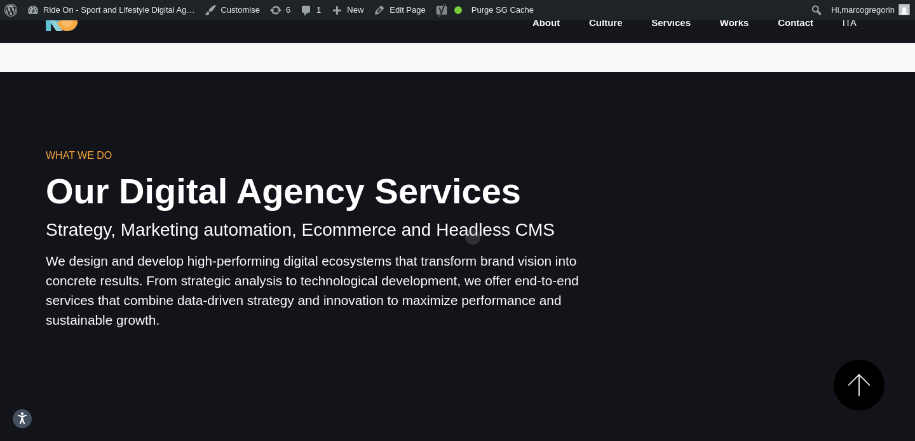
click at [473, 217] on div "WHAT WE DO Our Digital Agency Services Strategy, Marketing automation, Ecommerc…" at bounding box center [317, 239] width 542 height 182
click at [588, 221] on p "Strategy, Marketing automation, Ecommerce and Headless CMS" at bounding box center [317, 230] width 542 height 22
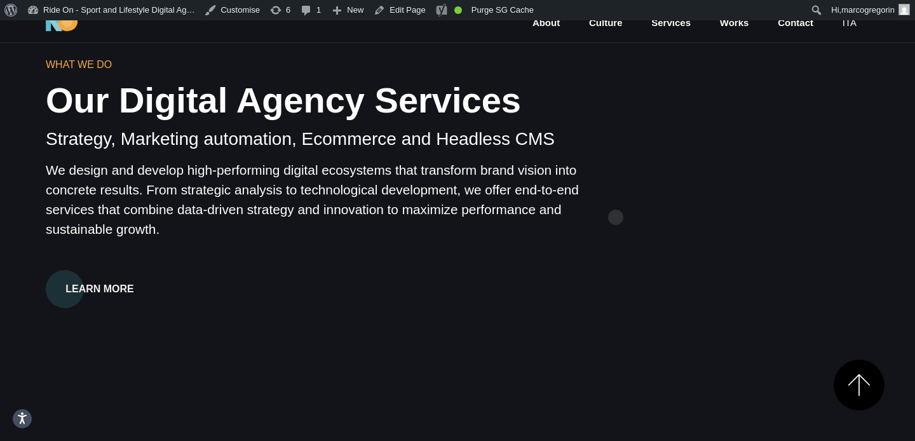
scroll to position [892, 0]
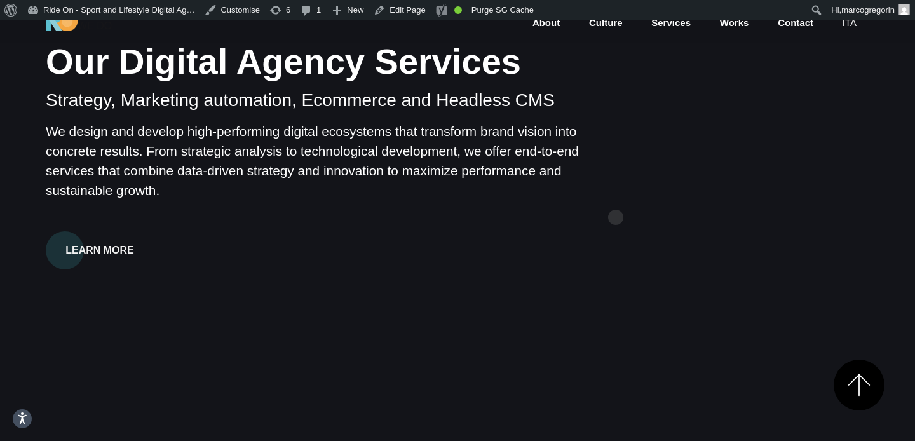
click at [616, 197] on div "WHAT WE DO Our Digital Agency Services Strategy, Marketing automation, Ecommerc…" at bounding box center [458, 392] width 844 height 748
click at [609, 170] on div "WHAT WE DO Our Digital Agency Services Strategy, Marketing automation, Ecommerc…" at bounding box center [458, 392] width 844 height 748
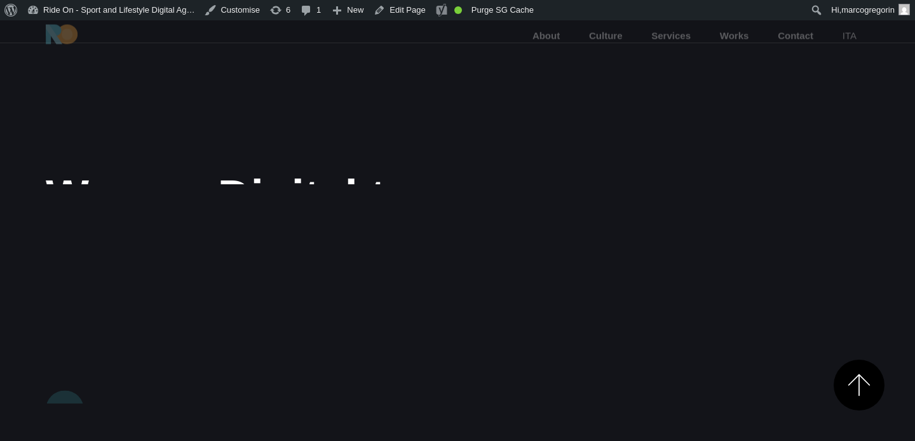
scroll to position [912, 0]
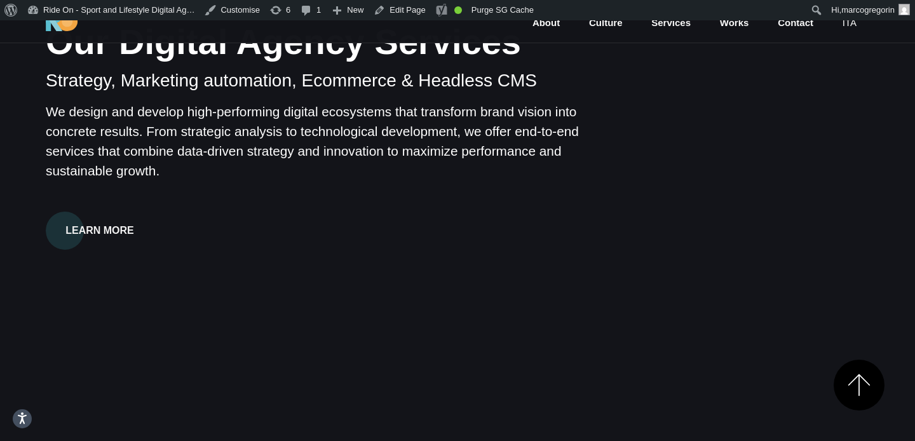
click at [379, 177] on p "We design and develop high-performing digital ecosystems that transform brand v…" at bounding box center [317, 141] width 542 height 79
click at [416, 147] on p "We design and develop high-performing digital ecosystems that transform brand v…" at bounding box center [317, 141] width 542 height 79
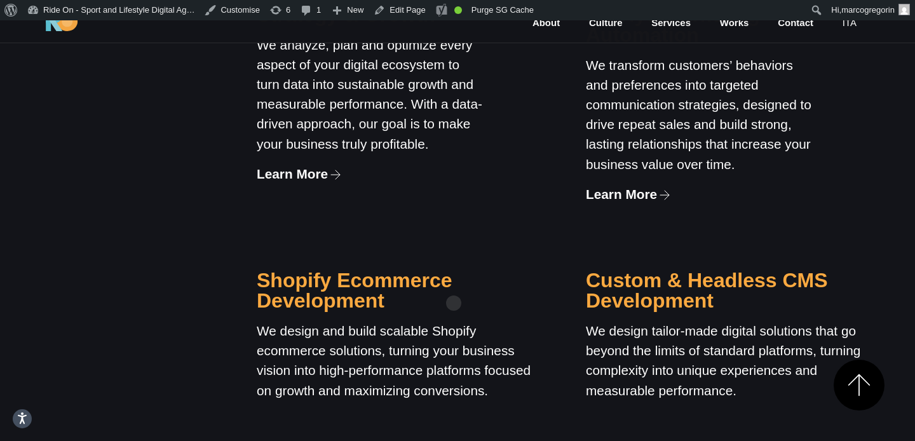
scroll to position [1303, 0]
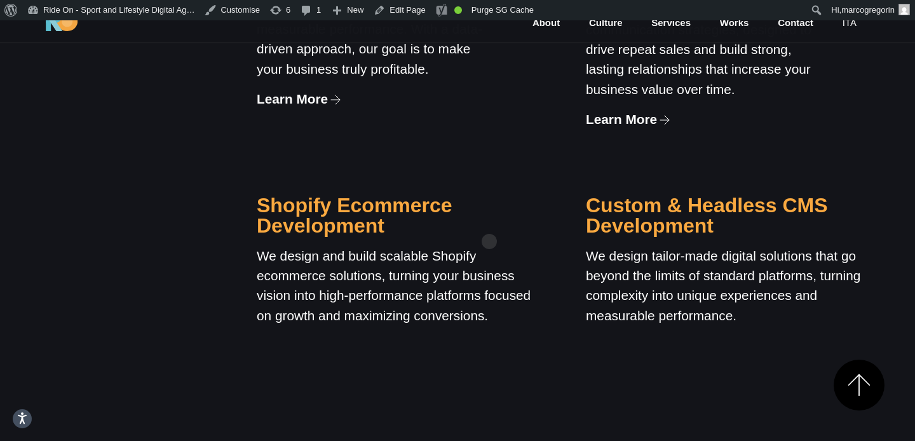
click at [489, 221] on h3 "Shopify Ecommerce Development" at bounding box center [398, 215] width 283 height 41
click at [634, 221] on h3 "Custom & Headless CMS Development" at bounding box center [727, 215] width 283 height 41
click at [501, 221] on h3 "Shopify Ecommerce Development" at bounding box center [398, 215] width 283 height 41
click at [460, 198] on h3 "Shopify Ecommerce Development" at bounding box center [398, 215] width 283 height 41
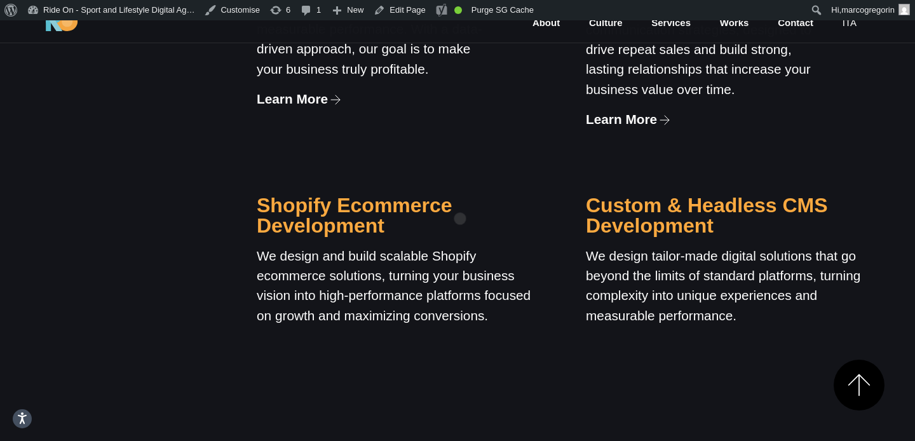
click at [460, 198] on h3 "Shopify Ecommerce Development" at bounding box center [398, 215] width 283 height 41
click at [449, 201] on h3 "Shopify Ecommerce Development" at bounding box center [398, 215] width 283 height 41
click at [437, 202] on h3 "Shopify Ecommerce Development" at bounding box center [398, 215] width 283 height 41
click at [641, 202] on h3 "Custom & Headless CMS Development" at bounding box center [727, 215] width 283 height 41
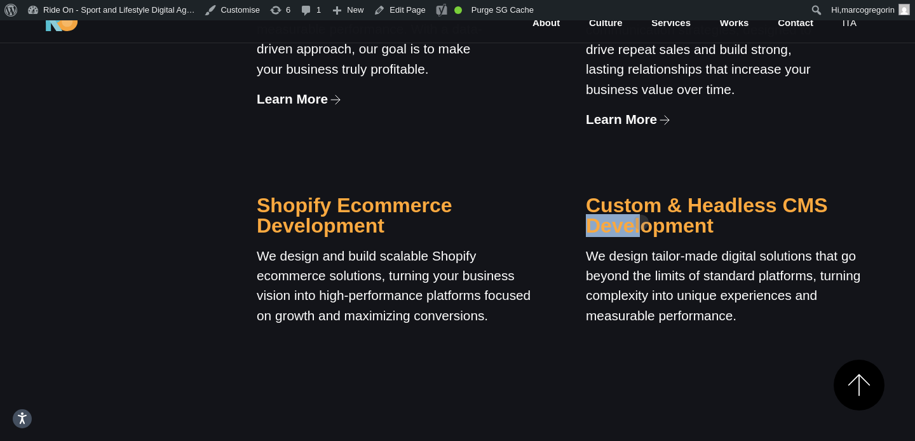
click at [641, 202] on h3 "Custom & Headless CMS Development" at bounding box center [727, 215] width 283 height 41
click at [660, 202] on h3 "Custom & Headless CMS Development" at bounding box center [727, 215] width 283 height 41
click at [640, 215] on h3 "Custom & Headless CMS Development" at bounding box center [727, 215] width 283 height 41
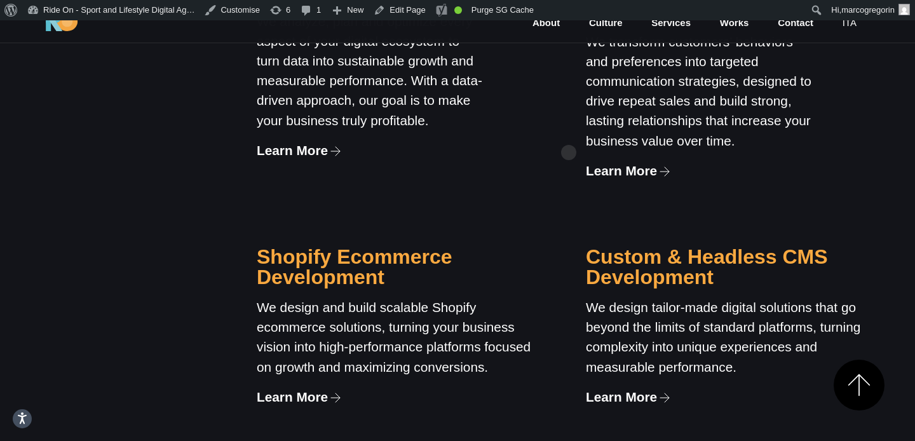
scroll to position [1240, 0]
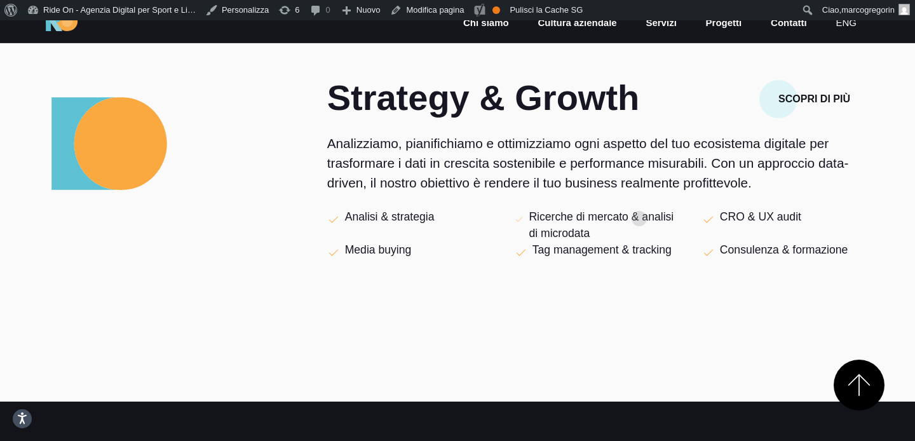
scroll to position [483, 0]
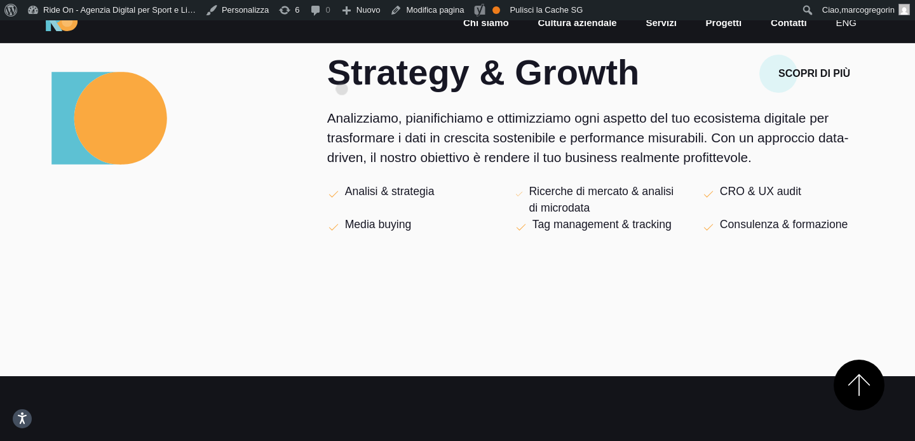
drag, startPoint x: 759, startPoint y: 155, endPoint x: 344, endPoint y: 71, distance: 423.4
click at [342, 70] on div "Strategy & Growth Scopri di più Analizziamo, pianifichiamo e ottimizziamo ogni …" at bounding box center [598, 171] width 542 height 233
click at [344, 71] on h2 "Strategy & Growth" at bounding box center [504, 73] width 355 height 36
drag, startPoint x: 332, startPoint y: 71, endPoint x: 647, endPoint y: 71, distance: 315.2
click at [647, 71] on h2 "Strategy & Growth" at bounding box center [504, 73] width 355 height 36
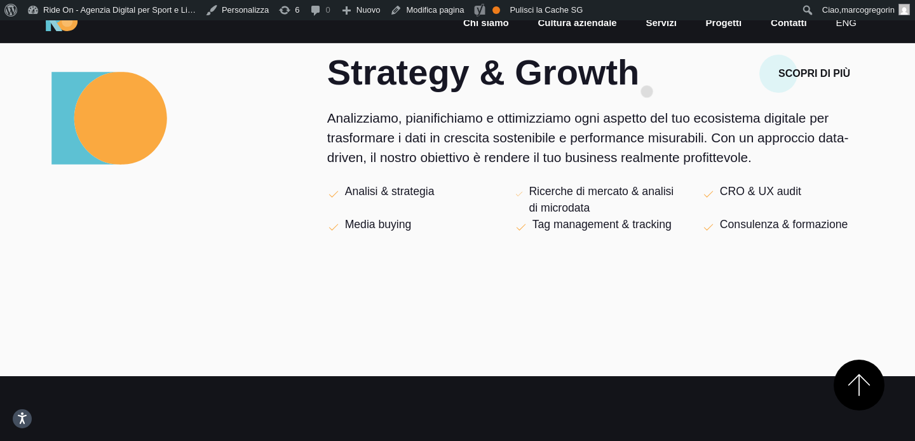
copy h2 "Strategy & Growth"
click at [655, 119] on p "Analizziamo, pianifichiamo e ottimizziamo ogni aspetto del tuo ecosistema digit…" at bounding box center [598, 138] width 542 height 60
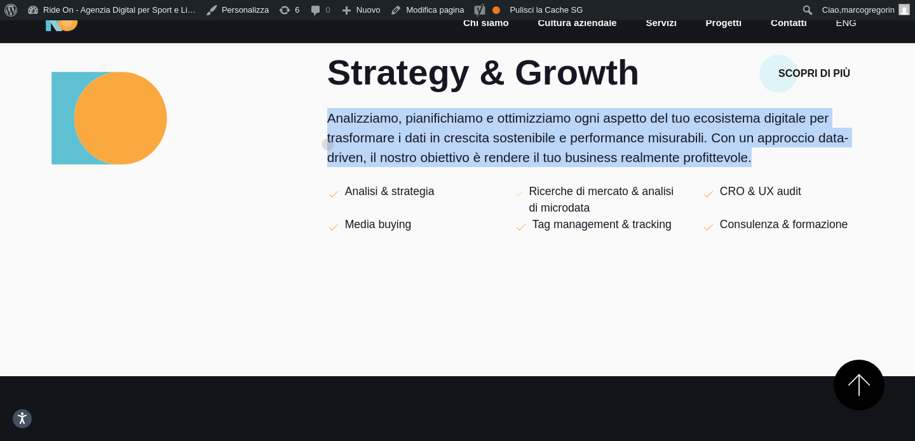
drag, startPoint x: 771, startPoint y: 153, endPoint x: 328, endPoint y: 124, distance: 444.5
click at [328, 124] on p "Analizziamo, pianifichiamo e ottimizziamo ogni aspetto del tuo ecosistema digit…" at bounding box center [598, 138] width 542 height 60
copy p "Analizziamo, pianifichiamo e ottimizziamo ogni aspetto del tuo ecosistema digit…"
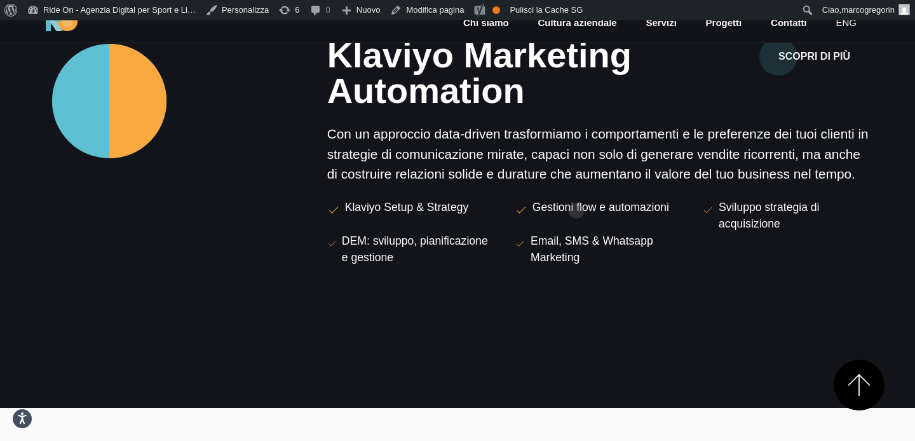
scroll to position [844, 0]
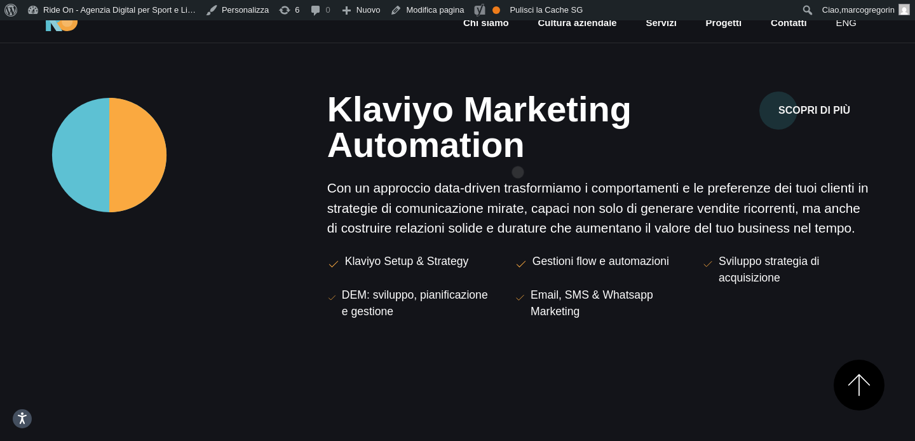
drag, startPoint x: 330, startPoint y: 109, endPoint x: 524, endPoint y: 152, distance: 197.8
click at [524, 152] on h2 "Klaviyo Marketing Automation" at bounding box center [504, 127] width 355 height 71
copy h2 "Klaviyo Marketing Automation"
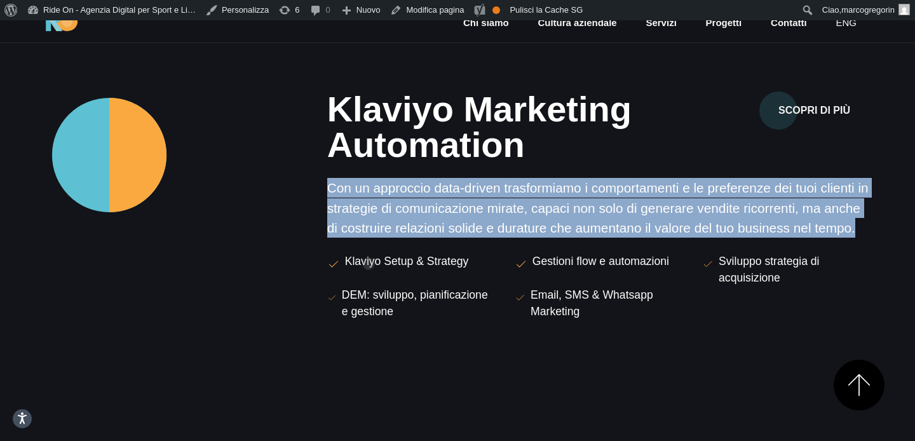
drag, startPoint x: 330, startPoint y: 193, endPoint x: 369, endPoint y: 244, distance: 64.8
click at [369, 238] on p "Con un approccio data-driven trasformiamo i comportamenti e le preferenze dei t…" at bounding box center [598, 208] width 542 height 60
copy p "Con un approccio data-driven trasformiamo i comportamenti e le preferenze dei t…"
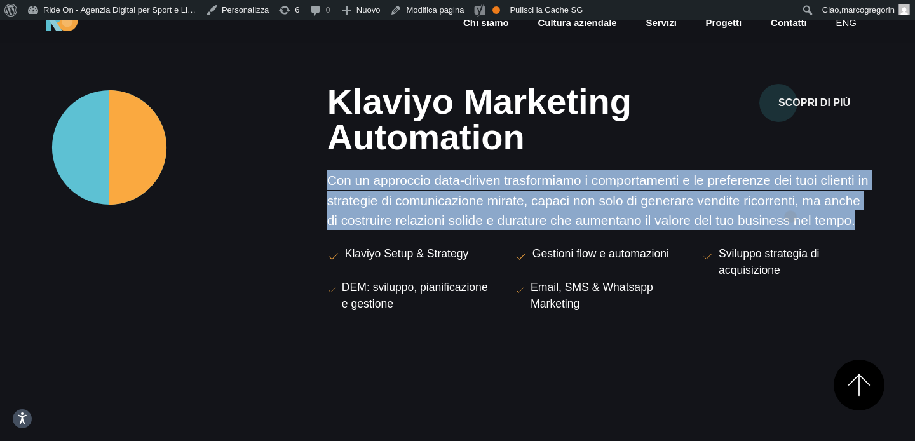
click at [791, 196] on p "Con un approccio data-driven trasformiamo i comportamenti e le preferenze dei t…" at bounding box center [598, 200] width 542 height 60
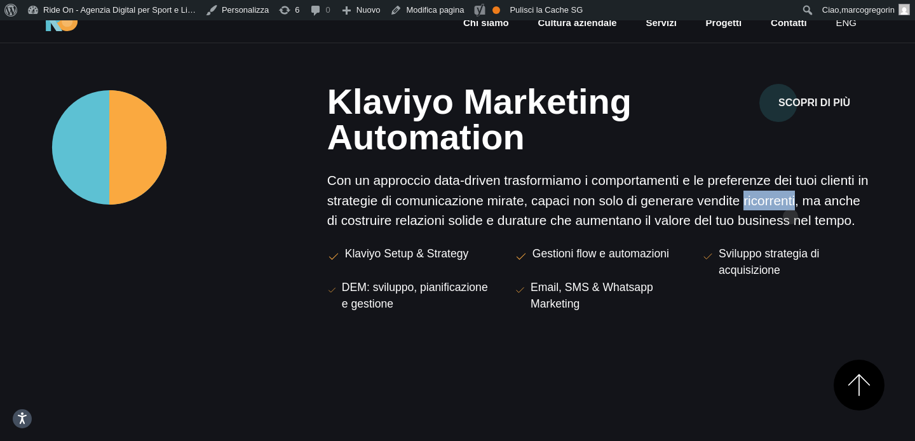
click at [791, 196] on p "Con un approccio data-driven trasformiamo i comportamenti e le preferenze dei t…" at bounding box center [598, 200] width 542 height 60
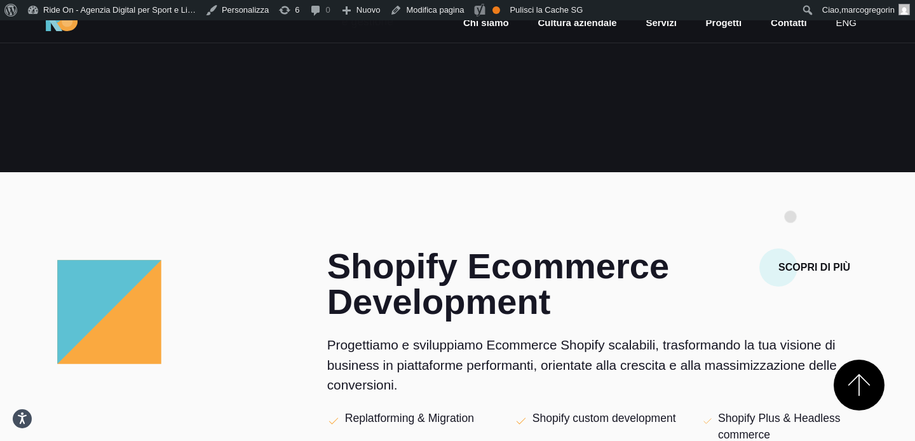
click at [791, 196] on section "Shopify Ecommerce Development Scopri di più Progettiamo e sviluppiamo Ecommerce…" at bounding box center [457, 395] width 915 height 447
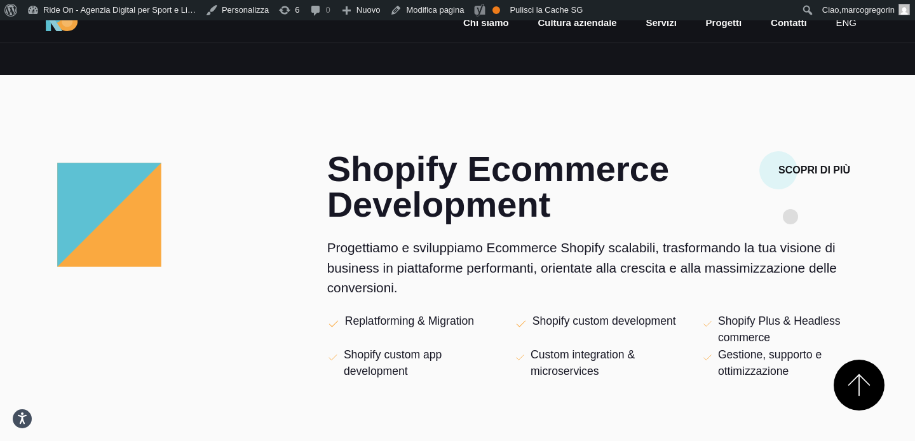
scroll to position [1239, 0]
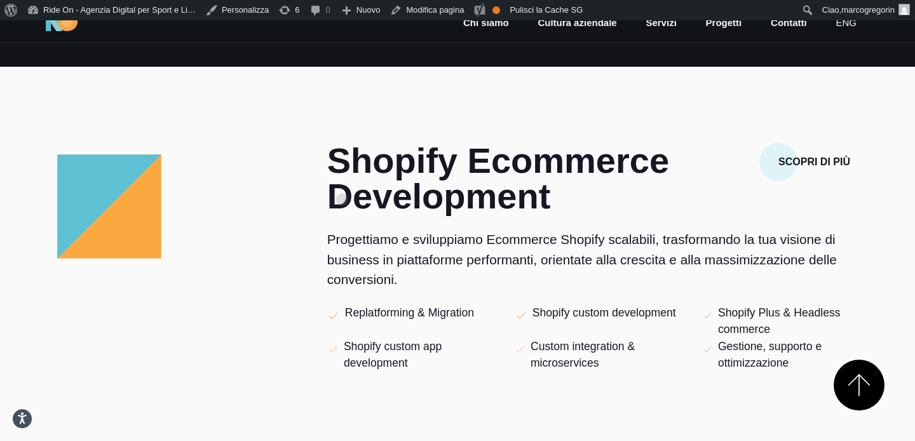
drag, startPoint x: 555, startPoint y: 221, endPoint x: 336, endPoint y: 179, distance: 223.8
click at [336, 179] on h2 "Shopify Ecommerce Development" at bounding box center [504, 178] width 355 height 71
copy h2 "Shopify Ecommerce Development"
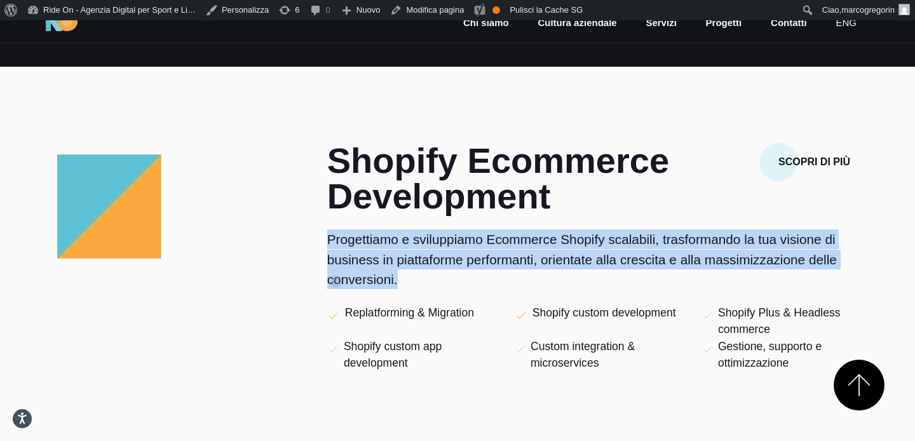
drag, startPoint x: 412, startPoint y: 301, endPoint x: 329, endPoint y: 255, distance: 95.0
click at [329, 255] on p "Progettiamo e sviluppiamo Ecommerce Shopify scalabili, trasformando la tua visi…" at bounding box center [598, 259] width 542 height 60
copy p "Progettiamo e sviluppiamo Ecommerce Shopify scalabili, trasformando la tua visi…"
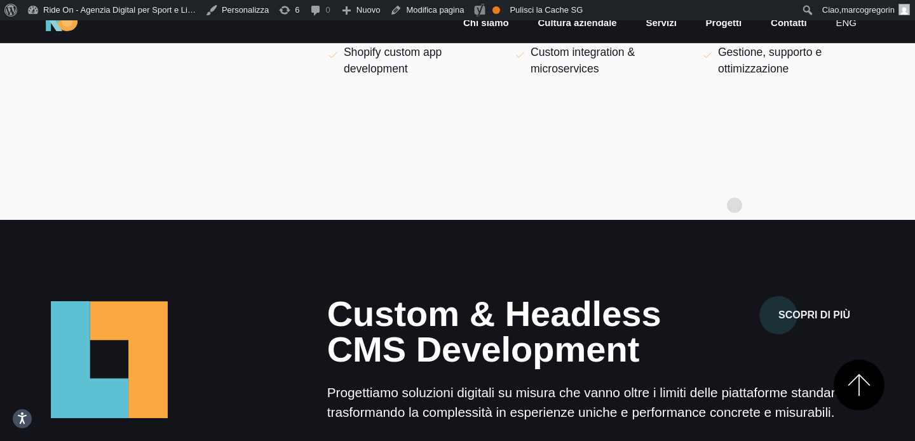
scroll to position [1723, 0]
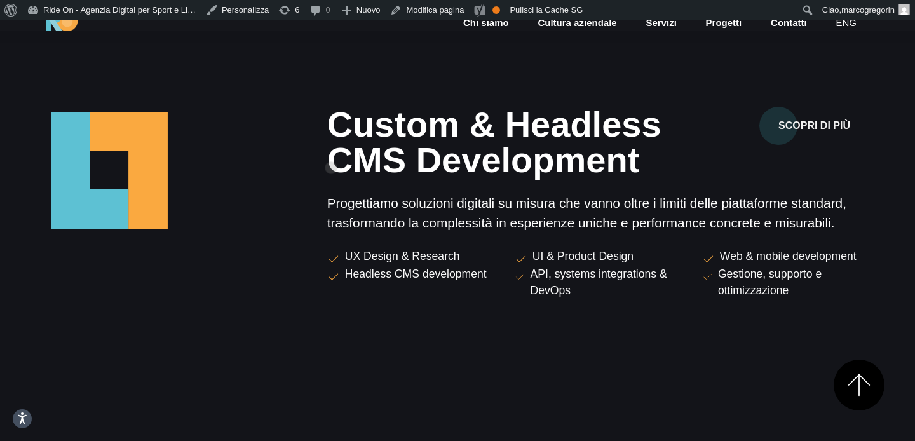
drag, startPoint x: 638, startPoint y: 184, endPoint x: 331, endPoint y: 147, distance: 309.1
click at [331, 147] on h2 "Custom & Headless CMS Development" at bounding box center [504, 142] width 355 height 71
copy h2 "Custom & Headless CMS Development"
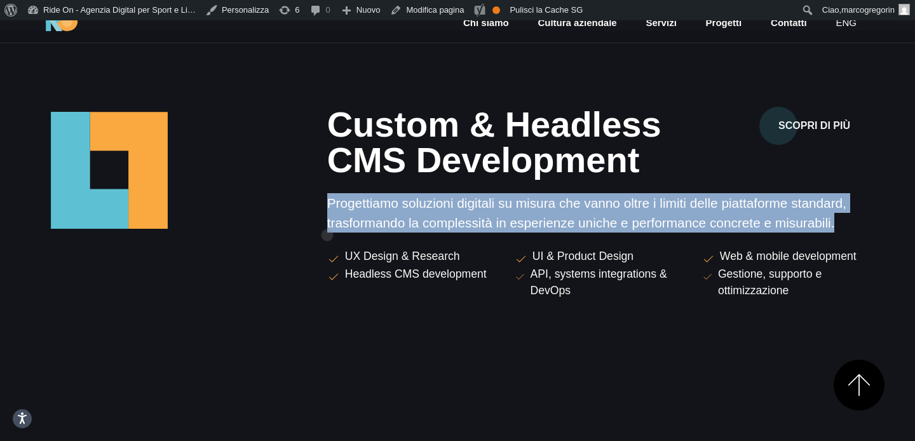
drag, startPoint x: 843, startPoint y: 244, endPoint x: 327, endPoint y: 215, distance: 516.8
click at [327, 215] on p "Progettiamo soluzioni digitali su misura che vanno oltre i limiti delle piattaf…" at bounding box center [598, 212] width 542 height 39
copy p "Progettiamo soluzioni digitali su misura che vanno oltre i limiti delle piattaf…"
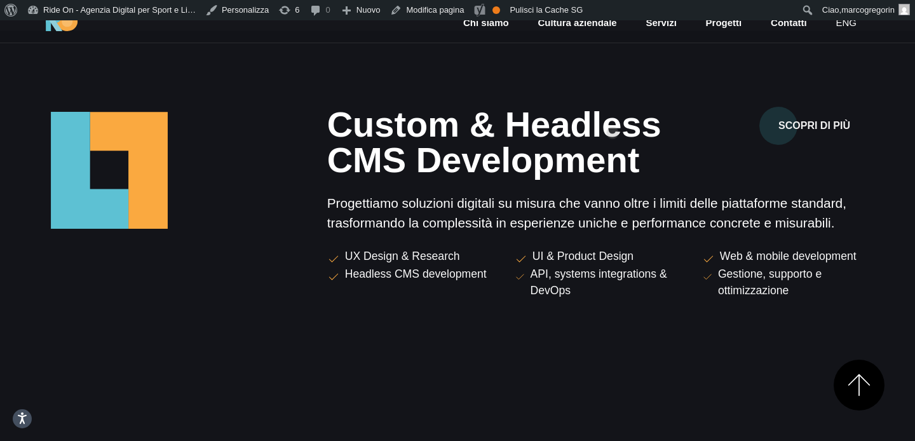
click at [613, 112] on section "Custom & Headless CMS Development Scopri di più Progettiamo soluzioni digitali …" at bounding box center [457, 236] width 915 height 411
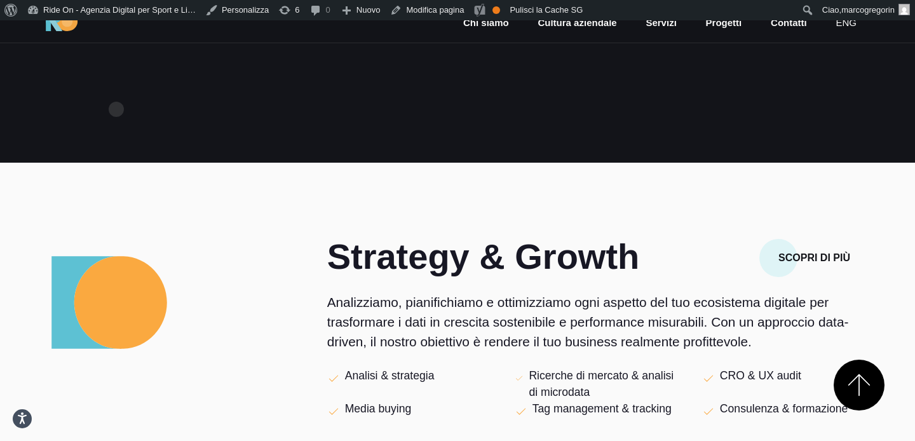
scroll to position [0, 0]
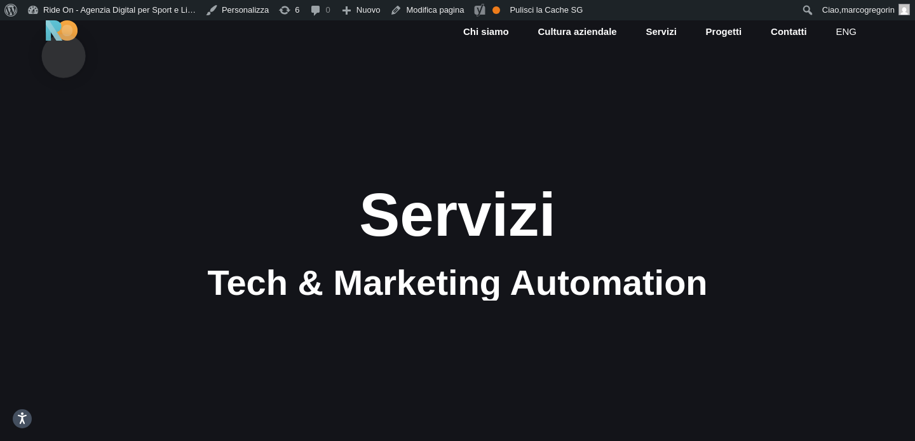
click at [64, 36] on img at bounding box center [62, 30] width 32 height 20
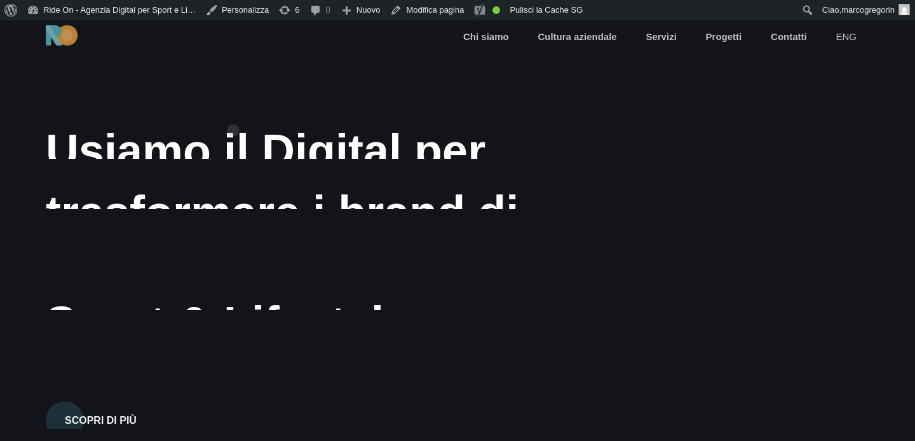
click at [233, 93] on div "Agenzia Digital per Sport e Lifestyle" at bounding box center [217, 85] width 343 height 15
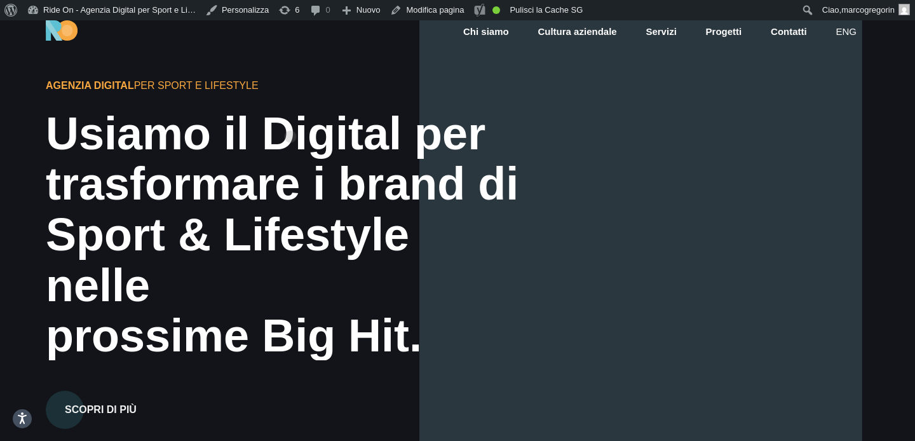
click at [290, 93] on div "Agenzia Digital per Sport e Lifestyle" at bounding box center [217, 85] width 343 height 15
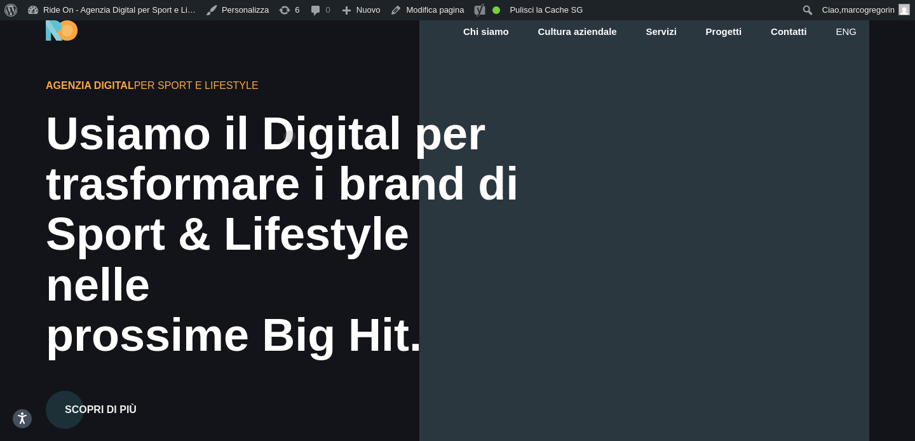
click at [290, 93] on div "Agenzia Digital per Sport e Lifestyle" at bounding box center [217, 85] width 343 height 15
click at [296, 93] on div "Agenzia Digital per Sport e Lifestyle" at bounding box center [217, 85] width 343 height 15
click at [284, 93] on div "Agenzia Digital per Sport e Lifestyle" at bounding box center [217, 85] width 343 height 15
drag, startPoint x: 128, startPoint y: 110, endPoint x: 205, endPoint y: 109, distance: 77.5
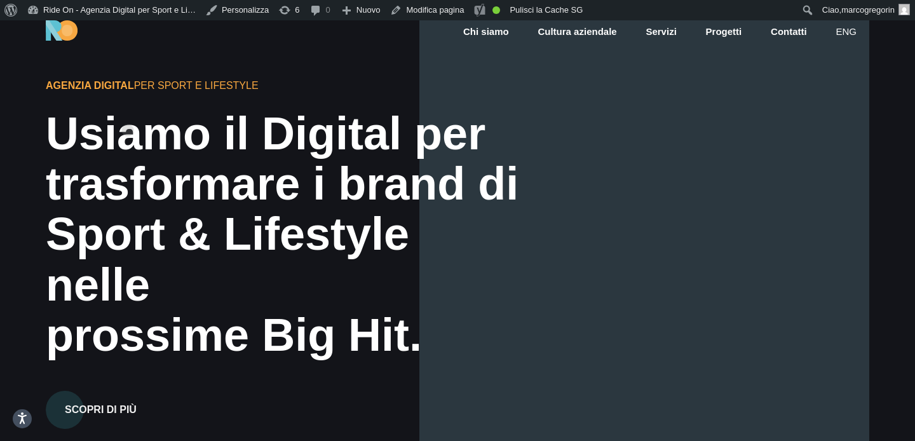
click at [182, 93] on div "Agenzia Digital per Sport e Lifestyle" at bounding box center [217, 85] width 343 height 15
click at [205, 93] on div "Agenzia Digital per Sport e Lifestyle" at bounding box center [217, 85] width 343 height 15
click at [234, 93] on div "Agenzia Digital per Sport e Lifestyle" at bounding box center [217, 85] width 343 height 15
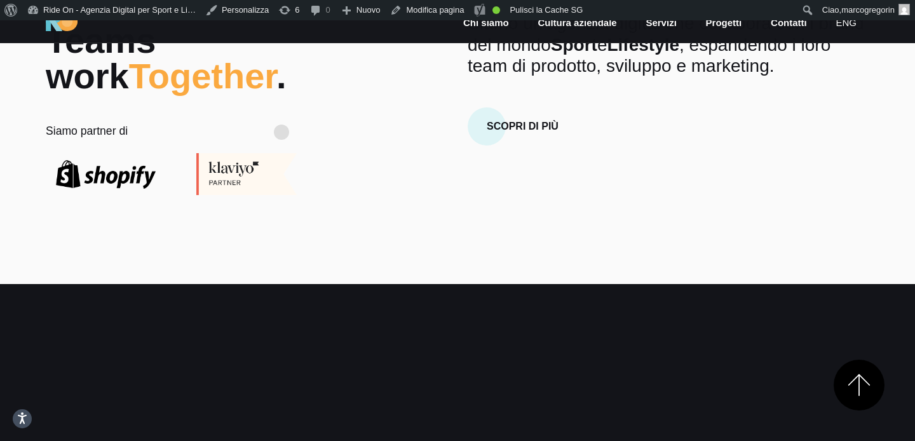
scroll to position [559, 0]
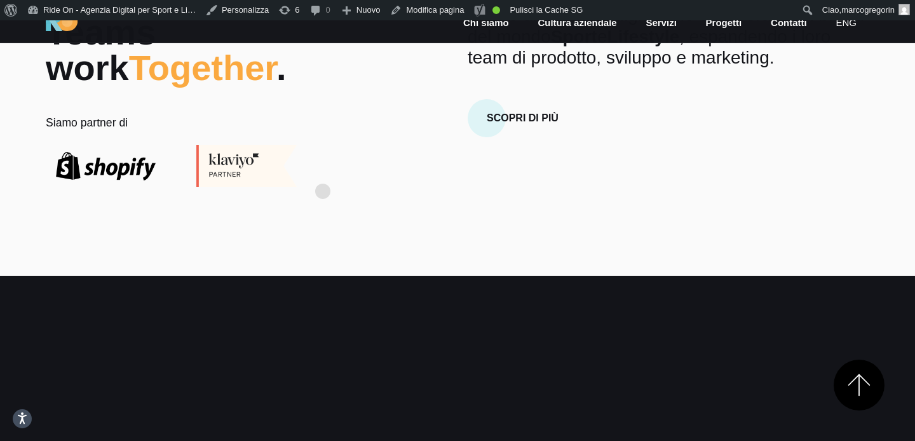
click at [323, 171] on div "Dreams and Teams work Together . Siamo partner di Chi Siamo Siamo un’agenzia di…" at bounding box center [458, 83] width 844 height 208
click at [332, 168] on div "Dreams and Teams work Together . Siamo partner di Chi Siamo Siamo un’agenzia di…" at bounding box center [458, 83] width 844 height 208
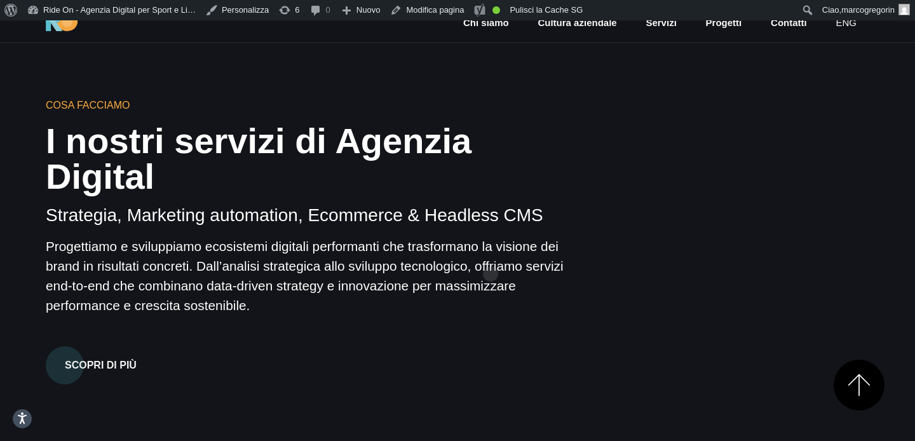
scroll to position [819, 0]
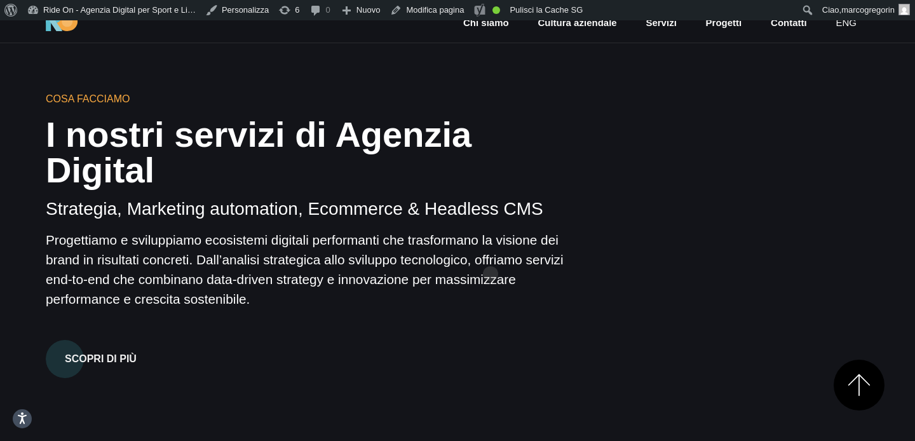
click at [491, 254] on p "Progettiamo e sviluppiamo ecosistemi digitali performanti che trasformano la vi…" at bounding box center [317, 269] width 542 height 79
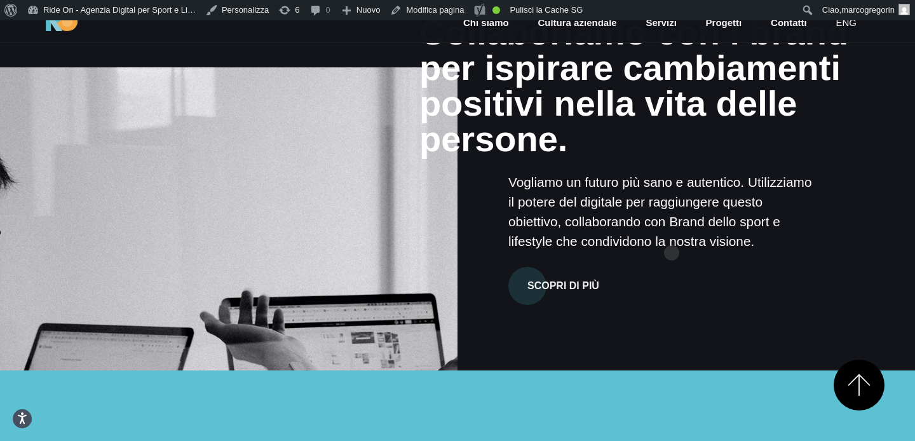
scroll to position [4186, 0]
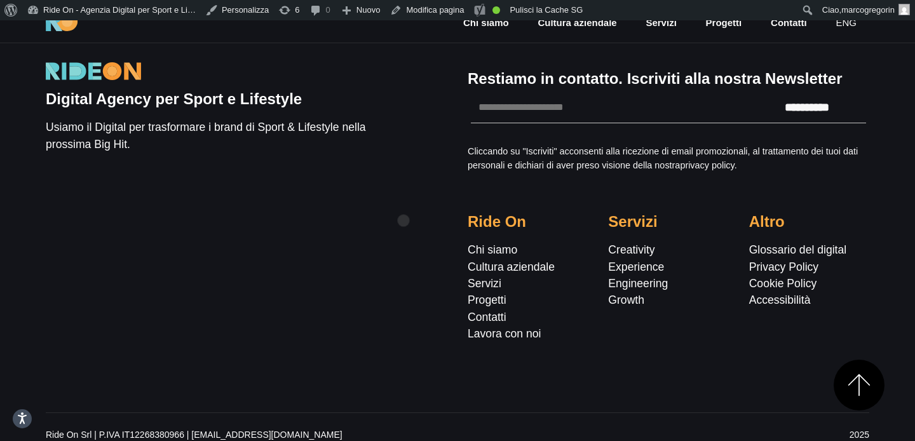
click at [404, 200] on div "**********" at bounding box center [458, 200] width 844 height 313
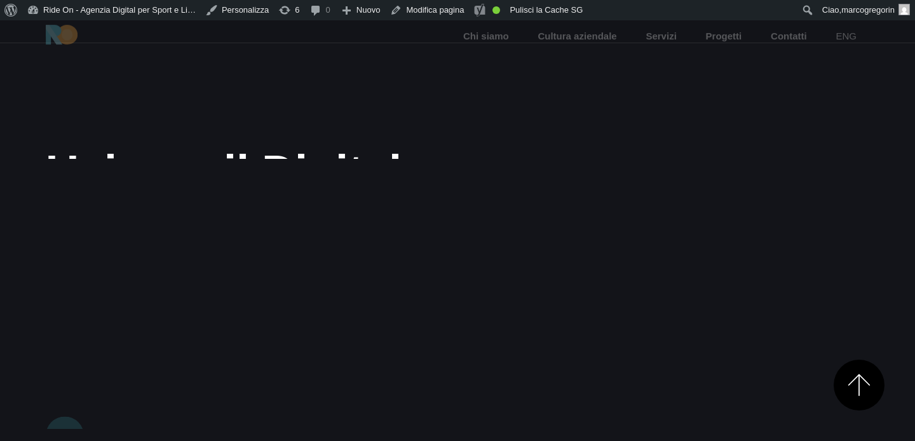
scroll to position [4145, 0]
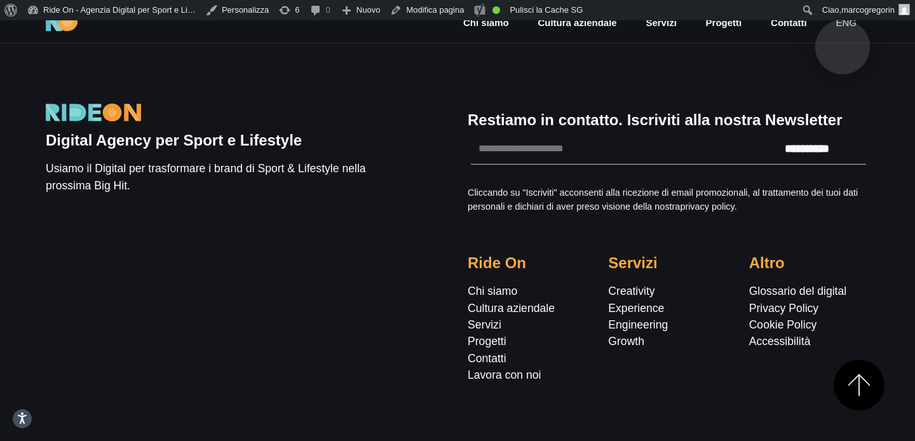
click at [843, 26] on link "eng" at bounding box center [846, 23] width 24 height 15
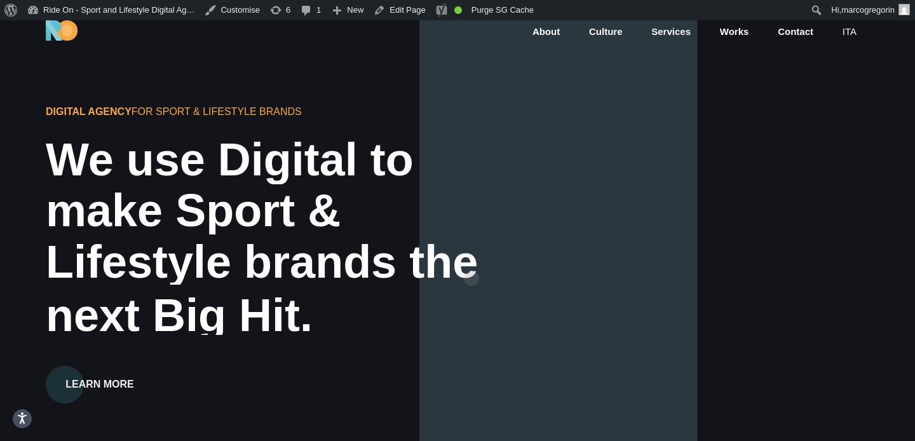
click at [473, 257] on div "Lifestyle brands the" at bounding box center [285, 262] width 478 height 50
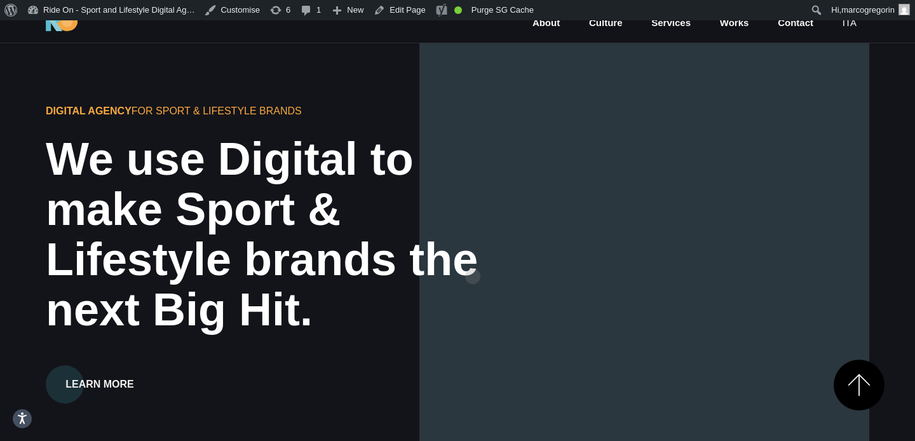
scroll to position [4183, 0]
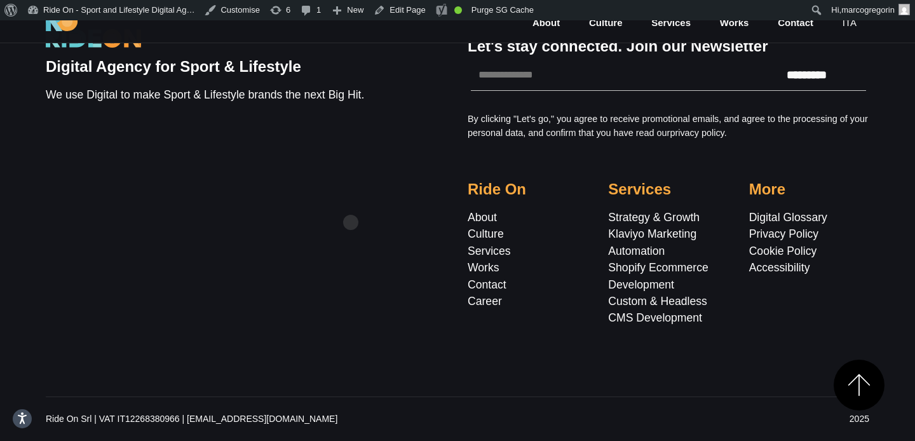
click at [351, 202] on div "Digital Agency for Sport & Lifestyle We use Digital to make Sport & Lifestyle b…" at bounding box center [211, 177] width 351 height 330
click at [360, 217] on div "Digital Agency for Sport & Lifestyle We use Digital to make Sport & Lifestyle b…" at bounding box center [211, 177] width 351 height 330
click at [370, 209] on div "Digital Agency for Sport & Lifestyle We use Digital to make Sport & Lifestyle b…" at bounding box center [211, 177] width 351 height 330
click at [368, 213] on div "Digital Agency for Sport & Lifestyle We use Digital to make Sport & Lifestyle b…" at bounding box center [211, 177] width 351 height 330
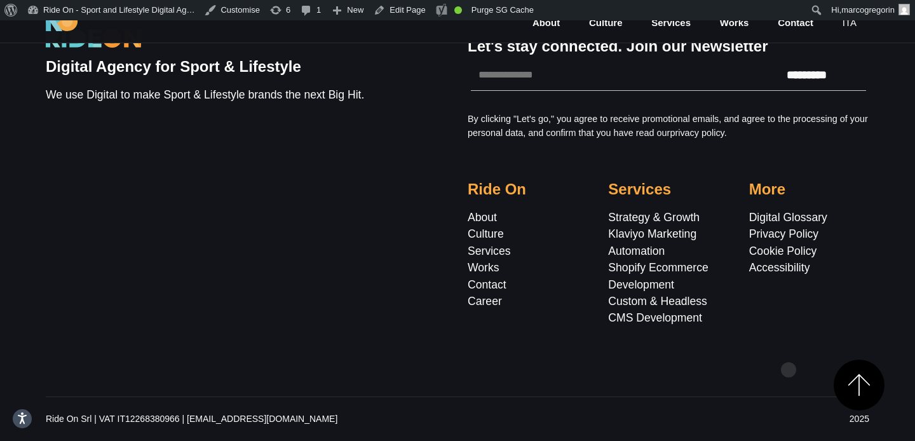
click at [789, 350] on div "Digital Agency for Sport & Lifestyle We use Digital to make Sport & Lifestyle b…" at bounding box center [458, 171] width 824 height 452
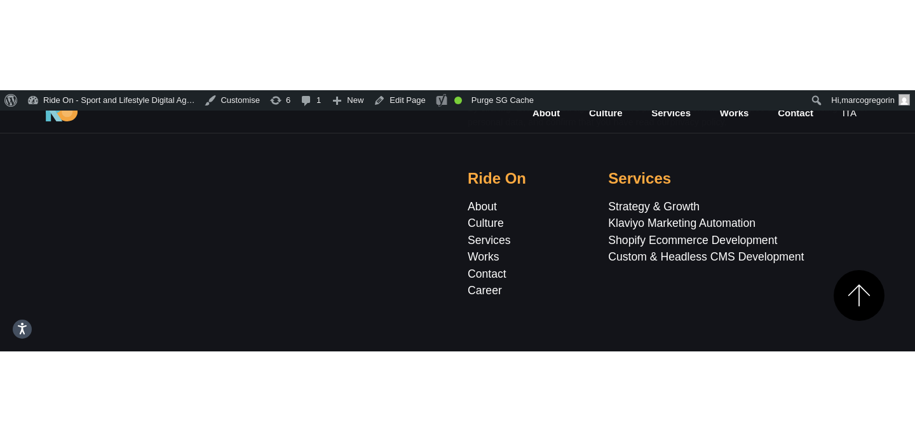
scroll to position [4166, 0]
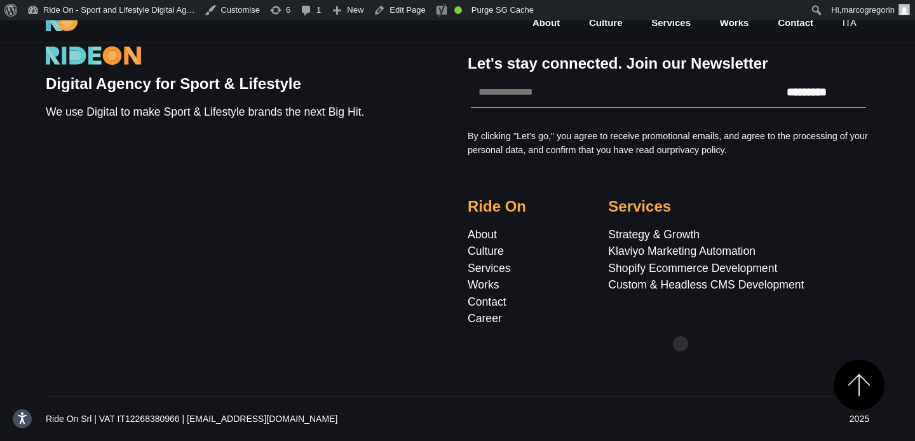
click at [681, 324] on div "Services Strategy & Growth Klaviyo Marketing Automation Shopify Ecommerce Devel…" at bounding box center [739, 262] width 282 height 129
click at [721, 223] on div "Services Strategy & Growth Klaviyo Marketing Automation Shopify Ecommerce Devel…" at bounding box center [739, 262] width 282 height 129
click at [731, 200] on h5 "Services" at bounding box center [738, 207] width 261 height 18
click at [787, 195] on div "Let's stay connected. Join our Newsletter Fields marked with an * are required …" at bounding box center [669, 185] width 422 height 313
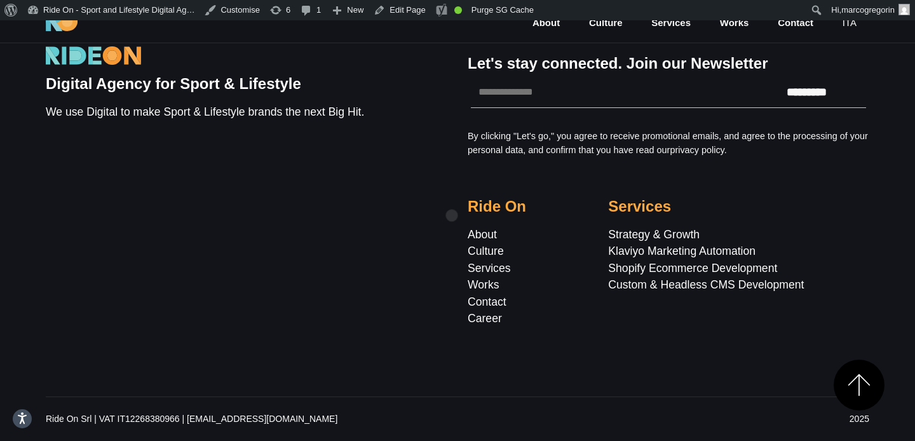
click at [452, 195] on div "Digital Agency for Sport & Lifestyle We use Digital to make Sport & Lifestyle b…" at bounding box center [458, 185] width 844 height 313
click at [848, 27] on link "ita" at bounding box center [849, 23] width 17 height 15
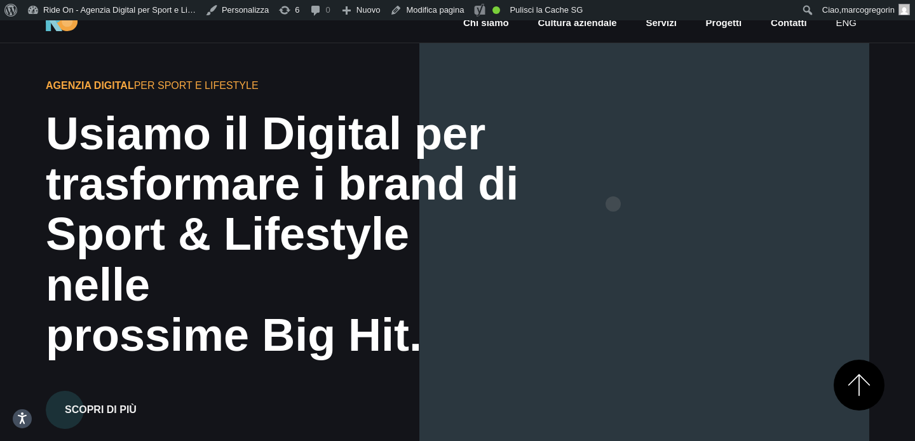
scroll to position [4186, 0]
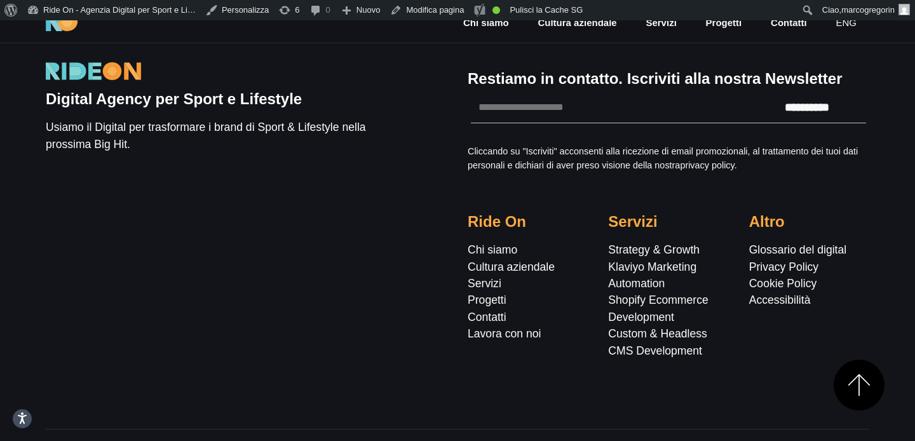
scroll to position [4202, 0]
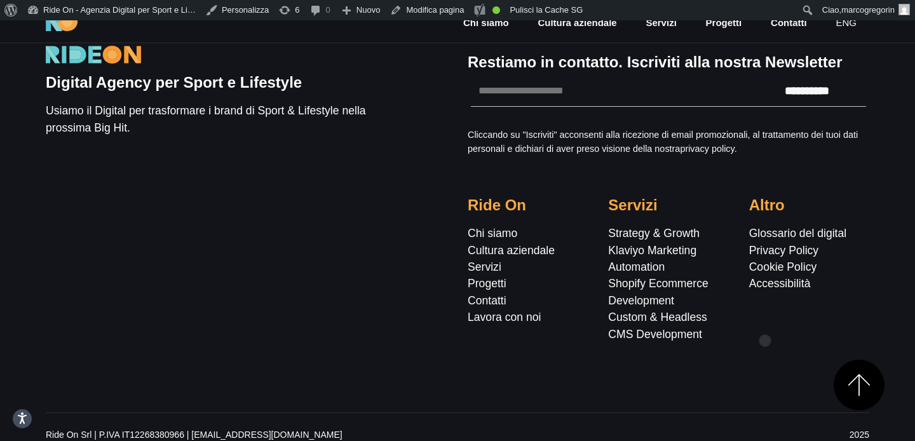
click at [765, 320] on div "Altro Glossario del digital Privacy Policy Cookie Policy Accessibilità" at bounding box center [809, 269] width 140 height 146
click at [776, 318] on div "Altro Glossario del digital Privacy Policy Cookie Policy Accessibilità" at bounding box center [809, 269] width 140 height 146
click at [785, 327] on div "**********" at bounding box center [669, 193] width 422 height 330
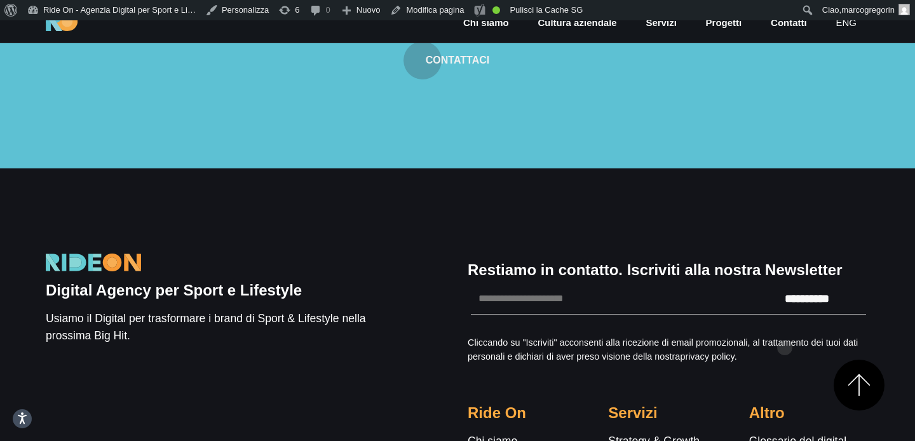
scroll to position [3994, 0]
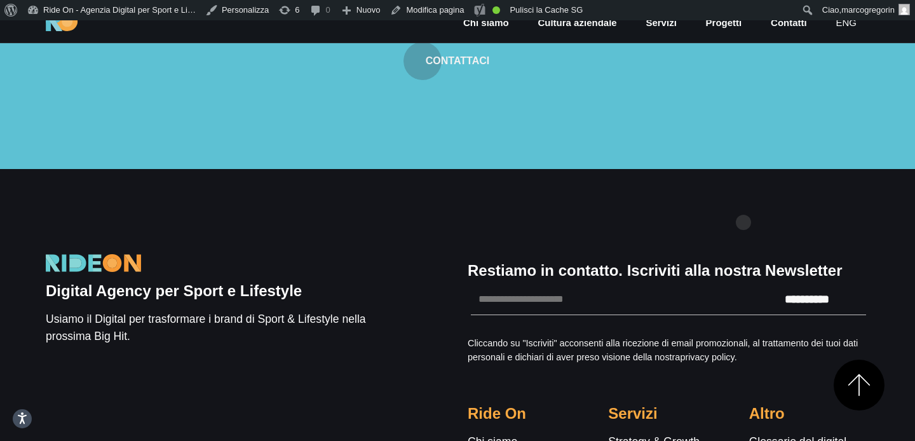
click at [750, 177] on div "**********" at bounding box center [458, 395] width 824 height 452
click at [765, 169] on div "**********" at bounding box center [458, 395] width 824 height 452
click at [712, 183] on div "**********" at bounding box center [458, 395] width 824 height 452
click at [728, 182] on div "**********" at bounding box center [458, 395] width 824 height 452
click at [643, 210] on div "**********" at bounding box center [458, 395] width 824 height 452
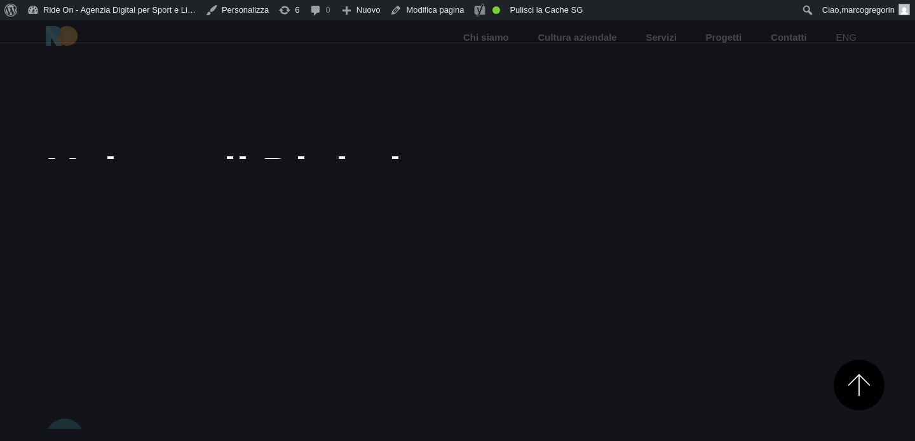
scroll to position [4016, 0]
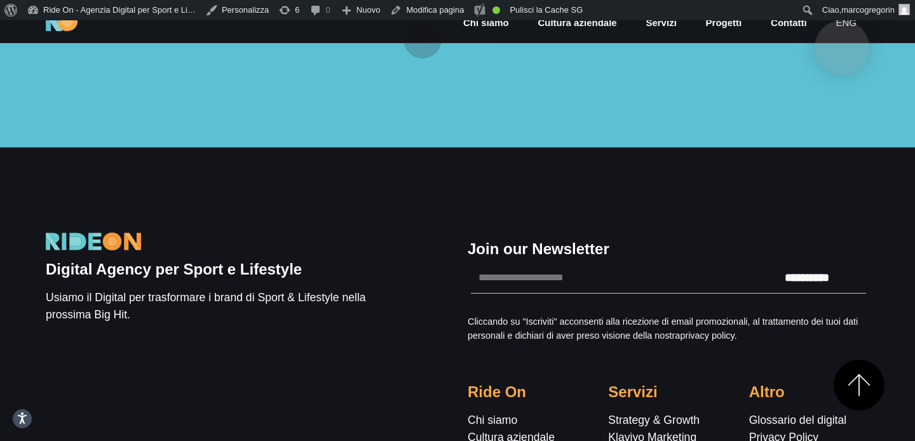
click at [842, 27] on link "eng" at bounding box center [846, 23] width 24 height 15
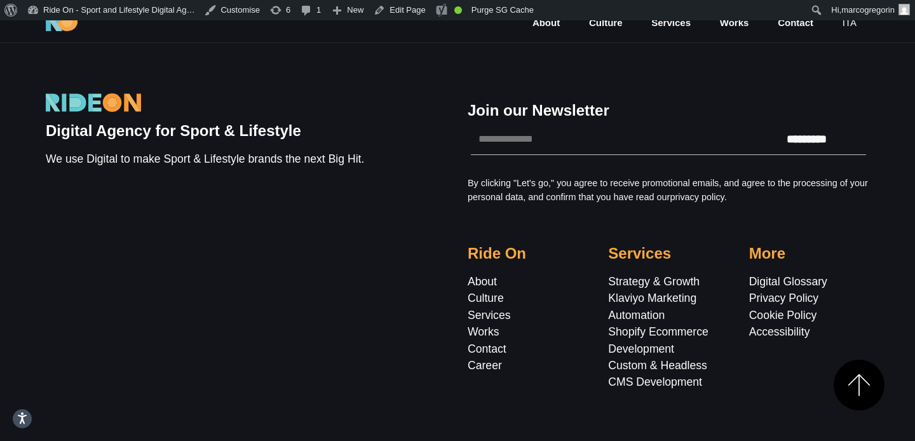
scroll to position [4061, 0]
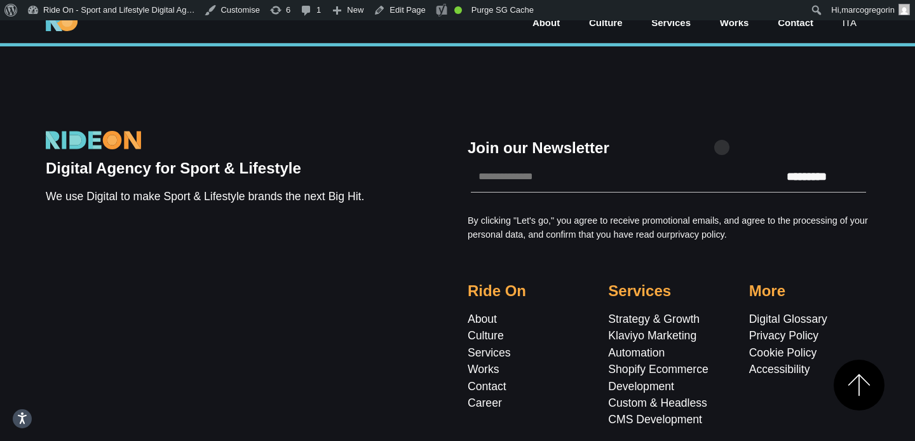
click at [722, 127] on div "Digital Agency for Sport & Lifestyle We use Digital to make Sport & Lifestyle b…" at bounding box center [458, 272] width 824 height 452
click at [707, 142] on div "Join our Newsletter Fields marked with an * are required Email * ********* If y…" at bounding box center [669, 279] width 422 height 330
click at [721, 132] on div "Digital Agency for Sport & Lifestyle We use Digital to make Sport & Lifestyle b…" at bounding box center [458, 272] width 824 height 452
click at [719, 129] on div "Digital Agency for Sport & Lifestyle We use Digital to make Sport & Lifestyle b…" at bounding box center [458, 272] width 824 height 452
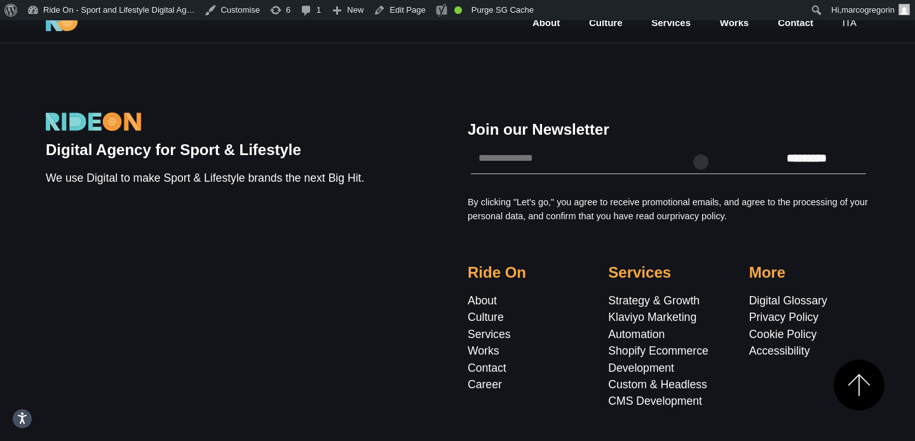
scroll to position [4094, 0]
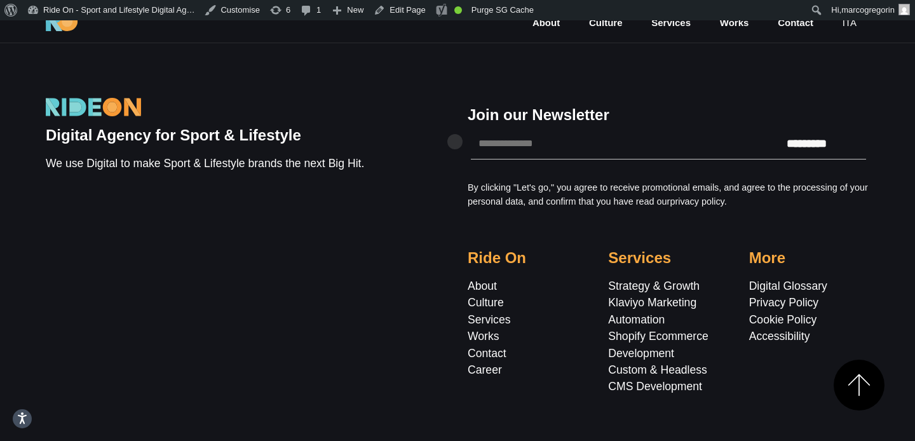
click at [434, 118] on div "Digital Agency for Sport & Lifestyle We use Digital to make Sport & Lifestyle b…" at bounding box center [458, 246] width 844 height 330
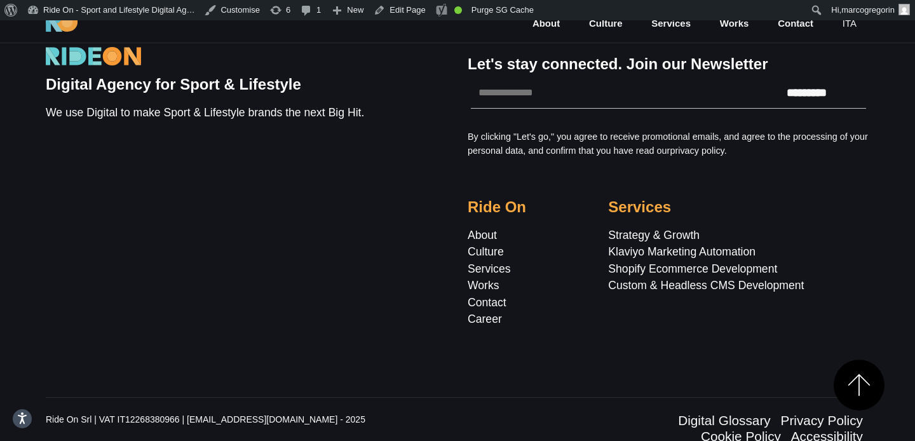
scroll to position [4186, 0]
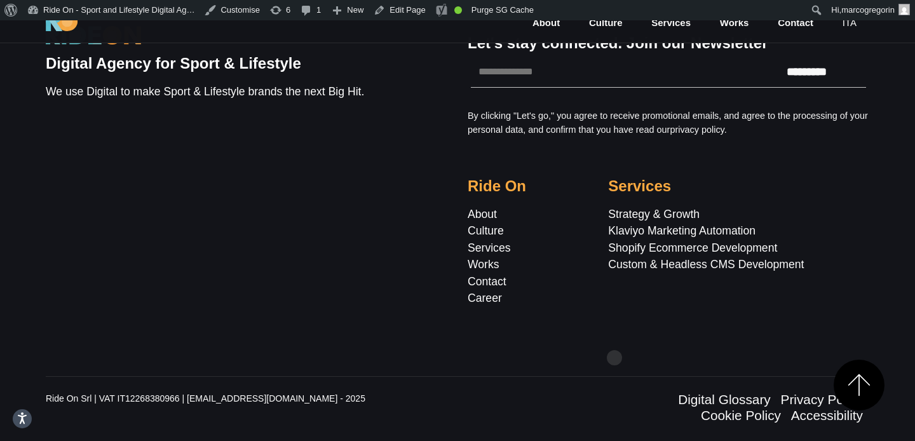
click at [610, 346] on div "Digital Agency for Sport & Lifestyle We use Digital to make Sport & Lifestyle b…" at bounding box center [458, 159] width 824 height 435
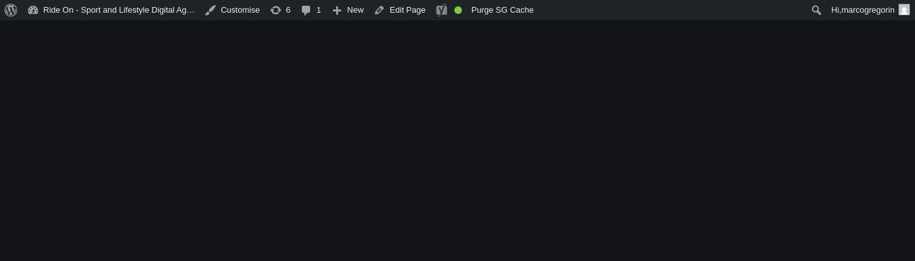
scroll to position [4179, 0]
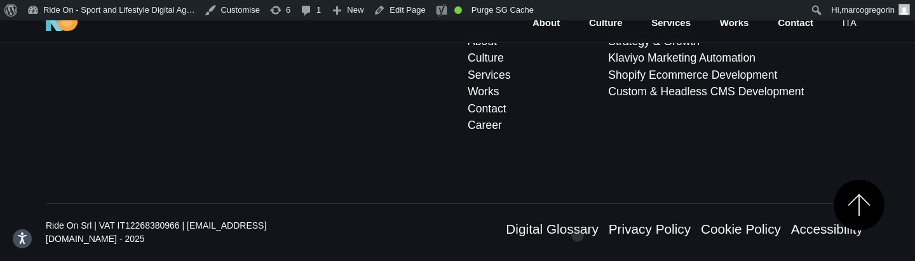
click at [578, 215] on div "Ride On Srl | VAT IT12268380966 | [EMAIL_ADDRESS][DOMAIN_NAME] - 2025 Digital G…" at bounding box center [458, 232] width 824 height 58
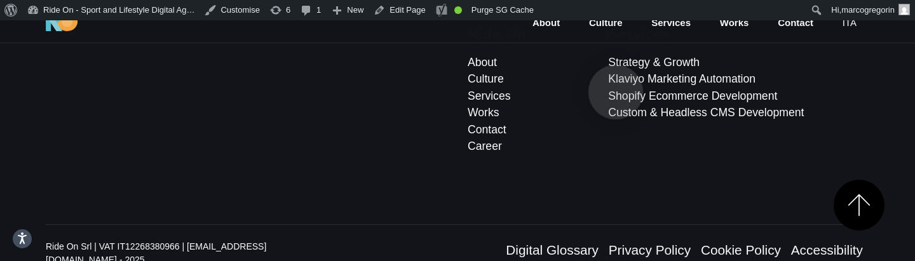
scroll to position [4179, 0]
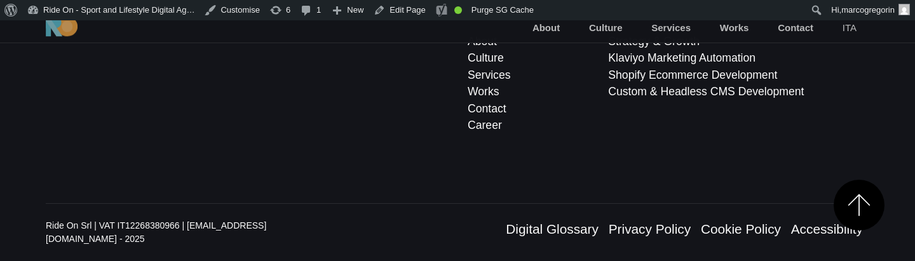
scroll to position [4179, 0]
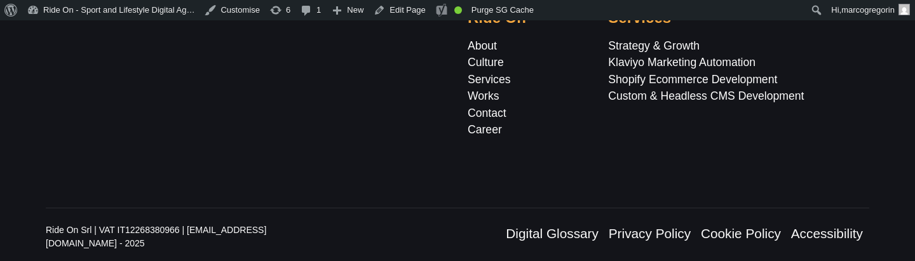
scroll to position [4179, 0]
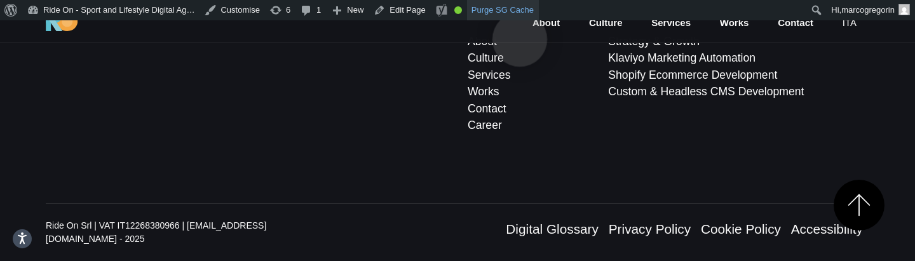
click at [519, 17] on link "Purge SG Cache" at bounding box center [503, 10] width 72 height 20
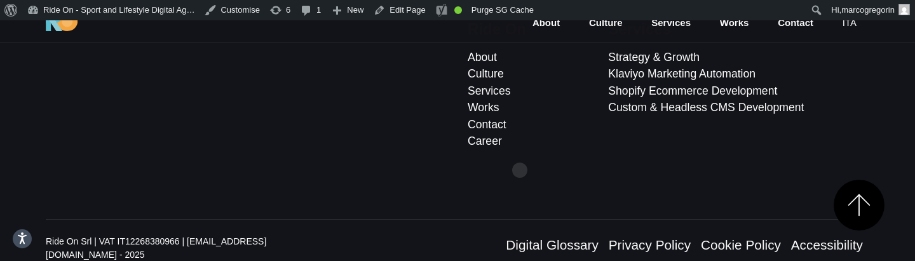
scroll to position [4179, 0]
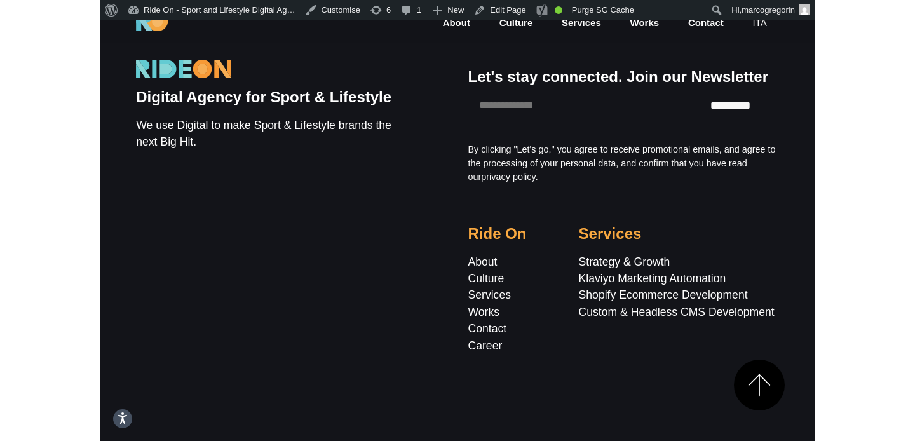
scroll to position [4172, 0]
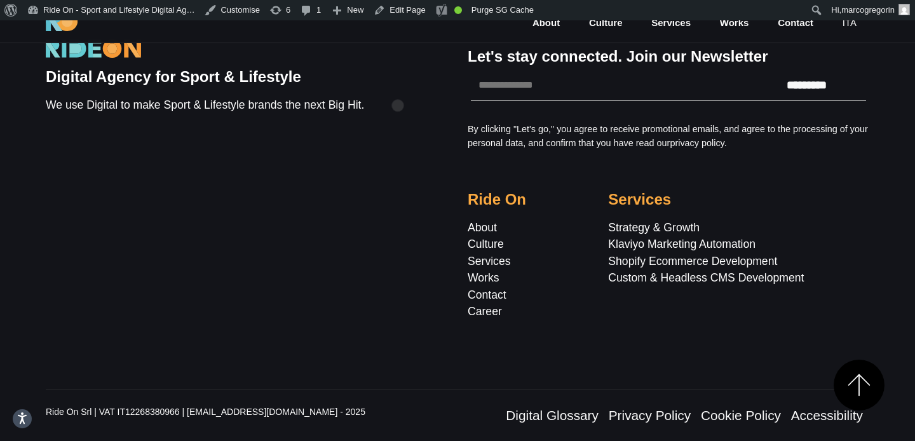
click at [398, 85] on div "Digital Agency for Sport & Lifestyle We use Digital to make Sport & Lifestyle b…" at bounding box center [458, 178] width 844 height 313
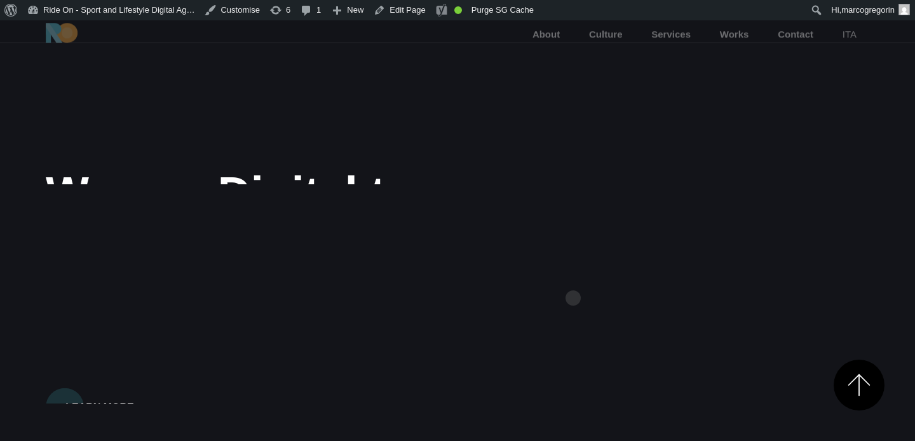
scroll to position [4172, 0]
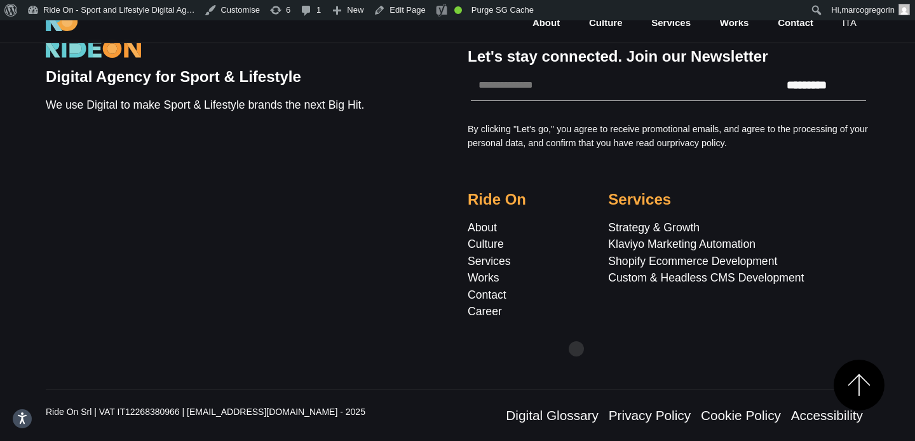
click at [576, 329] on div "Let's stay connected. Join our Newsletter Fields marked with an * are required …" at bounding box center [669, 178] width 422 height 313
click at [531, 317] on div "About Culture Services Works Contact Career" at bounding box center [528, 269] width 120 height 100
click at [561, 287] on div "About Culture Services Works Contact Career" at bounding box center [528, 269] width 120 height 100
click at [559, 283] on div "About Culture Services Works Contact Career" at bounding box center [528, 269] width 120 height 100
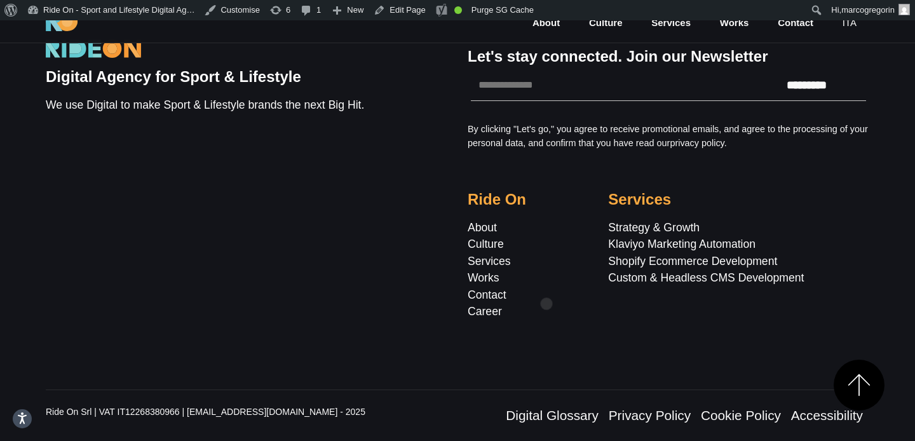
click at [547, 283] on div "About Culture Services Works Contact Career" at bounding box center [528, 269] width 120 height 100
click at [547, 265] on div "About Culture Services Works Contact Career" at bounding box center [528, 269] width 120 height 100
drag, startPoint x: 545, startPoint y: 259, endPoint x: 554, endPoint y: 242, distance: 18.8
click at [545, 257] on div "About Culture Services Works Contact Career" at bounding box center [528, 269] width 120 height 100
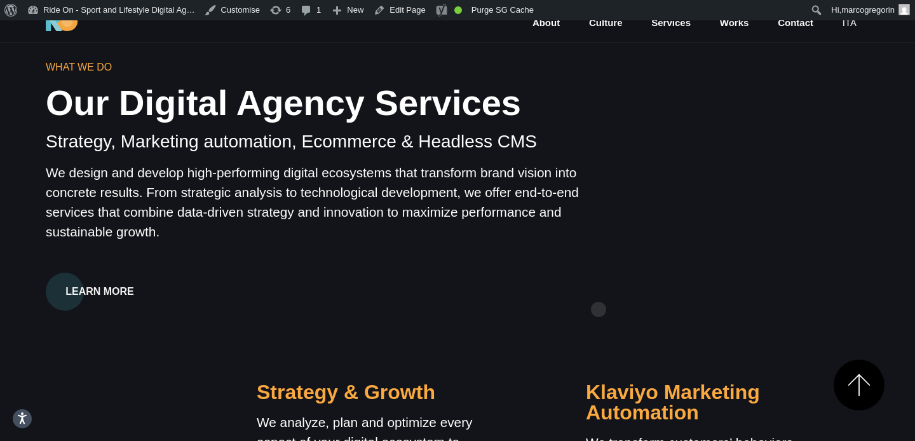
scroll to position [848, 0]
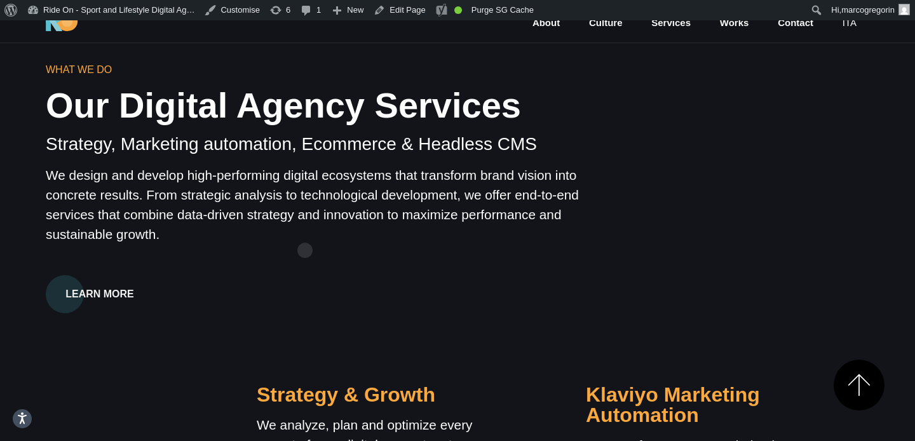
click at [383, 198] on p "We design and develop high-performing digital ecosystems that transform brand v…" at bounding box center [317, 204] width 542 height 79
click at [673, 122] on div "WHAT WE DO Our Digital Agency Services Strategy, Marketing automation, Ecommerc…" at bounding box center [458, 436] width 844 height 748
click at [663, 122] on div "WHAT WE DO Our Digital Agency Services Strategy, Marketing automation, Ecommerc…" at bounding box center [458, 436] width 844 height 748
click at [767, 109] on div "WHAT WE DO Our Digital Agency Services Strategy, Marketing automation, Ecommerc…" at bounding box center [458, 436] width 844 height 748
drag, startPoint x: 784, startPoint y: 112, endPoint x: 723, endPoint y: 128, distance: 63.5
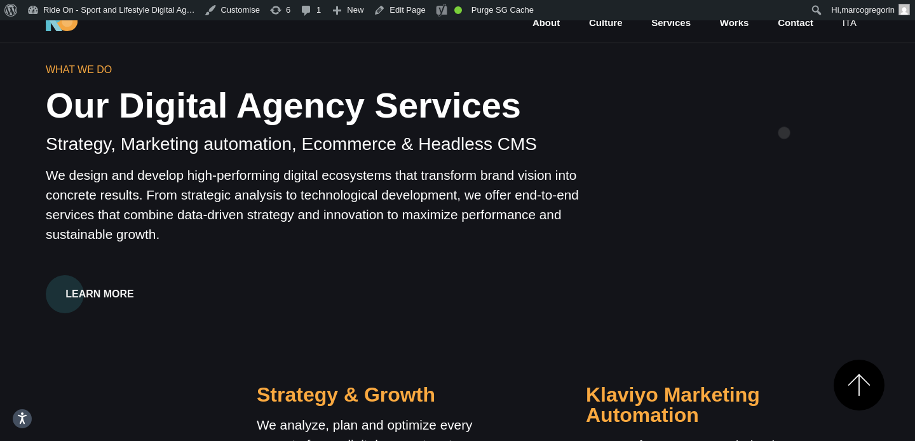
click at [784, 113] on div "WHAT WE DO Our Digital Agency Services Strategy, Marketing automation, Ecommerc…" at bounding box center [458, 436] width 844 height 748
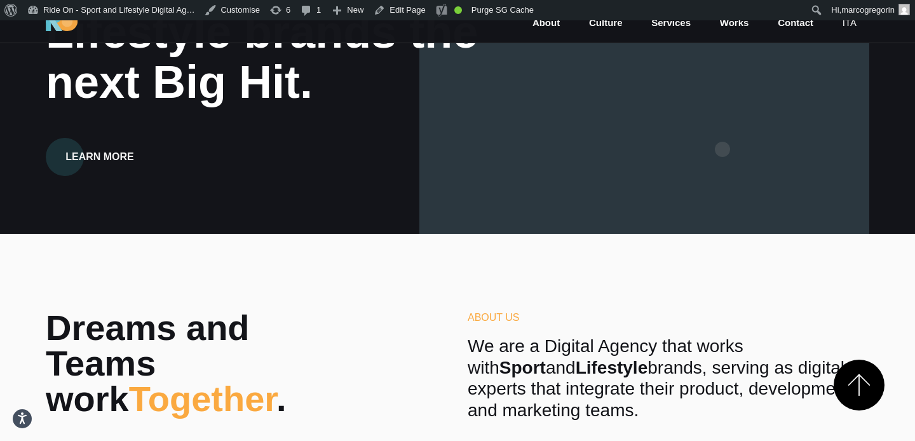
scroll to position [0, 0]
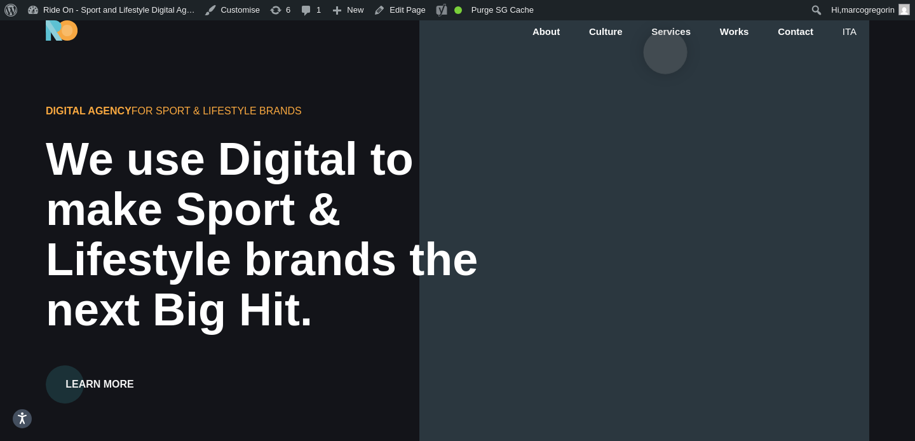
click at [665, 32] on link "Services" at bounding box center [671, 32] width 42 height 15
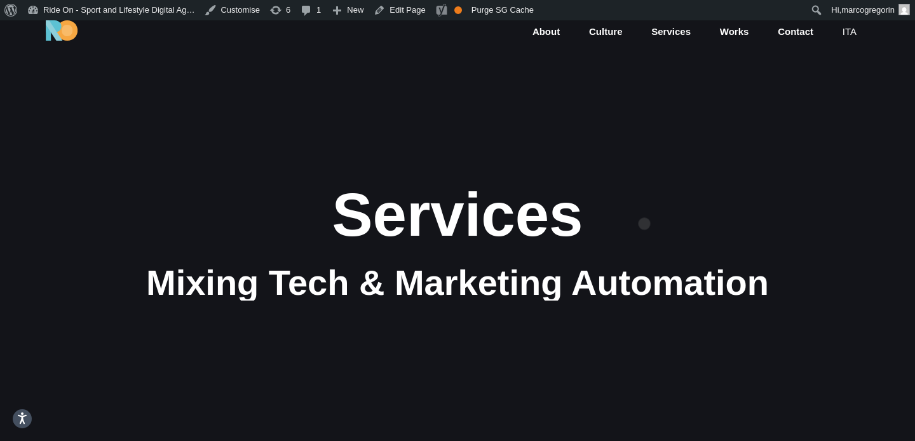
click at [644, 203] on div "Services" at bounding box center [457, 214] width 763 height 67
click at [659, 224] on div "Services" at bounding box center [457, 214] width 763 height 67
click at [666, 223] on div "Services" at bounding box center [457, 214] width 763 height 67
click at [662, 223] on div "Services" at bounding box center [457, 214] width 763 height 67
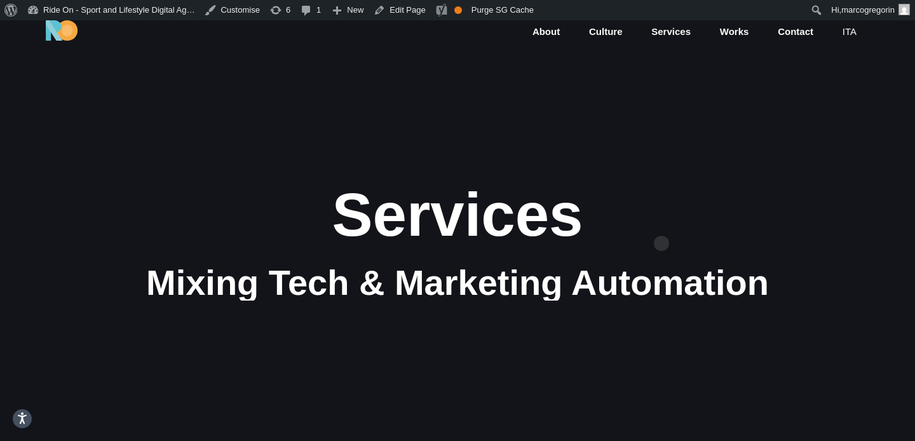
click at [662, 223] on div "Services" at bounding box center [457, 214] width 763 height 67
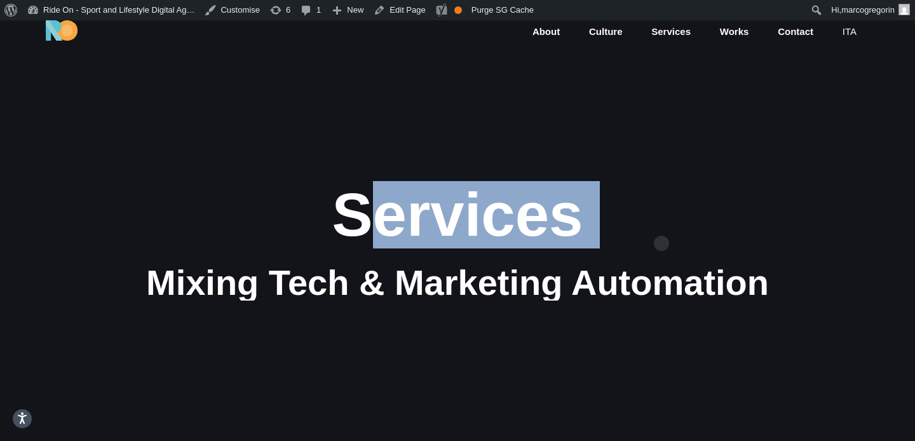
click at [662, 223] on div "Services" at bounding box center [457, 214] width 763 height 67
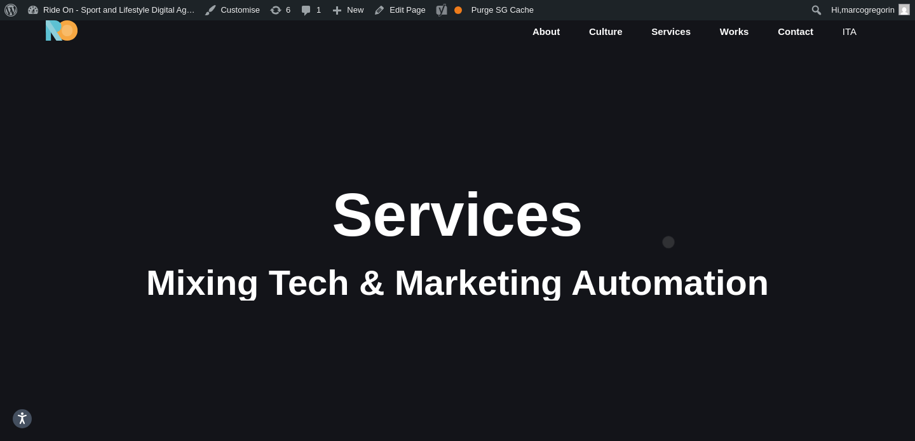
click at [669, 222] on div "Services" at bounding box center [457, 214] width 763 height 67
click at [695, 218] on div "Services" at bounding box center [457, 214] width 763 height 67
click at [689, 218] on div "Services" at bounding box center [457, 214] width 763 height 67
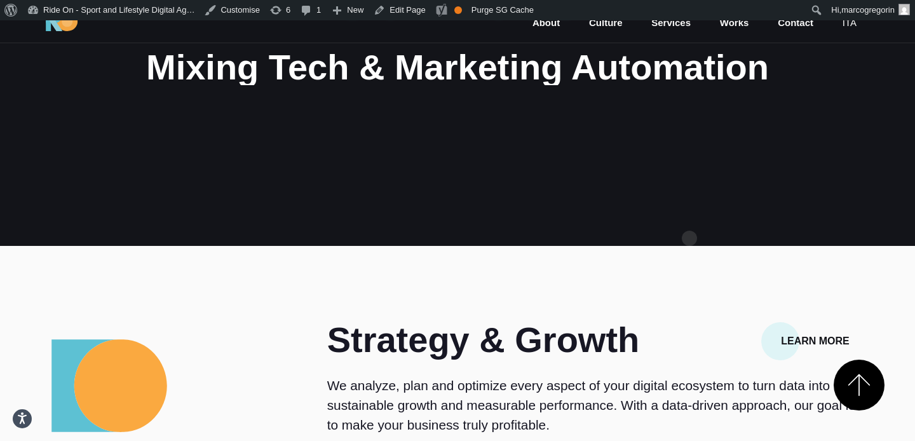
scroll to position [275, 0]
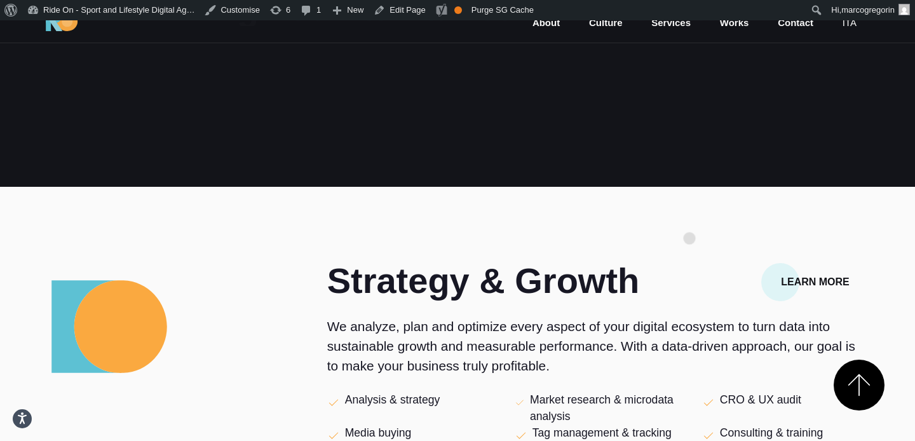
click at [689, 218] on section "Strategy & Growth Learn More We analyze, plan and optimize every aspect of your…" at bounding box center [457, 386] width 915 height 398
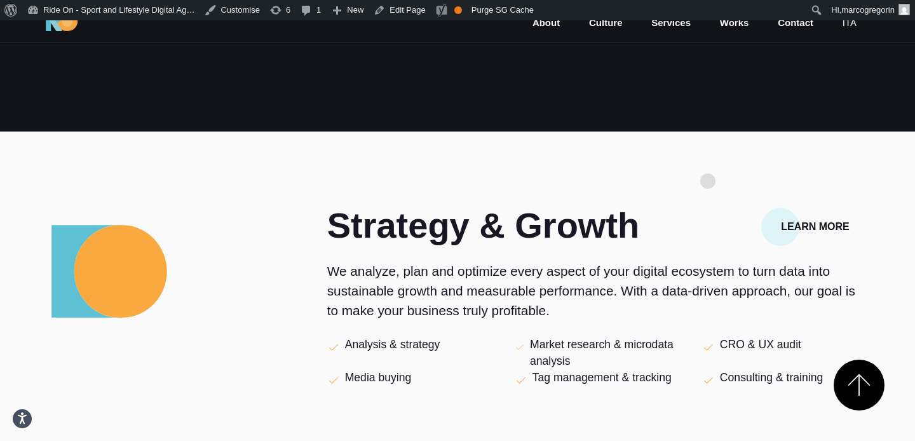
scroll to position [424, 0]
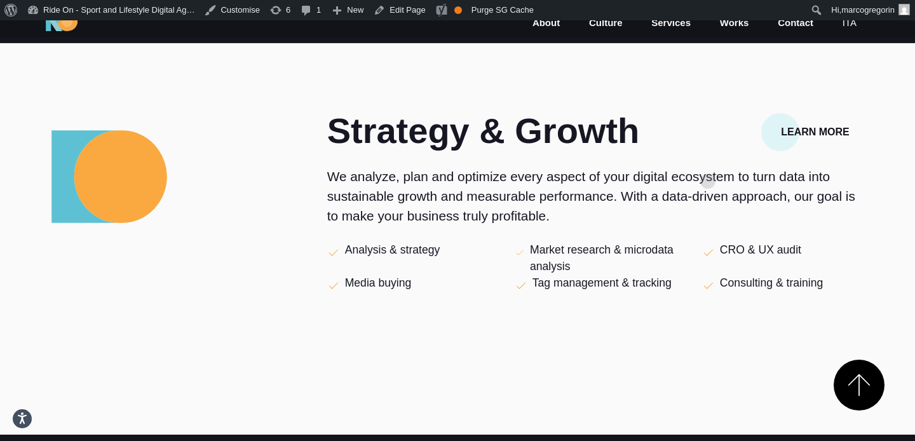
click at [708, 161] on div "Strategy & Growth Learn More We analyze, plan and optimize every aspect of your…" at bounding box center [598, 229] width 542 height 233
click at [708, 167] on p "We analyze, plan and optimize every aspect of your digital ecosystem to turn da…" at bounding box center [598, 196] width 542 height 60
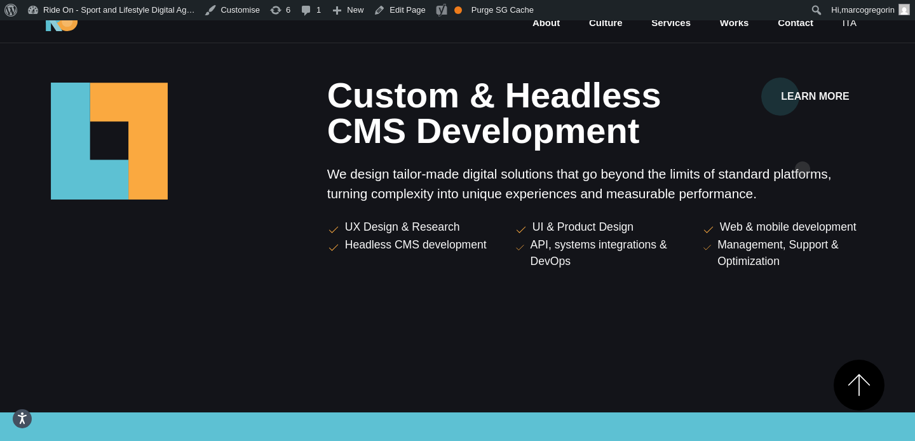
scroll to position [1868, 0]
